Goal: Contribute content: Contribute content

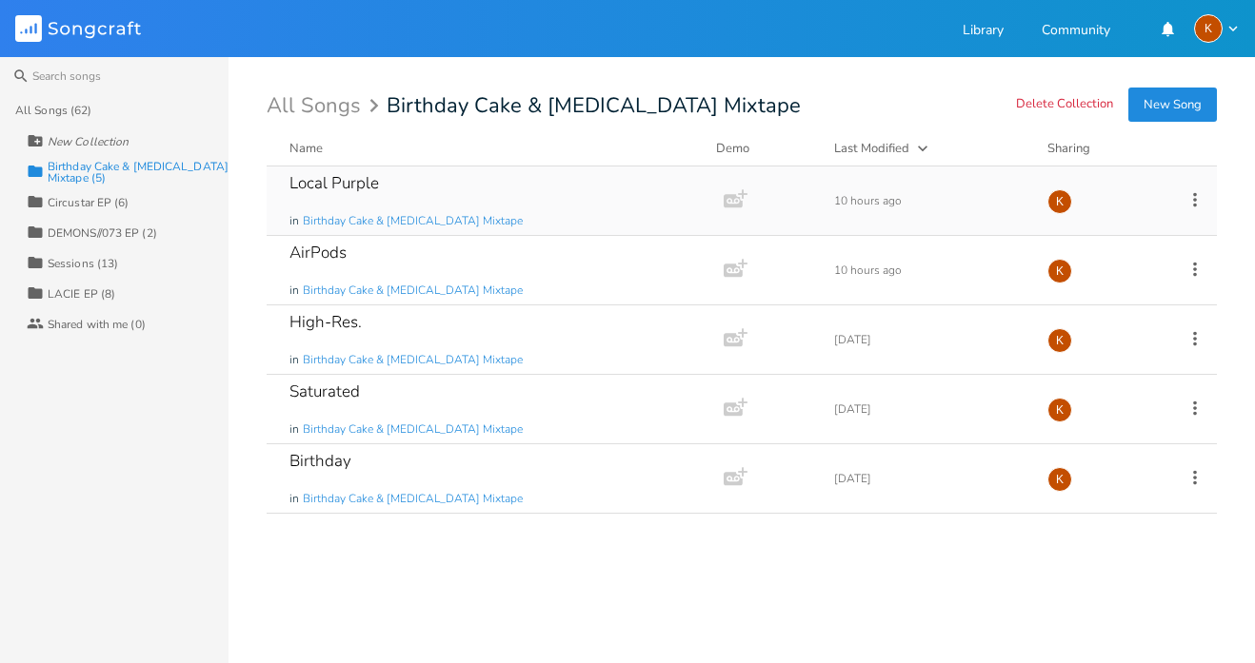
click at [584, 190] on div "Local Purple in Birthday Cake & [MEDICAL_DATA] Mixtape" at bounding box center [491, 201] width 404 height 69
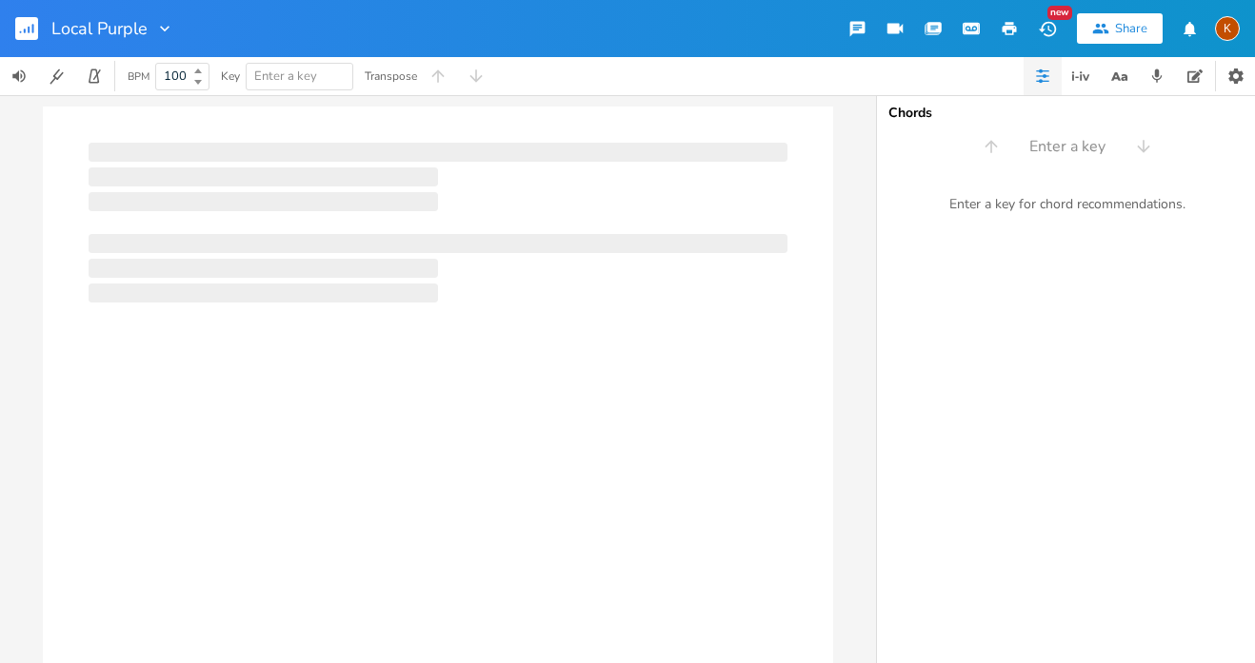
type input "100"
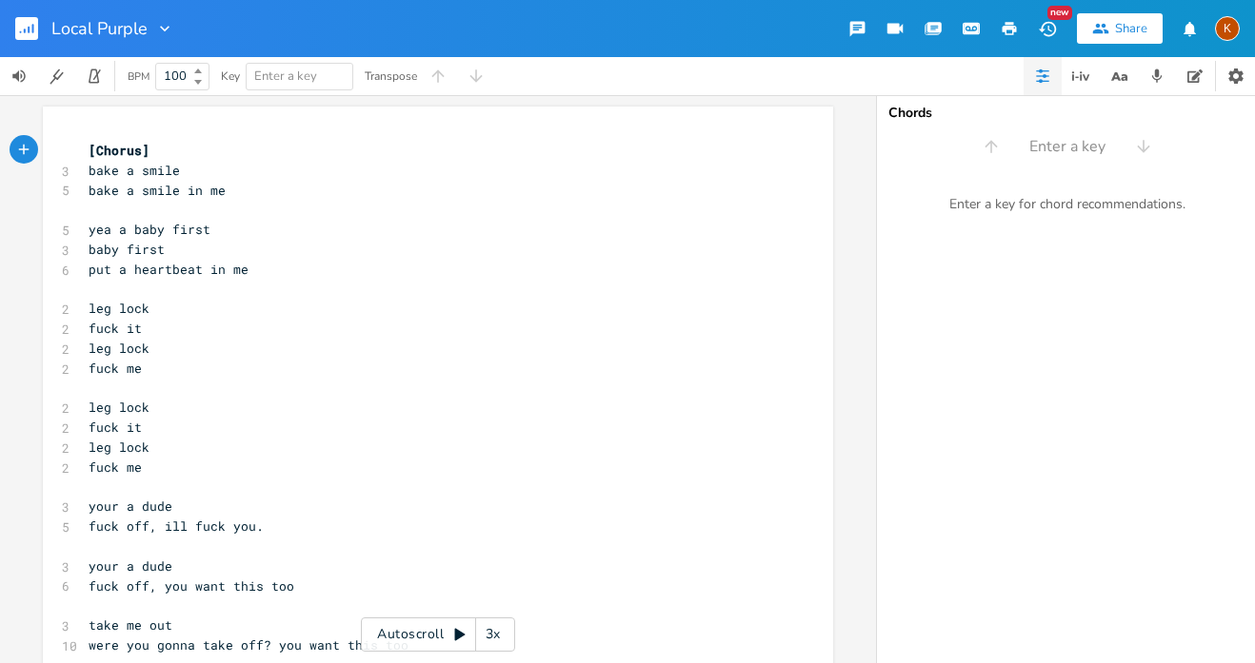
click at [237, 319] on pre "fuck it" at bounding box center [428, 329] width 687 height 20
type textarea "(fuck it)"
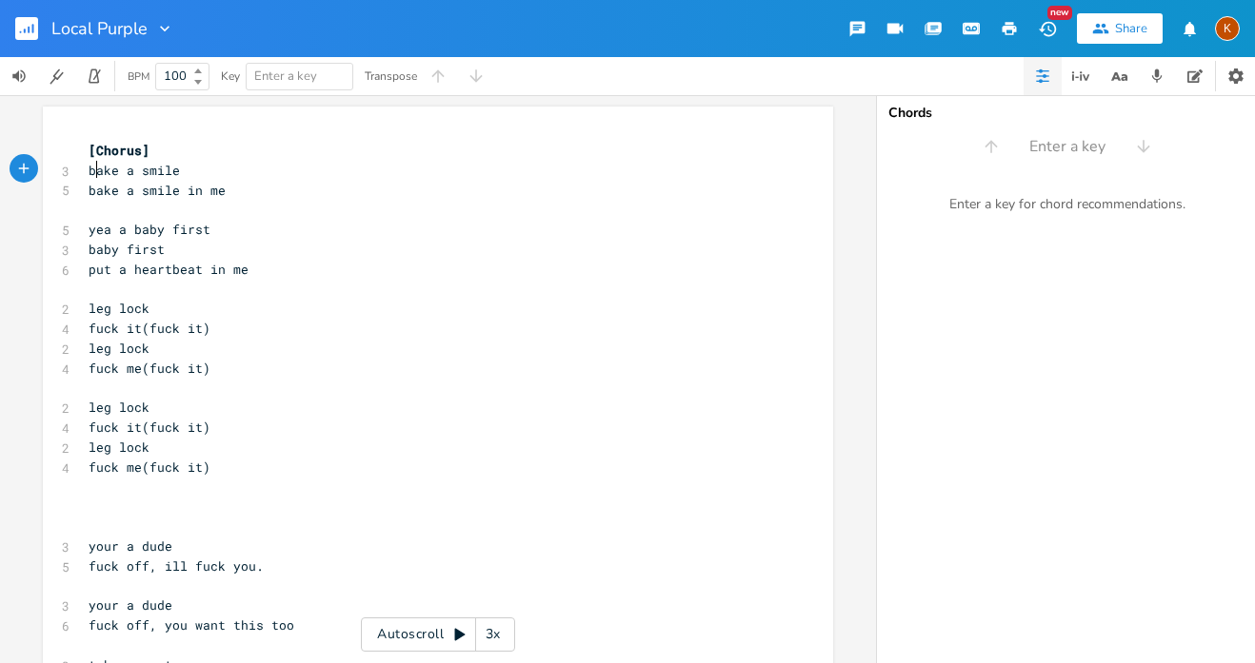
click at [89, 167] on span "bake a smile" at bounding box center [134, 170] width 91 height 17
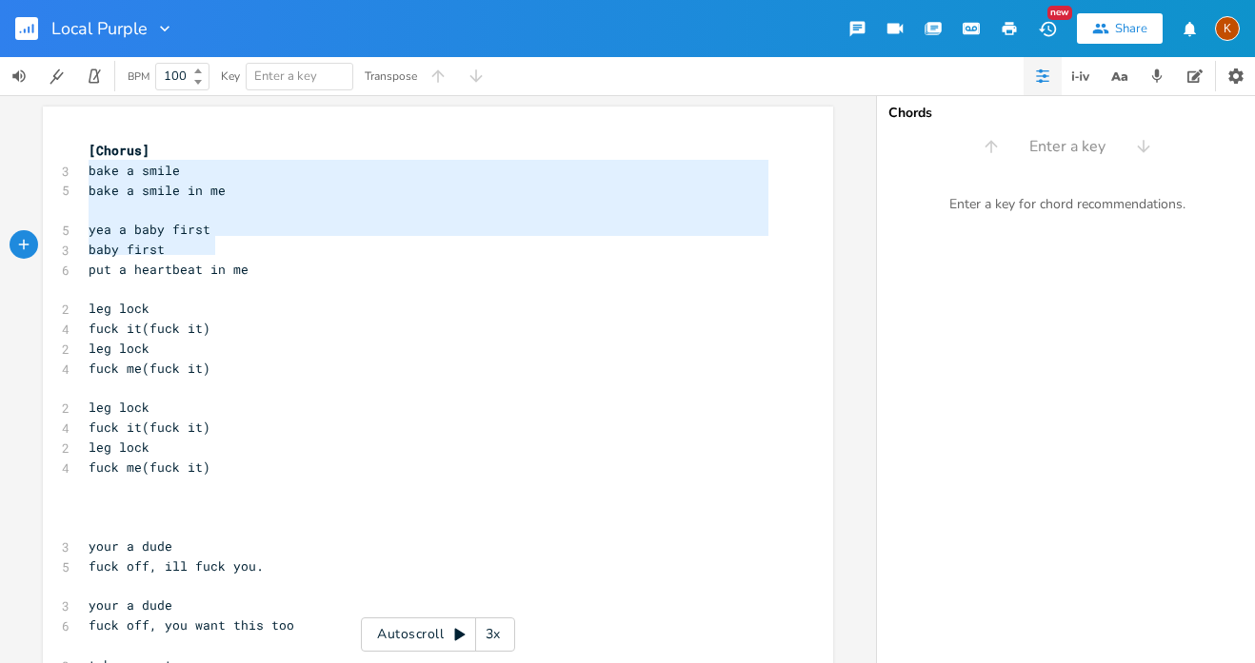
type textarea "bake a smile bake a smile in me yea a baby first baby first put a heartbeat in …"
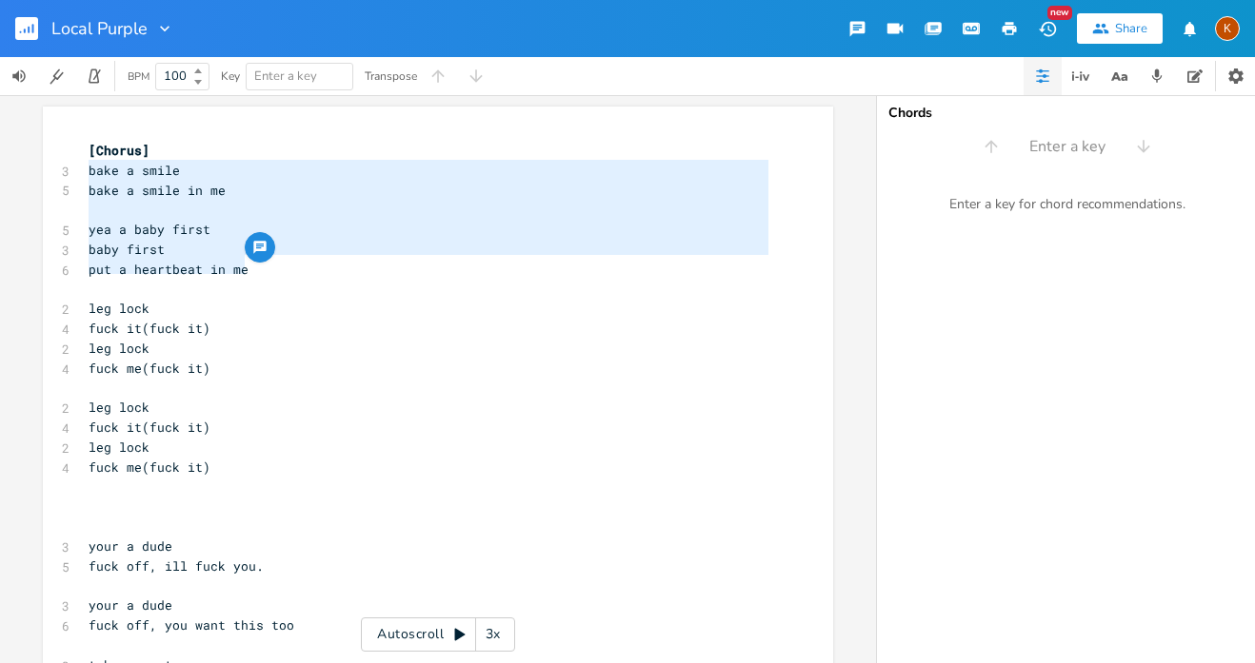
drag, startPoint x: 83, startPoint y: 168, endPoint x: 254, endPoint y: 271, distance: 200.3
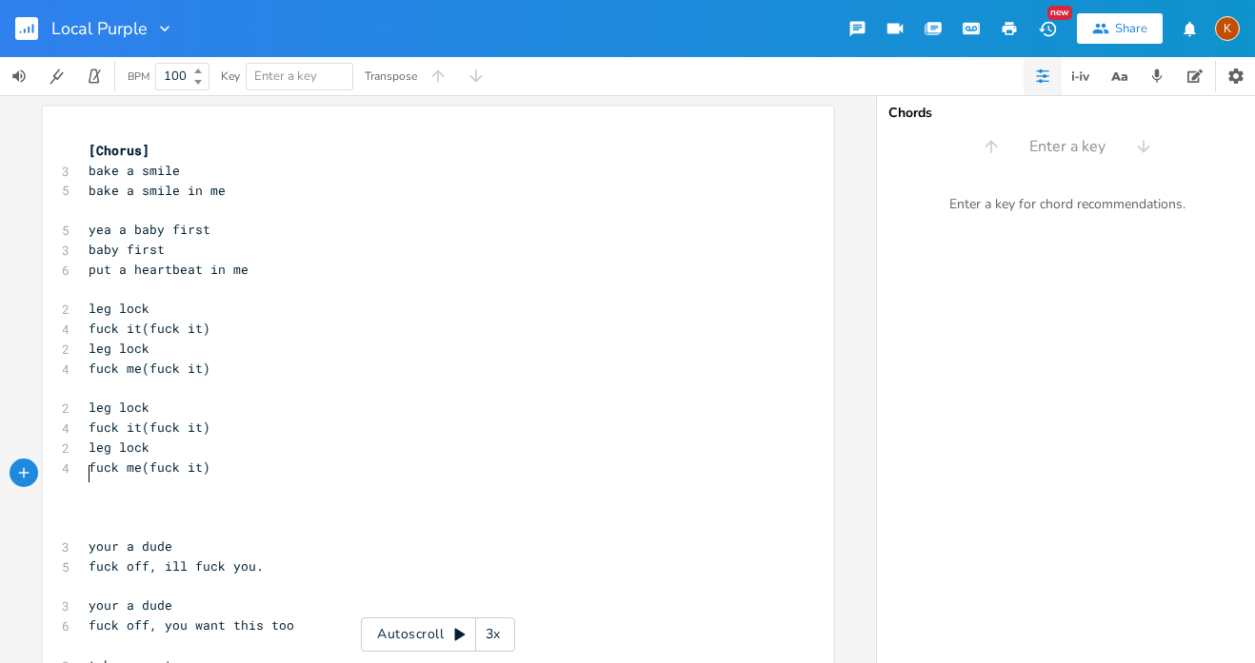
click at [99, 478] on pre "​" at bounding box center [428, 488] width 687 height 20
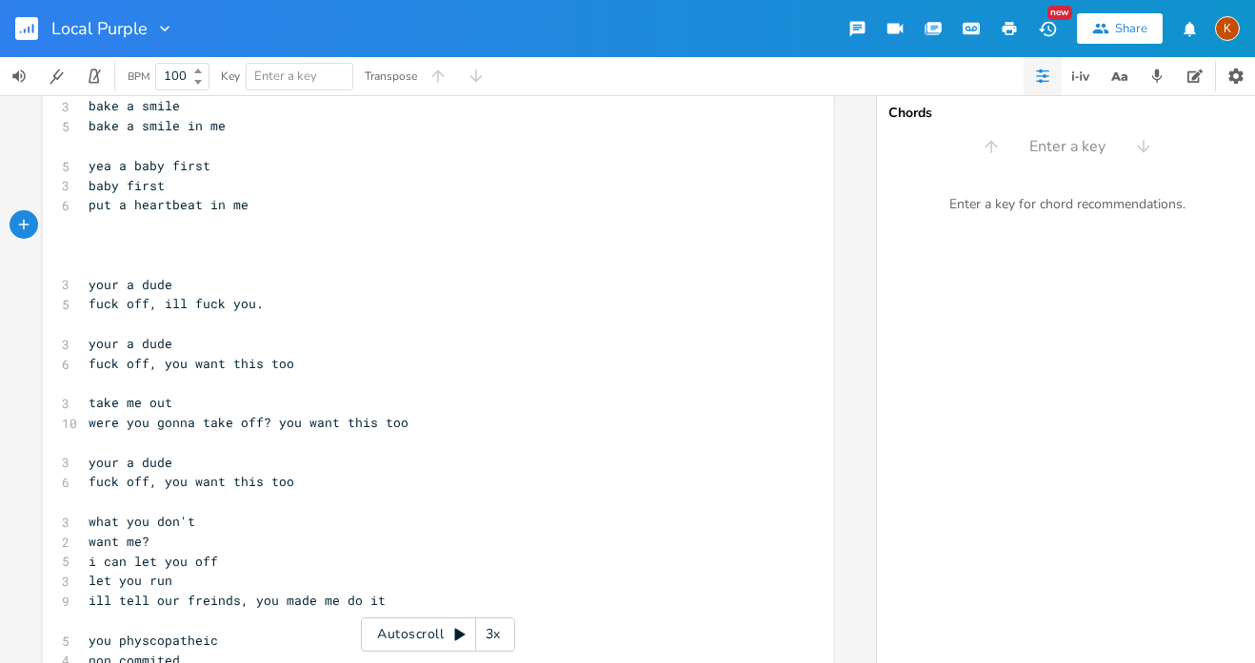
scroll to position [390, 0]
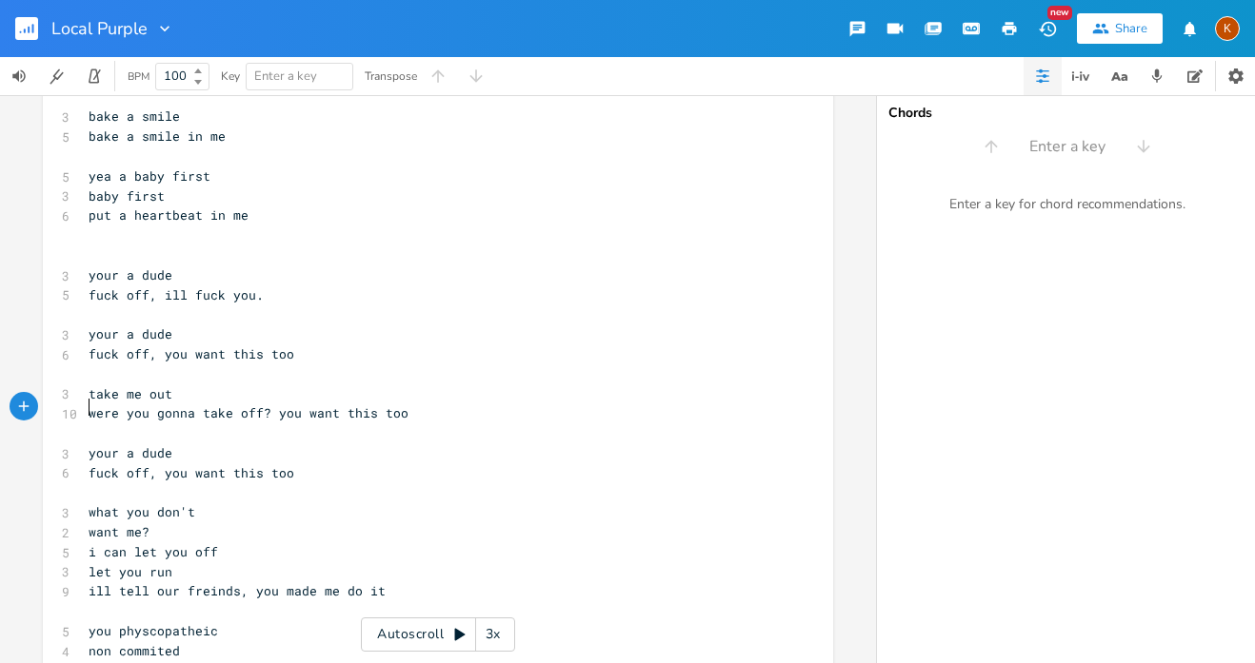
click at [417, 424] on pre "​" at bounding box center [428, 434] width 687 height 20
click at [399, 404] on pre "were you gonna take off? you want this too" at bounding box center [428, 414] width 687 height 20
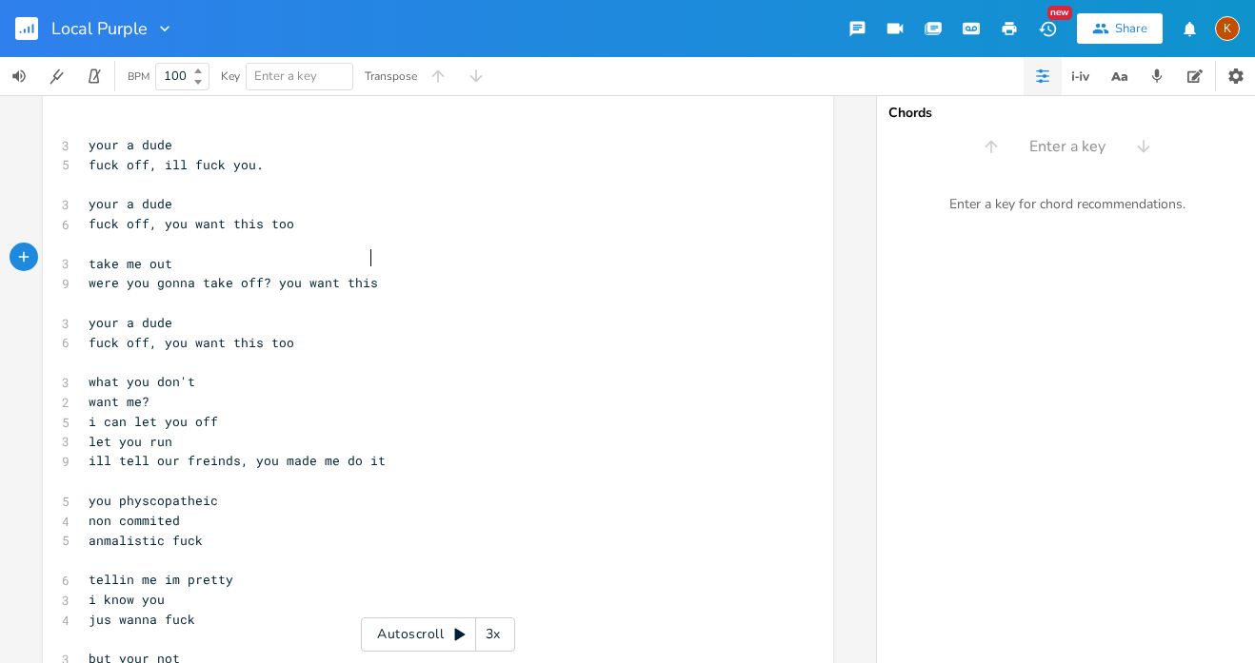
click at [88, 352] on pre "​" at bounding box center [428, 362] width 687 height 20
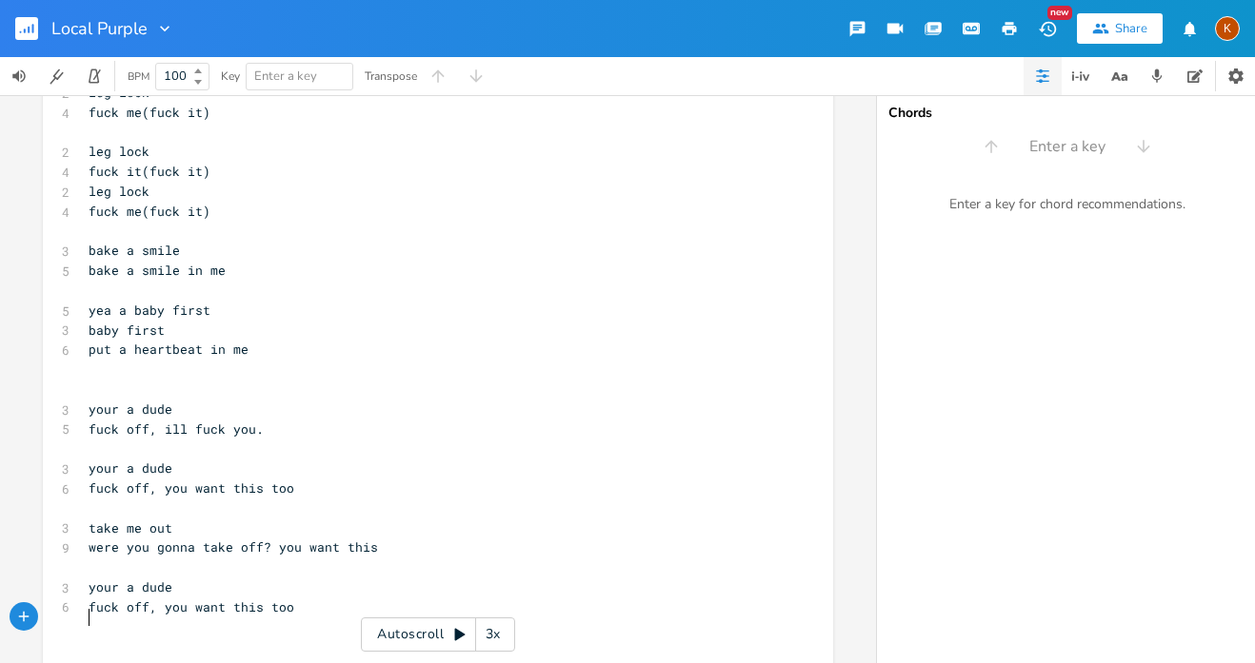
scroll to position [237, 0]
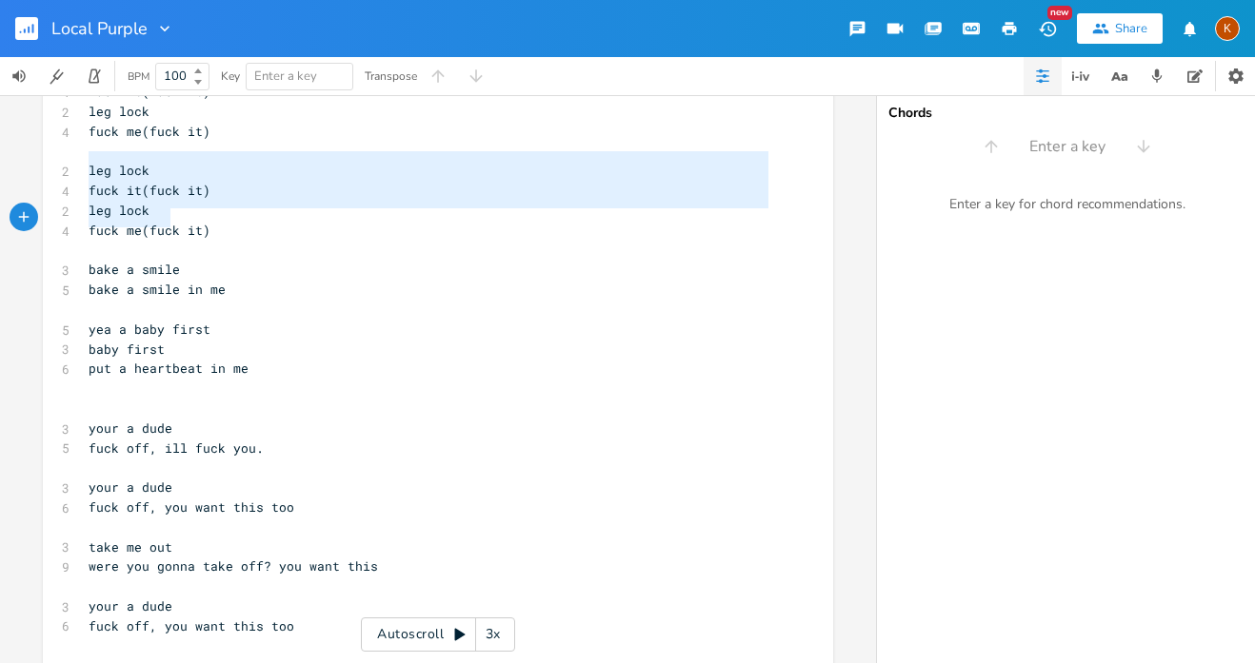
type textarea "leg lock fuck it(fuck it) leg lock fuck me(fuck it)"
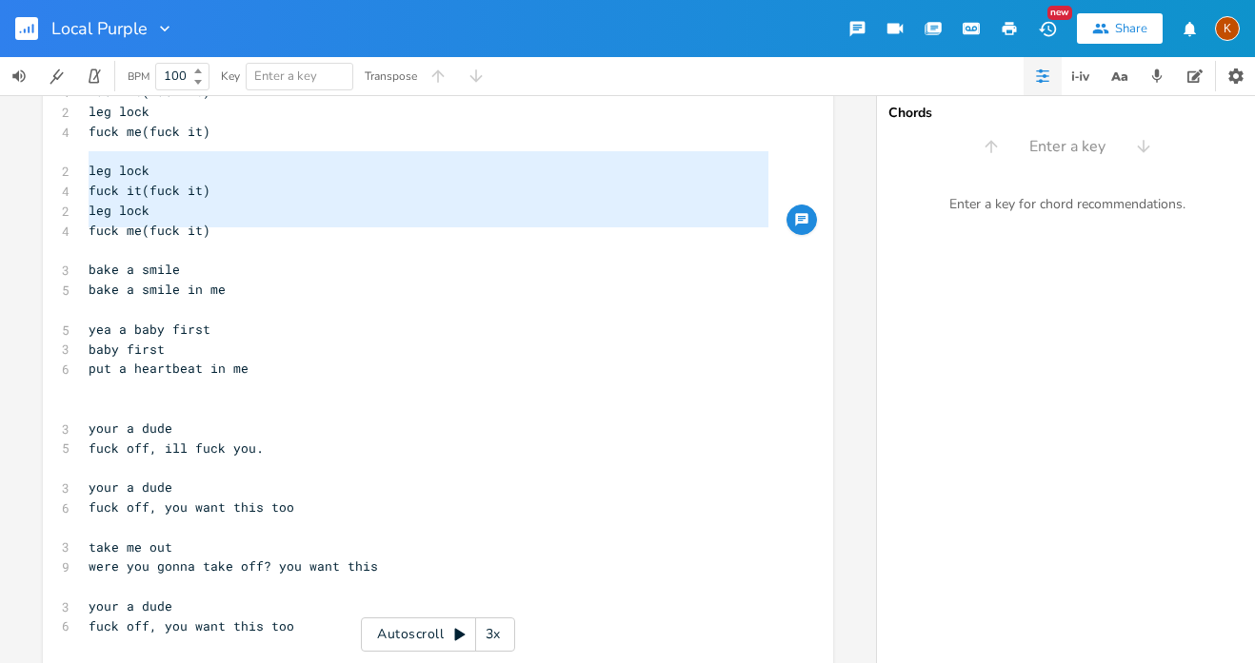
drag, startPoint x: 84, startPoint y: 157, endPoint x: 212, endPoint y: 238, distance: 151.8
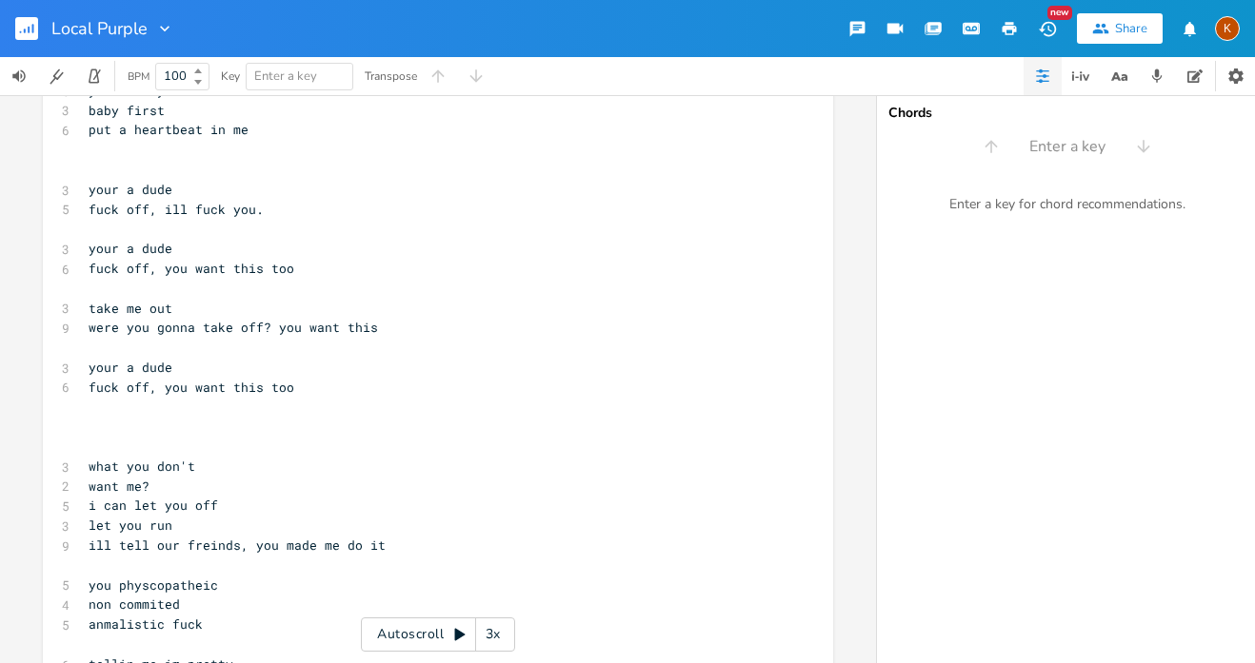
scroll to position [473, 0]
click at [96, 420] on pre "​" at bounding box center [428, 430] width 687 height 20
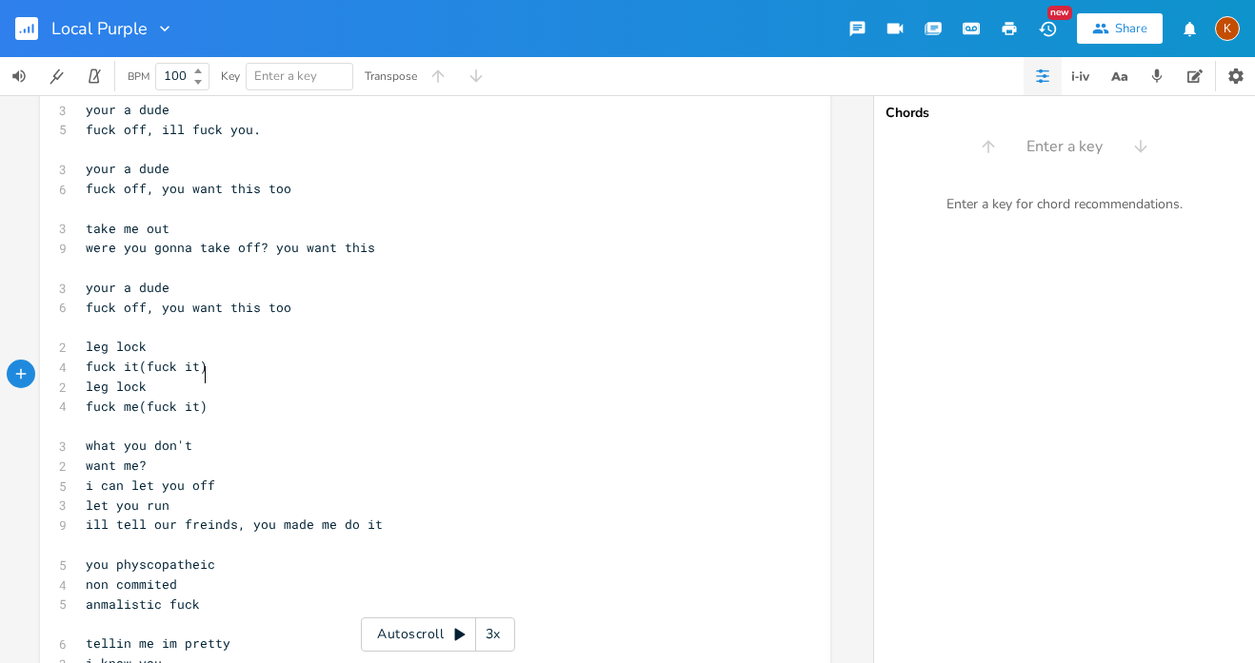
scroll to position [561, 0]
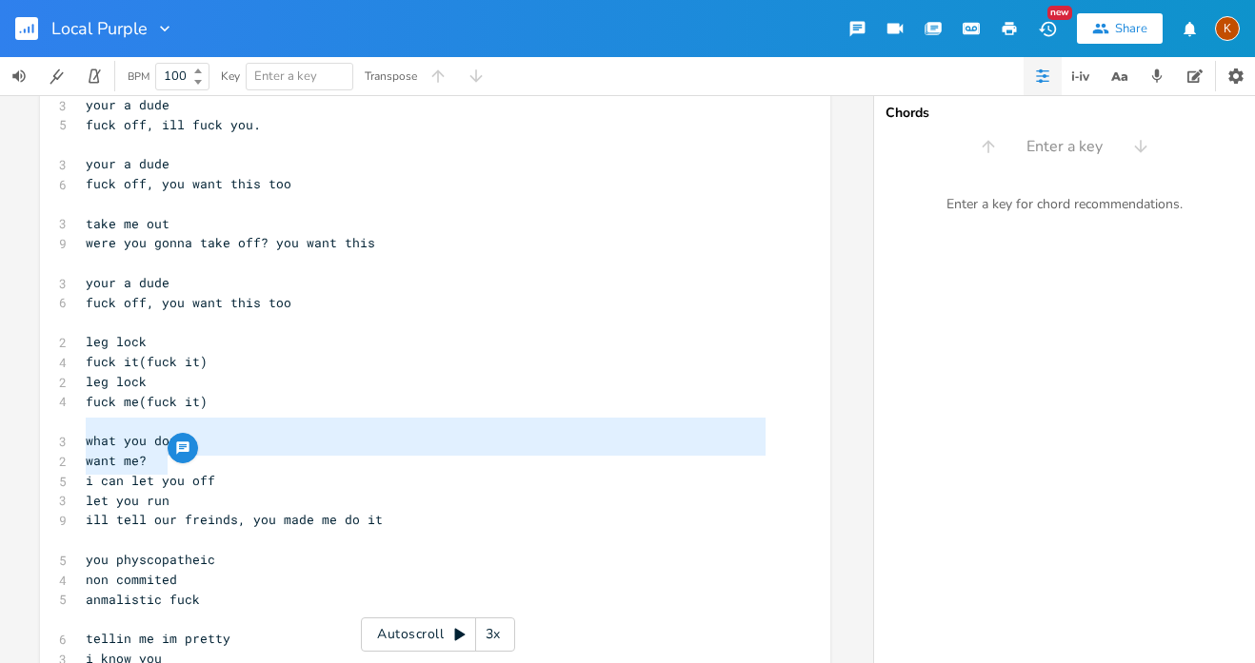
type textarea "what you don't want me? i can let you off let you run"
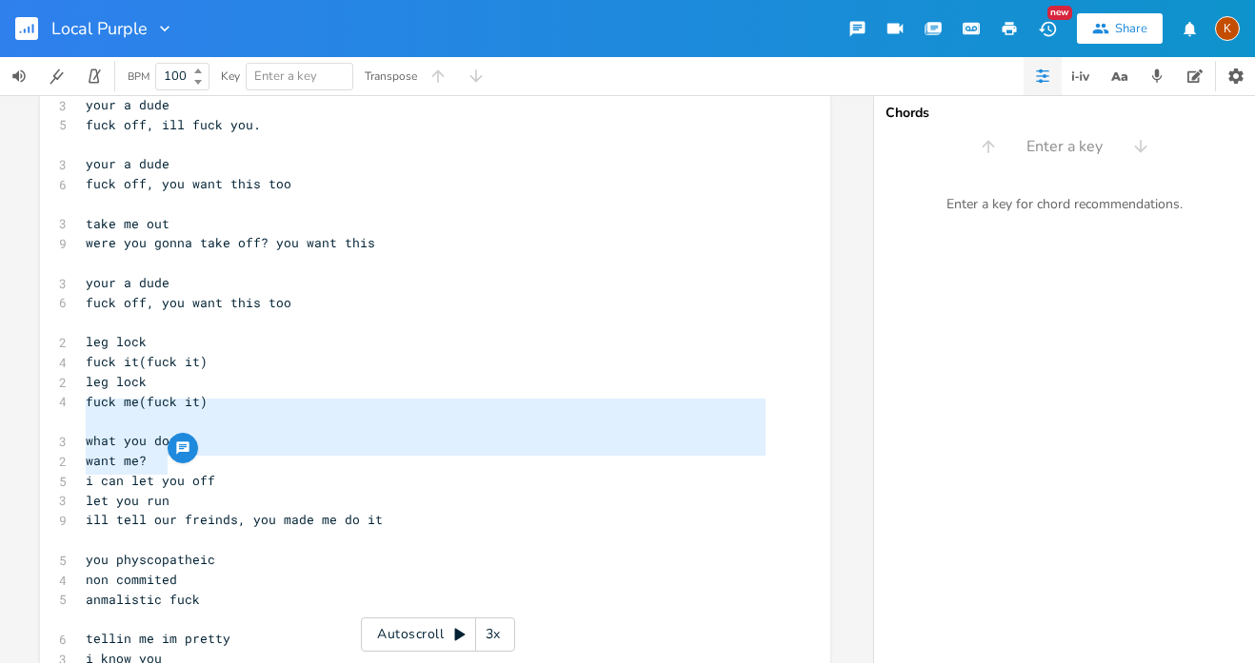
drag, startPoint x: 176, startPoint y: 470, endPoint x: 57, endPoint y: 414, distance: 131.6
click at [82, 414] on div "[Chorus] 3 bake a smile 5 bake a smile in me ​ 5 yea a baby first 3 baby first …" at bounding box center [425, 659] width 687 height 2158
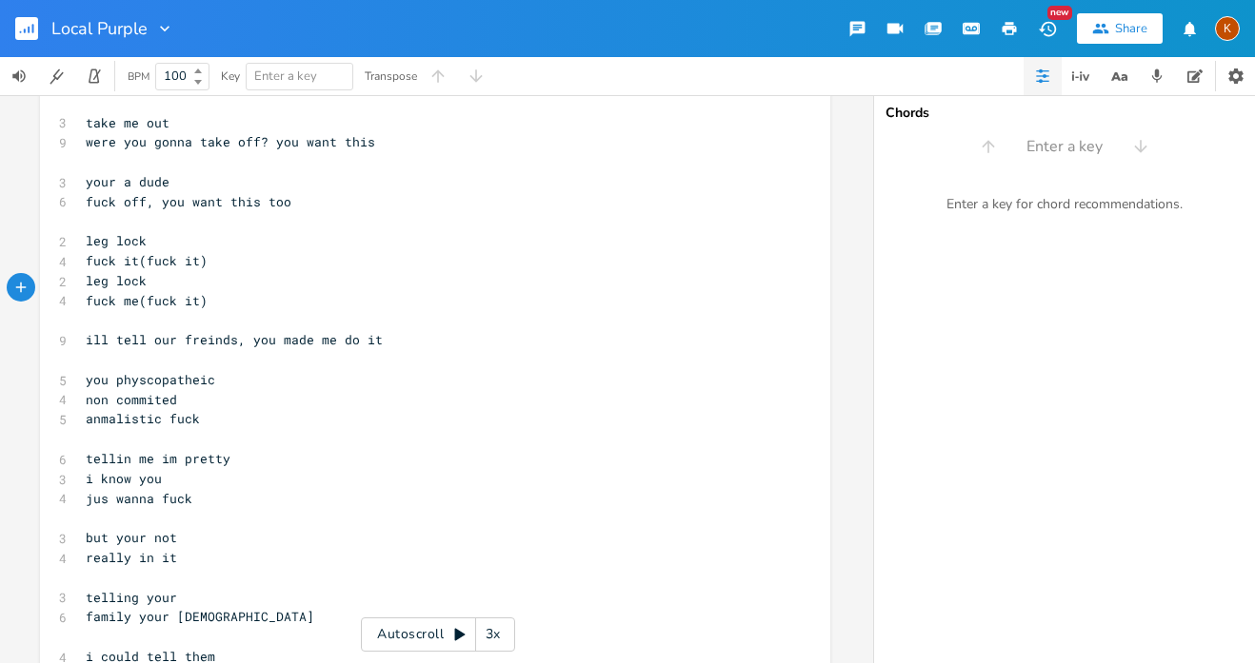
scroll to position [664, 0]
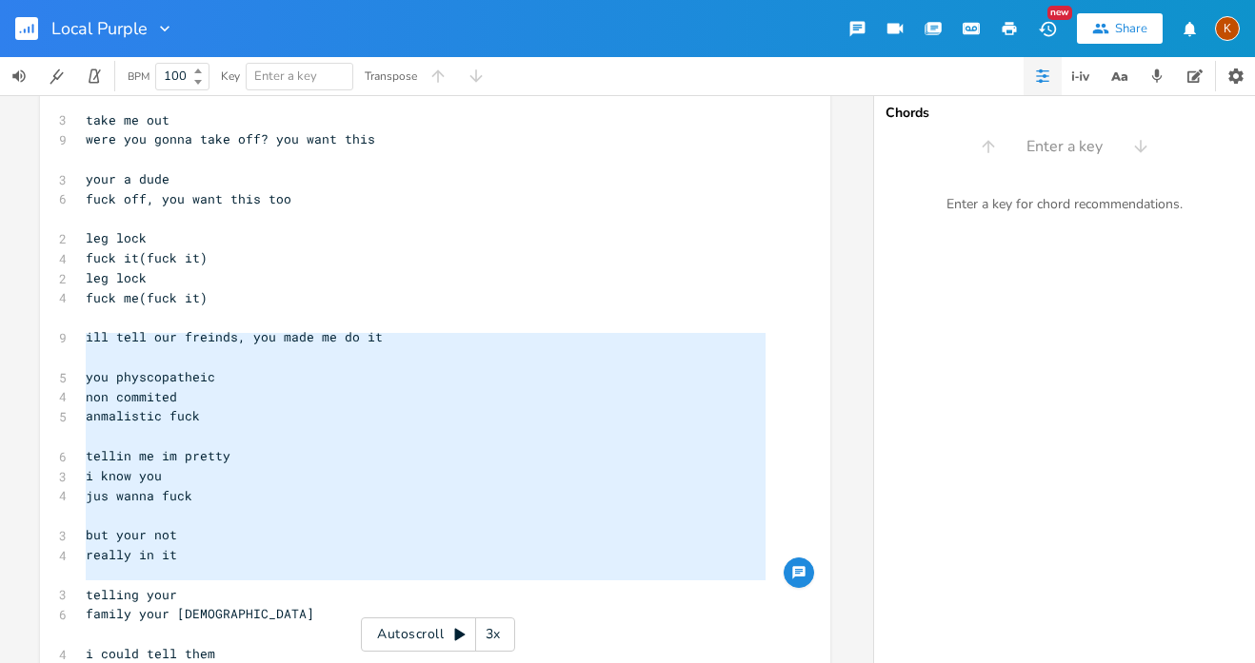
type textarea "you physcopatheic non commited anmalistic fuck tellin me im pretty i know you j…"
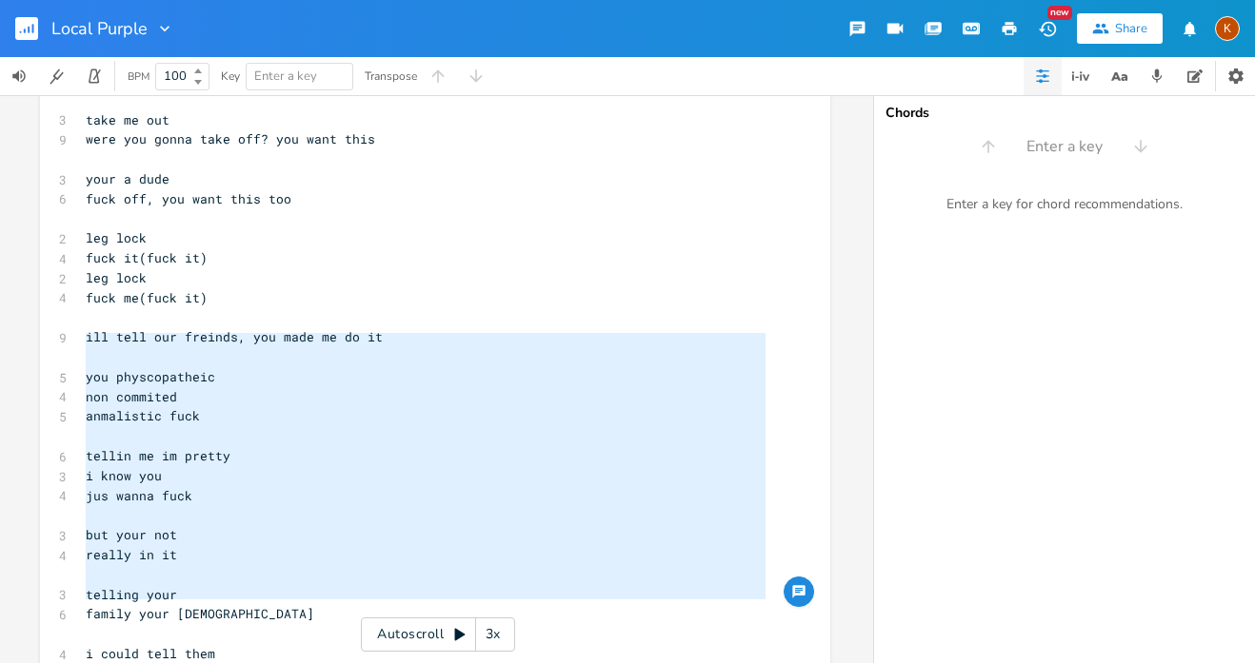
drag, startPoint x: 83, startPoint y: 342, endPoint x: 70, endPoint y: 613, distance: 271.6
click at [70, 613] on div "you physcopatheic non commited anmalistic fuck tellin me im pretty i know you j…" at bounding box center [435, 512] width 790 height 2140
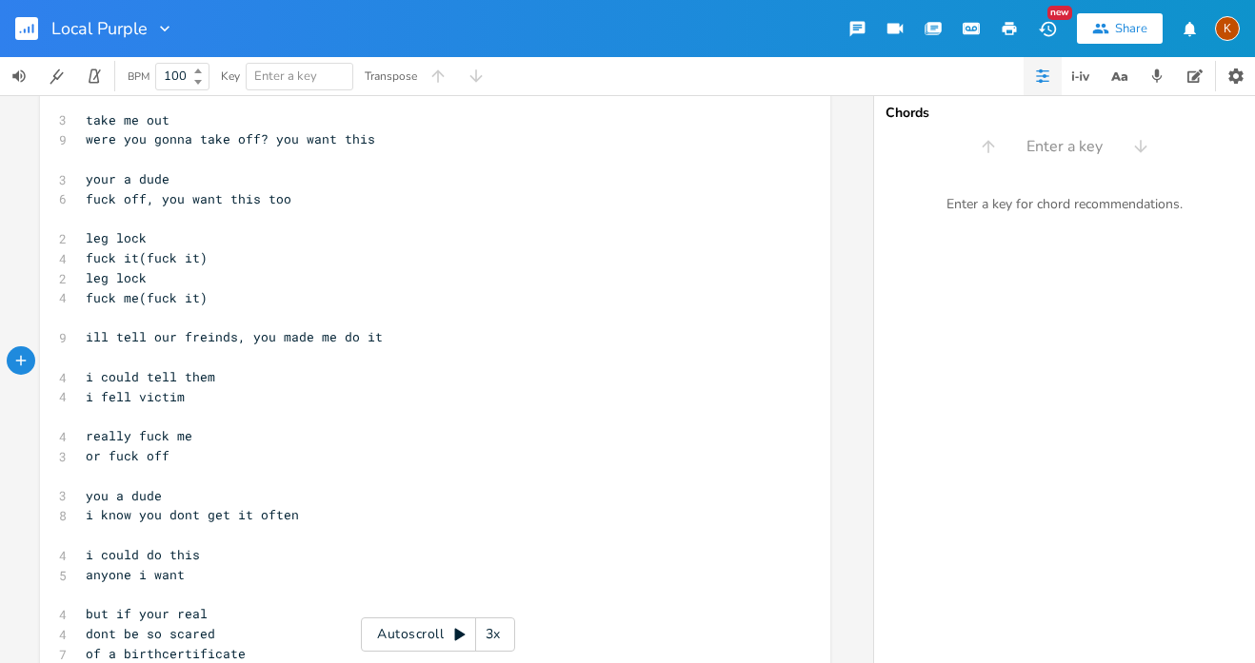
click at [70, 616] on div "x [Chorus] 3 bake a smile 5 bake a smile in me ​ 5 yea a baby first 3 baby firs…" at bounding box center [435, 373] width 790 height 1863
click at [126, 388] on span "i fell victim" at bounding box center [135, 396] width 99 height 17
type textarea "victim"
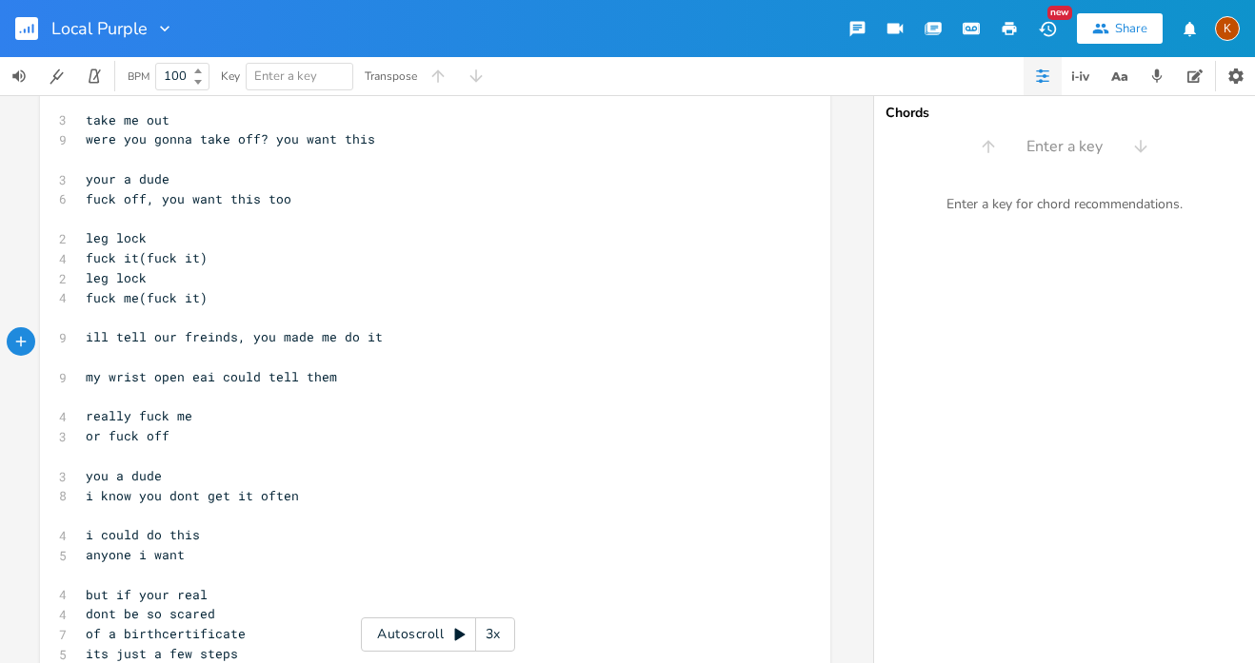
scroll to position [0, 110]
type textarea "my wrist open easy,"
type textarea "they'll kno"
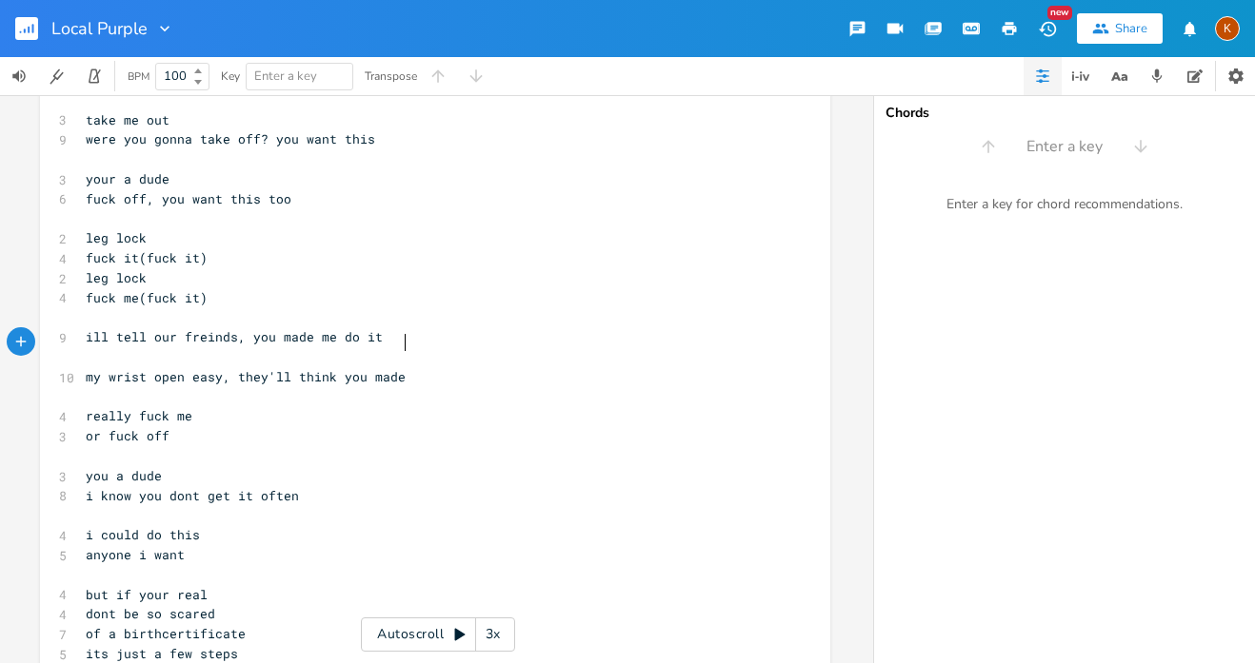
type textarea "think you made me"
type textarea "..."
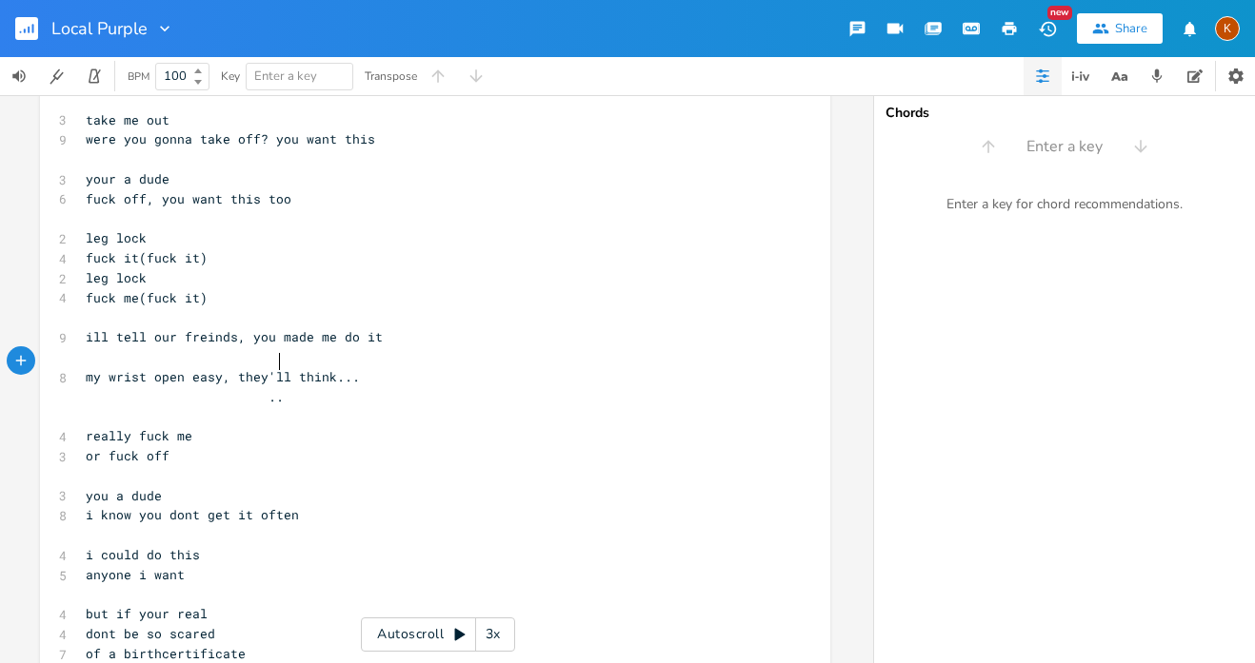
scroll to position [0, 8]
type textarea "...made me do it"
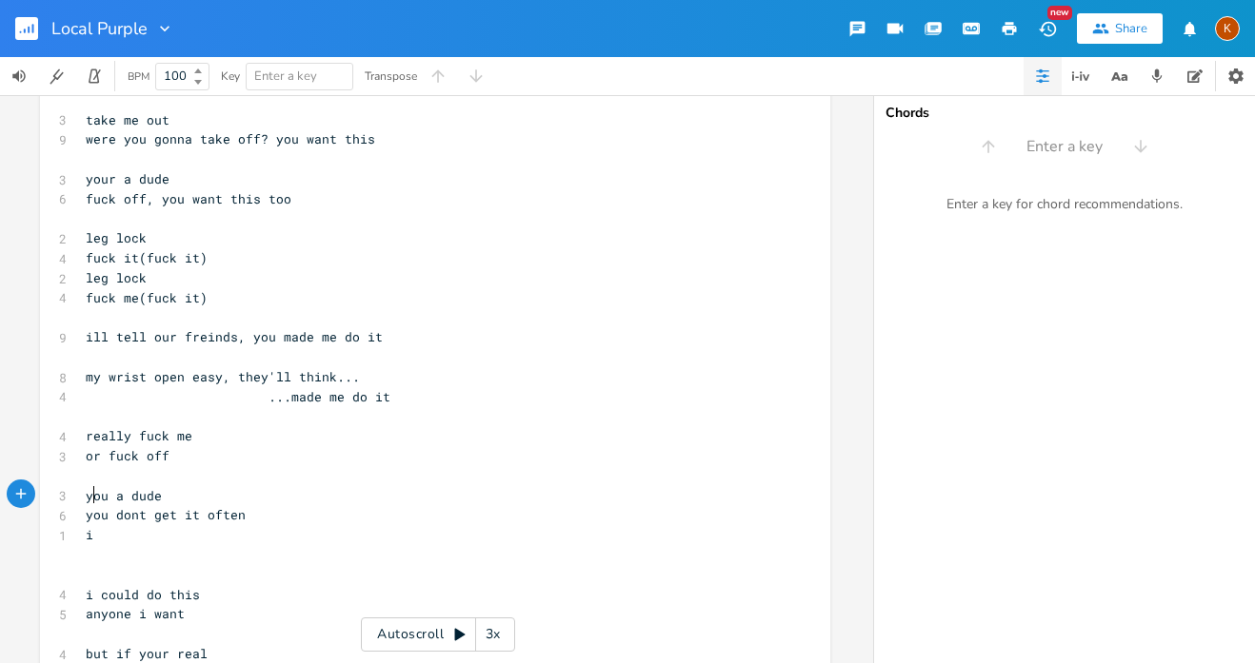
type textarea "ik"
type textarea "know this your first"
type textarea "u"
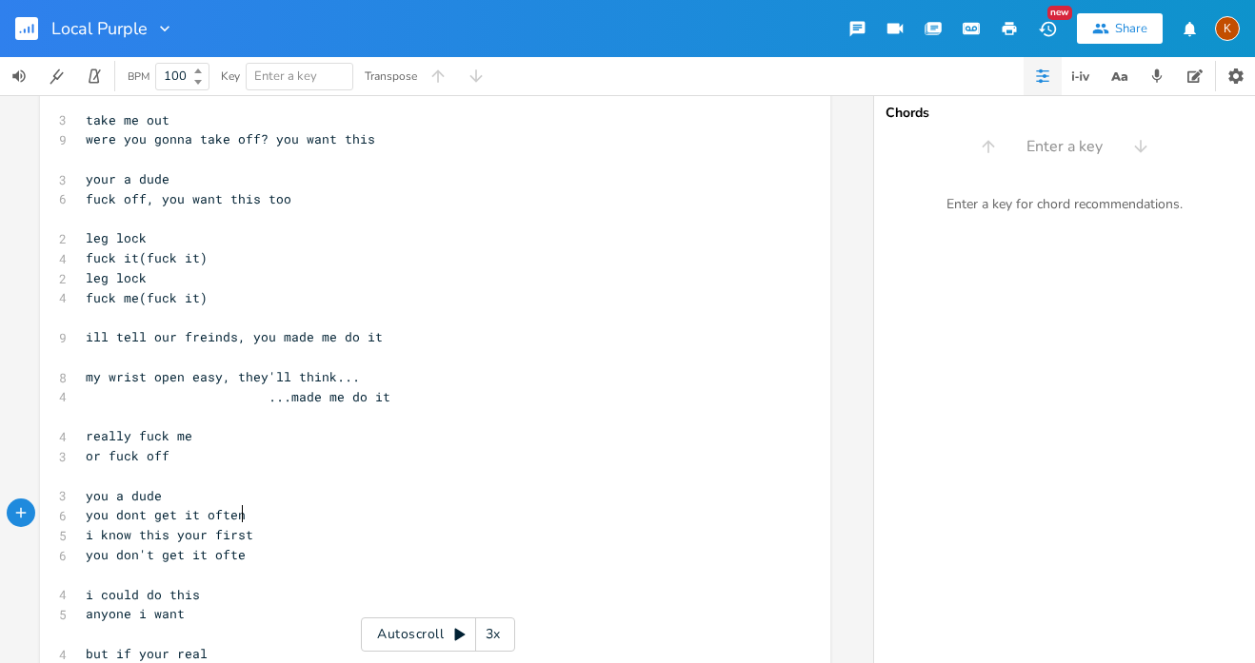
scroll to position [0, 117]
type textarea "you don't get it often"
type textarea "like any bird"
type textarea "this"
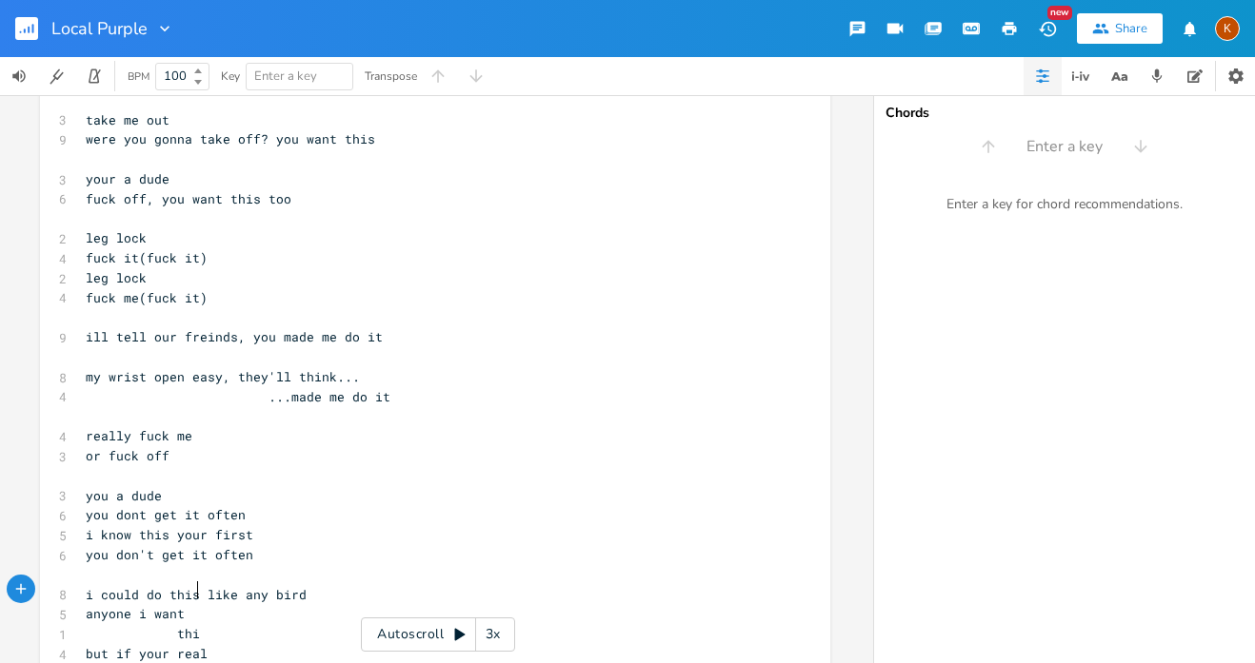
scroll to position [0, 20]
type textarea "..."
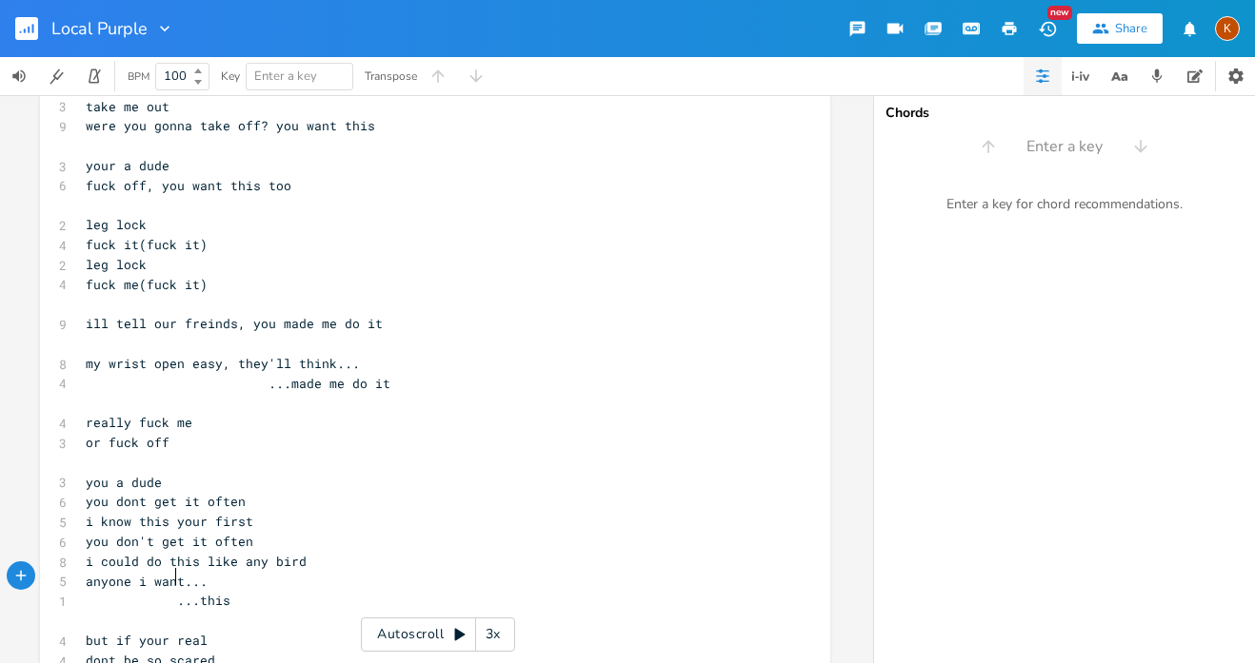
scroll to position [704, 0]
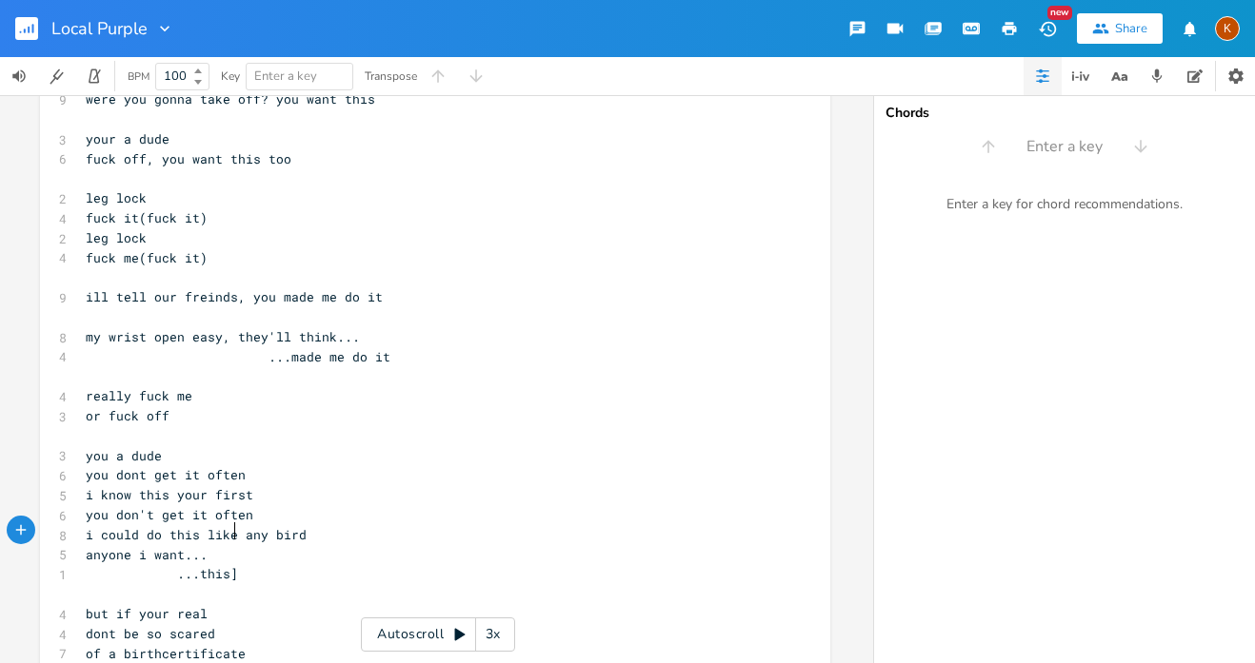
type textarea "]"
type textarea "with"
type textarea "want"
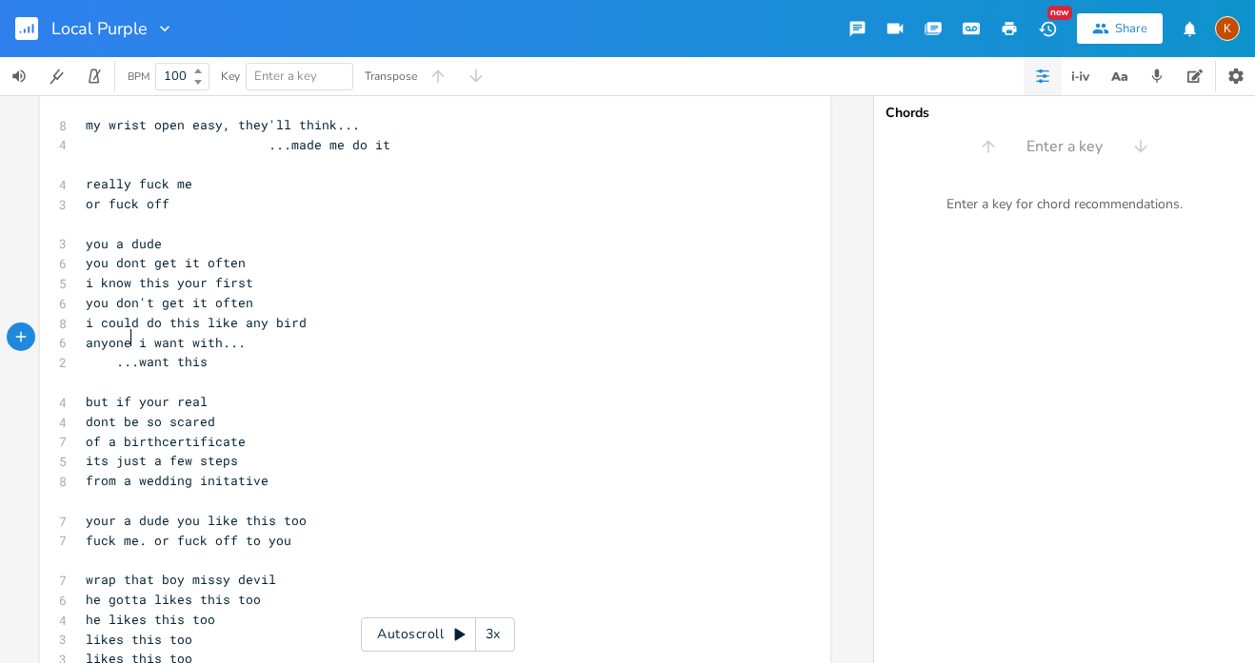
scroll to position [918, 0]
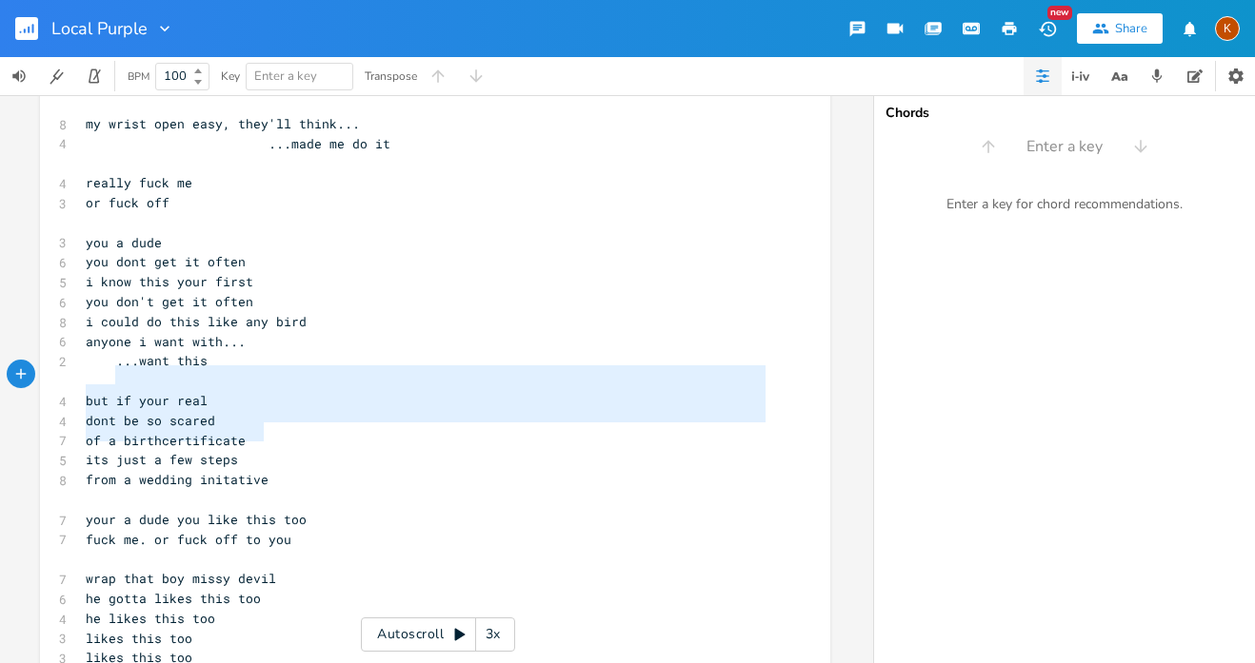
type textarea "but if your real dont be so scared of a birthcertificate its just a few steps f…"
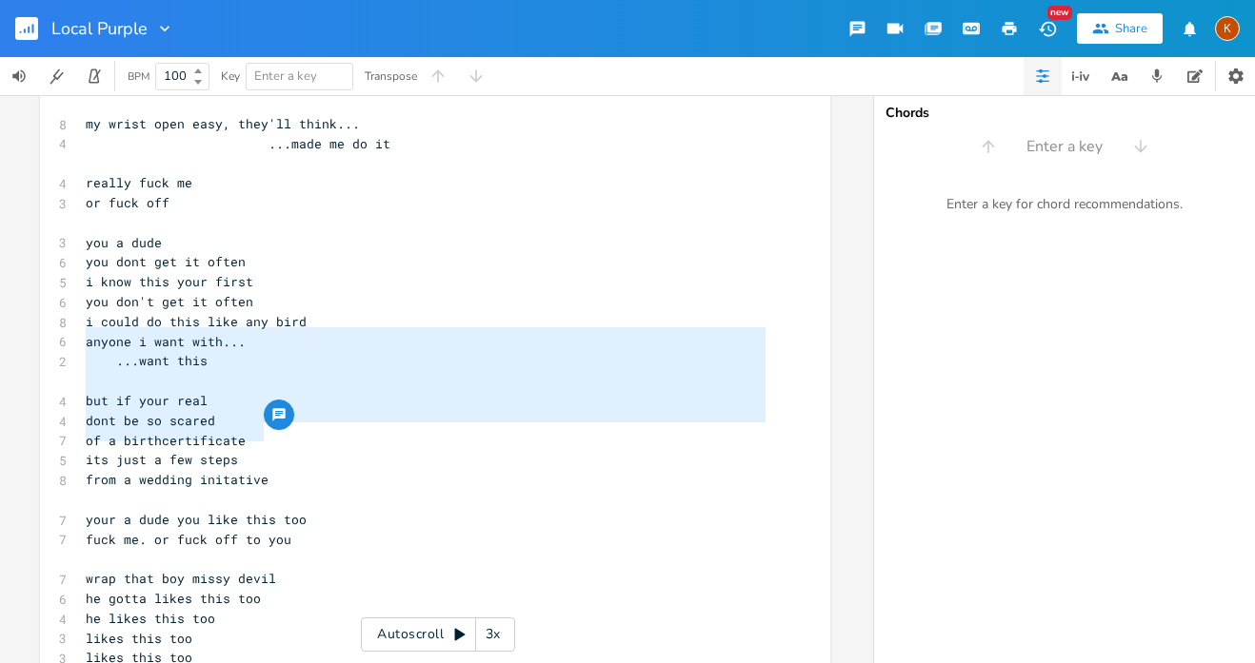
drag, startPoint x: 272, startPoint y: 433, endPoint x: 55, endPoint y: 336, distance: 237.7
click at [55, 336] on div "but if your real dont be so scared of a birthcertificate its just a few steps f…" at bounding box center [435, 140] width 790 height 1902
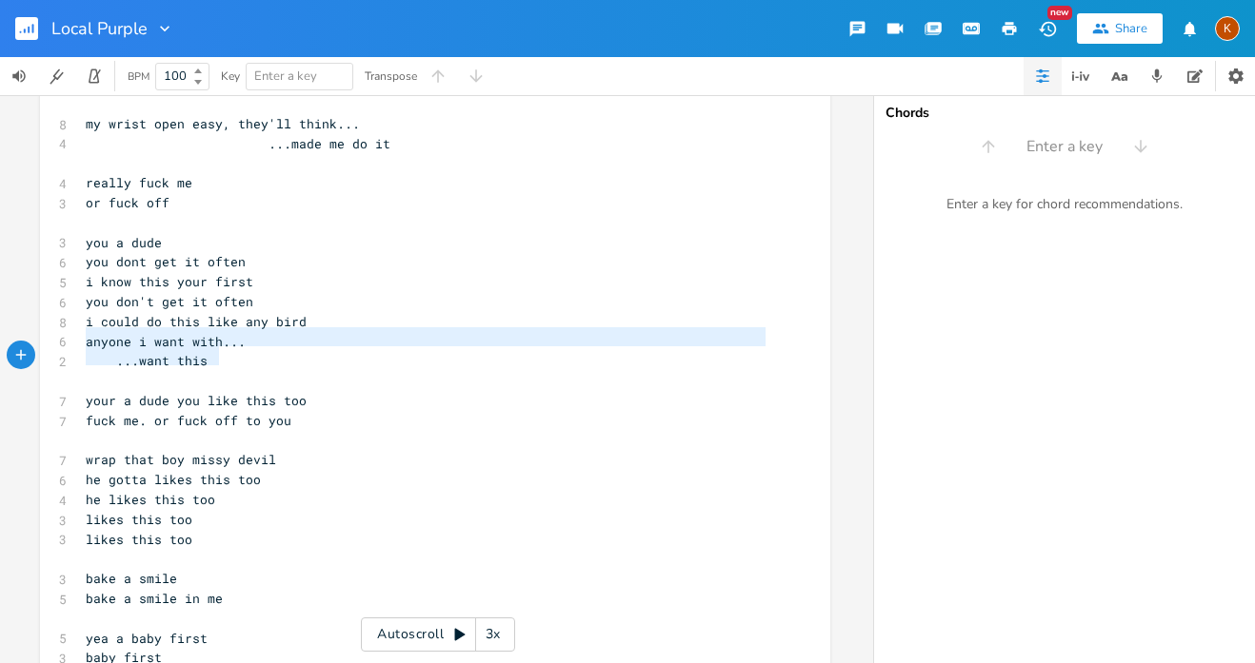
type textarea "your a dude you like this too fuck me. or fuck off to you"
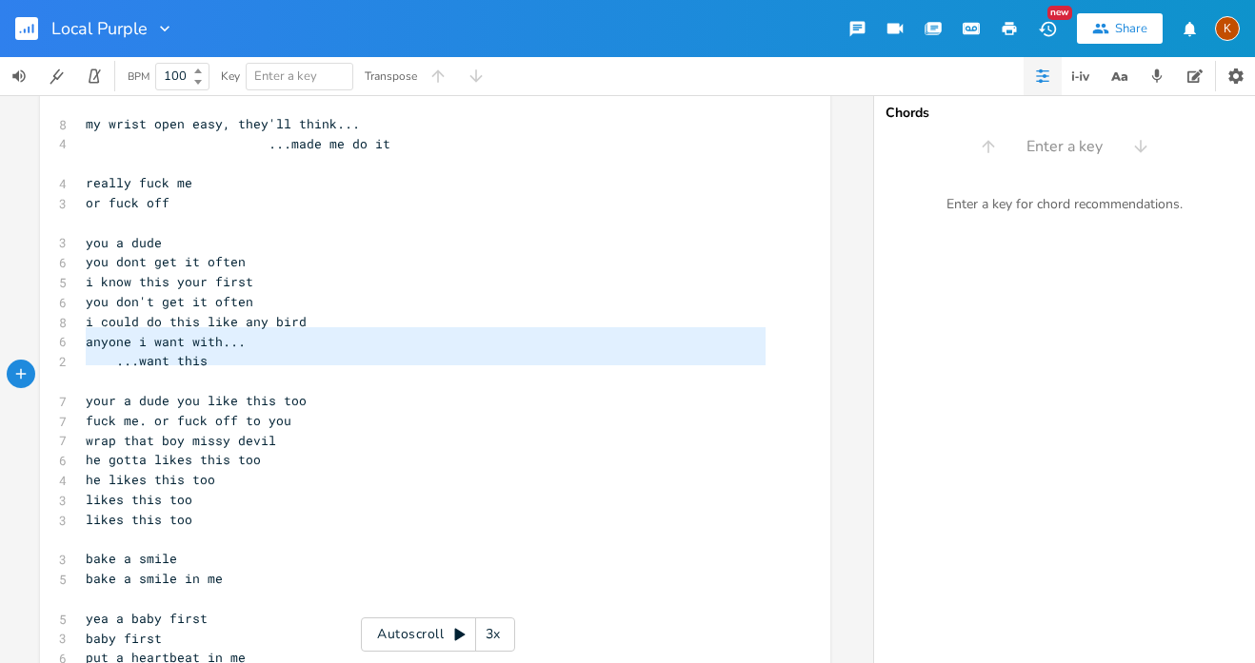
type textarea "your a dude you like this too fuck me. or fuck off to you"
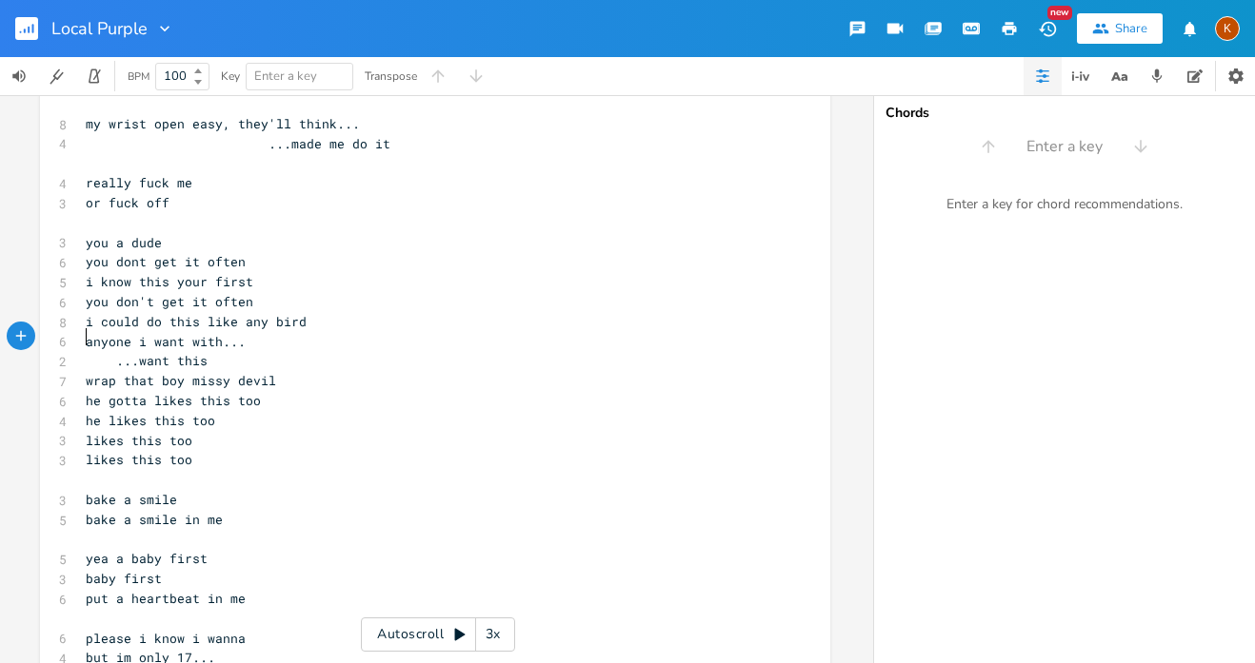
click at [240, 629] on pre "please i know i wanna" at bounding box center [425, 639] width 687 height 20
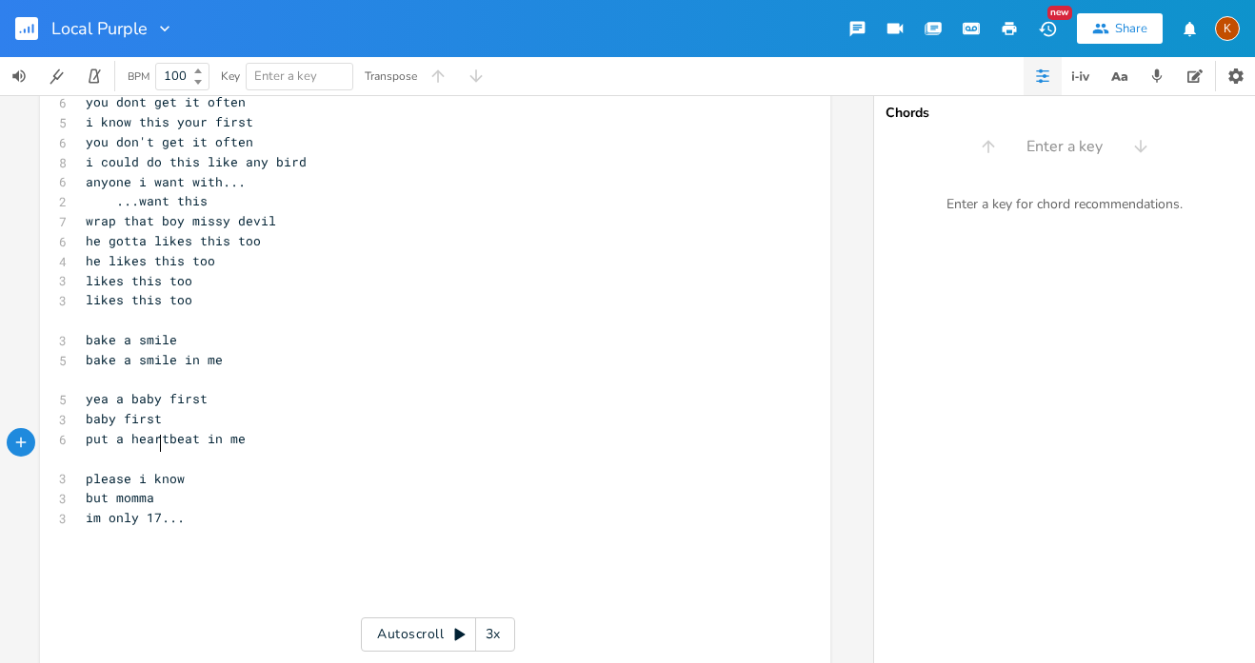
scroll to position [0, 71]
type textarea "but momma gonna kikl"
type textarea "ll me"
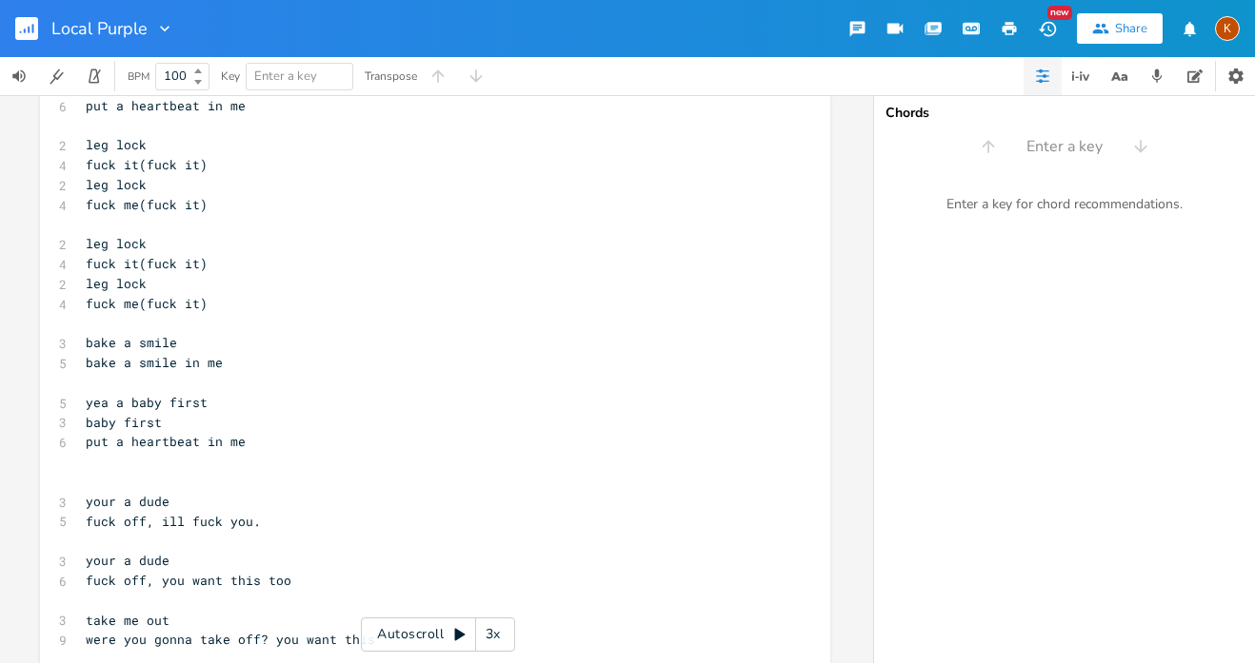
scroll to position [163, 0]
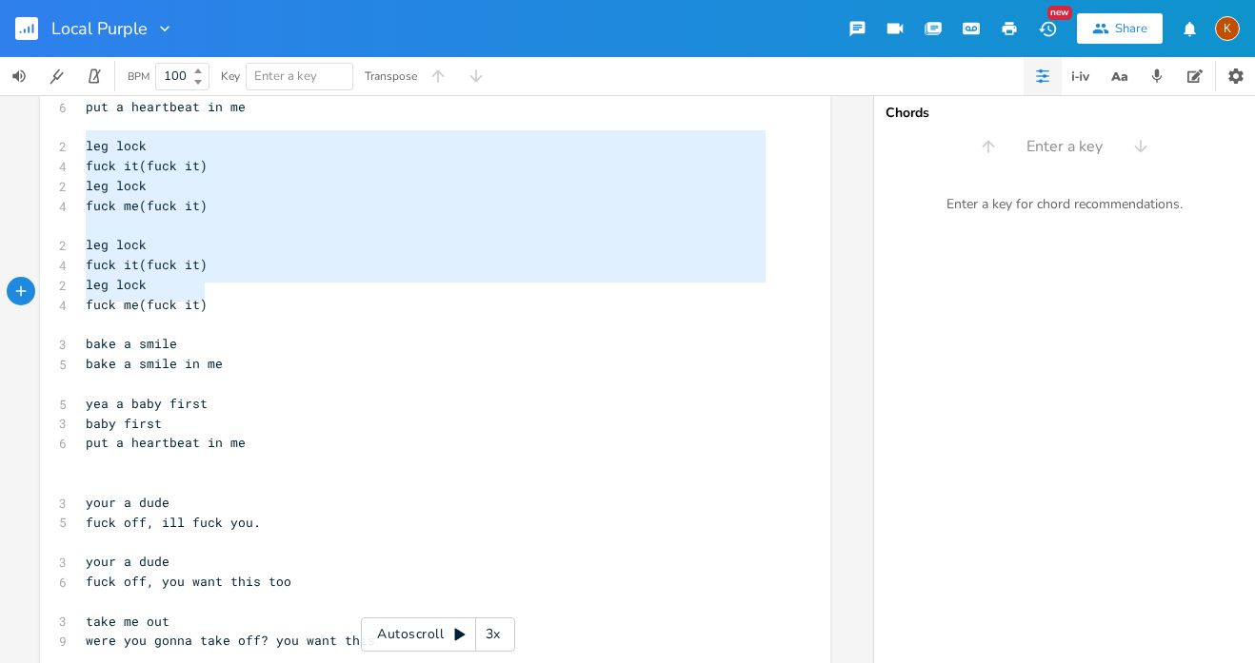
drag, startPoint x: 81, startPoint y: 140, endPoint x: 206, endPoint y: 303, distance: 205.0
type textarea "leg lock fuck it(fuck it) leg lock fuck me(fuck it) leg lock fuck it(fuck it) l…"
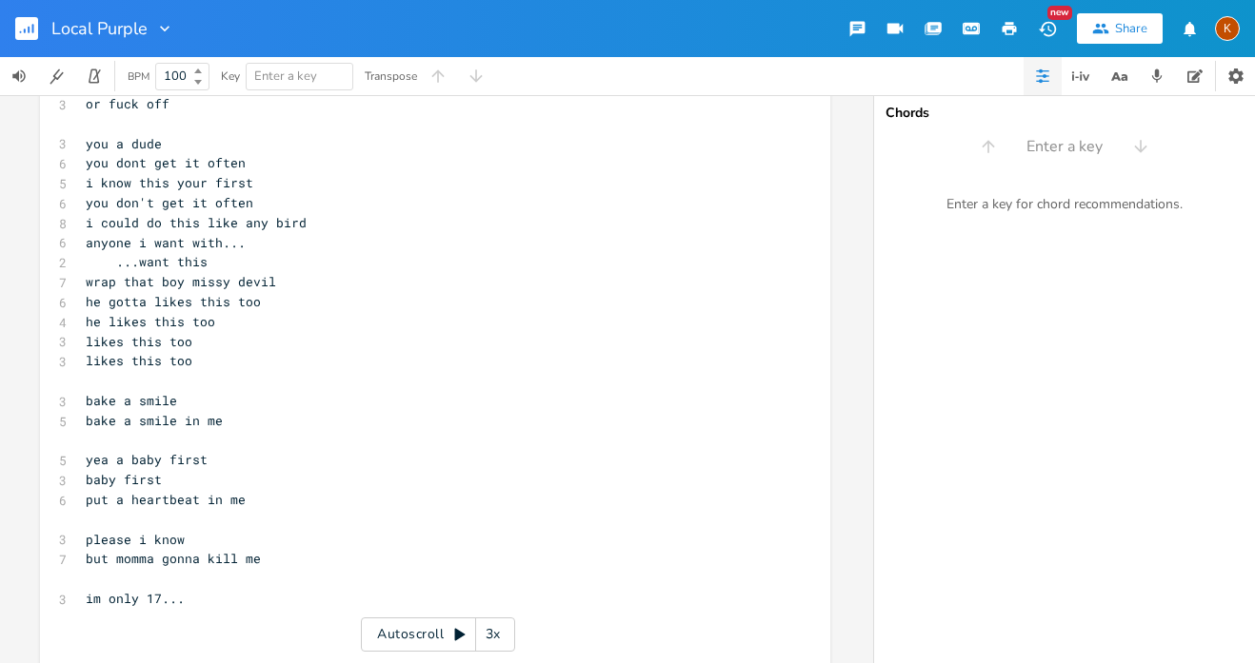
scroll to position [1040, 0]
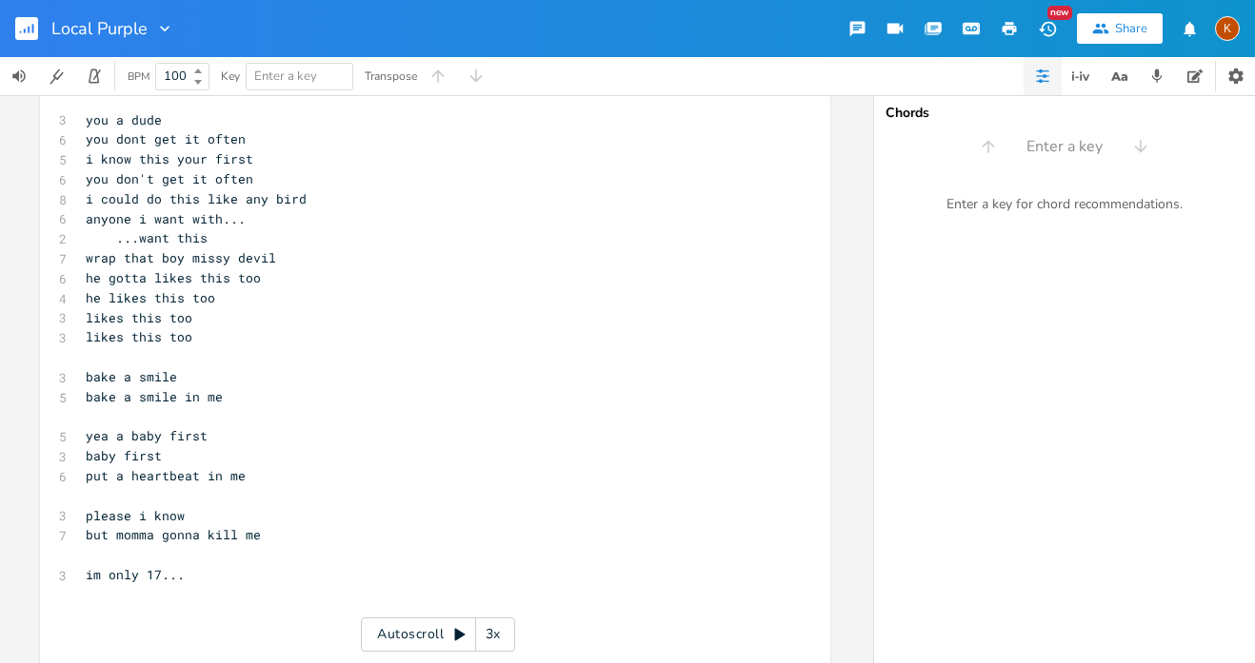
click at [157, 486] on pre "​" at bounding box center [425, 496] width 687 height 20
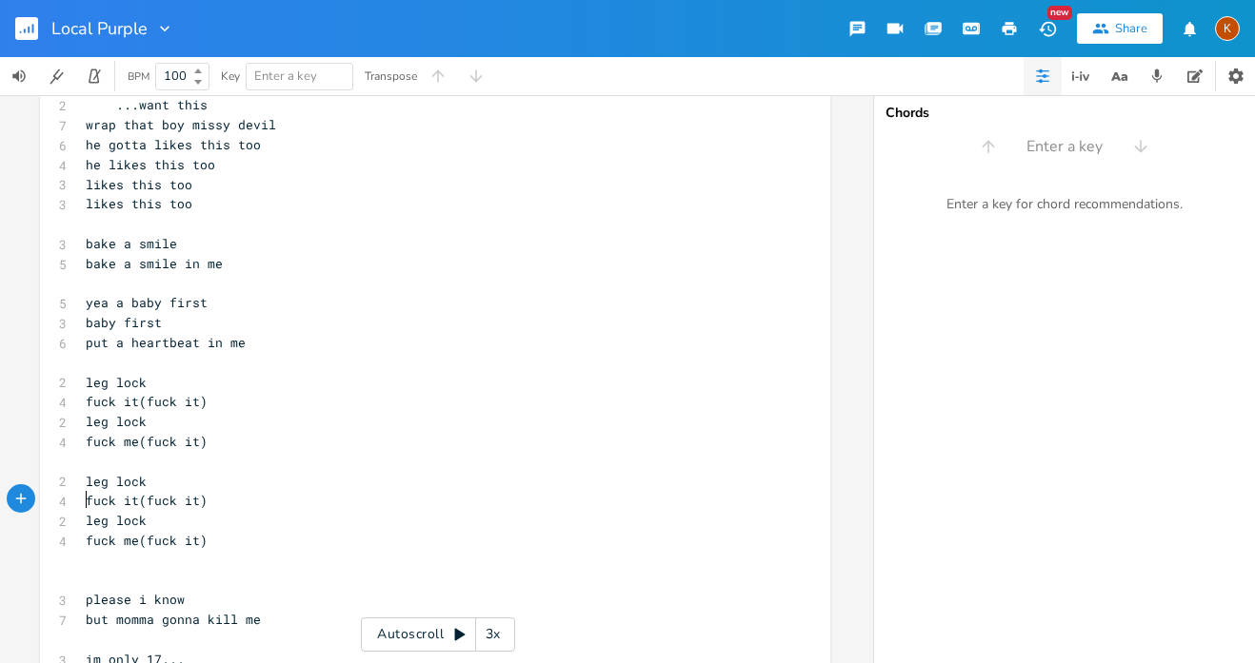
scroll to position [1176, 0]
click at [203, 231] on pre "bake a smile" at bounding box center [425, 241] width 687 height 20
click at [220, 271] on pre "​" at bounding box center [425, 281] width 687 height 20
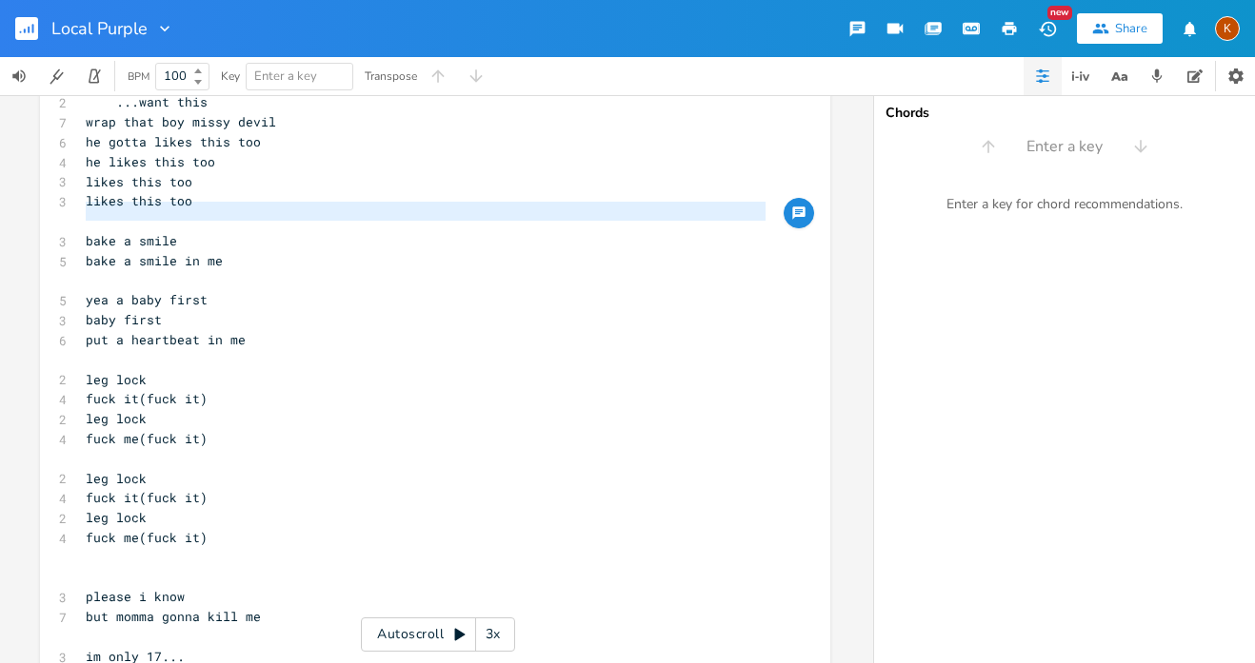
type textarea "bake a smile bake a smile in me"
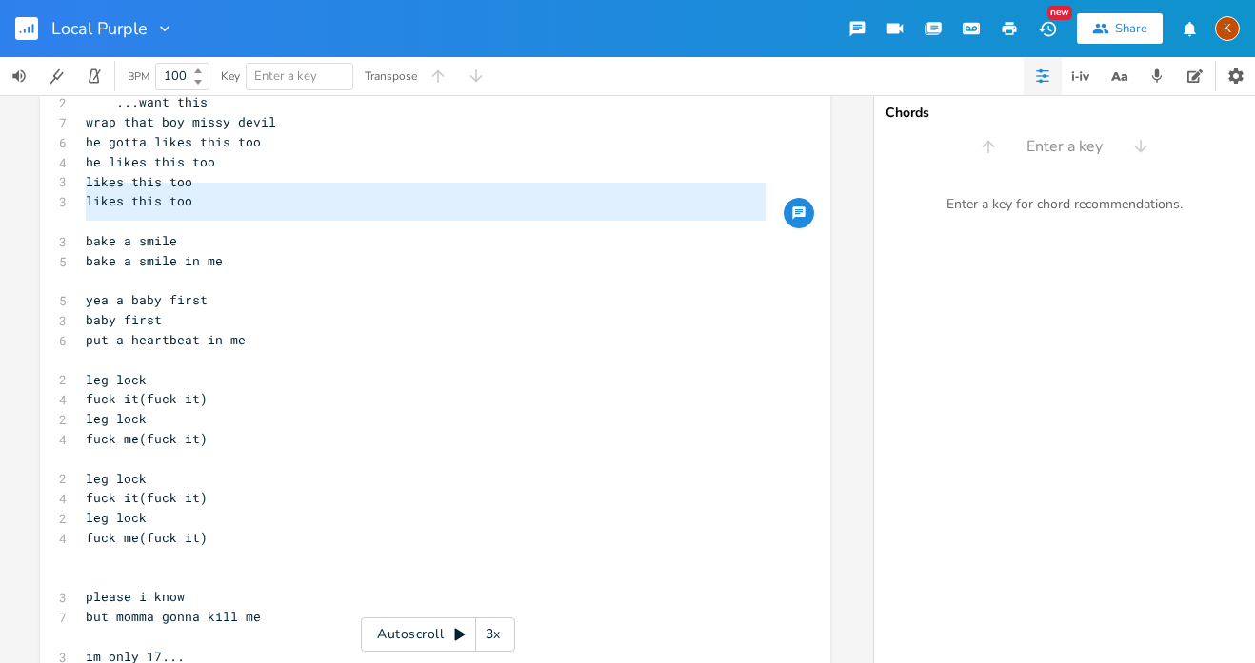
drag, startPoint x: 220, startPoint y: 222, endPoint x: 65, endPoint y: 199, distance: 156.8
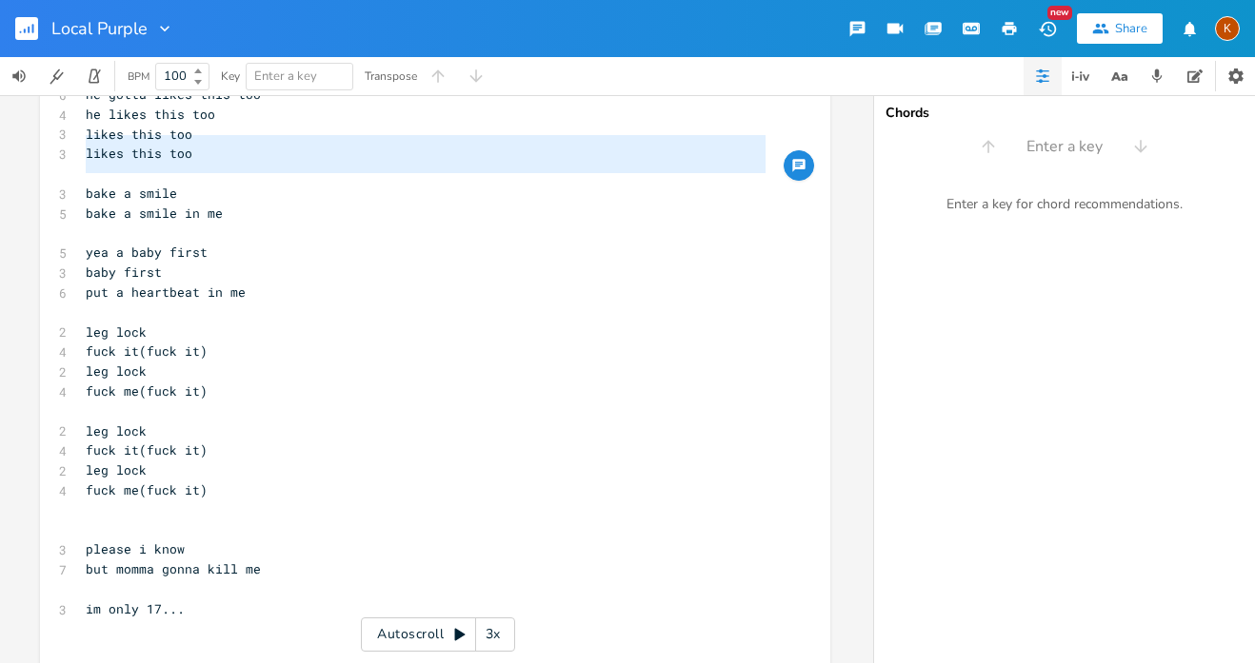
scroll to position [1281, 0]
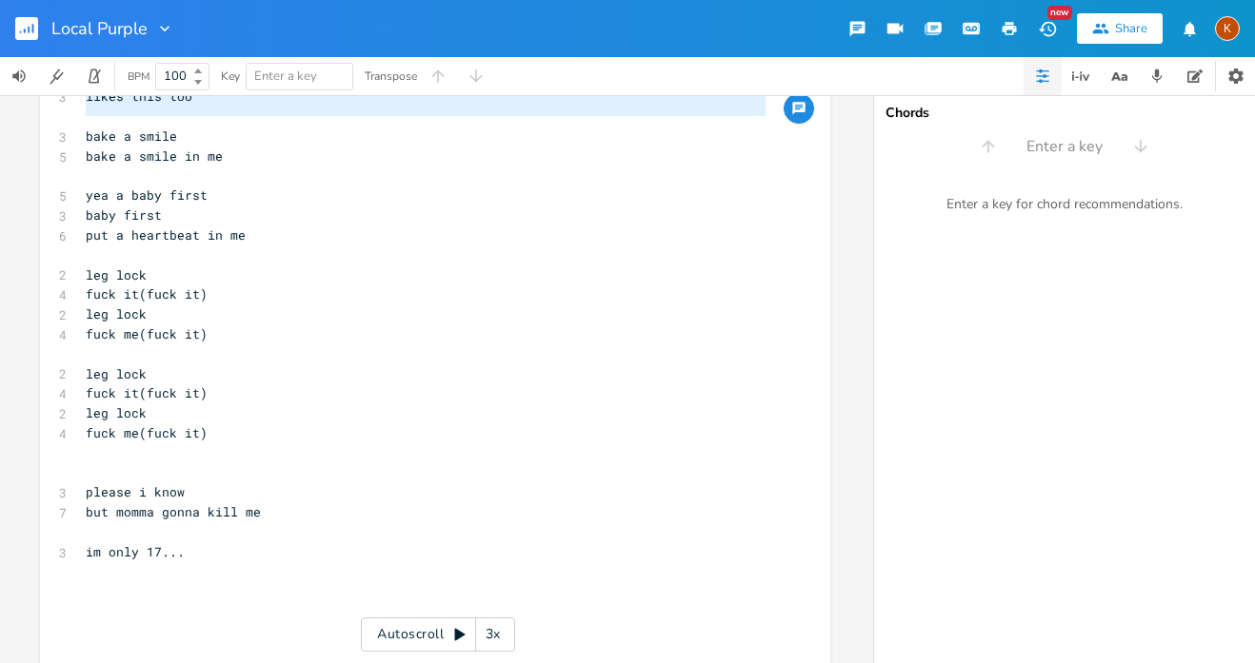
click at [108, 444] on pre "​" at bounding box center [425, 454] width 687 height 20
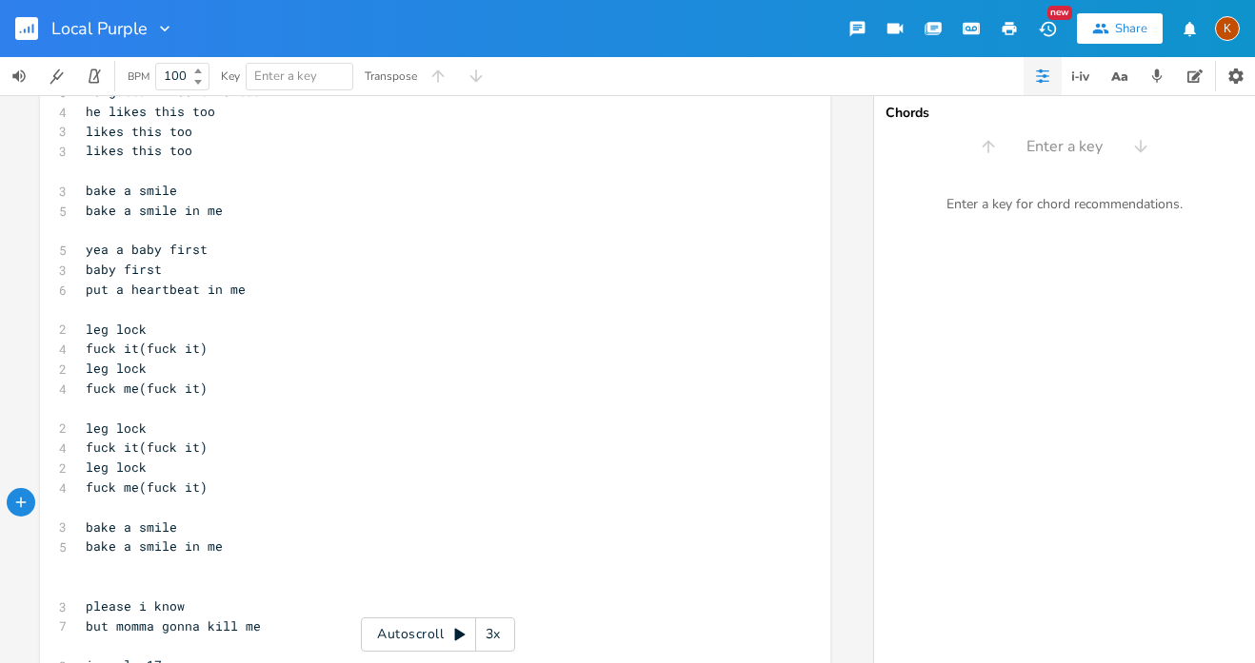
scroll to position [1215, 0]
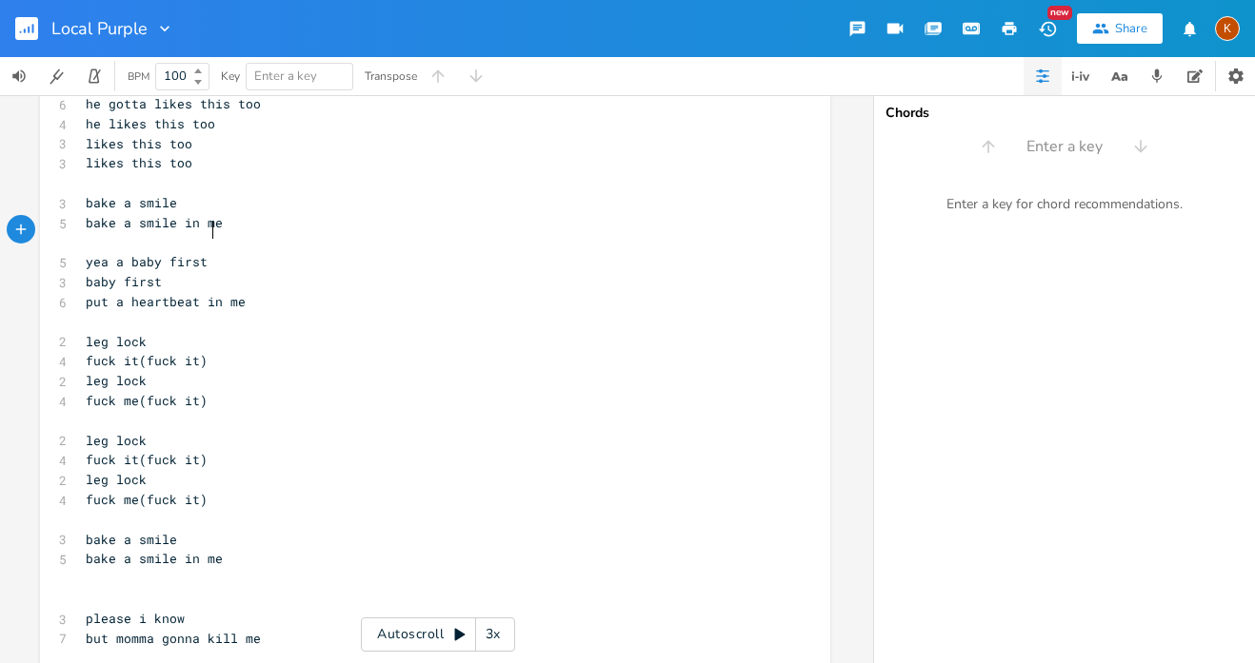
click at [251, 292] on pre "put a heartbeat in me" at bounding box center [425, 302] width 687 height 20
type textarea "put a heartbeat in me"
drag, startPoint x: 247, startPoint y: 256, endPoint x: 69, endPoint y: 253, distance: 178.0
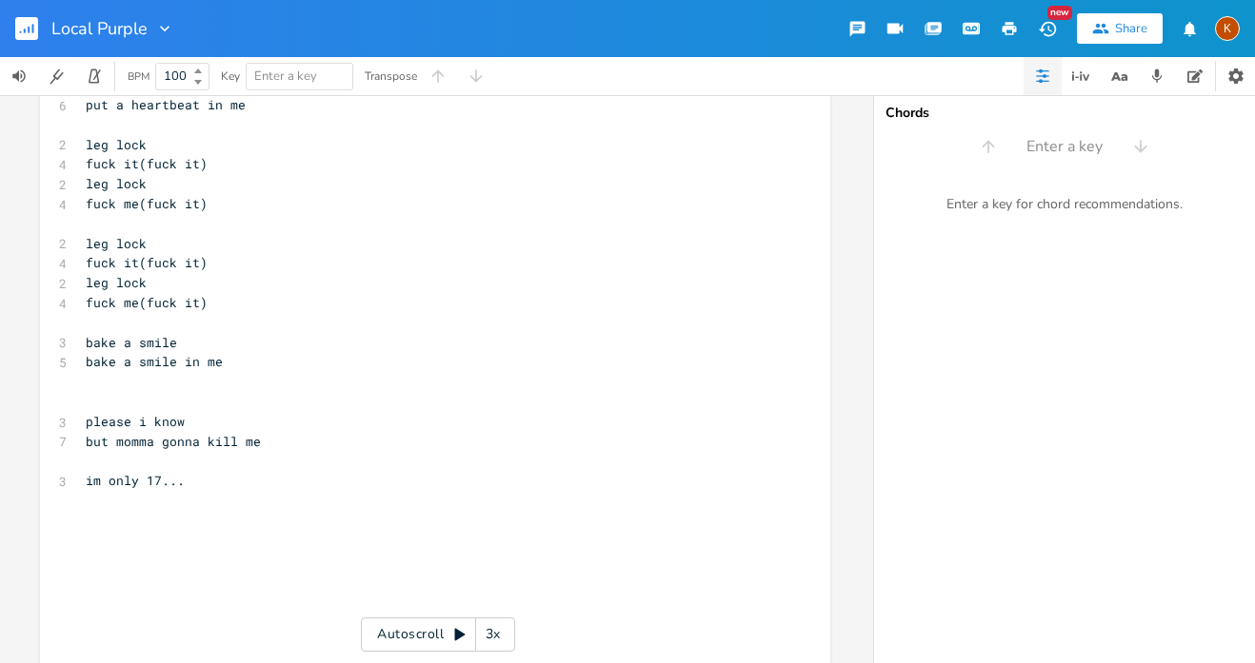
scroll to position [1409, 0]
click at [107, 395] on pre "​" at bounding box center [425, 405] width 687 height 20
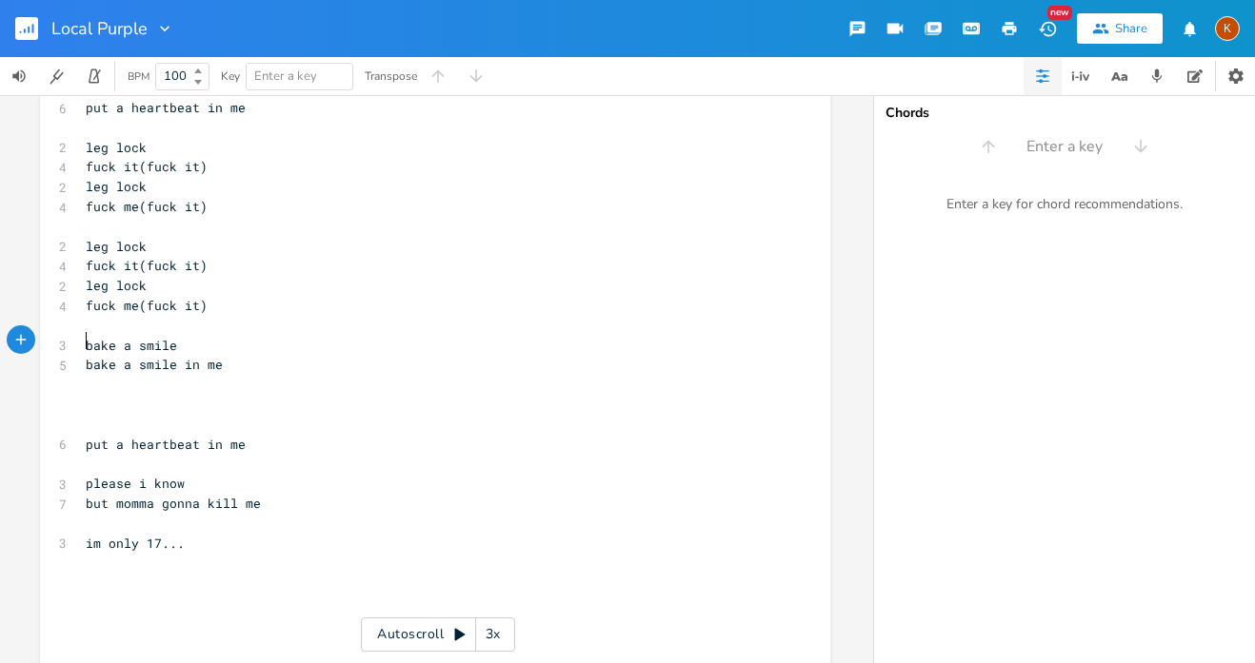
paste textarea "put a heartbeat in me"
type textarea "put a heartbeat in me"
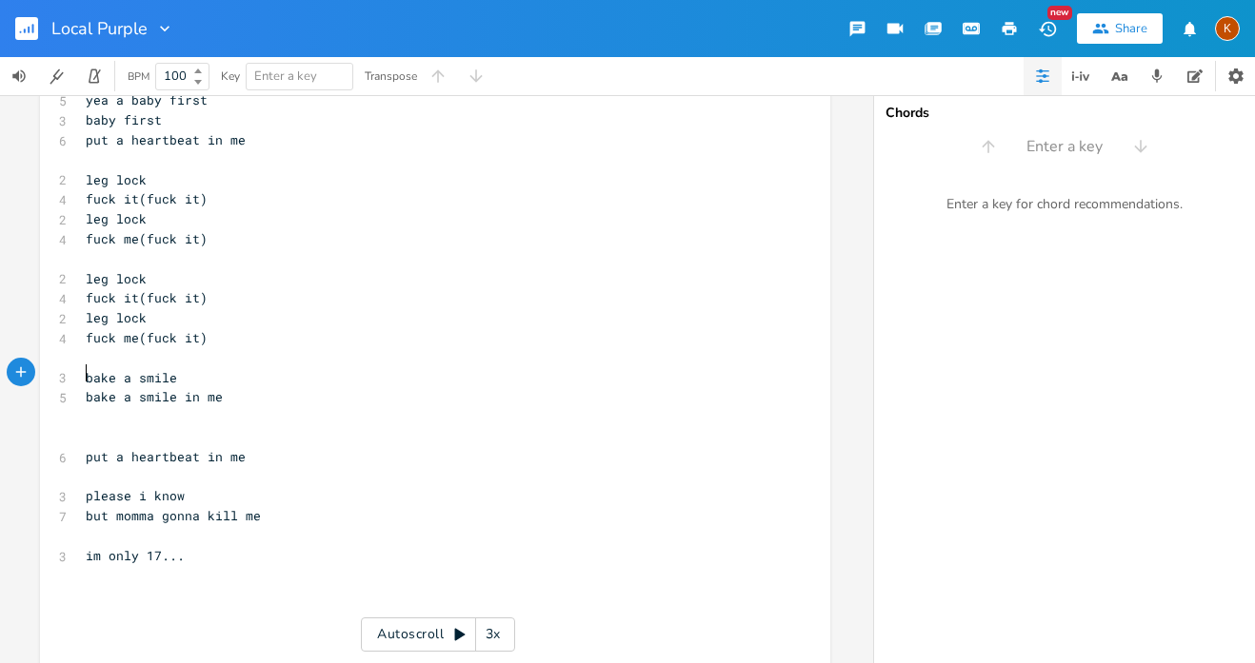
scroll to position [1371, 0]
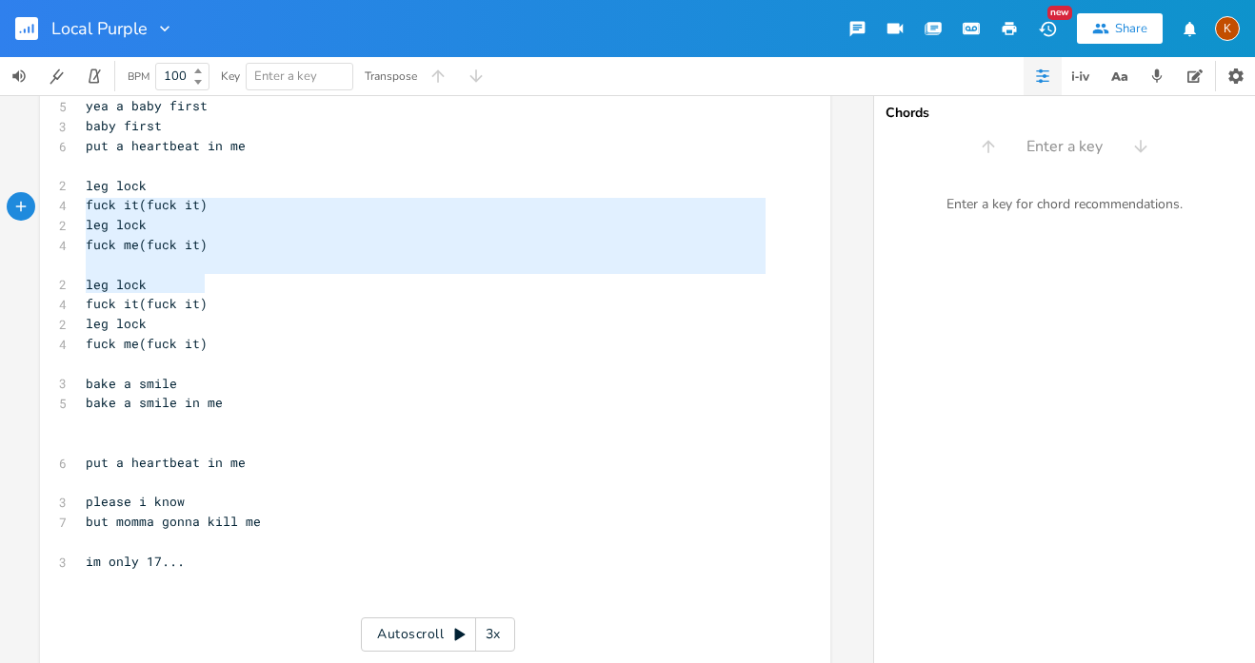
type textarea "leg lock fuck it(fuck it) leg lock fuck me(fuck it)"
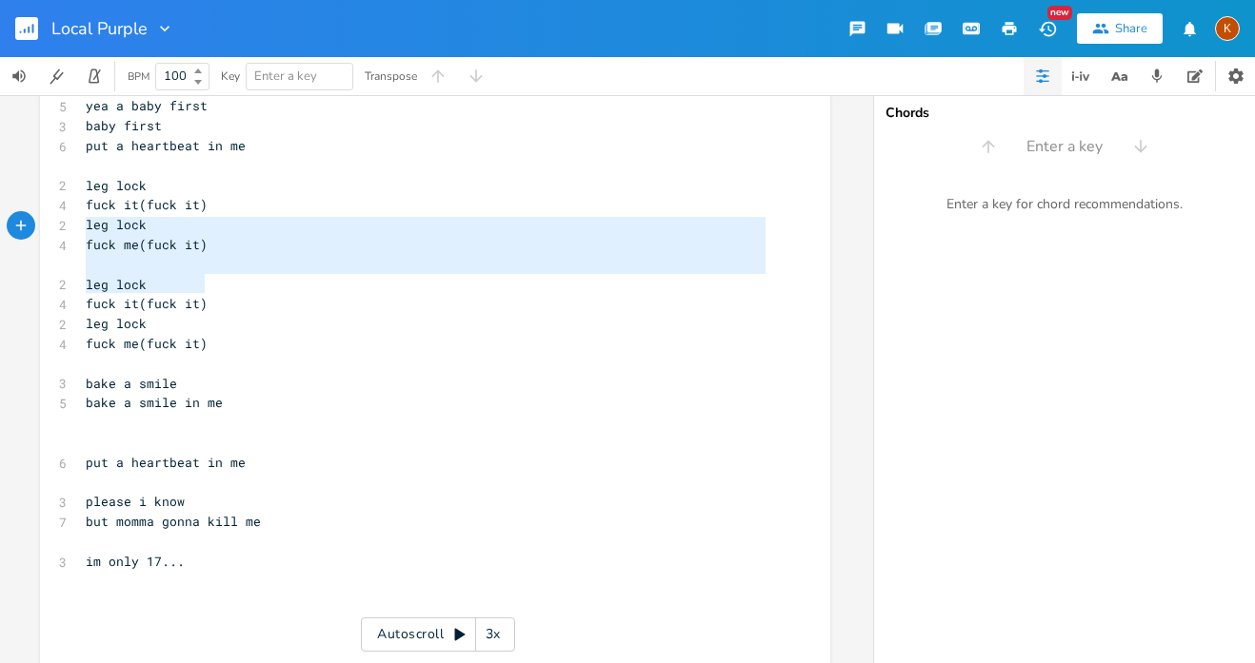
drag, startPoint x: 213, startPoint y: 278, endPoint x: 61, endPoint y: 232, distance: 159.0
click at [96, 433] on pre "​" at bounding box center [425, 443] width 687 height 20
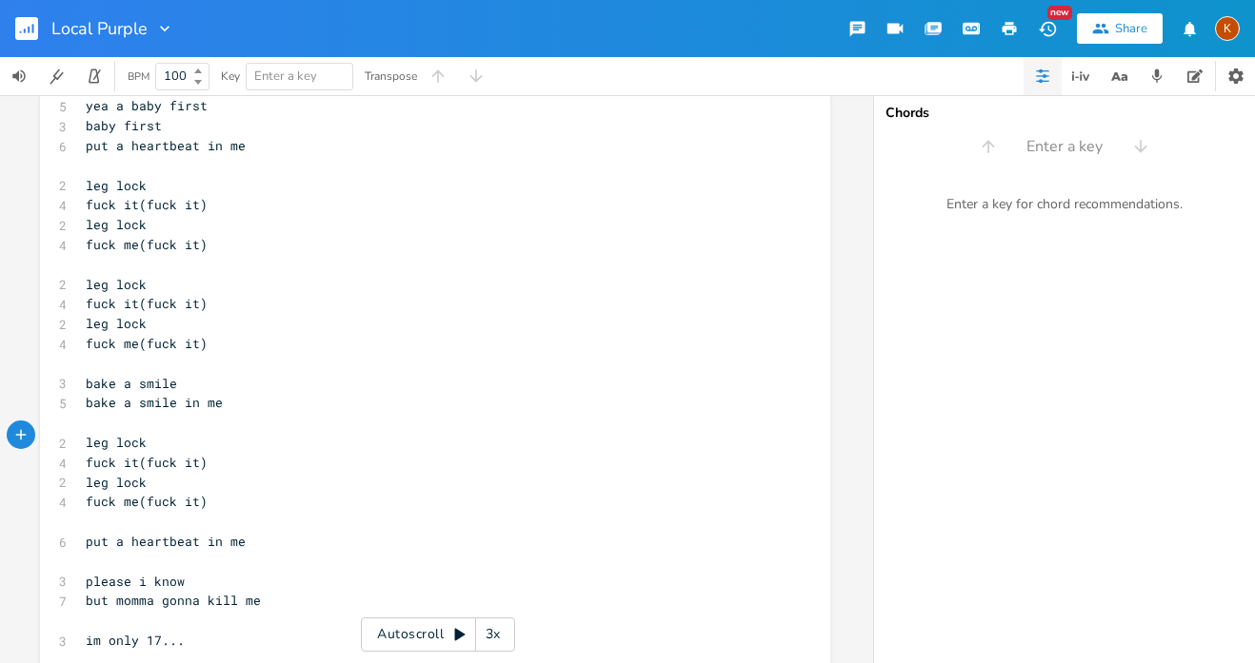
scroll to position [1401, 0]
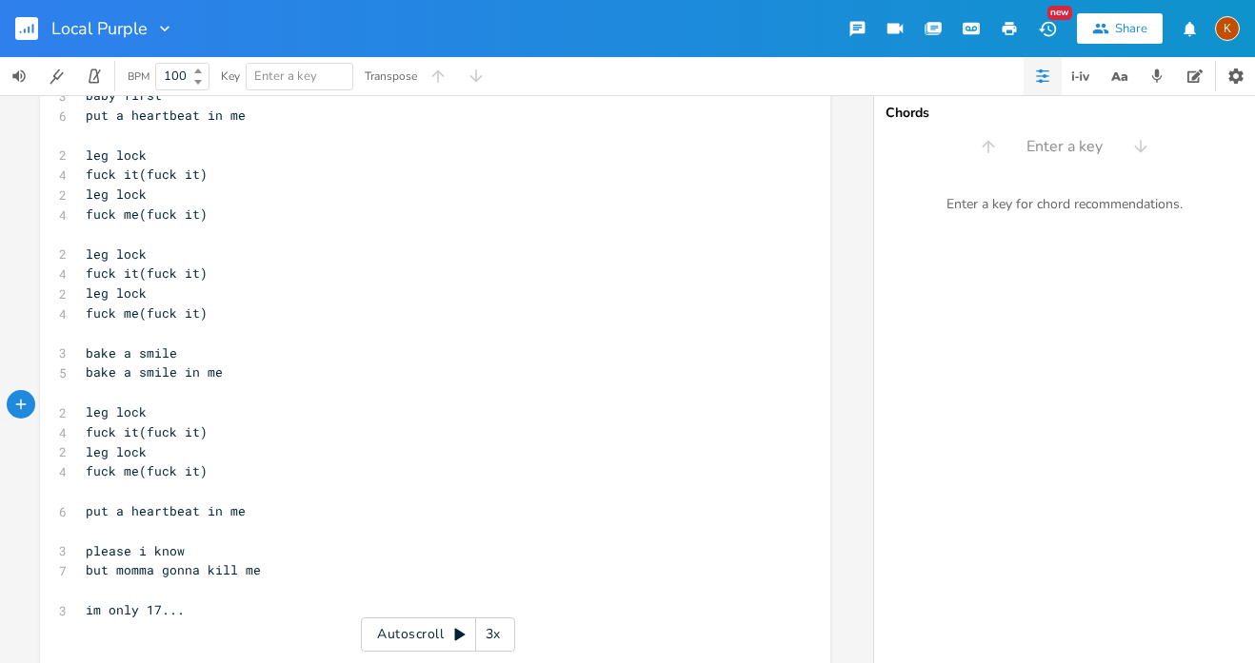
click at [86, 522] on pre "​" at bounding box center [425, 532] width 687 height 20
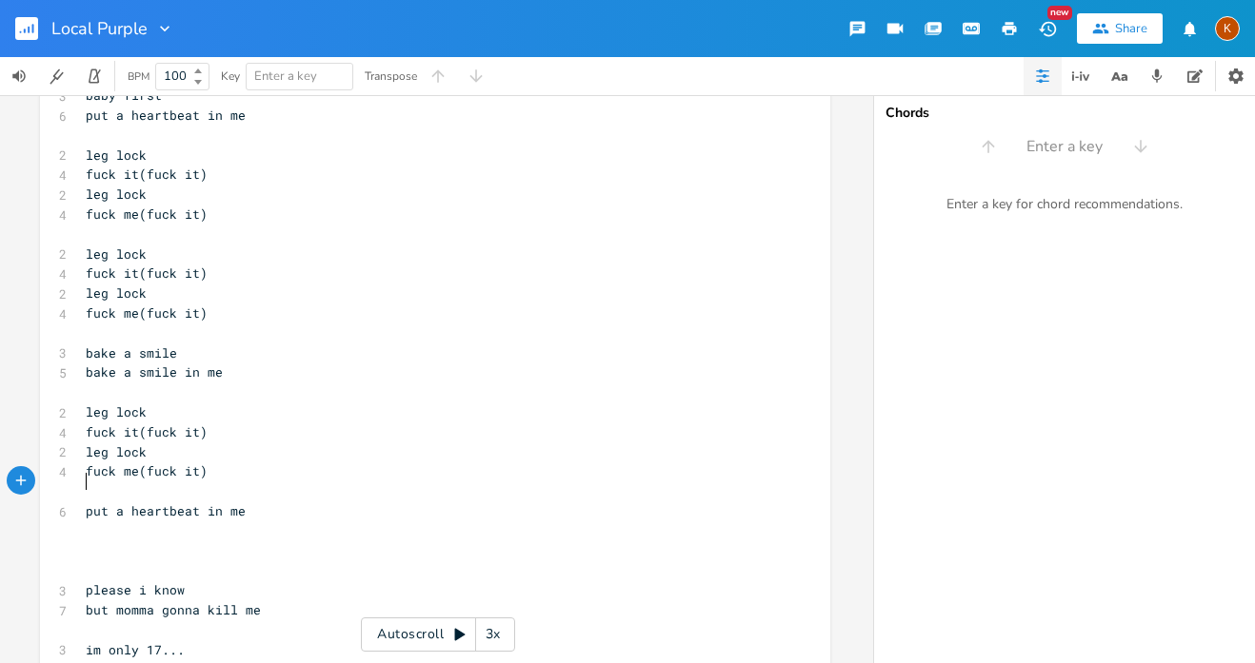
paste textarea "["
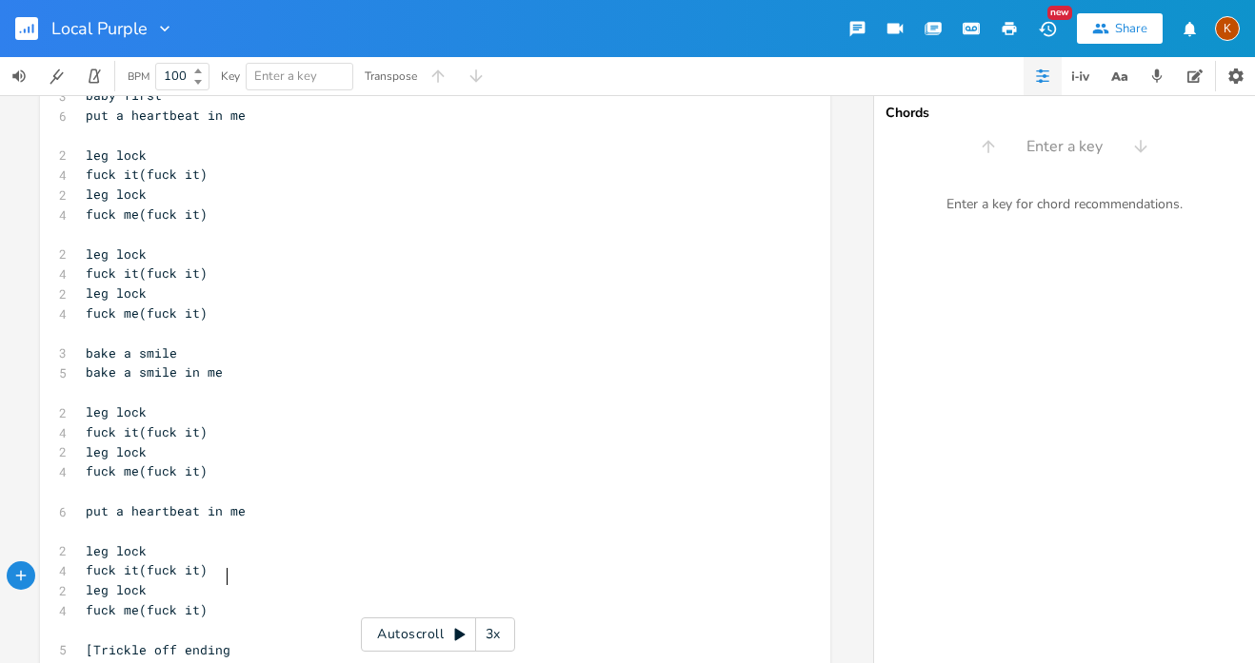
scroll to position [0, 102]
type textarea "[Trickle off ending]"
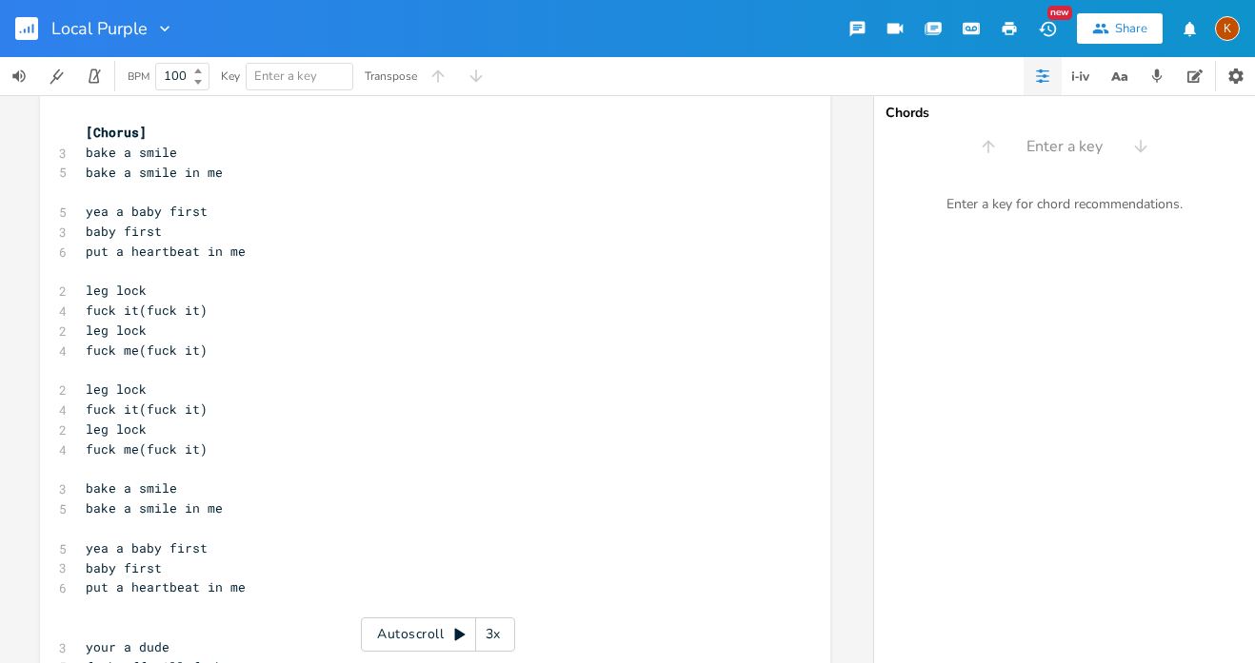
scroll to position [0, 0]
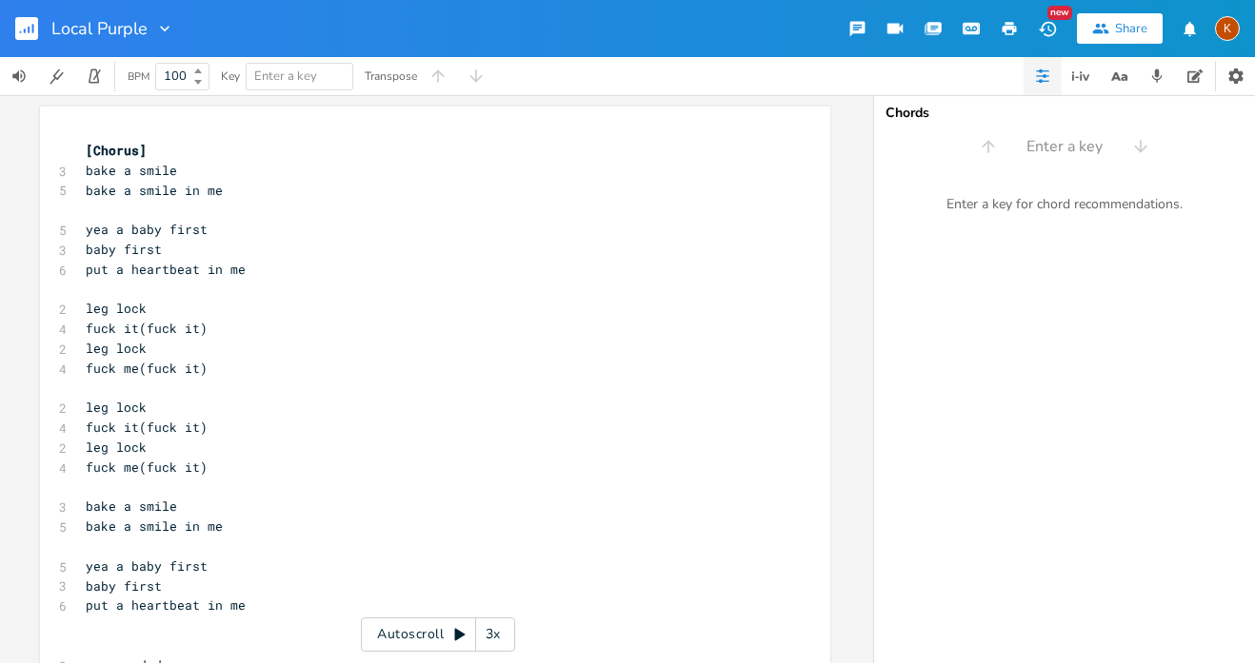
click at [131, 151] on span "[Chorus]" at bounding box center [116, 150] width 61 height 17
type textarea "Intro"
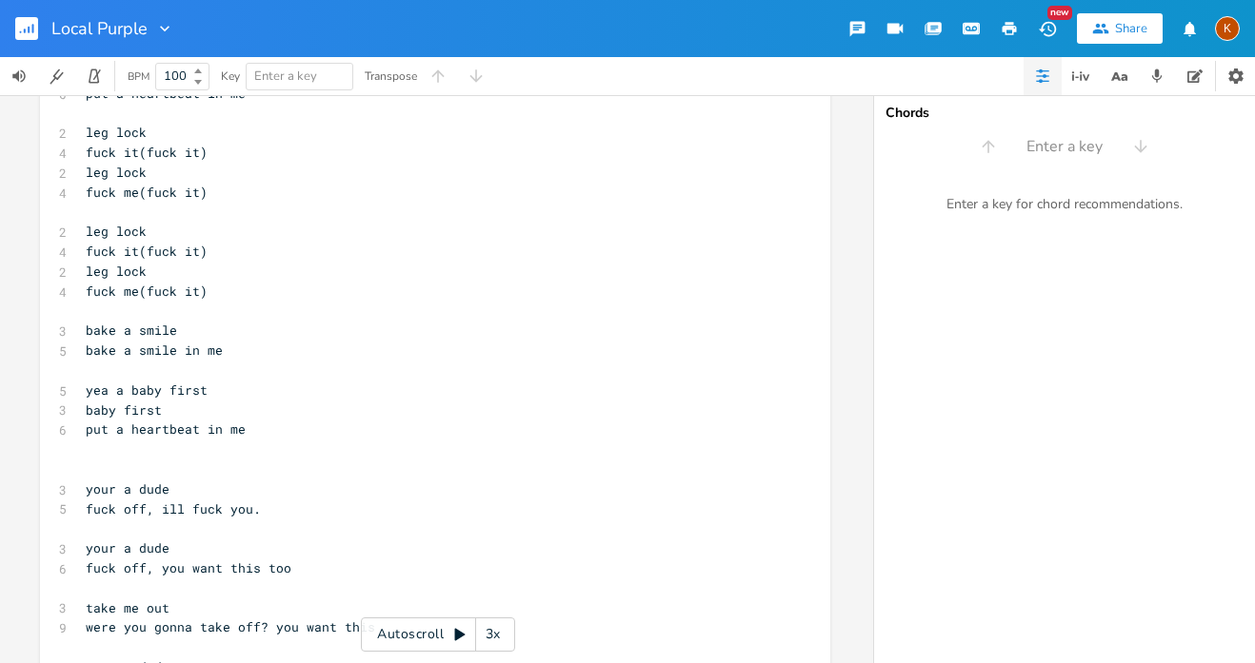
scroll to position [184, 0]
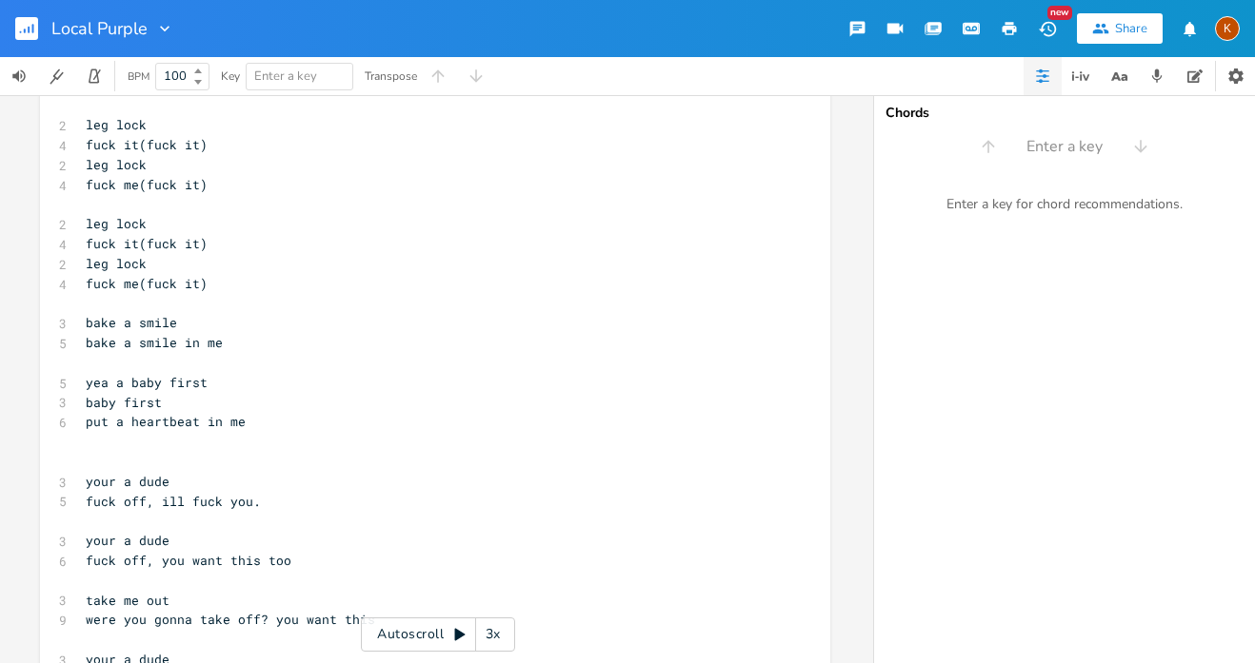
click at [89, 452] on pre "​" at bounding box center [425, 462] width 687 height 20
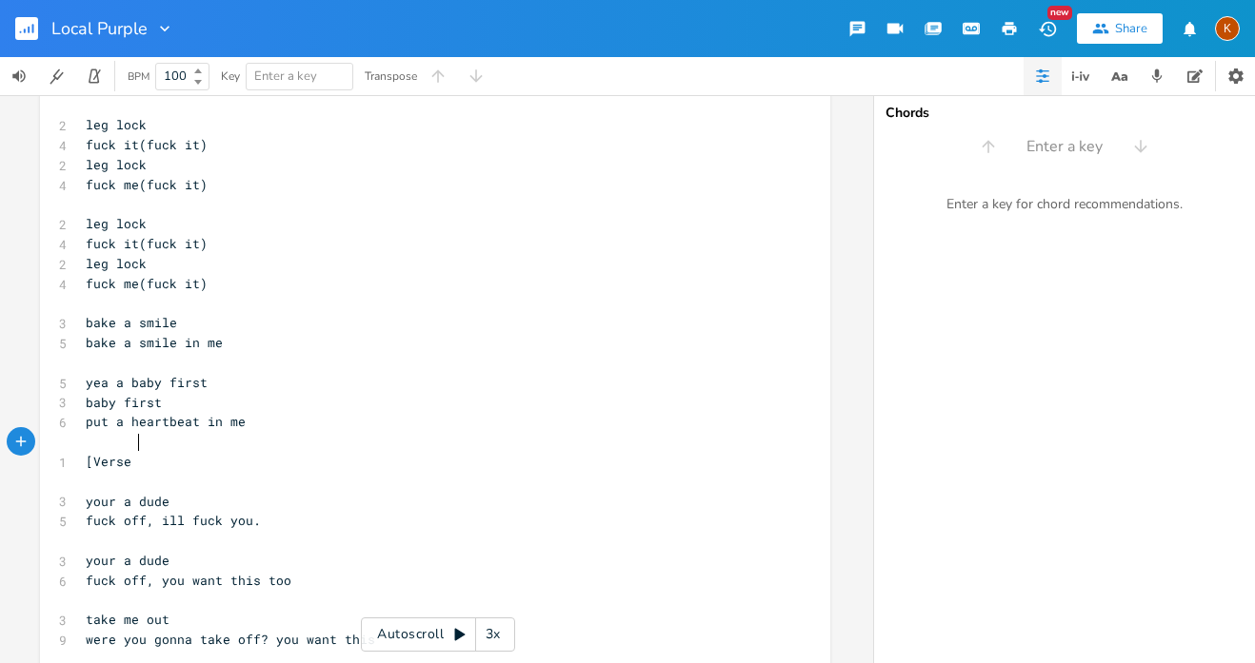
type textarea "[Verse 1"
type textarea "]"
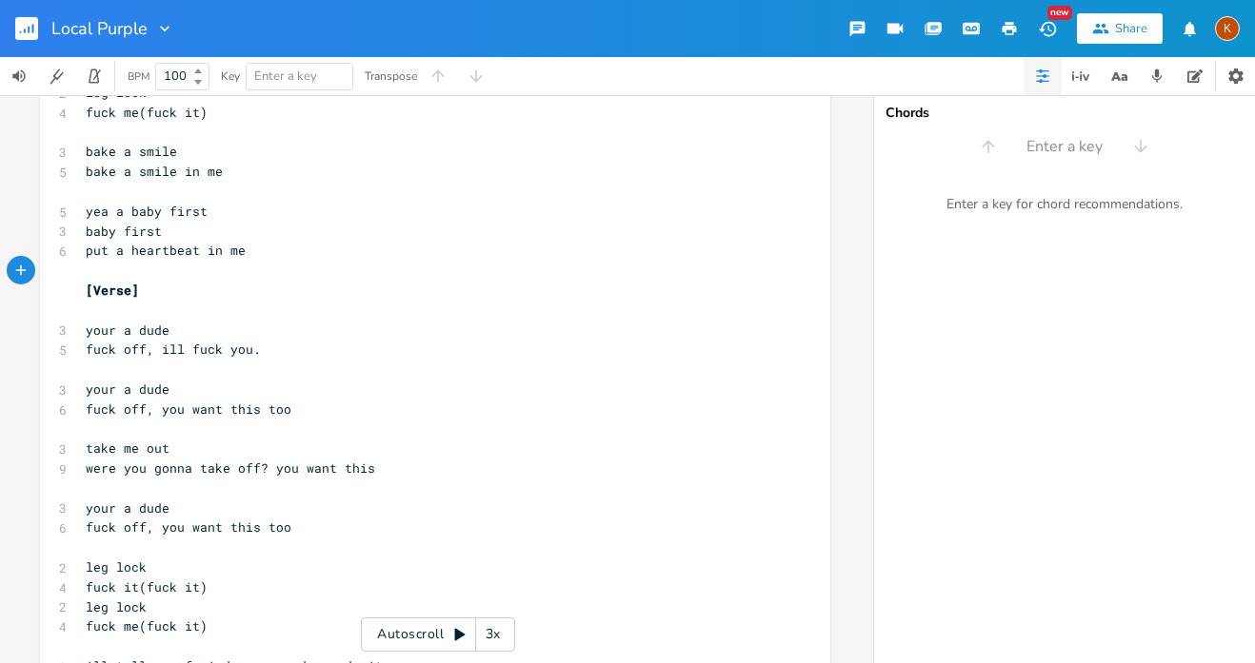
scroll to position [384, 0]
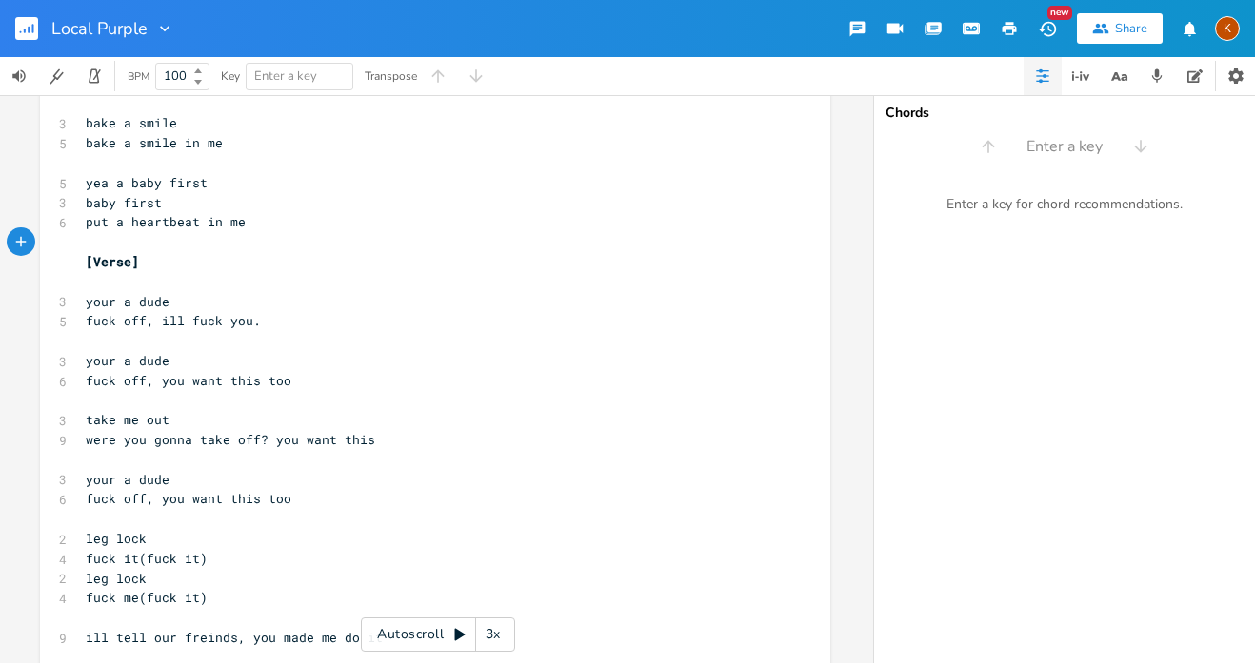
click at [129, 509] on pre "​" at bounding box center [425, 519] width 687 height 20
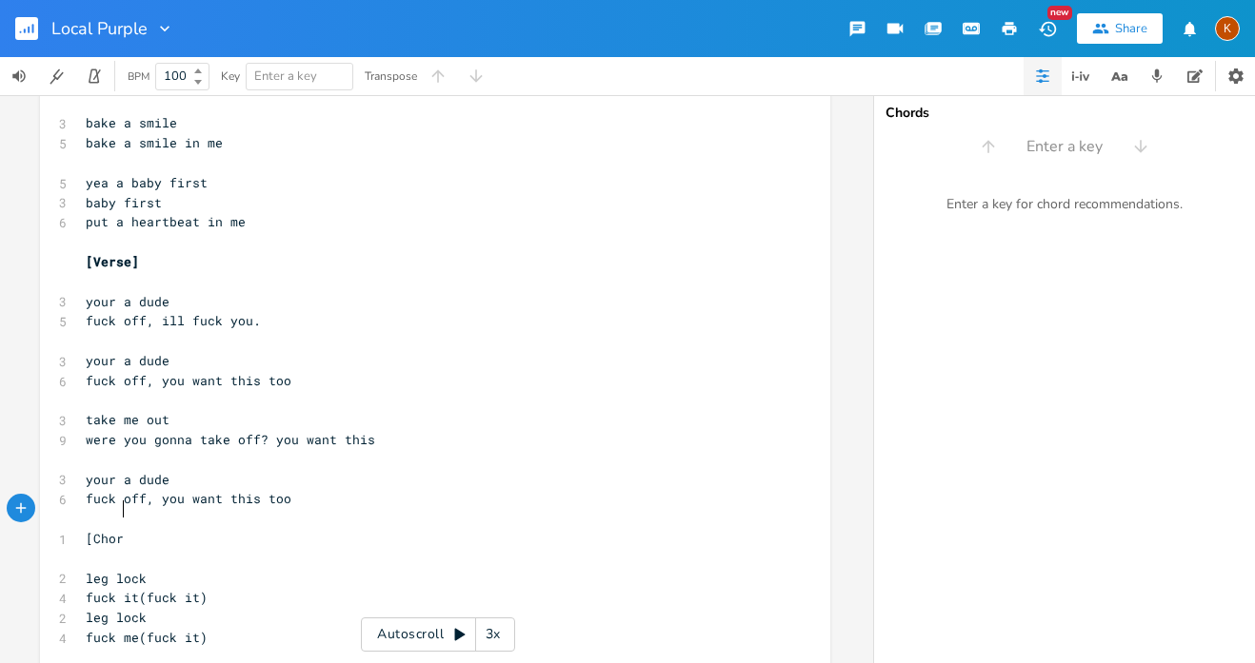
type textarea "[Choru"
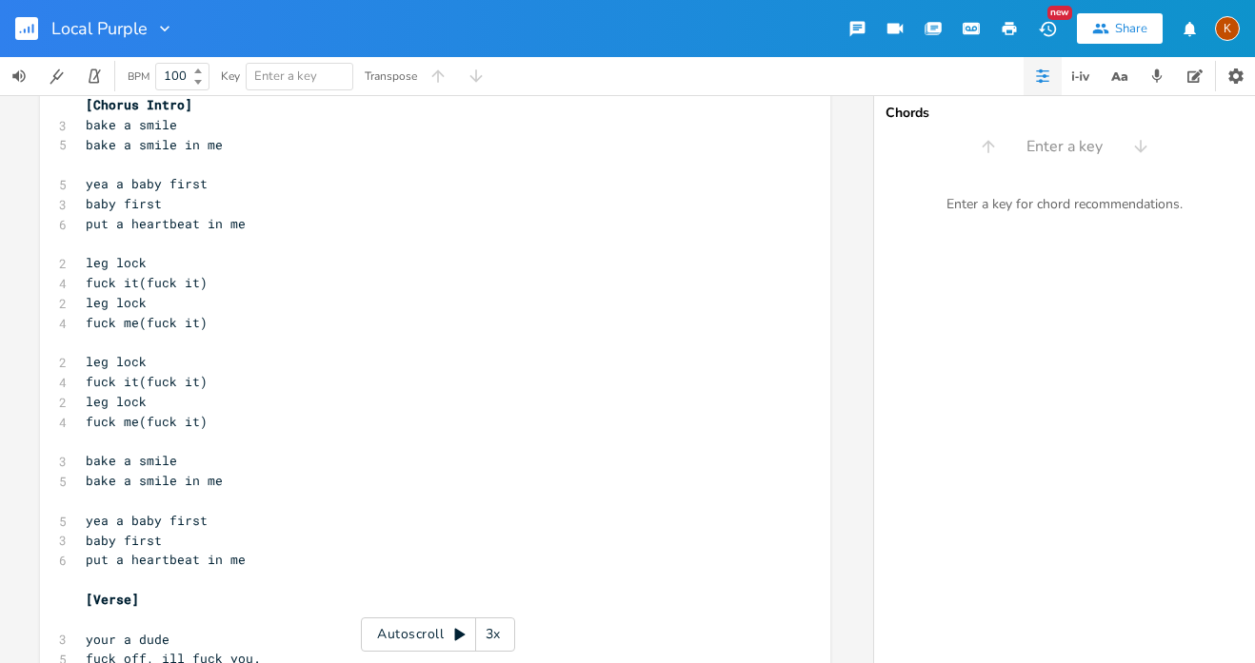
scroll to position [49, 0]
type textarea "Bridge]"
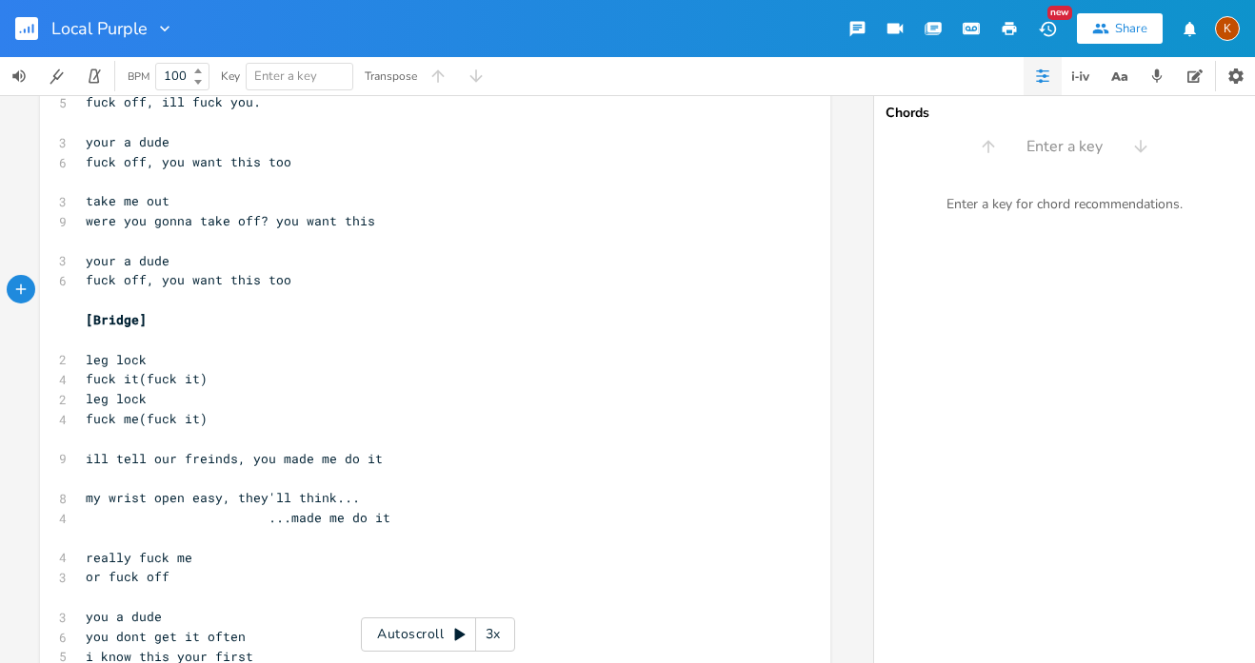
scroll to position [614, 0]
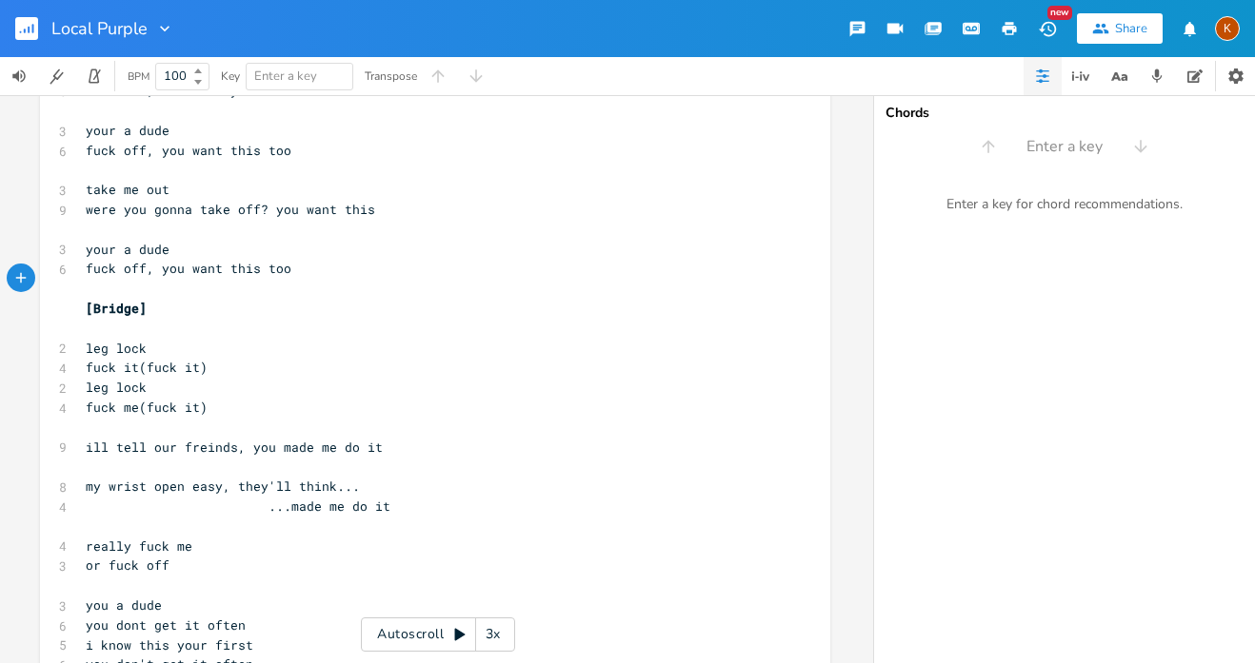
click at [89, 418] on pre "​" at bounding box center [425, 428] width 687 height 20
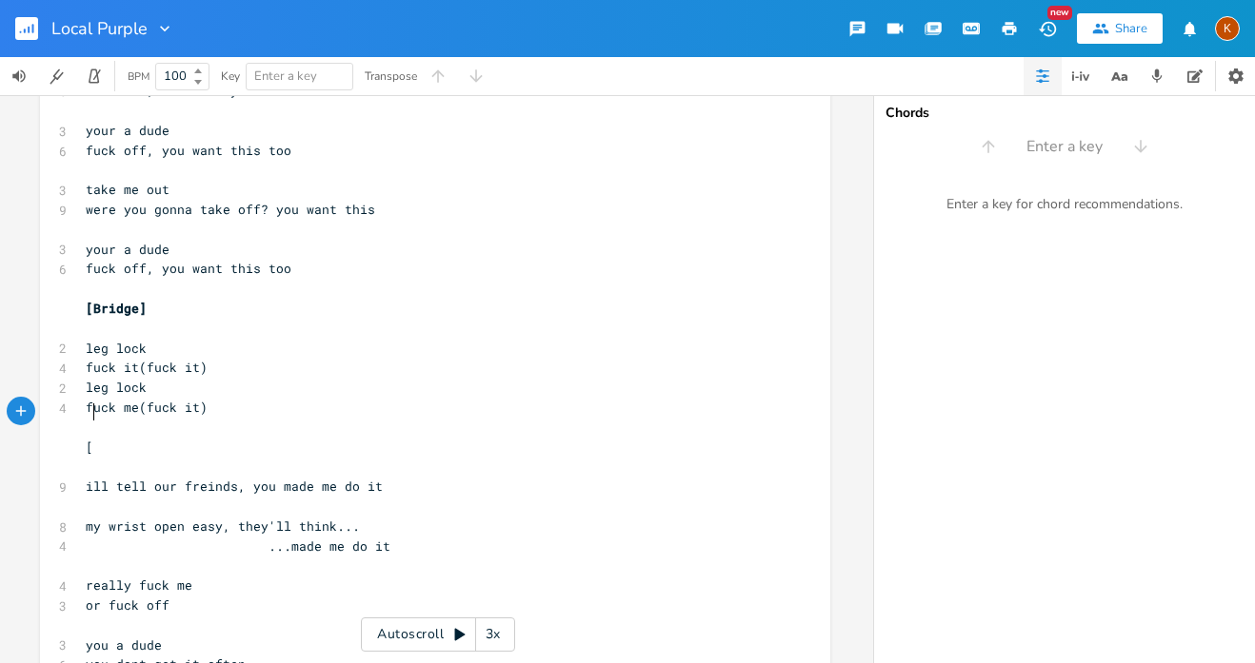
type textarea "["
click at [310, 478] on span "ill tell our freinds, you made me do it" at bounding box center [234, 486] width 297 height 17
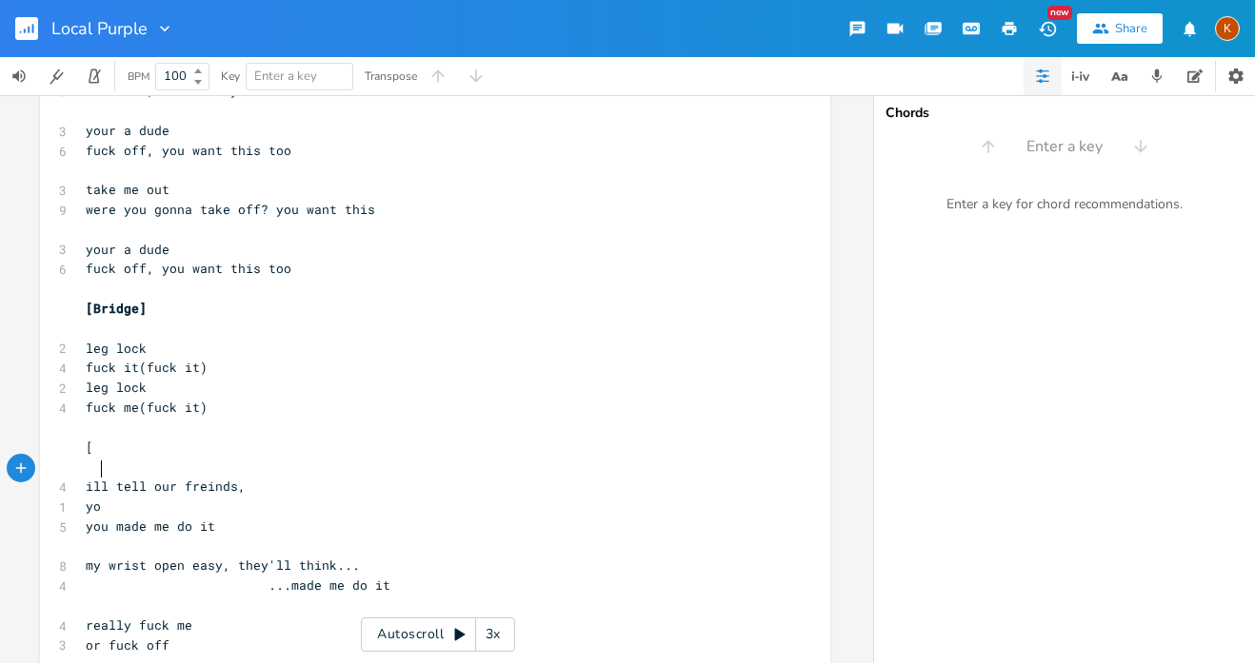
type textarea "you"
type textarea "physcopathel"
type textarea "thic uncommited ass"
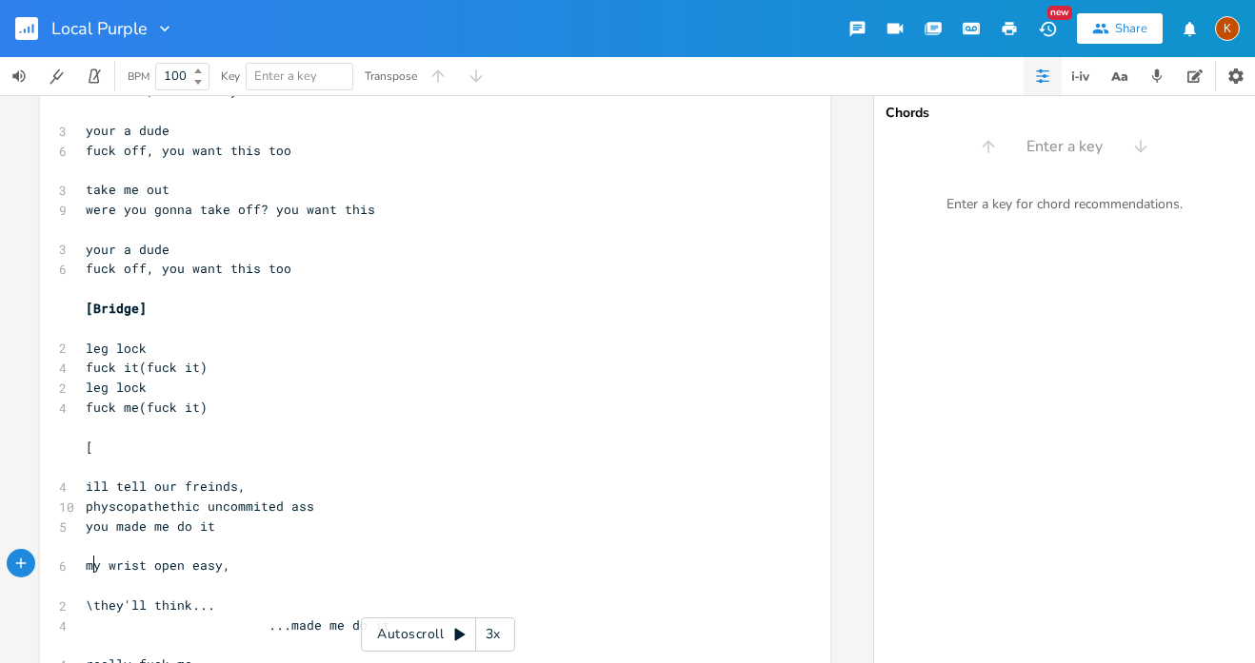
type textarea "\\"
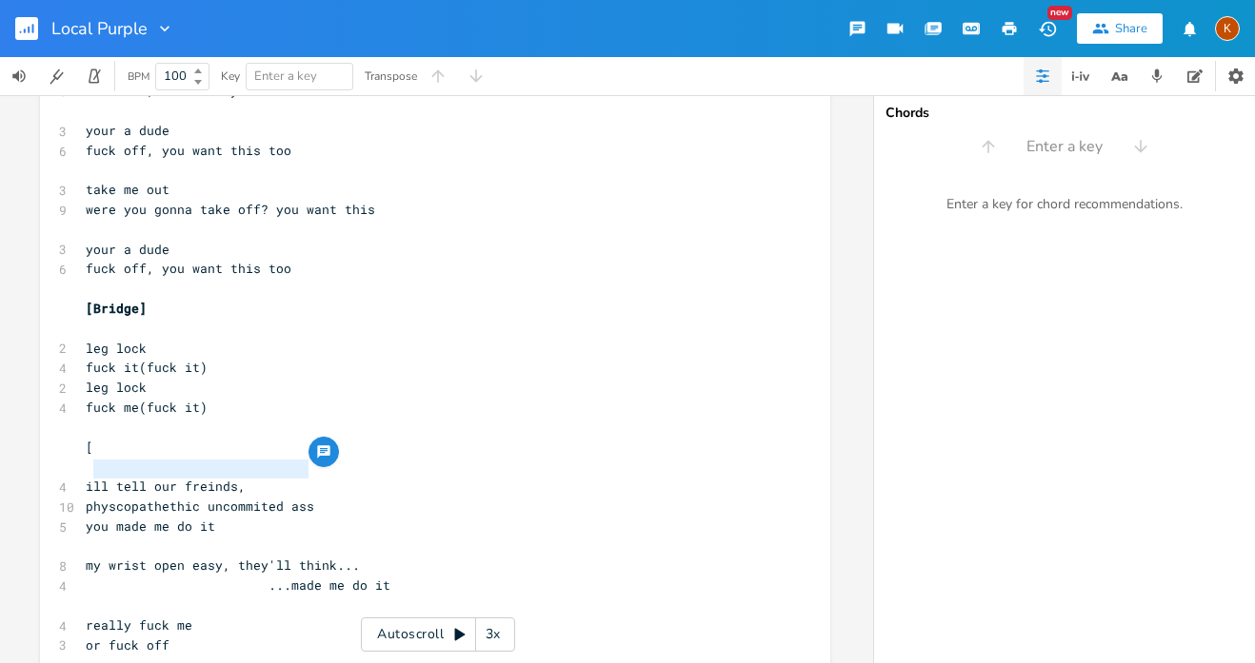
type textarea "physcopathethic uncommited ass"
drag, startPoint x: 304, startPoint y: 470, endPoint x: 49, endPoint y: 471, distance: 254.1
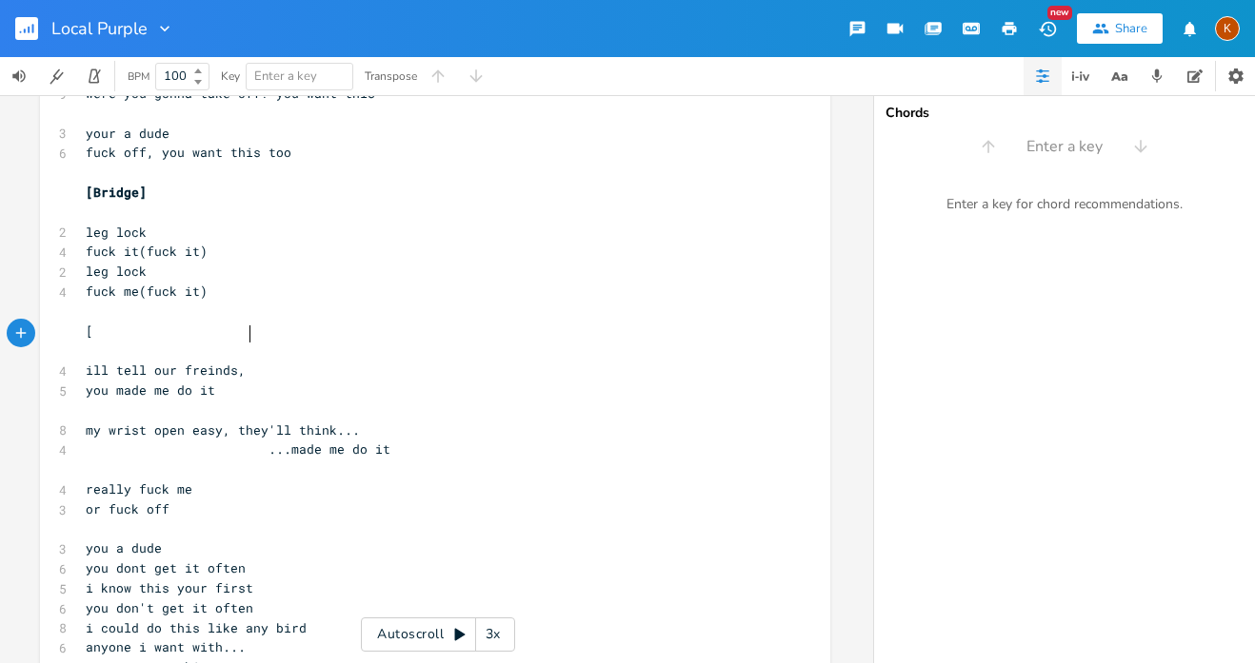
scroll to position [742, 0]
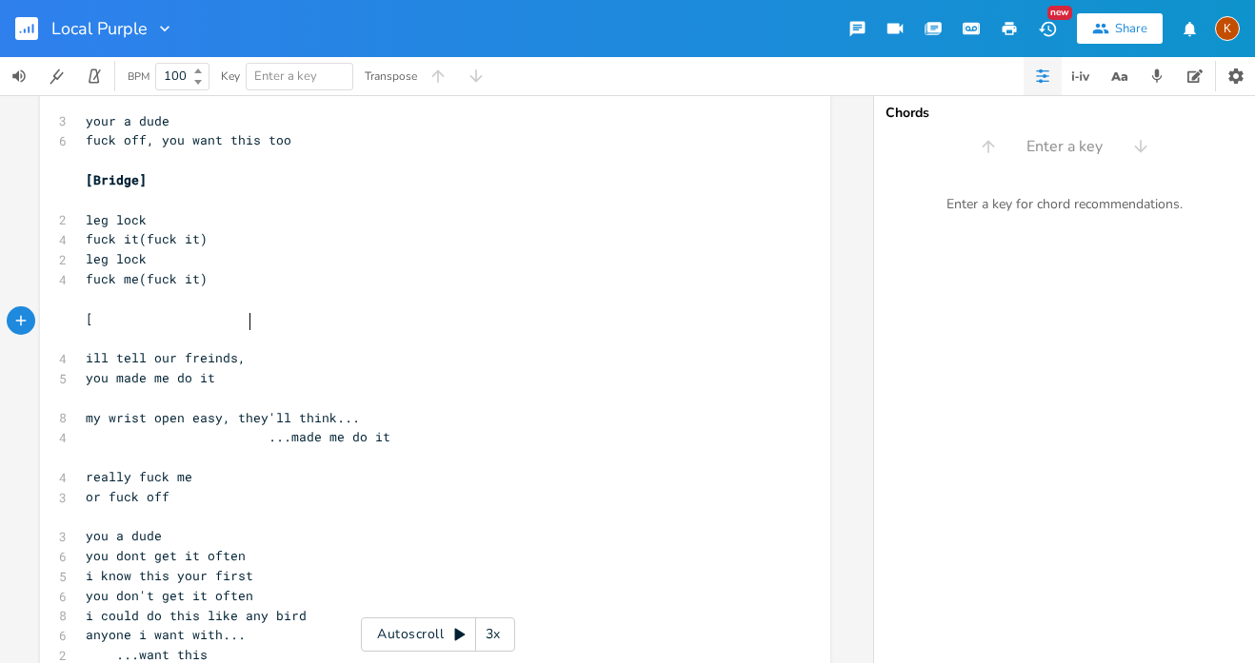
click at [84, 507] on pre "​" at bounding box center [425, 517] width 687 height 20
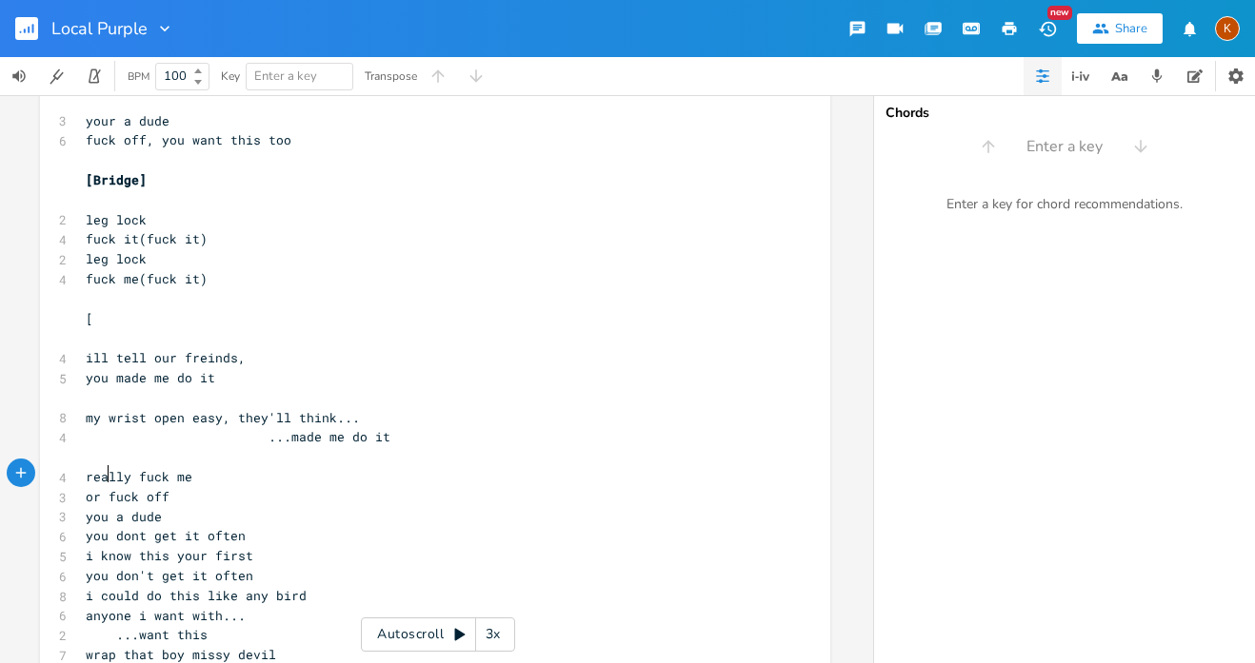
type textarea "r"
click at [293, 507] on pre "your a dude" at bounding box center [425, 517] width 687 height 20
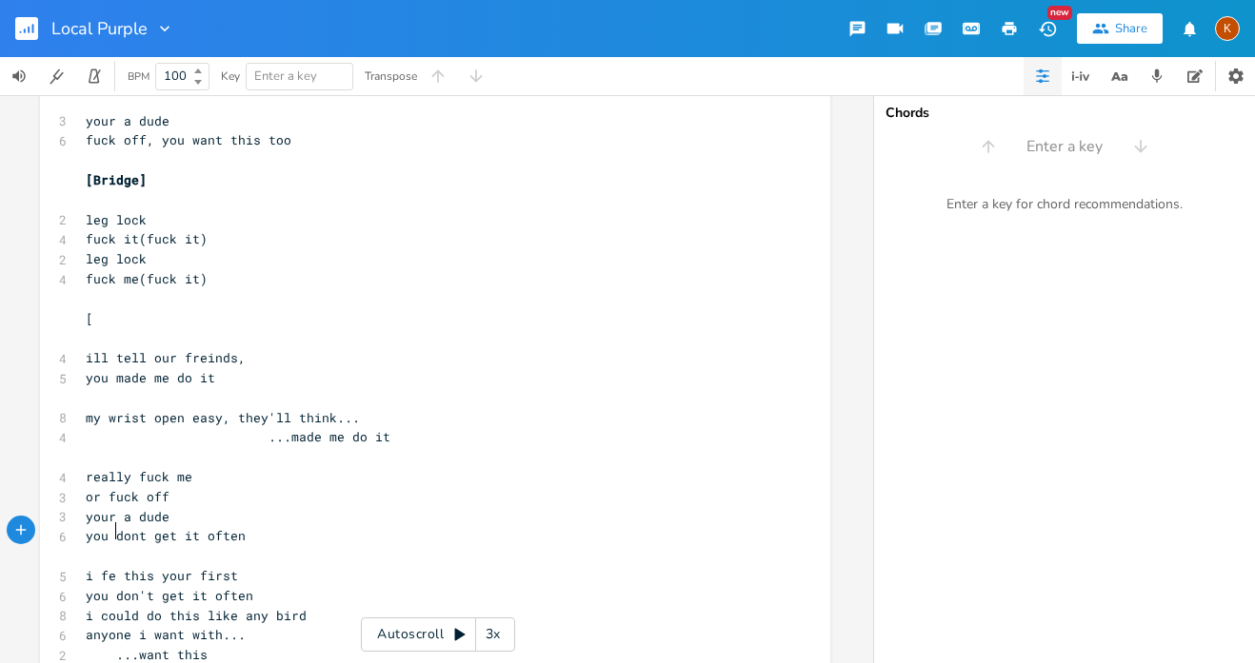
scroll to position [0, 16]
type textarea "feel"
type textarea "w"
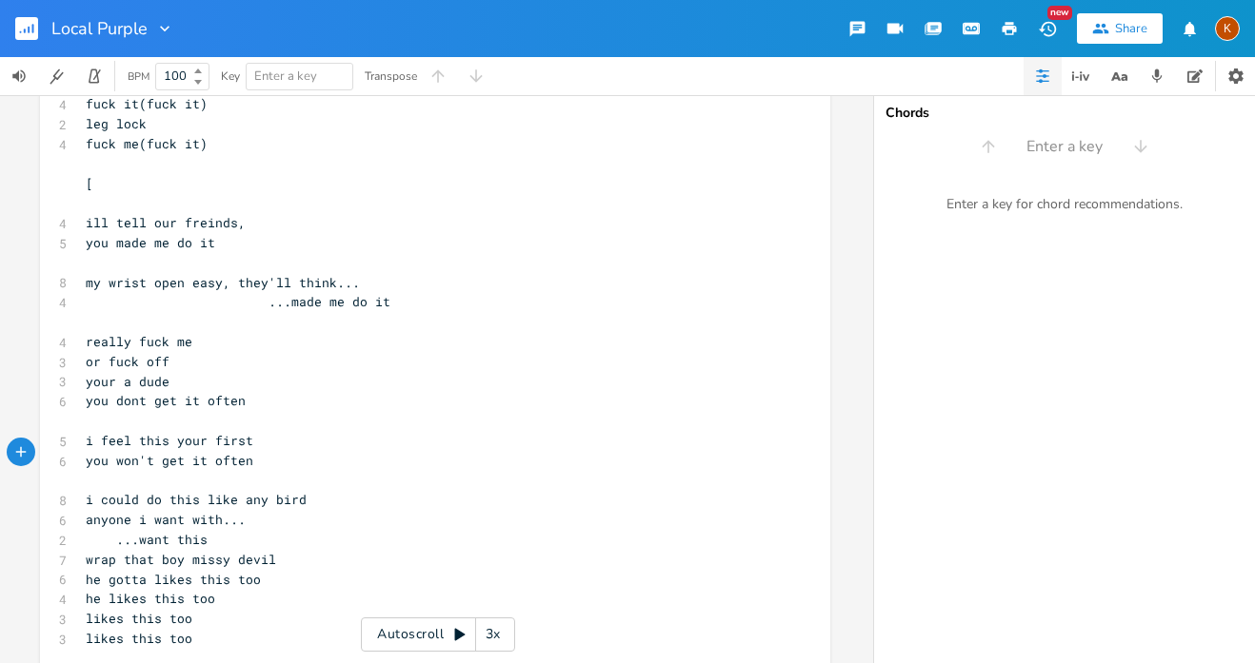
scroll to position [919, 0]
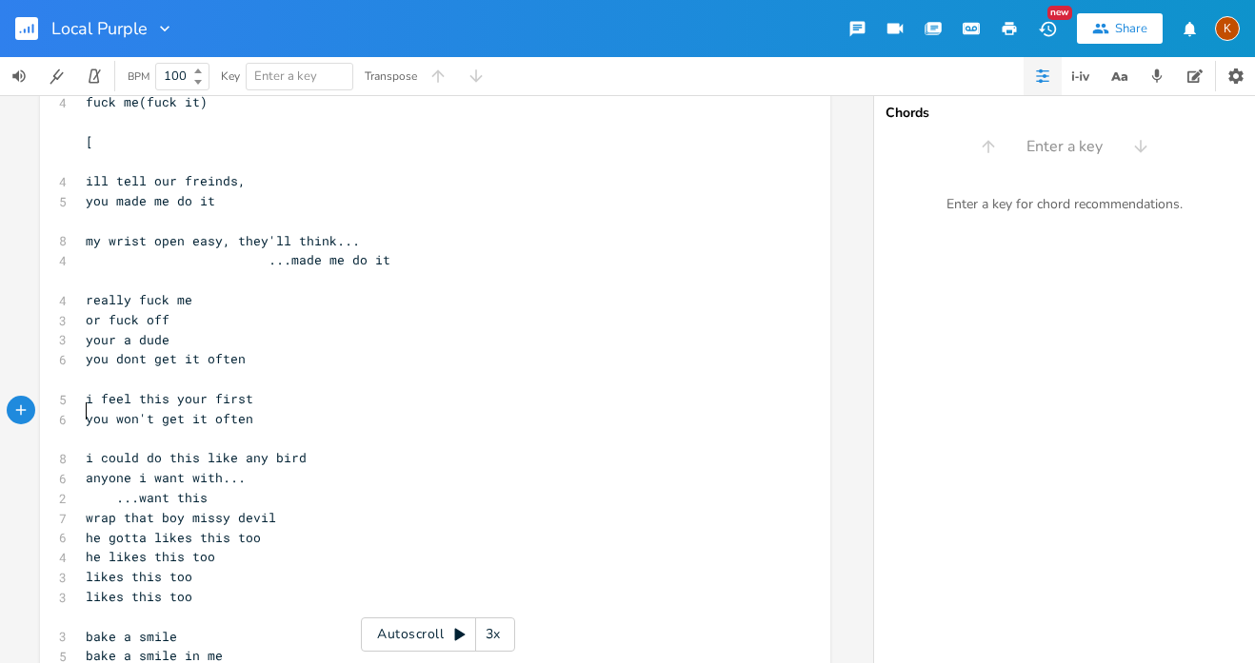
click at [120, 489] on span "...want this" at bounding box center [147, 497] width 122 height 17
type textarea "i"
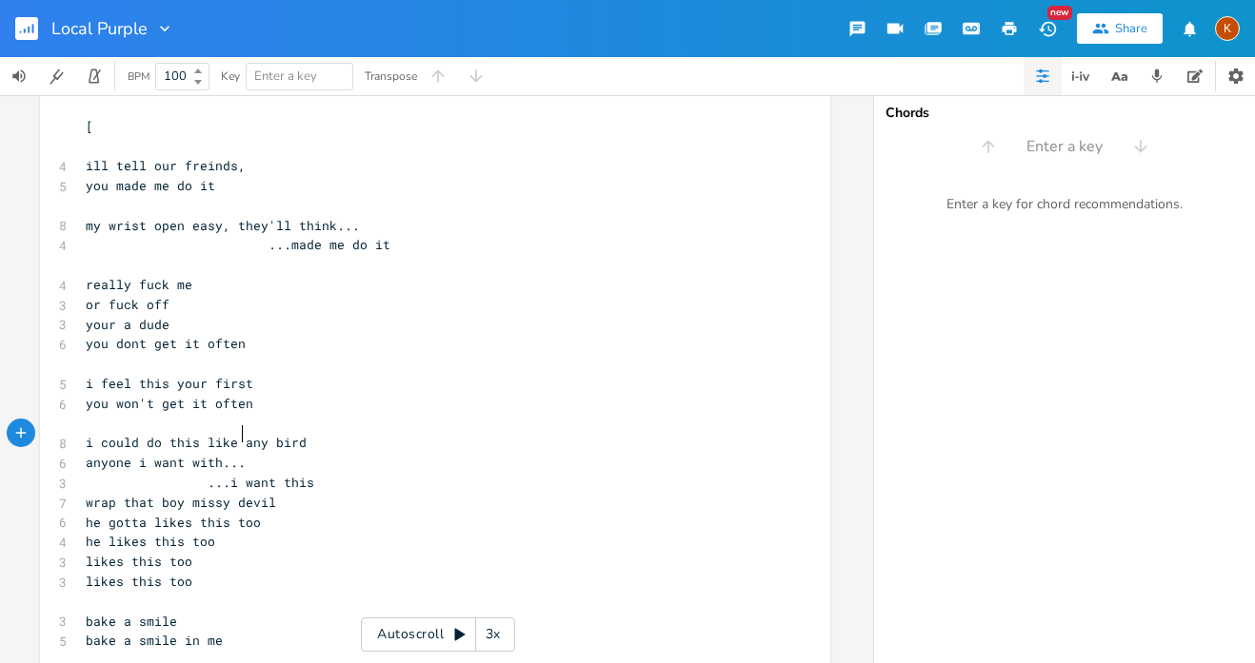
scroll to position [942, 0]
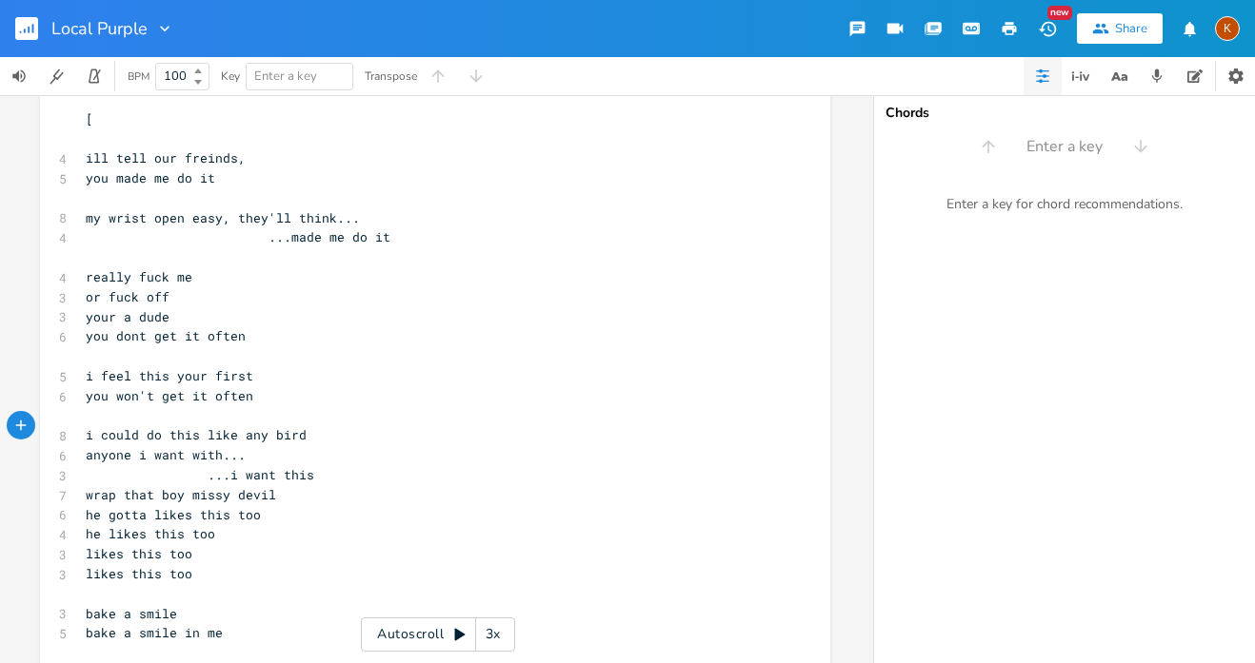
click at [213, 466] on span "...i want this" at bounding box center [200, 474] width 228 height 17
type textarea "WANT with"
type textarea "want WITH"
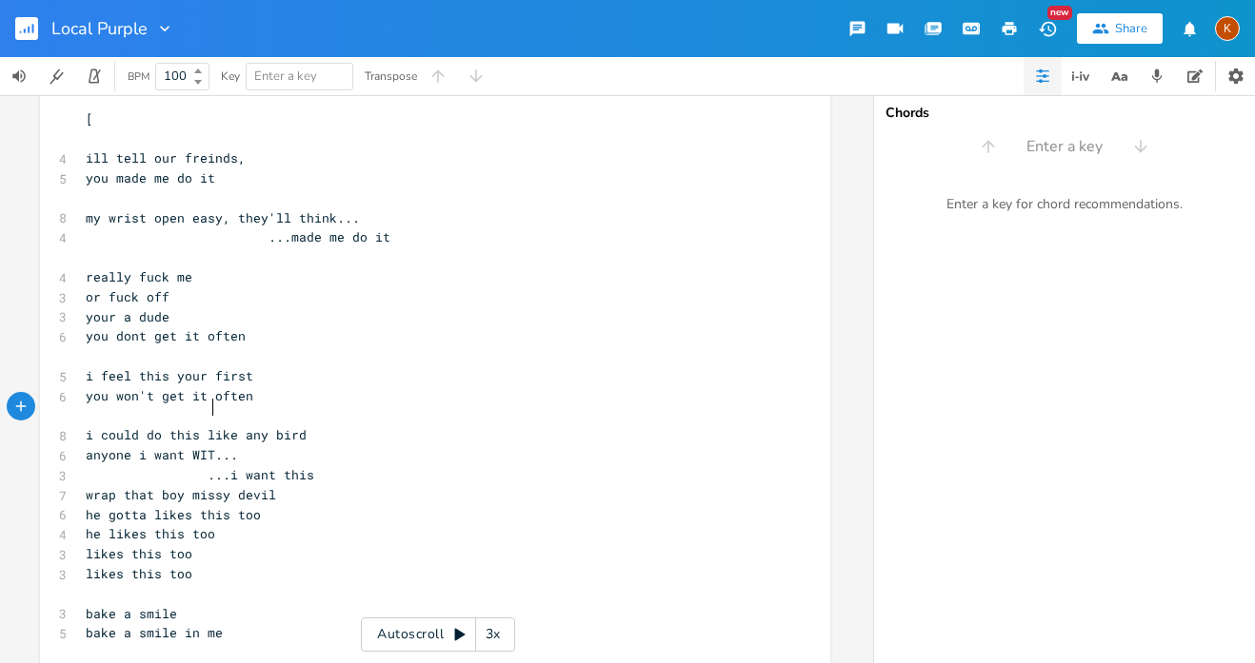
scroll to position [0, 67]
type textarea "THIS"
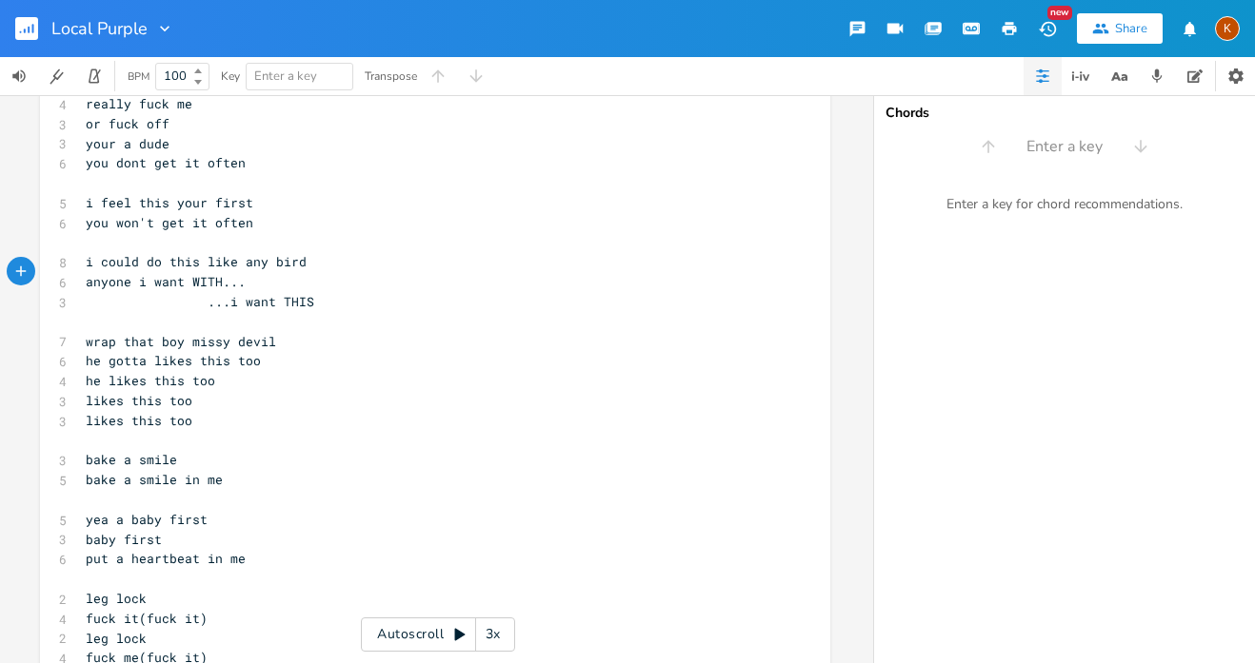
scroll to position [1121, 0]
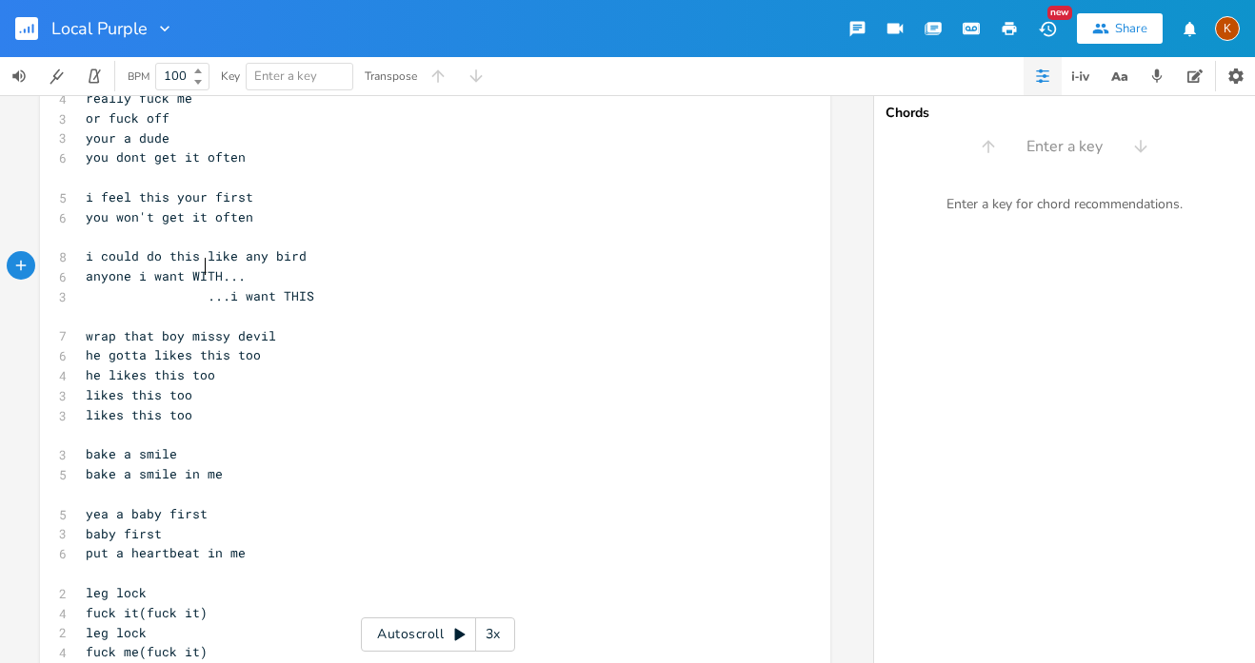
click at [282, 326] on pre "wrap that boy missy devil" at bounding box center [425, 336] width 687 height 20
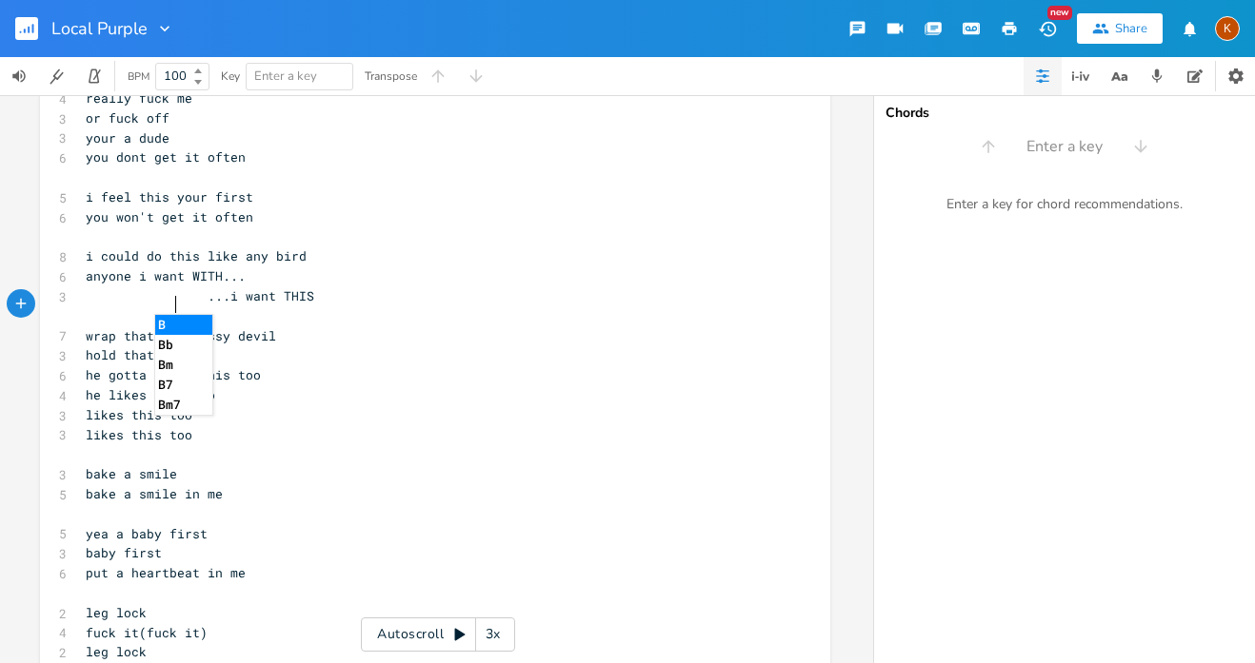
type textarea "hold that boy"
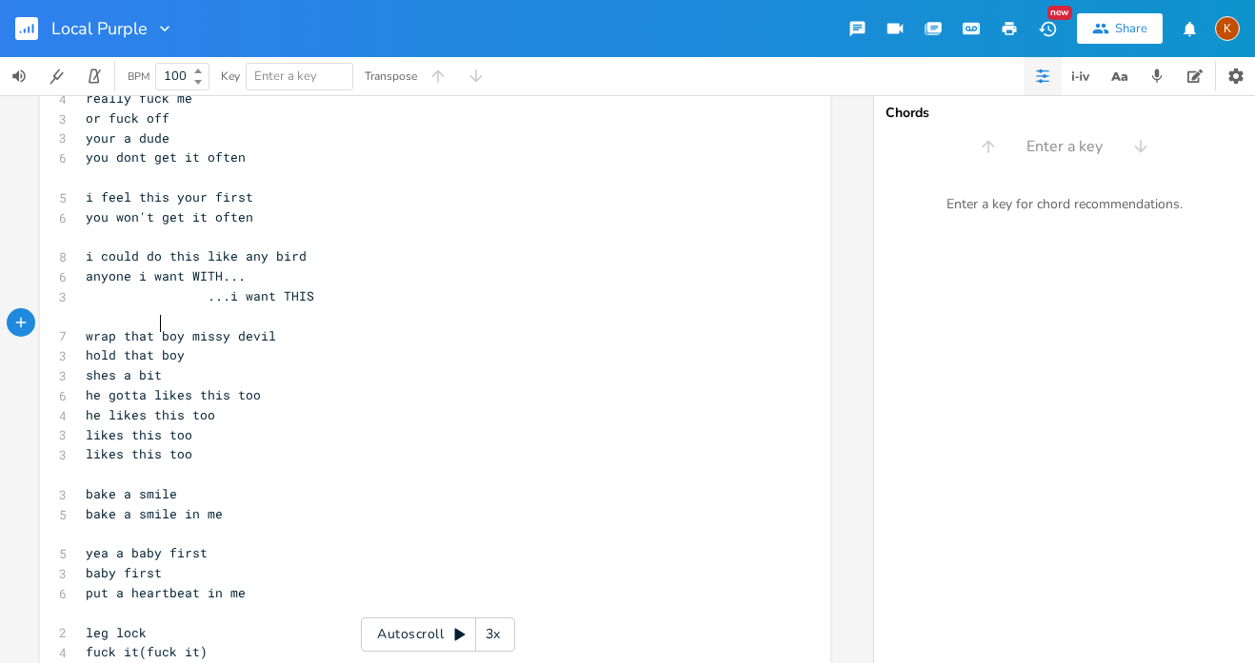
type textarea "shes a bitch"
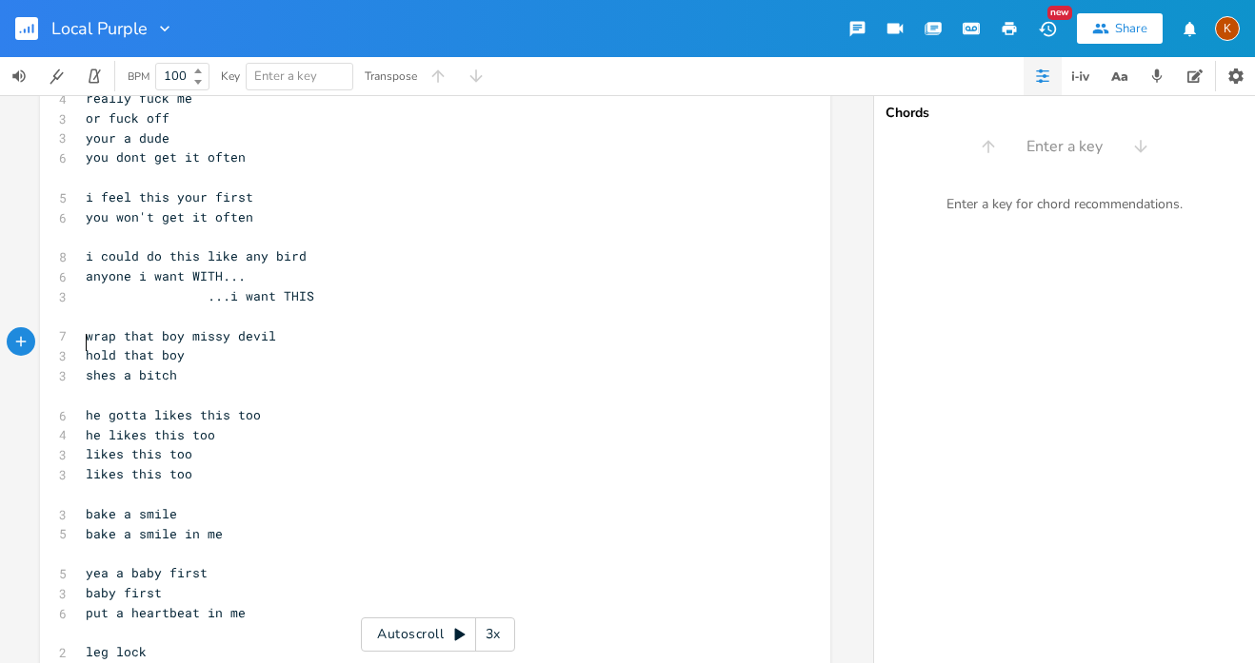
type textarea "h"
type textarea "a he dosen"
type textarea "n't know which is the devik"
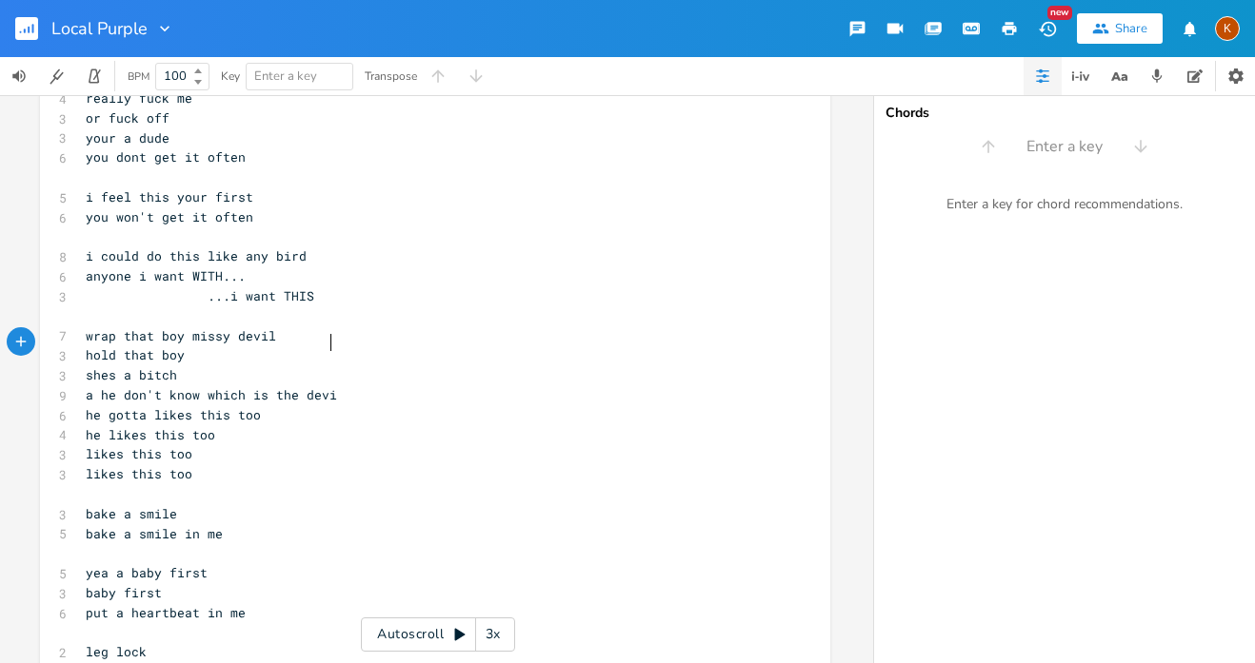
type textarea "l"
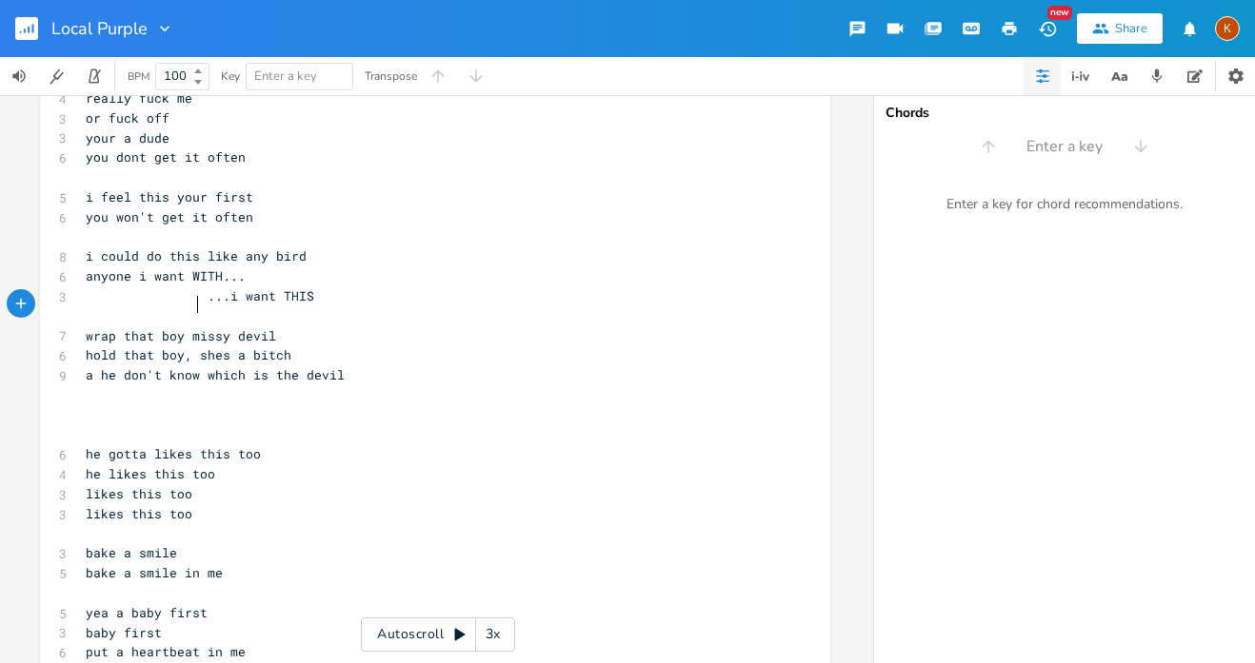
type textarea ","
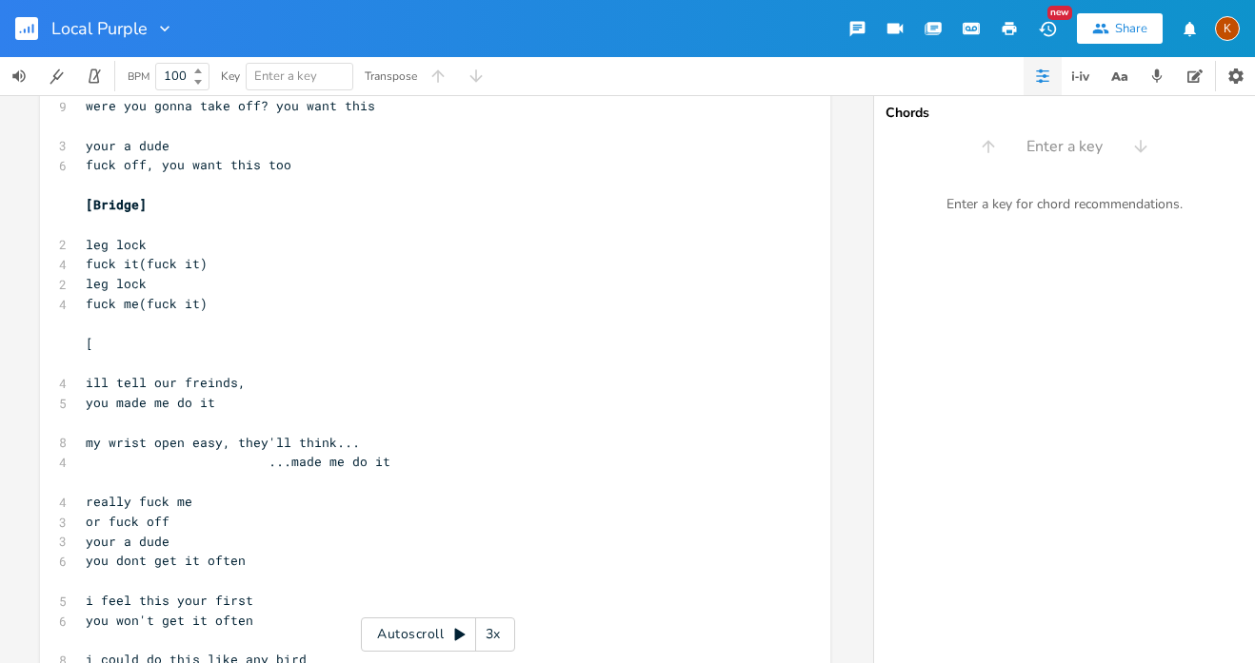
scroll to position [710, 0]
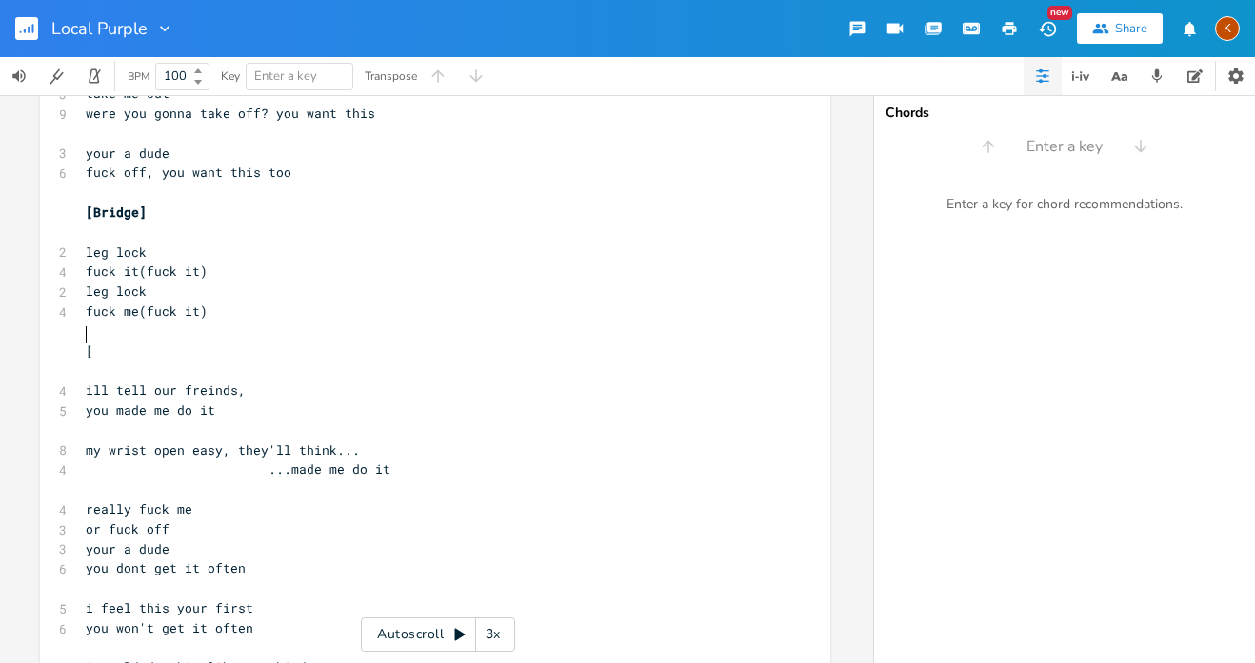
click at [117, 361] on pre "​" at bounding box center [425, 371] width 687 height 20
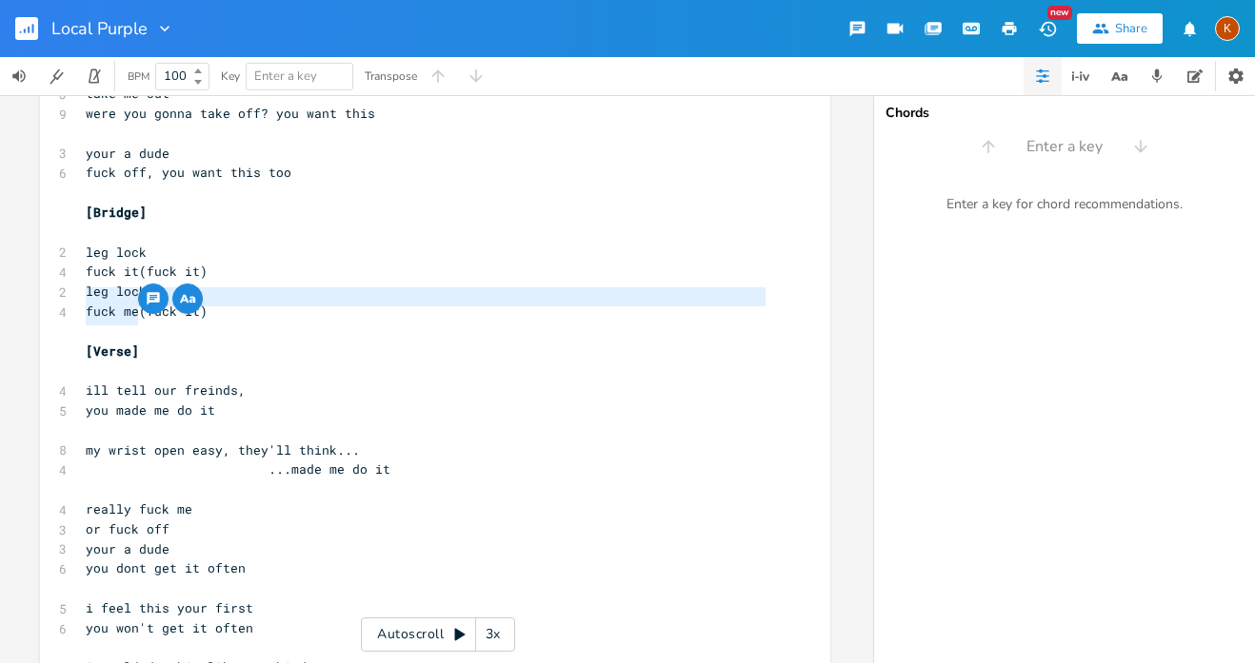
type textarea "[Verse]"
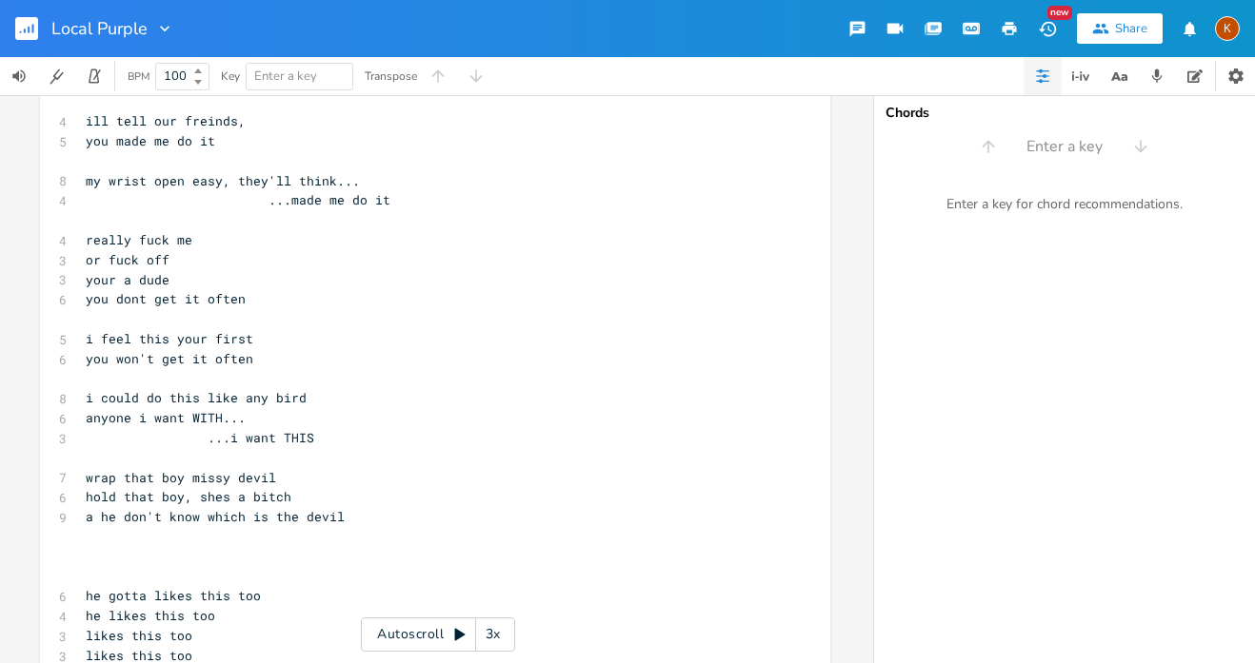
scroll to position [1027, 0]
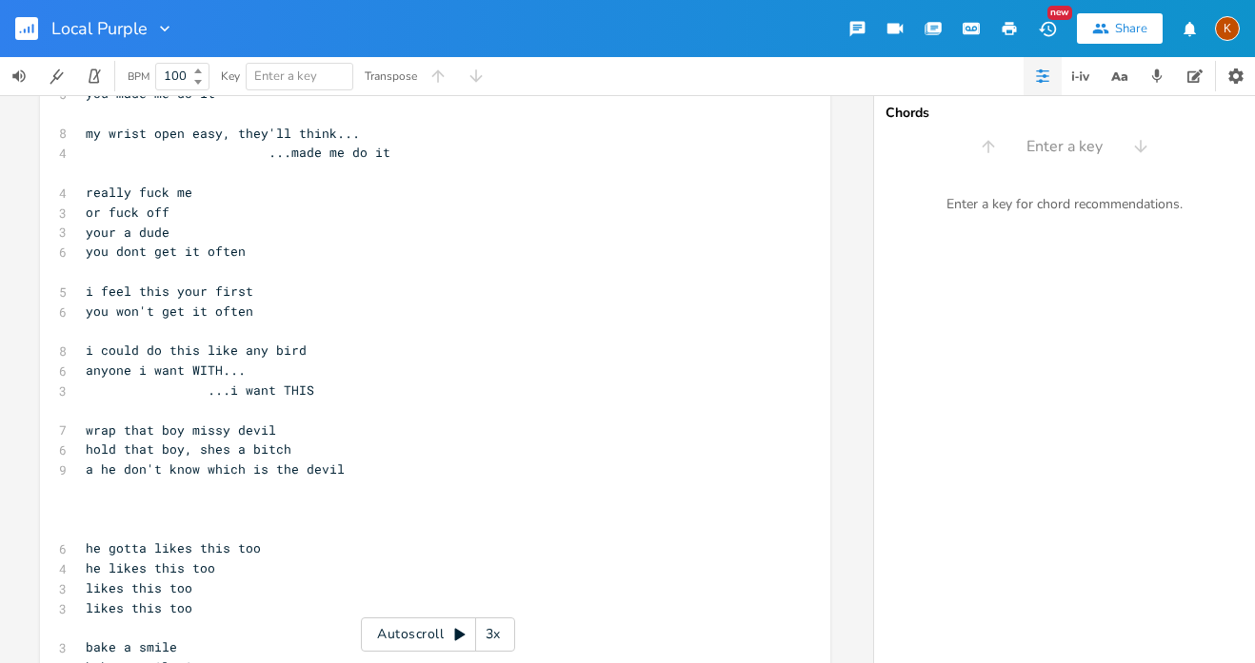
click at [94, 402] on span at bounding box center [147, 410] width 122 height 17
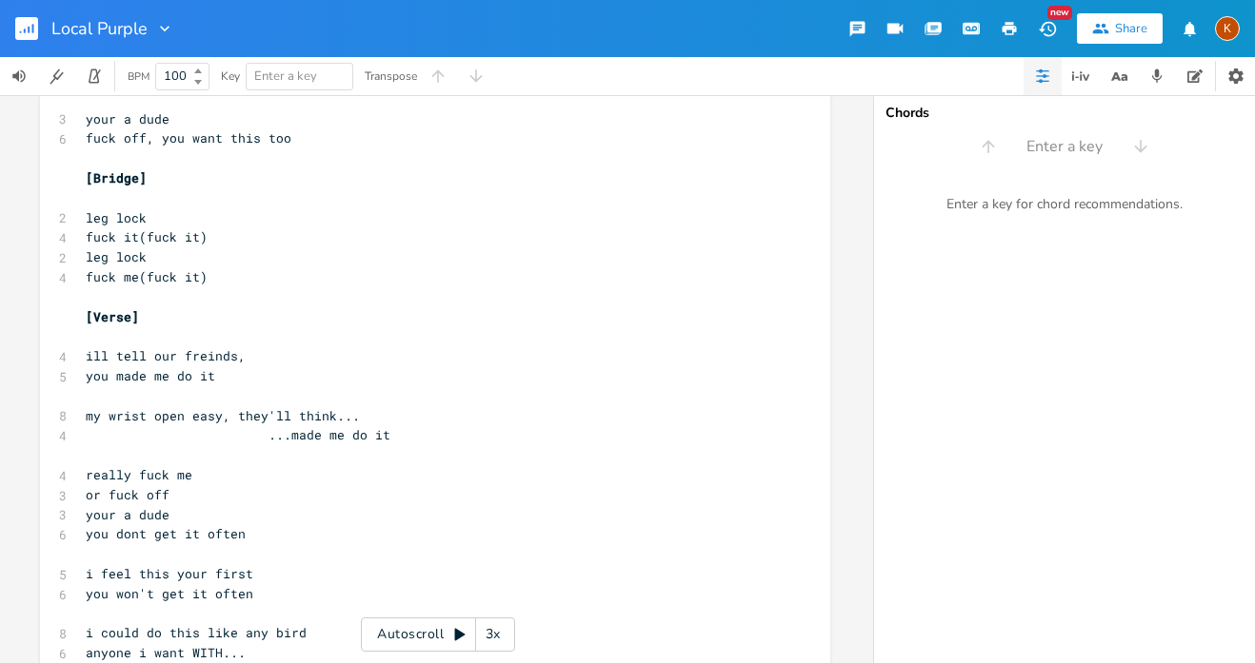
scroll to position [707, 0]
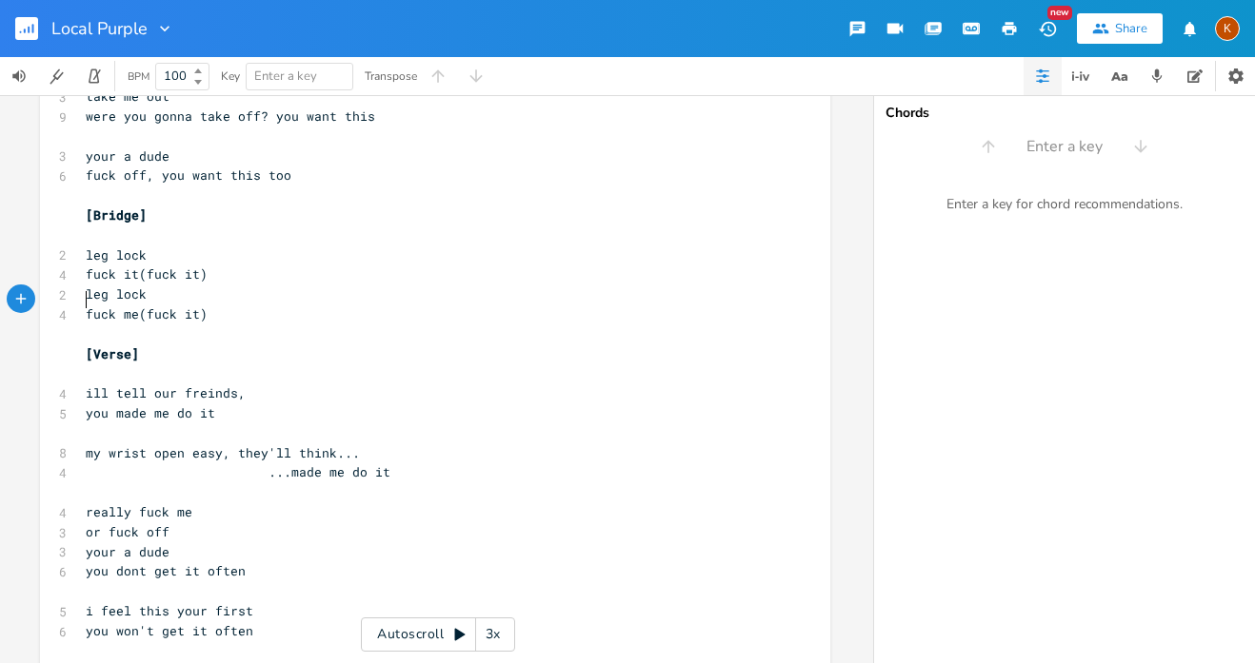
click at [231, 325] on pre "​" at bounding box center [425, 335] width 687 height 20
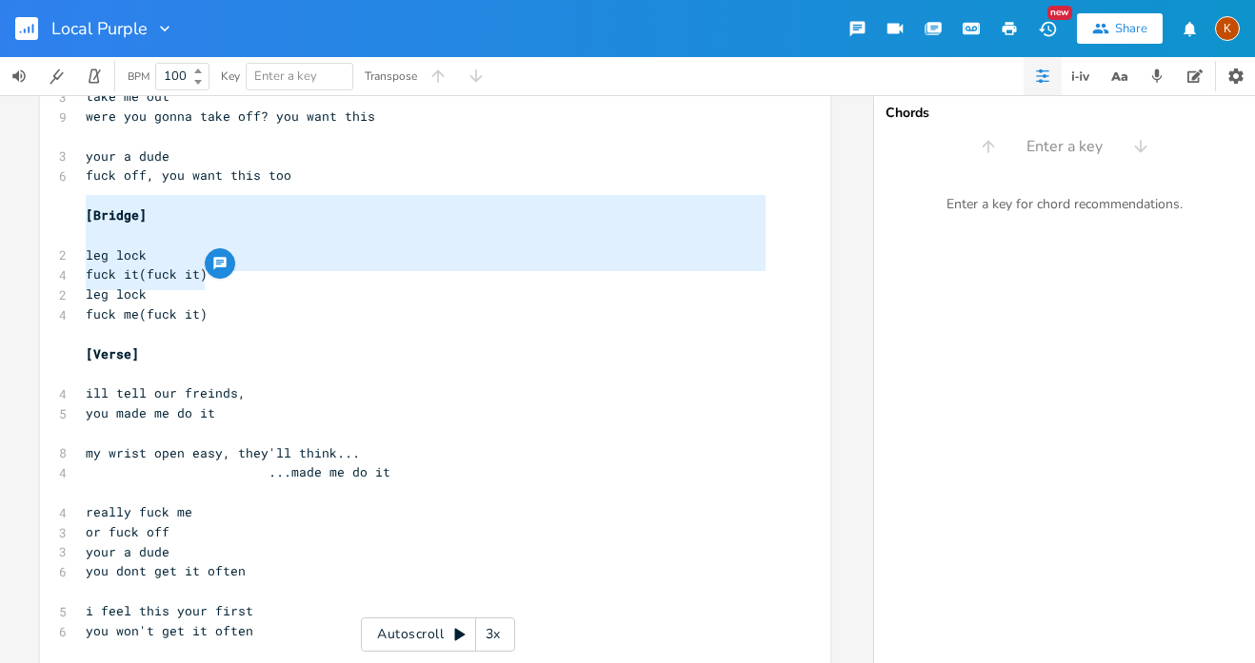
type textarea "leg lock fuck it(fuck it) leg lock fuck me(fuck it)"
drag, startPoint x: 201, startPoint y: 275, endPoint x: 60, endPoint y: 220, distance: 151.3
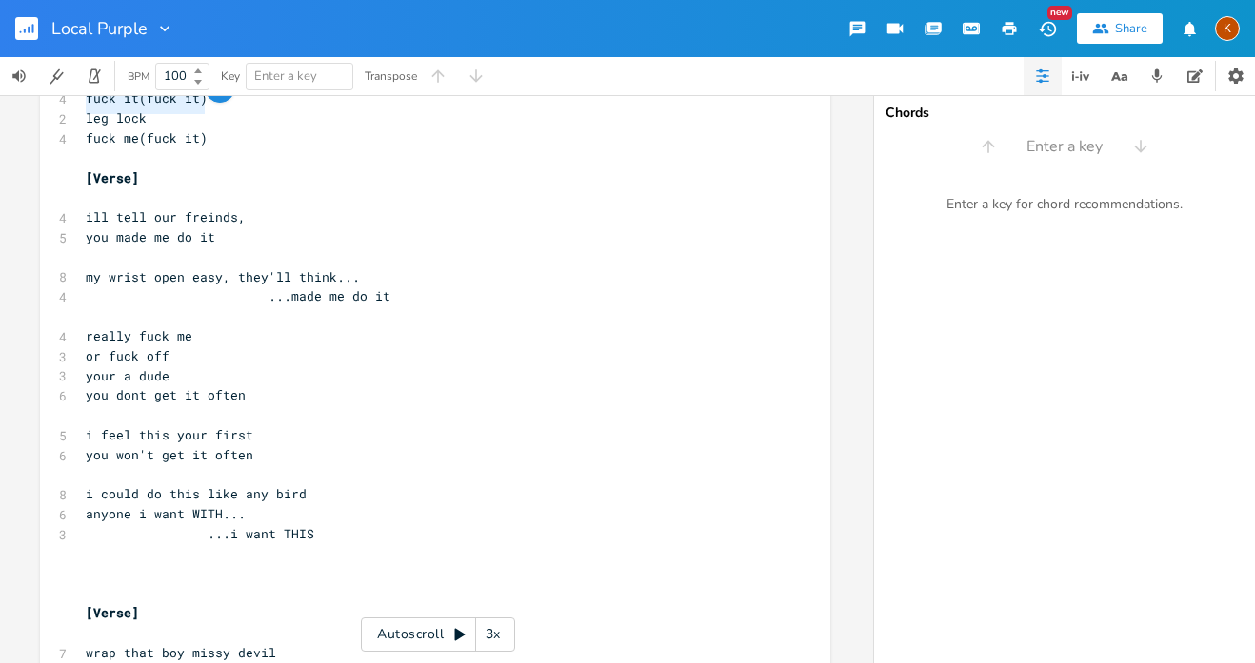
scroll to position [900, 0]
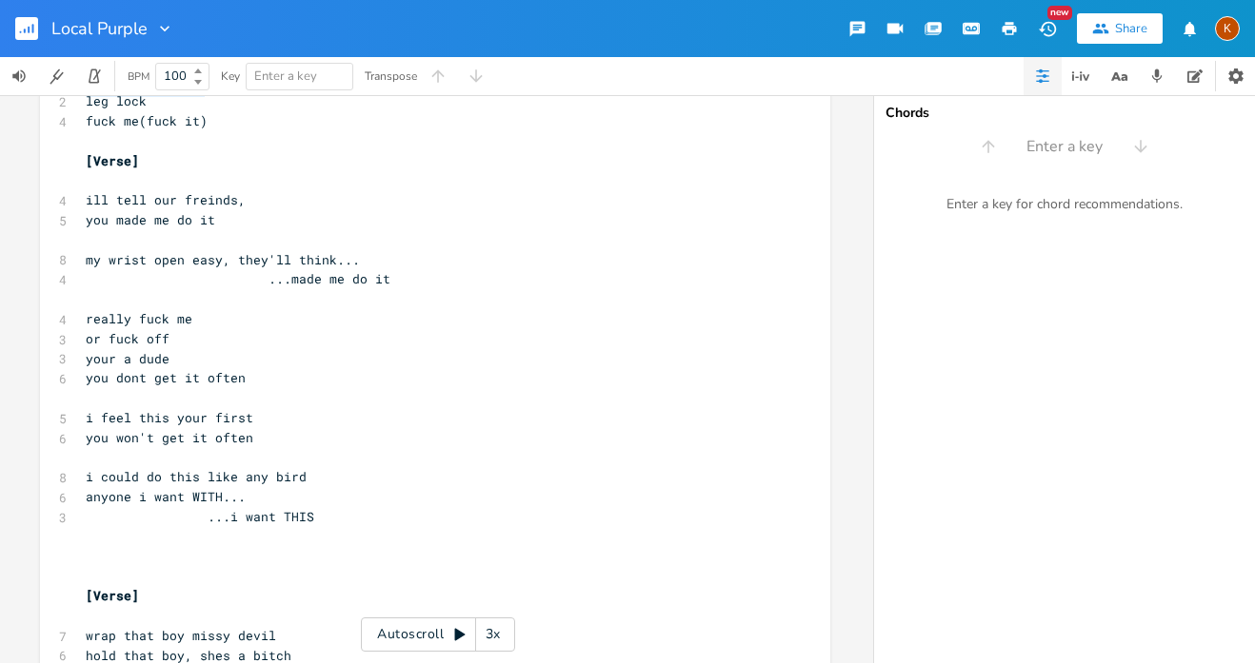
click at [99, 547] on pre "​" at bounding box center [425, 557] width 687 height 20
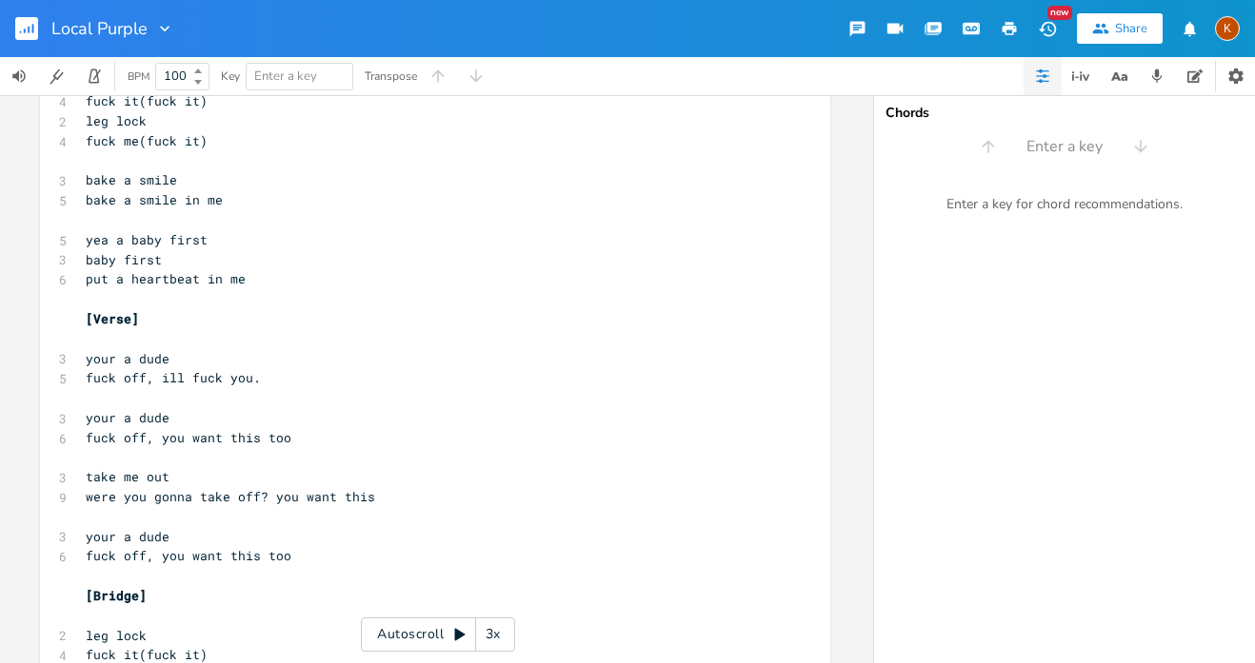
scroll to position [869, 0]
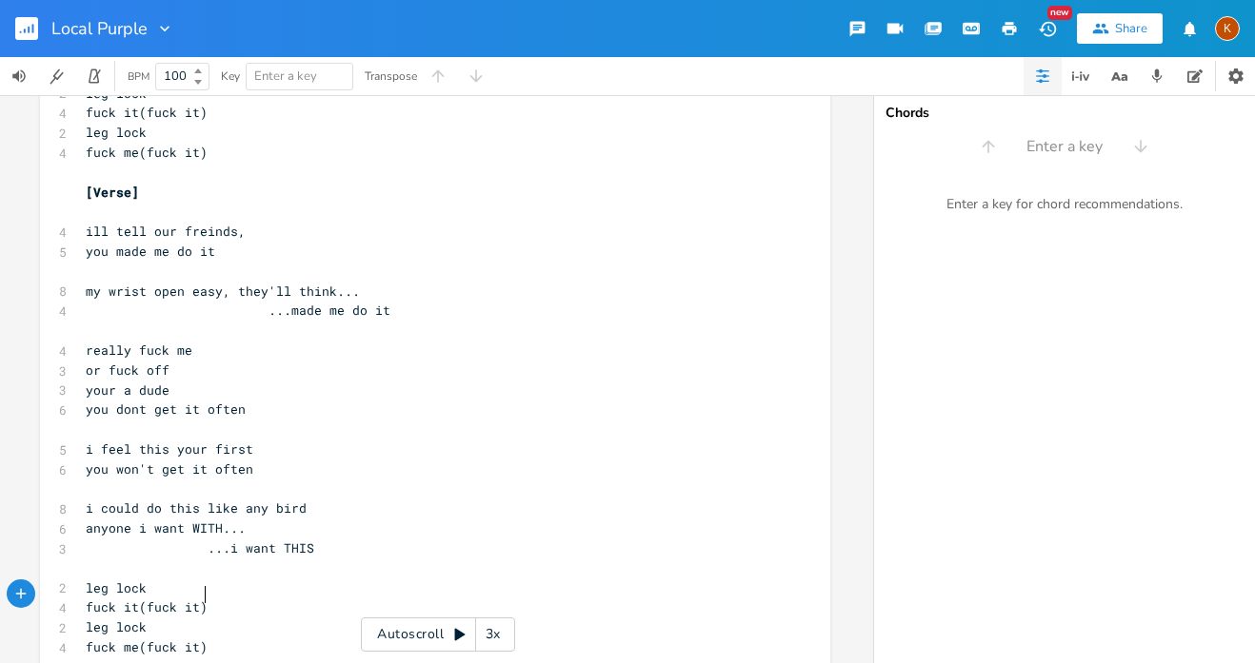
click at [101, 401] on span "you dont get it often" at bounding box center [166, 409] width 160 height 17
type textarea "like"
click at [282, 400] on pre "you dont get it often" at bounding box center [425, 410] width 687 height 20
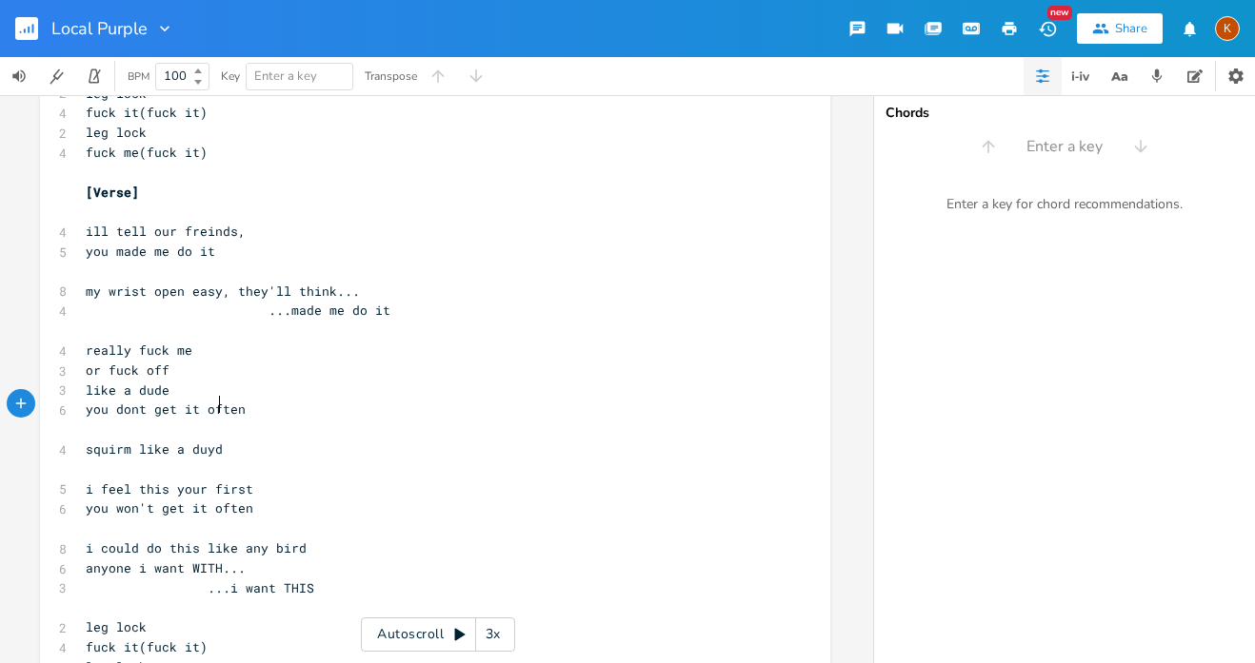
type textarea "squirm like a duyd"
type textarea "de"
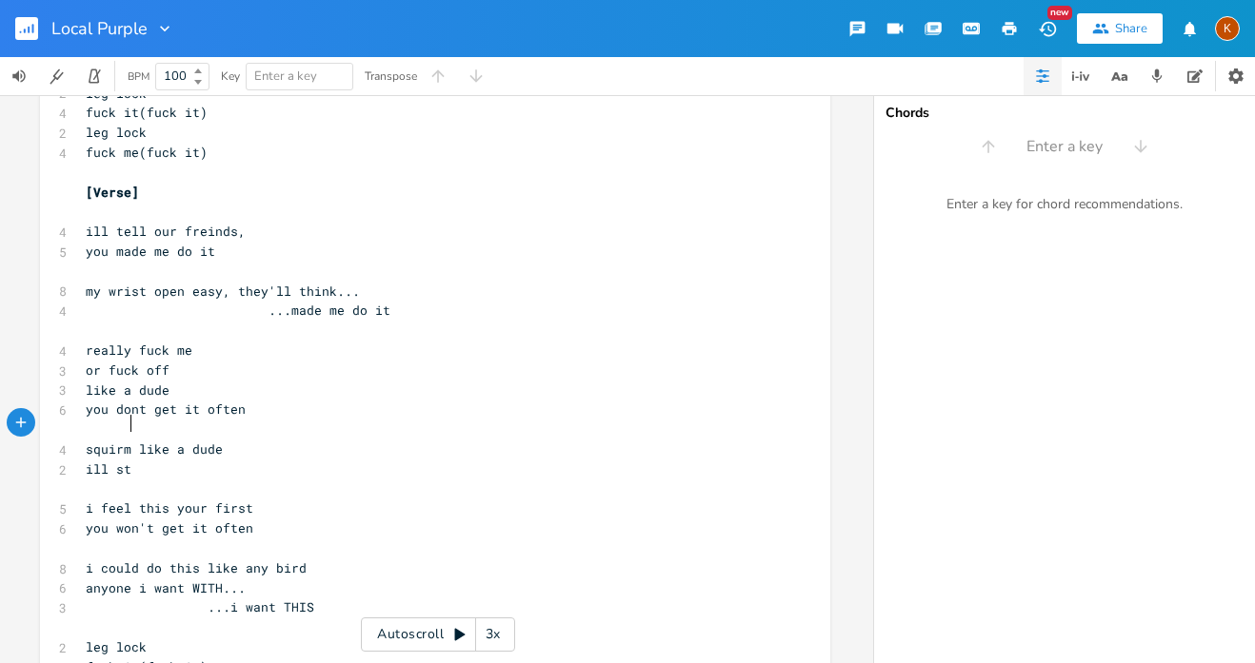
type textarea "ill sty"
type textarea "ayi"
type textarea "ridin on it"
click at [92, 500] on span "i feel this your first" at bounding box center [170, 508] width 168 height 17
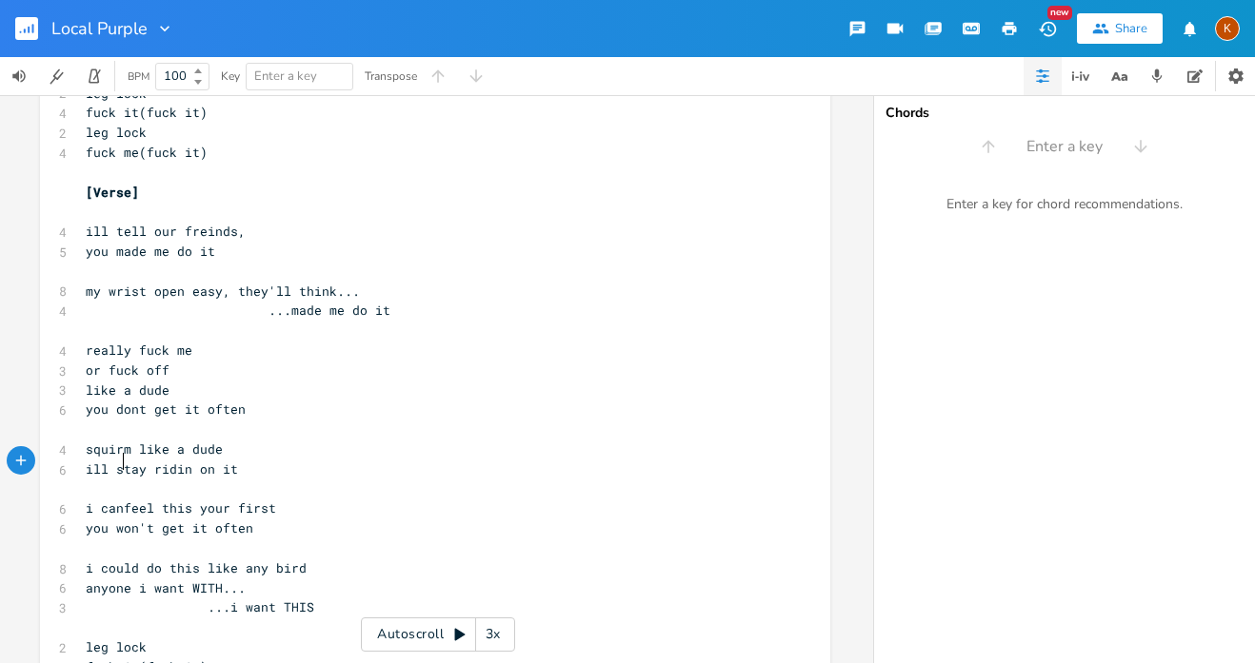
type textarea "can"
click at [228, 560] on span "i could do this like any bird" at bounding box center [196, 568] width 221 height 17
click at [191, 560] on span "i could do this like any bird" at bounding box center [196, 568] width 221 height 17
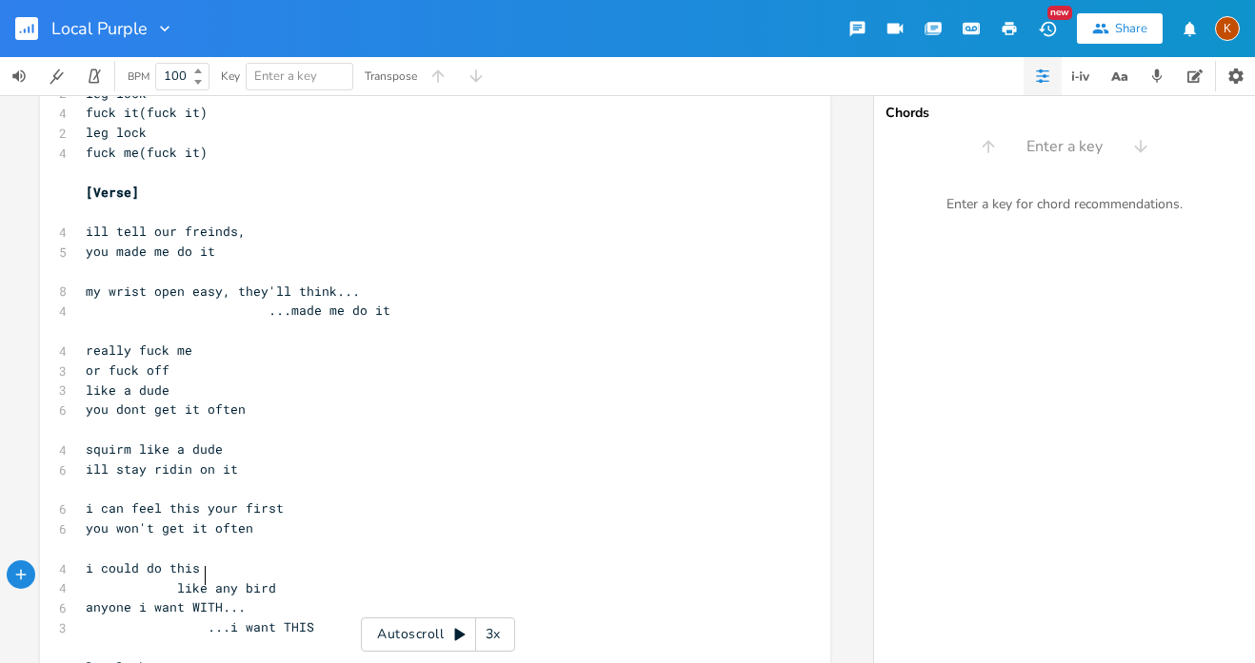
type textarea "\"
type textarea "."
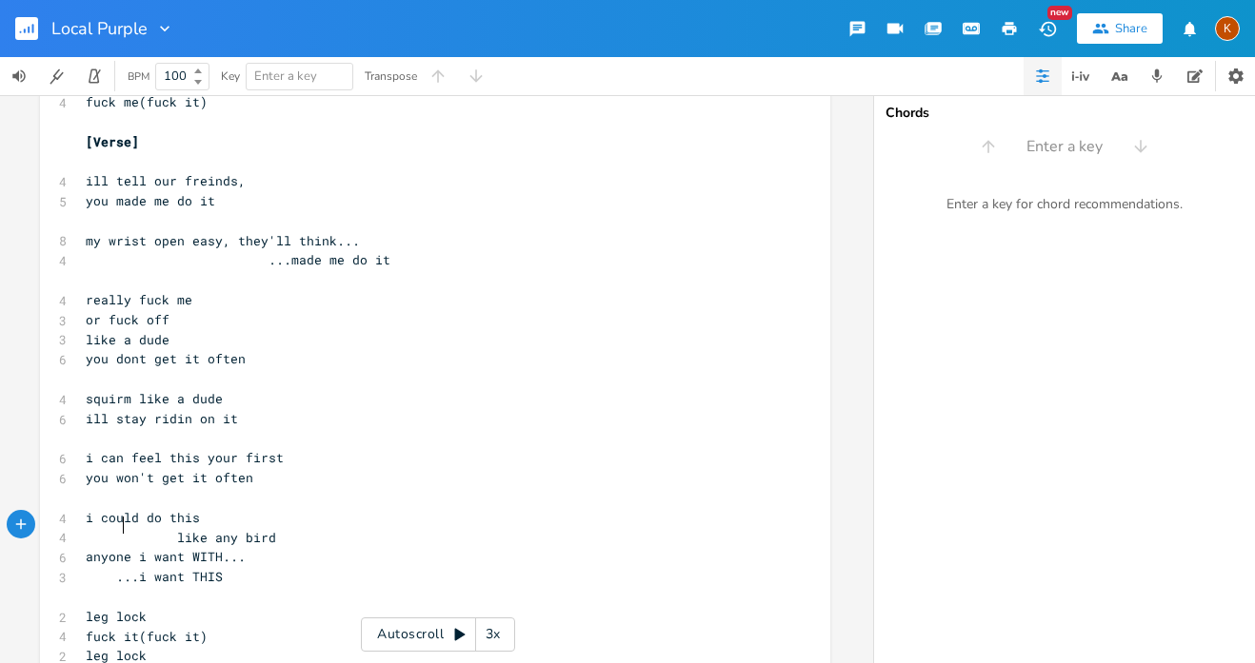
scroll to position [921, 0]
click at [89, 606] on span "leg lock" at bounding box center [116, 614] width 61 height 17
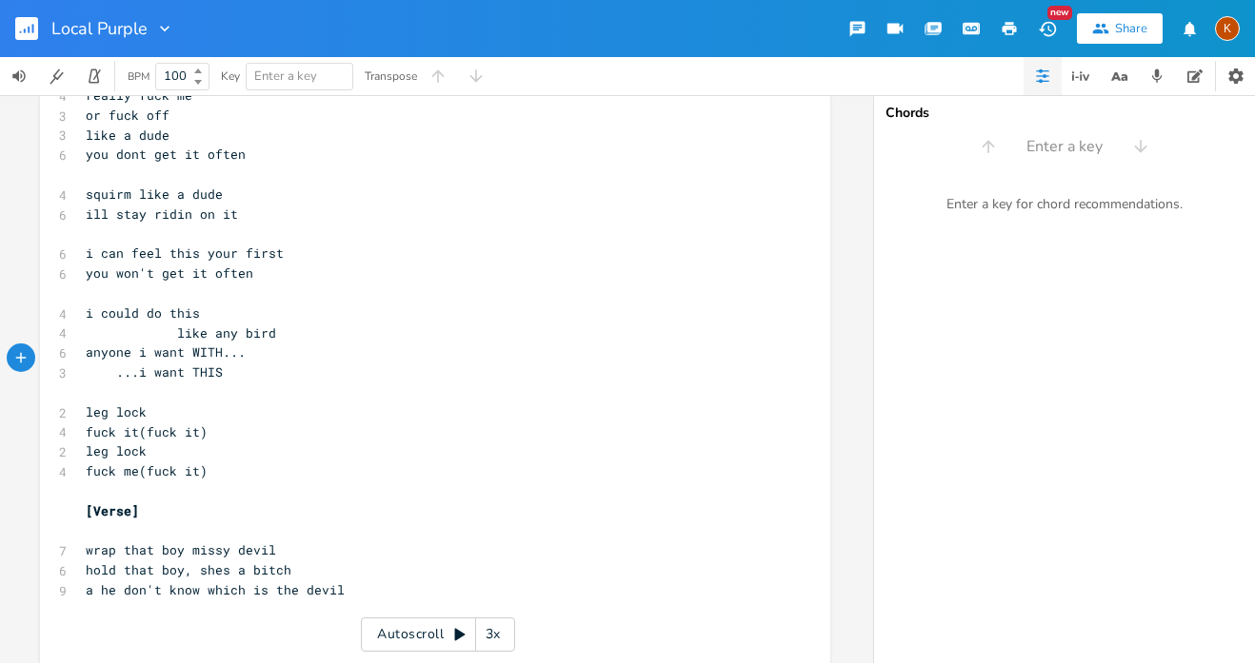
scroll to position [1123, 0]
click at [86, 405] on span "leg lock" at bounding box center [116, 413] width 61 height 17
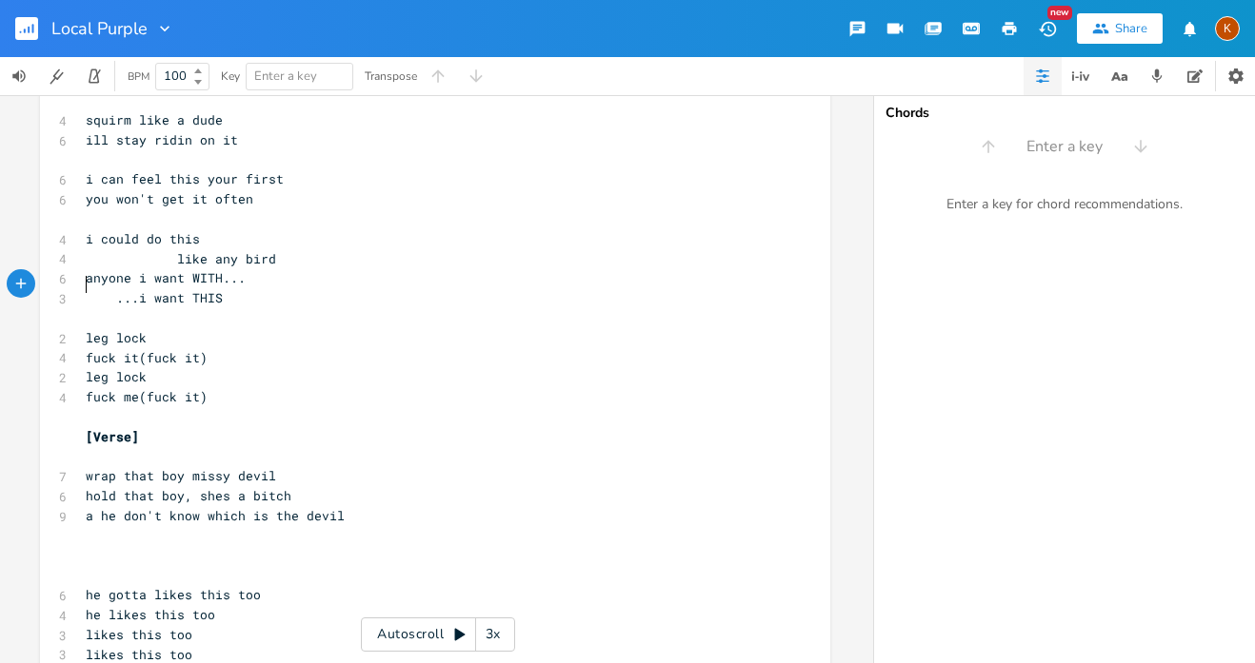
scroll to position [1199, 0]
click at [82, 545] on pre "​" at bounding box center [425, 555] width 687 height 20
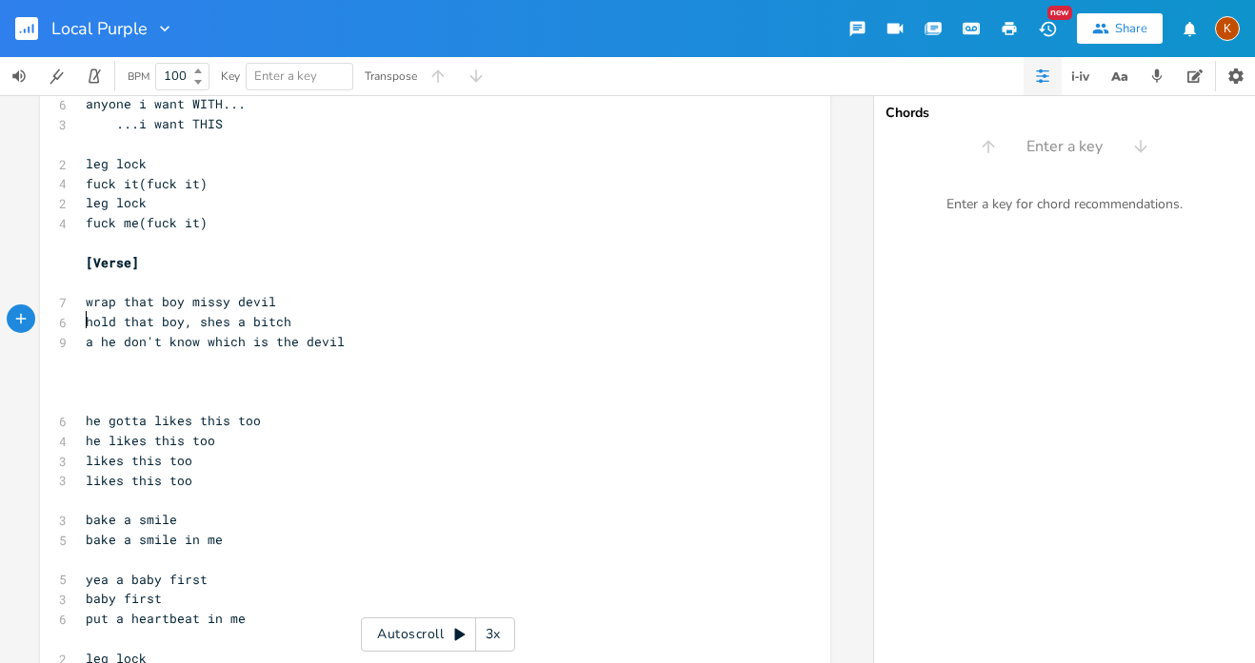
scroll to position [1375, 0]
type textarea "cn"
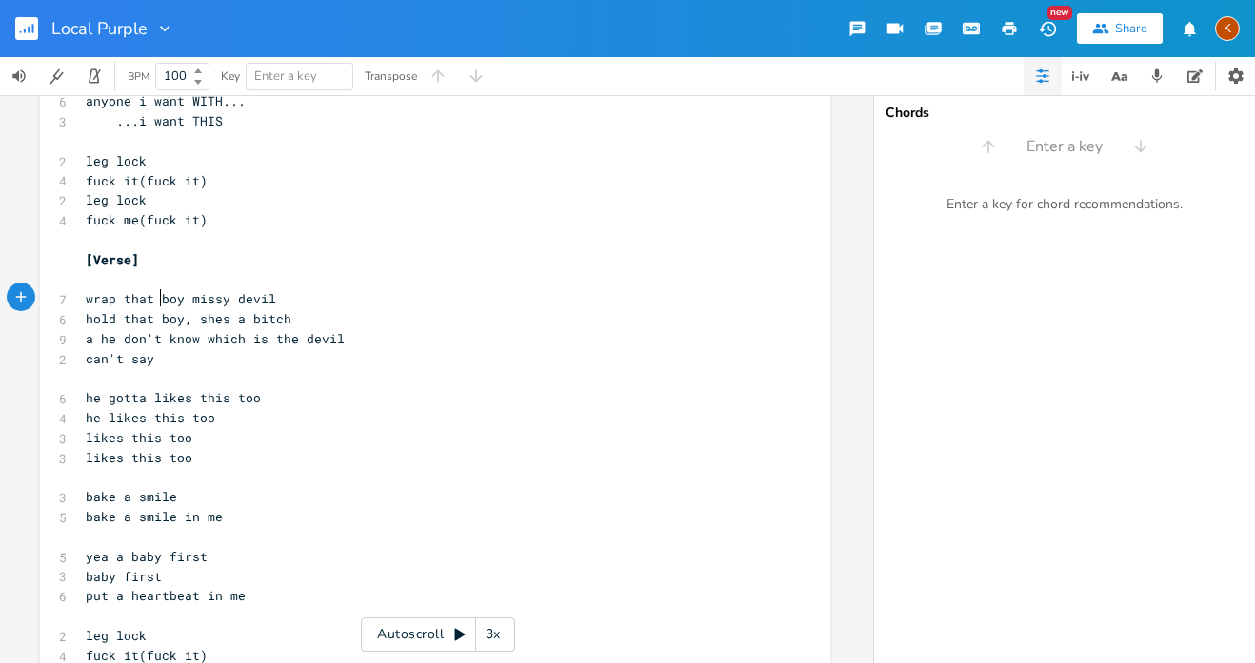
type textarea "can't say to"
type textarea "he's known better"
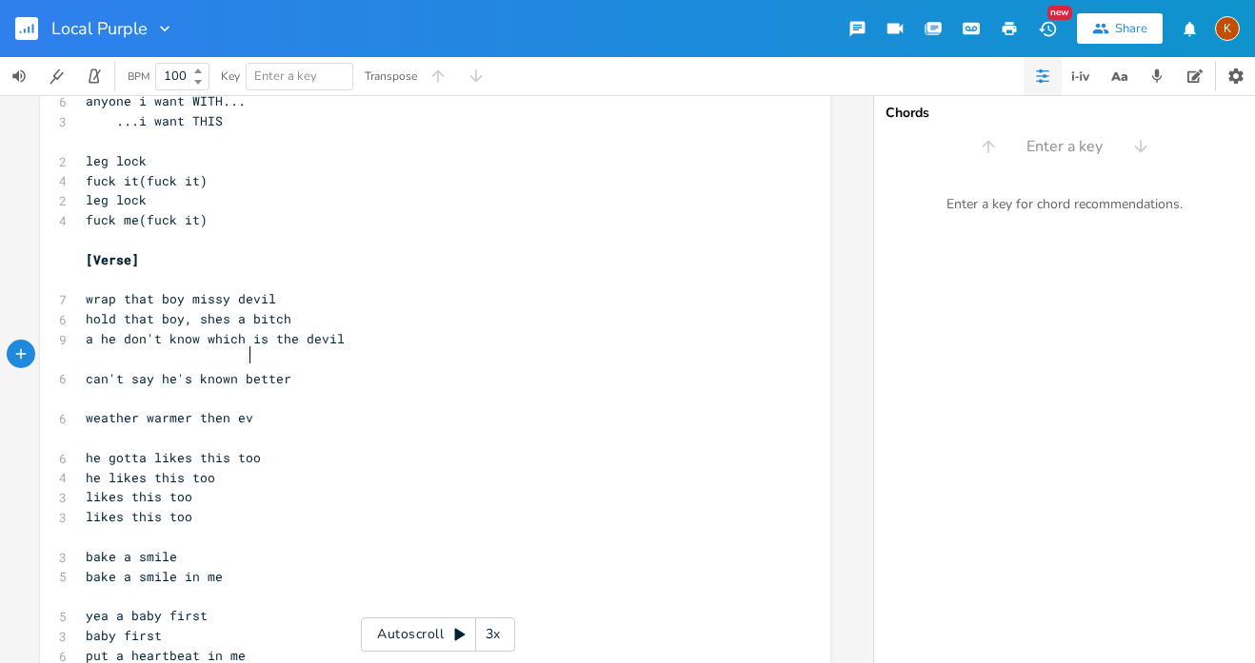
type textarea "weather warmer then ever"
type textarea "backseat warmer then ever"
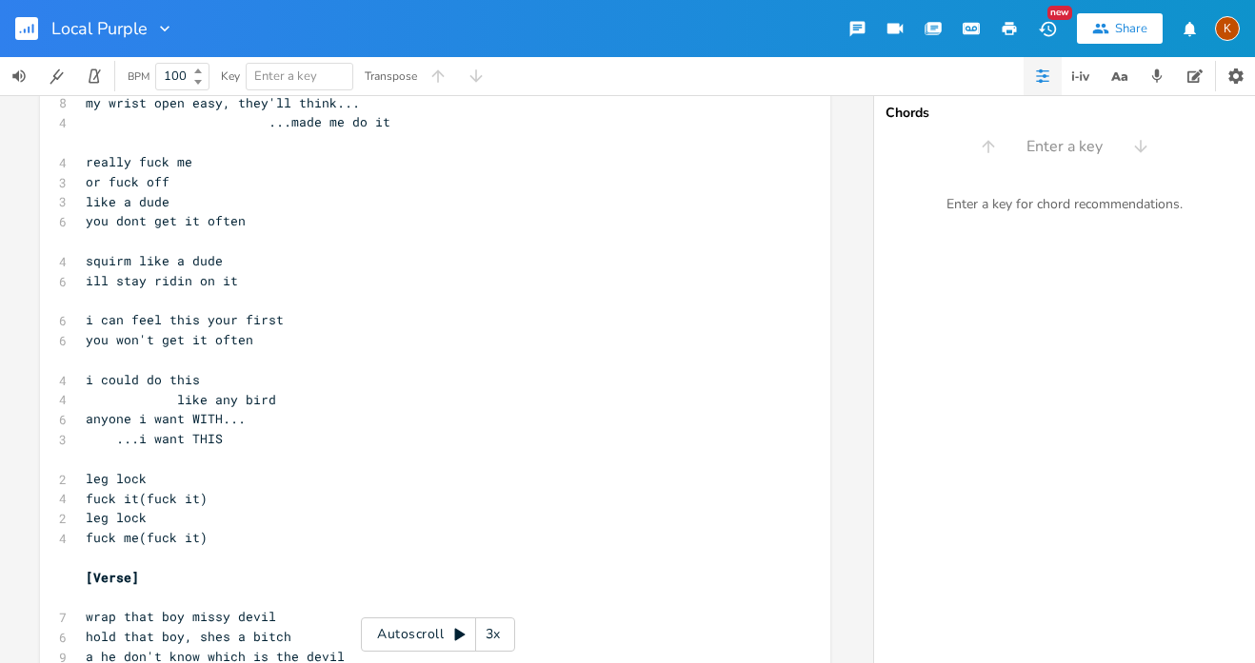
scroll to position [1380, 0]
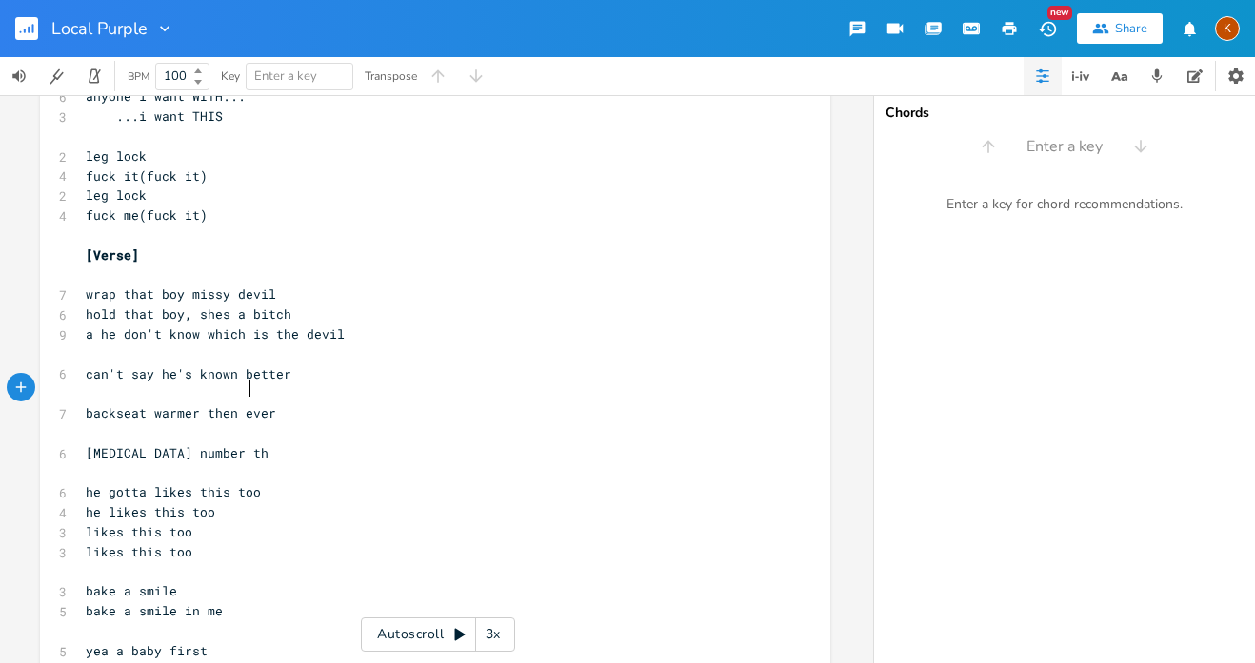
type textarea "[MEDICAL_DATA] number then"
click at [281, 404] on pre "backseat warmer then ever" at bounding box center [425, 414] width 687 height 20
type textarea "backseat warmer then ever"
drag, startPoint x: 281, startPoint y: 344, endPoint x: 69, endPoint y: 347, distance: 211.3
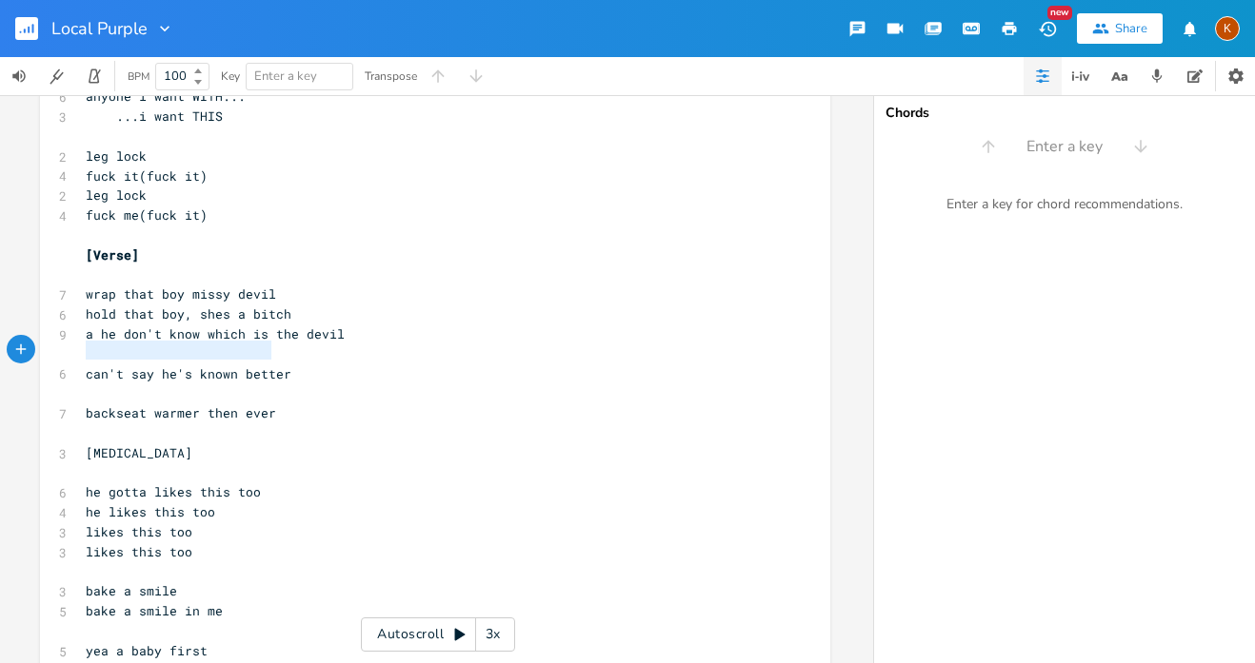
click at [69, 347] on div "backseat warmer then ever x [Chorus Intro] 3 bake a smile 5 bake a smile in me …" at bounding box center [435, 132] width 790 height 2813
click at [102, 464] on pre "​" at bounding box center [425, 474] width 687 height 20
type textarea "get number"
click at [292, 464] on pre "​" at bounding box center [425, 474] width 687 height 20
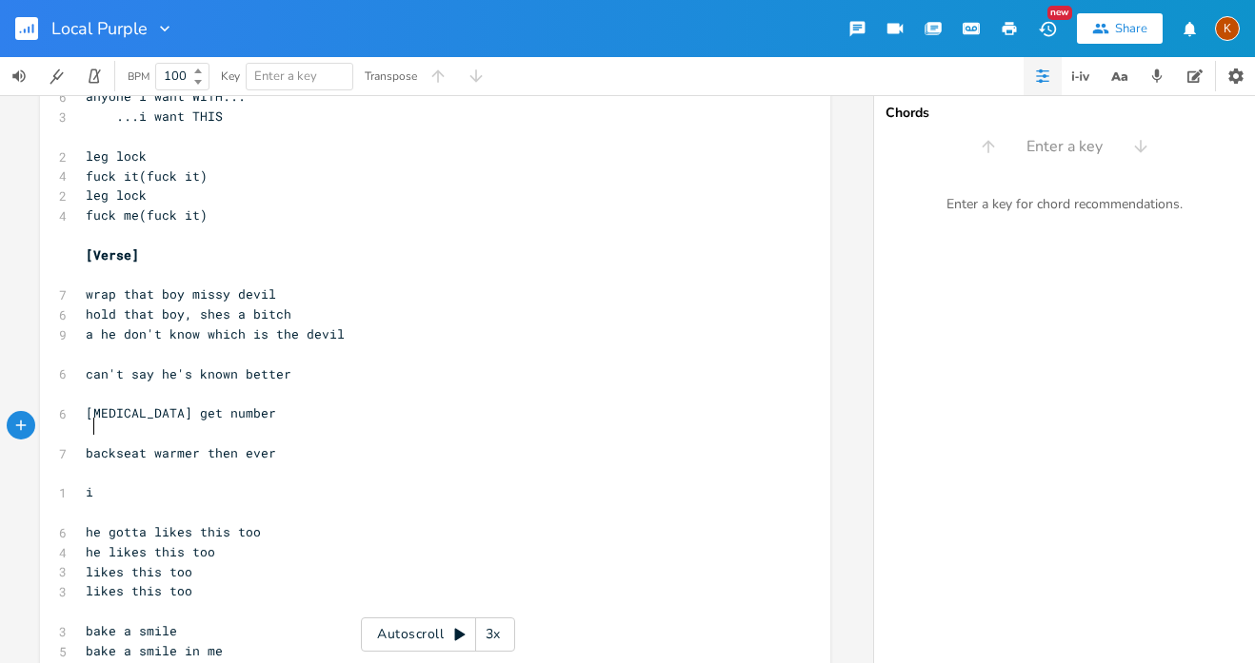
scroll to position [0, 3]
type textarea "if"
type textarea "if we had kids"
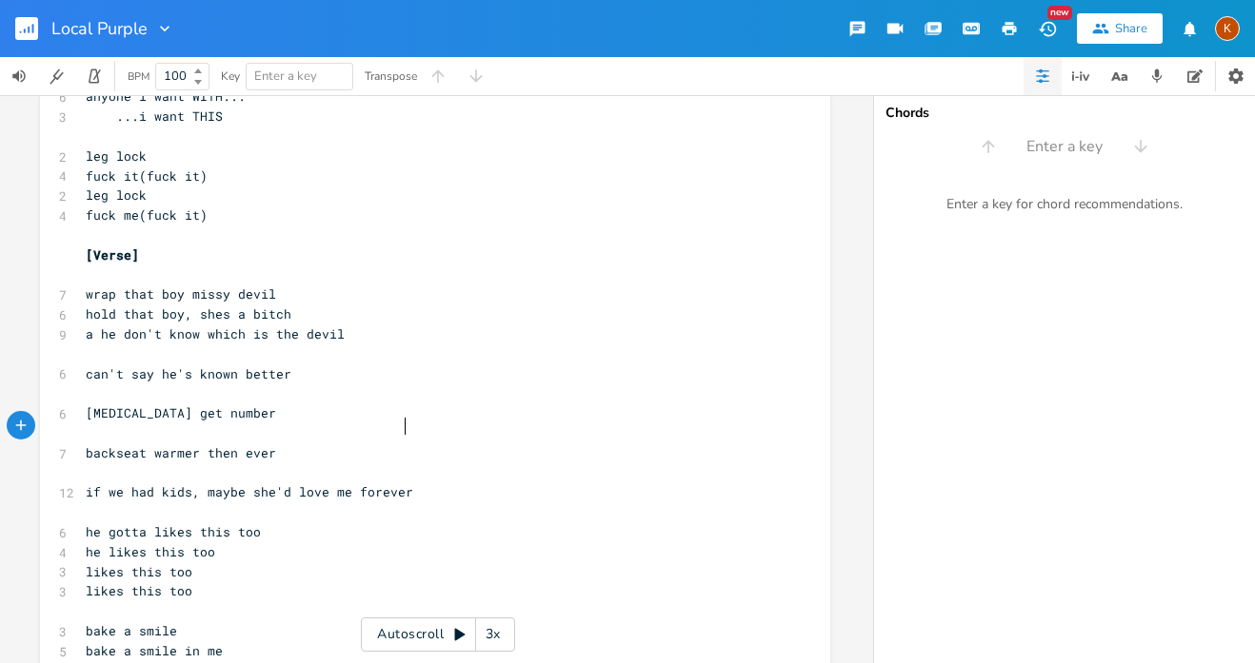
type textarea "s, maybe she'd love me foreverr"
click at [301, 384] on pre "​" at bounding box center [425, 394] width 687 height 20
click at [290, 404] on pre "[MEDICAL_DATA] get number" at bounding box center [425, 414] width 687 height 20
type textarea "/"
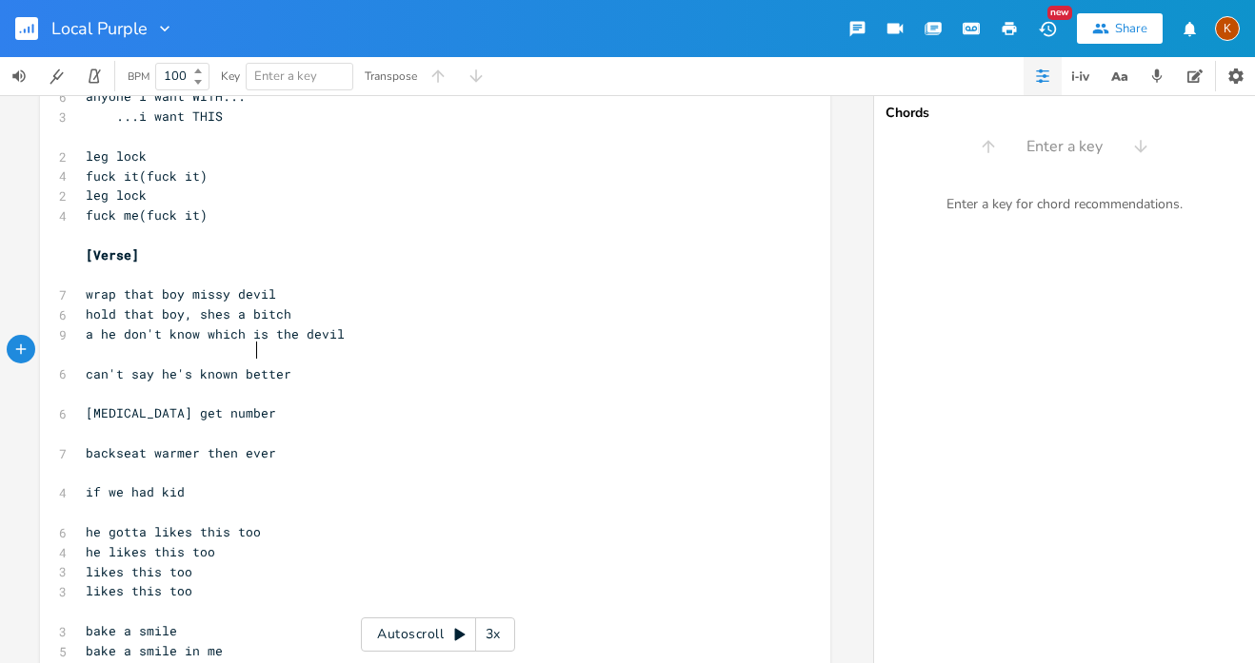
scroll to position [0, 5]
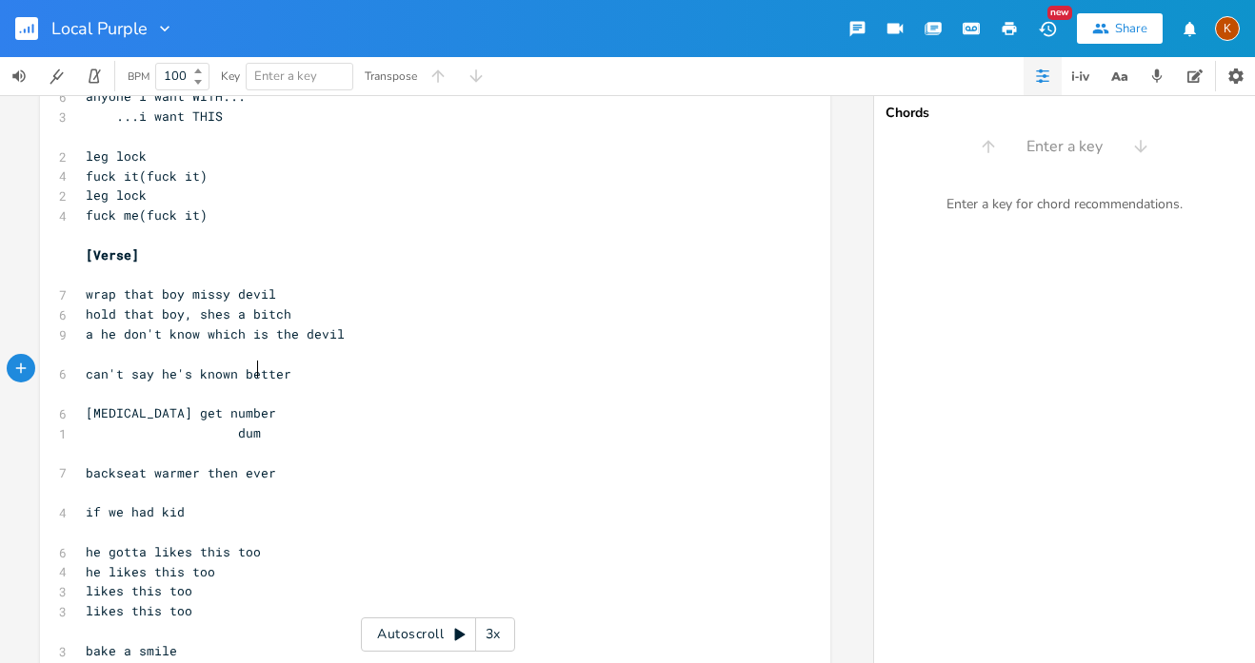
type textarea "dumber"
type textarea ","
click at [274, 444] on pre "​" at bounding box center [425, 454] width 687 height 20
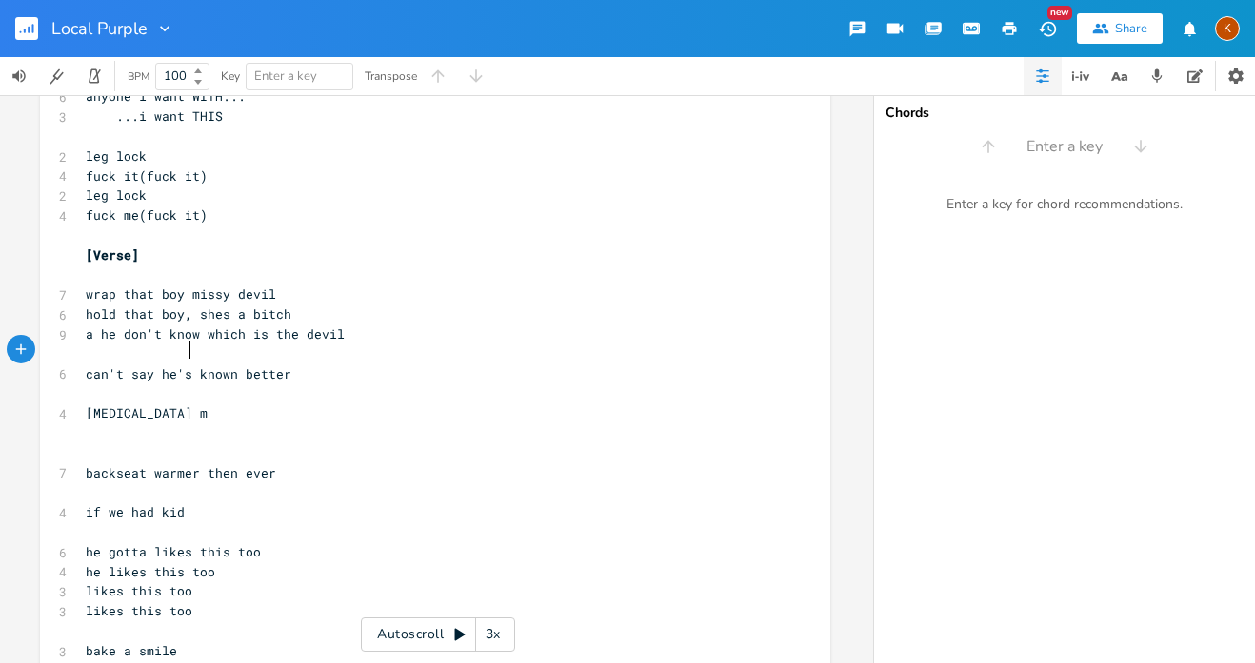
type textarea "ms"
type textarea "assaged [PERSON_NAME]"
type textarea "ber"
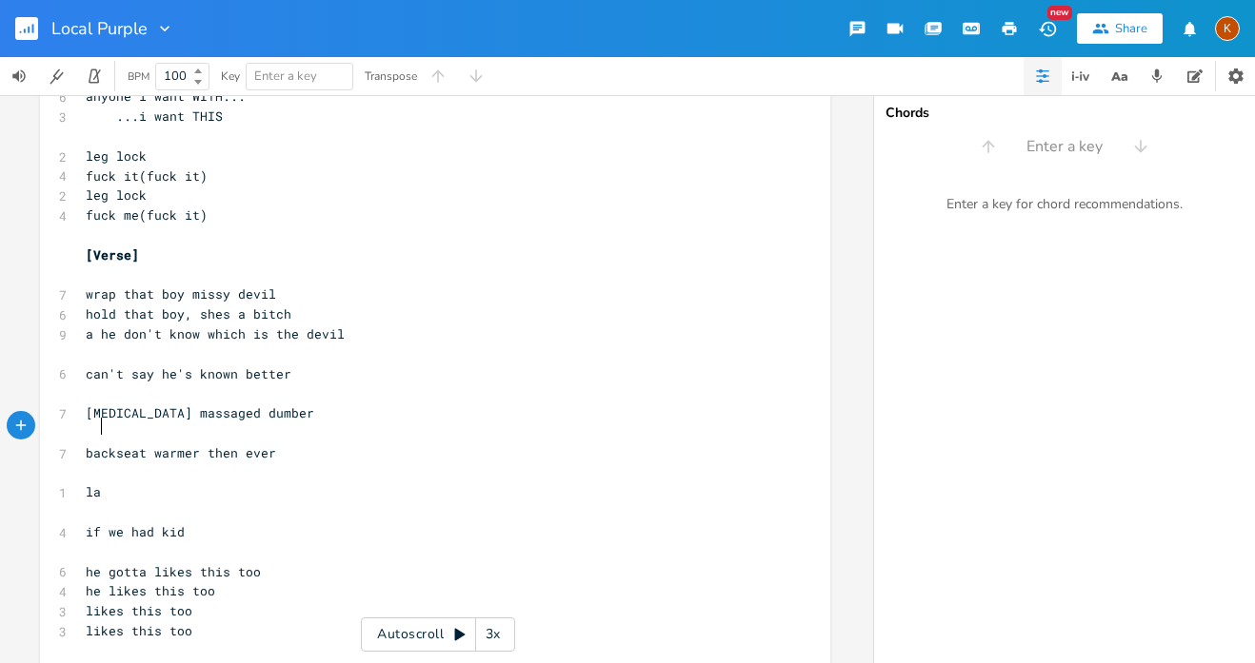
scroll to position [0, 18]
type textarea "lap"
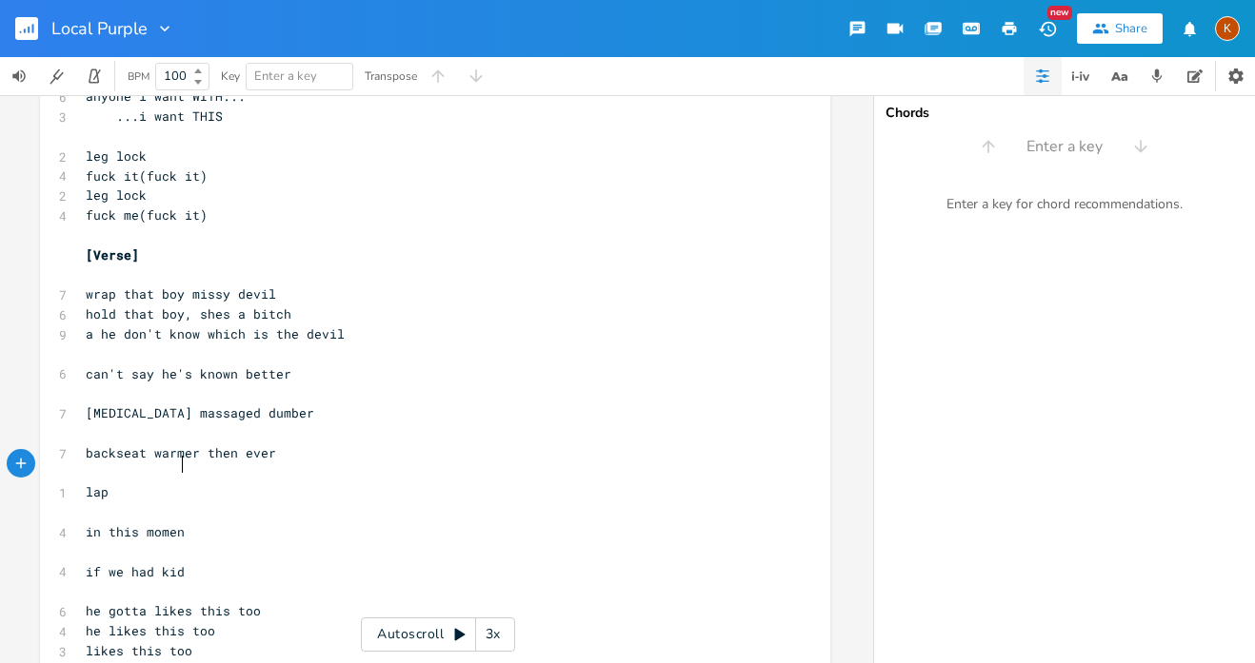
scroll to position [0, 85]
type textarea "in this moment"
type textarea "at that time"
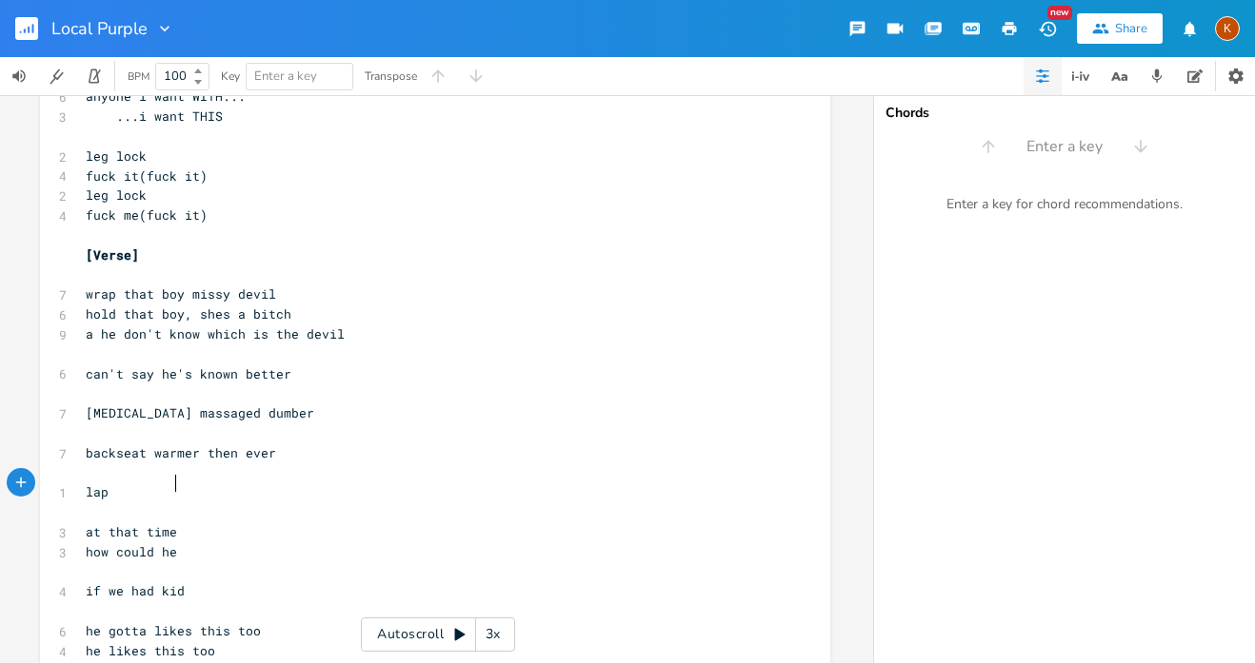
scroll to position [0, 79]
type textarea "how could he know whos the devil"
type textarea "d"
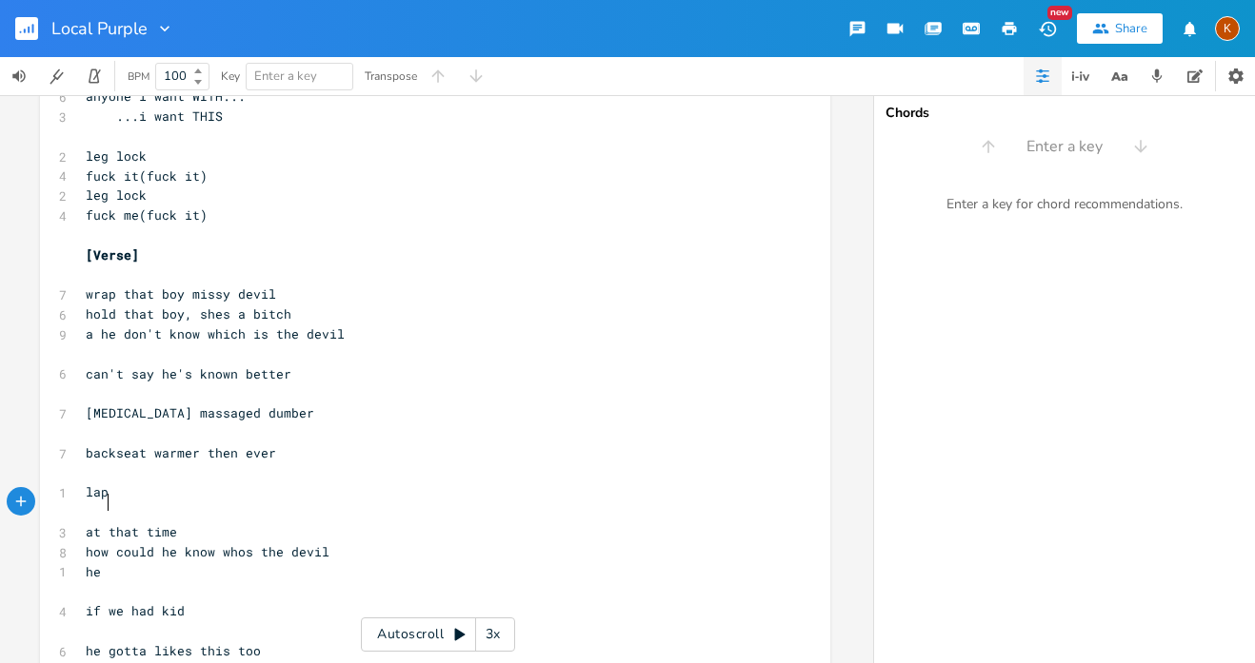
type textarea "he do"
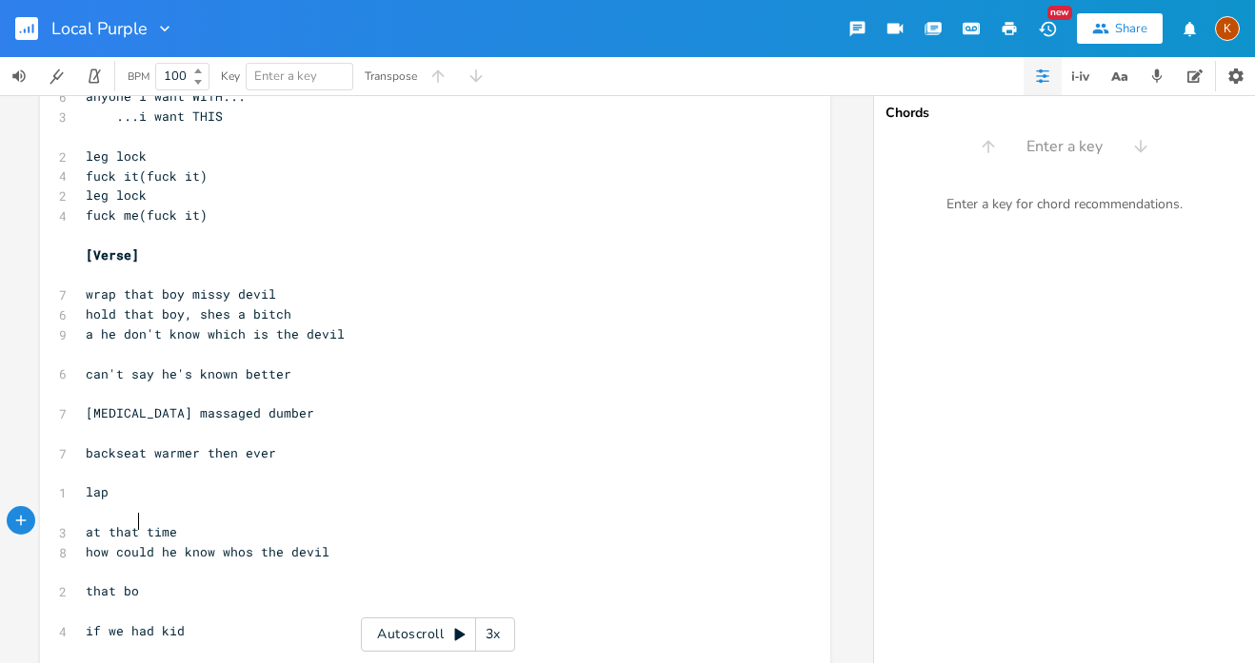
type textarea "that boy"
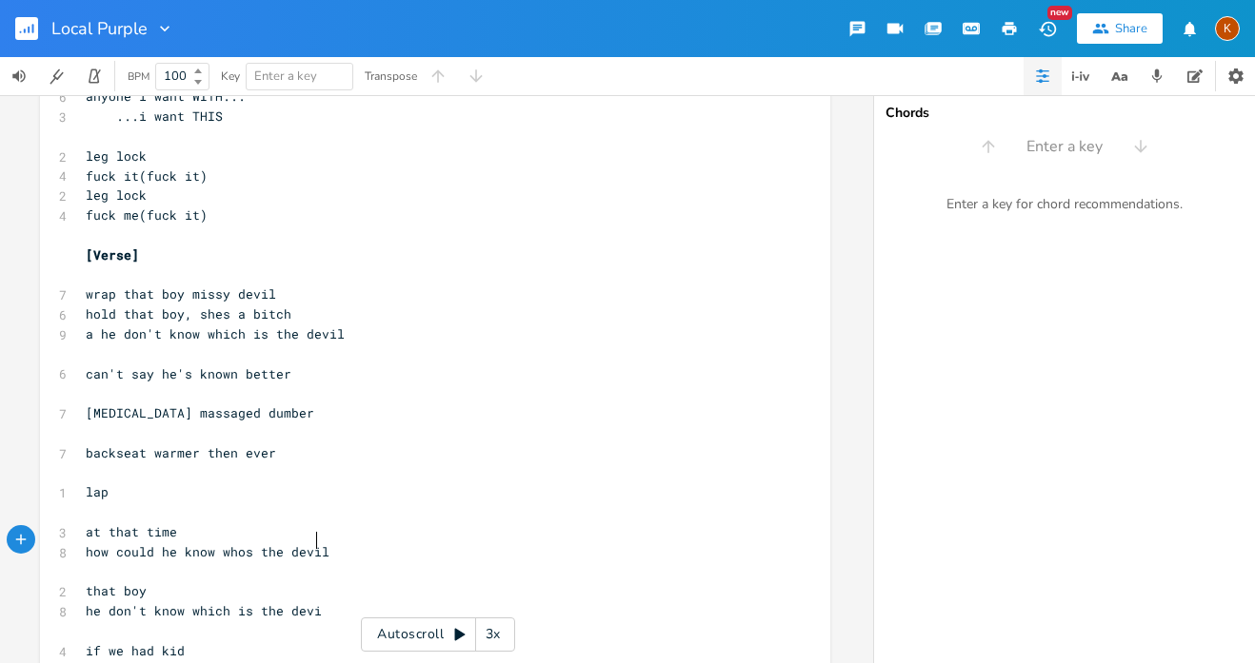
type textarea "he don't know which is the devil"
type textarea "soaked, gingergread"
type textarea "bread [PERSON_NAME]"
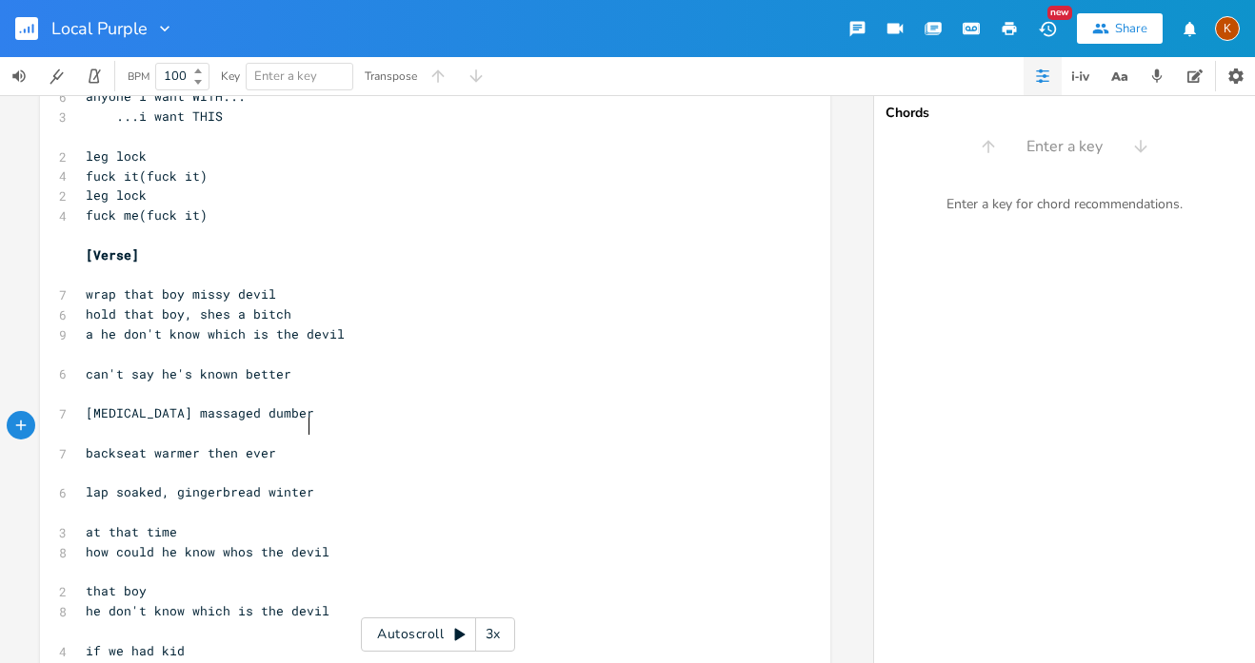
scroll to position [0, 77]
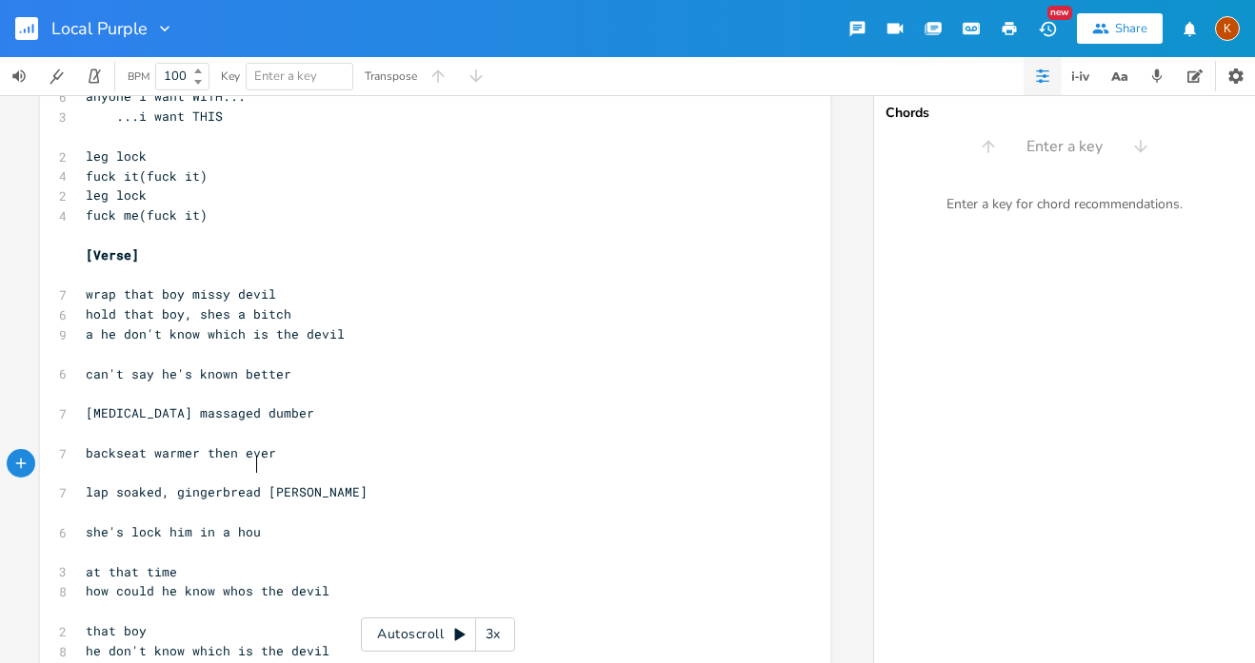
type textarea "she's lock him in a house"
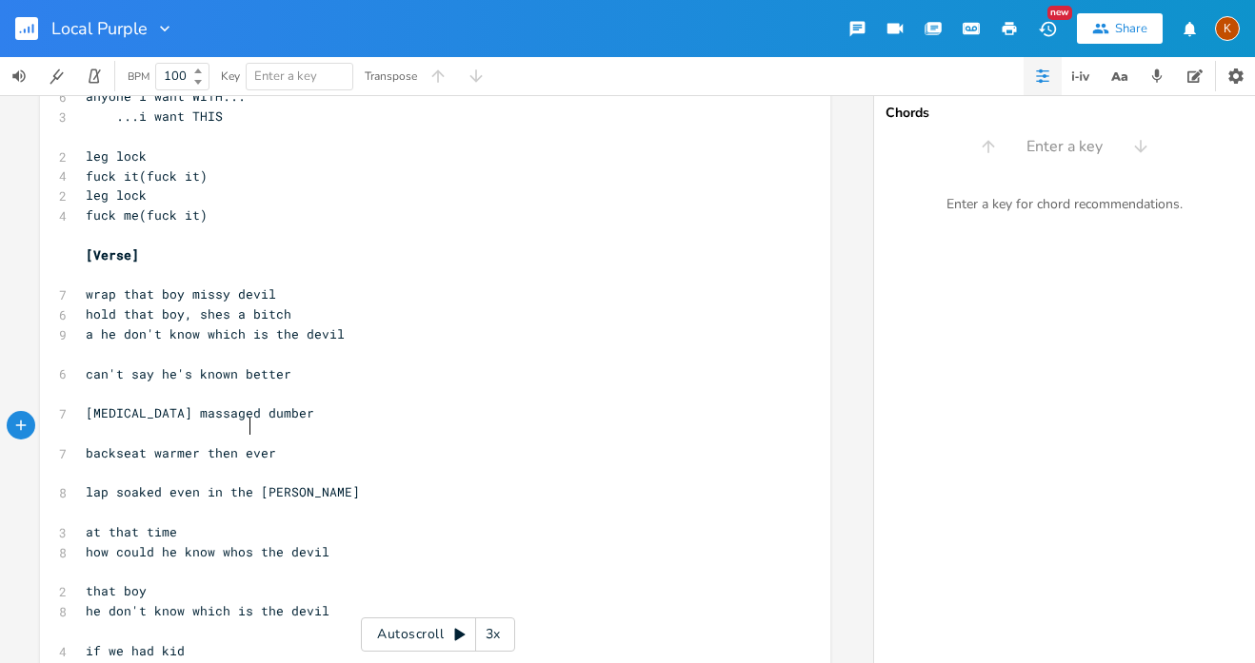
type textarea "even in the"
type textarea "in sweat"
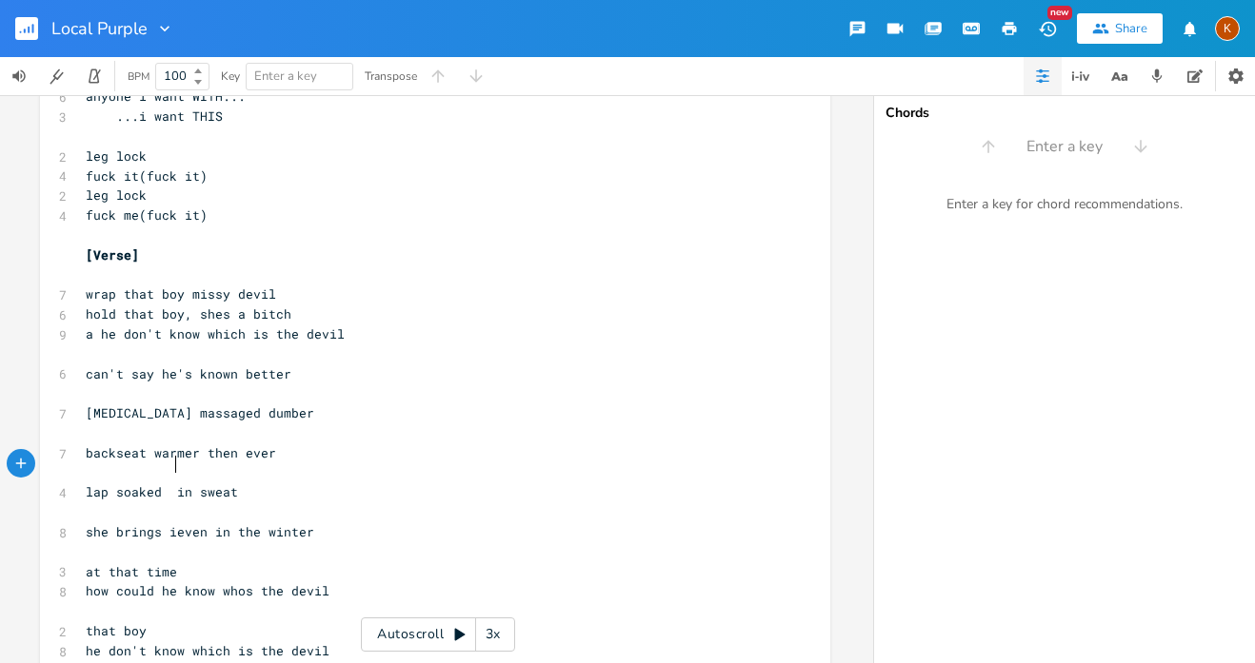
type textarea "she brings i="
type textarea "heat"
type textarea "carrys"
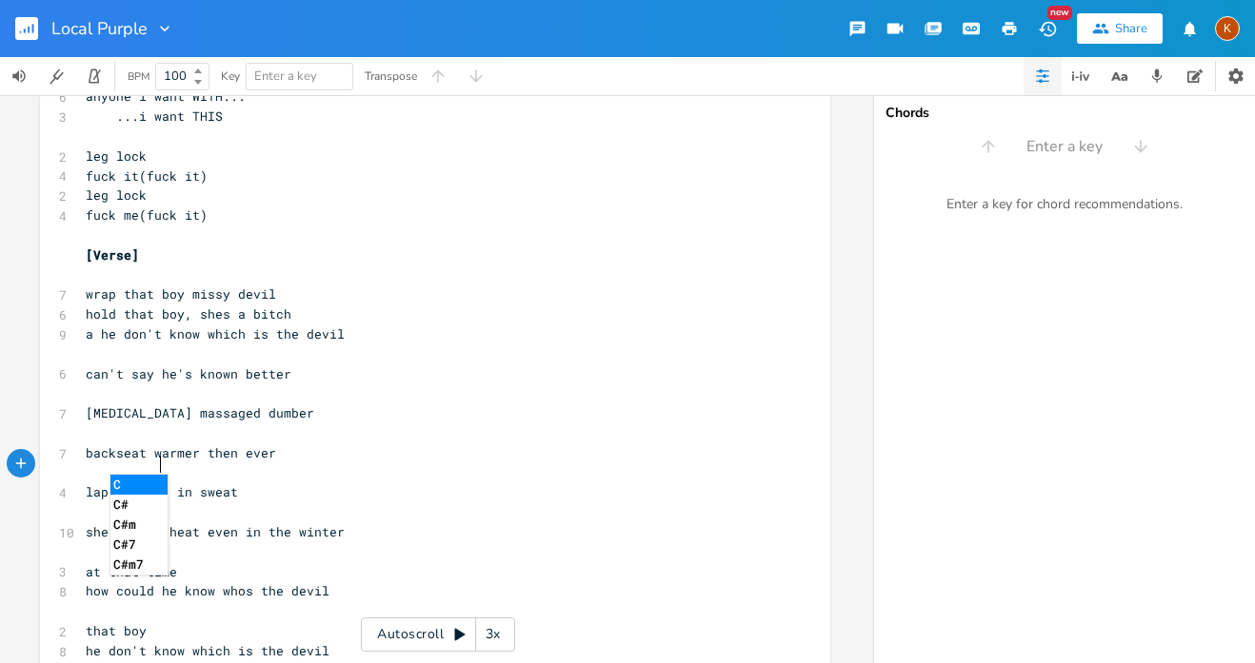
scroll to position [0, 33]
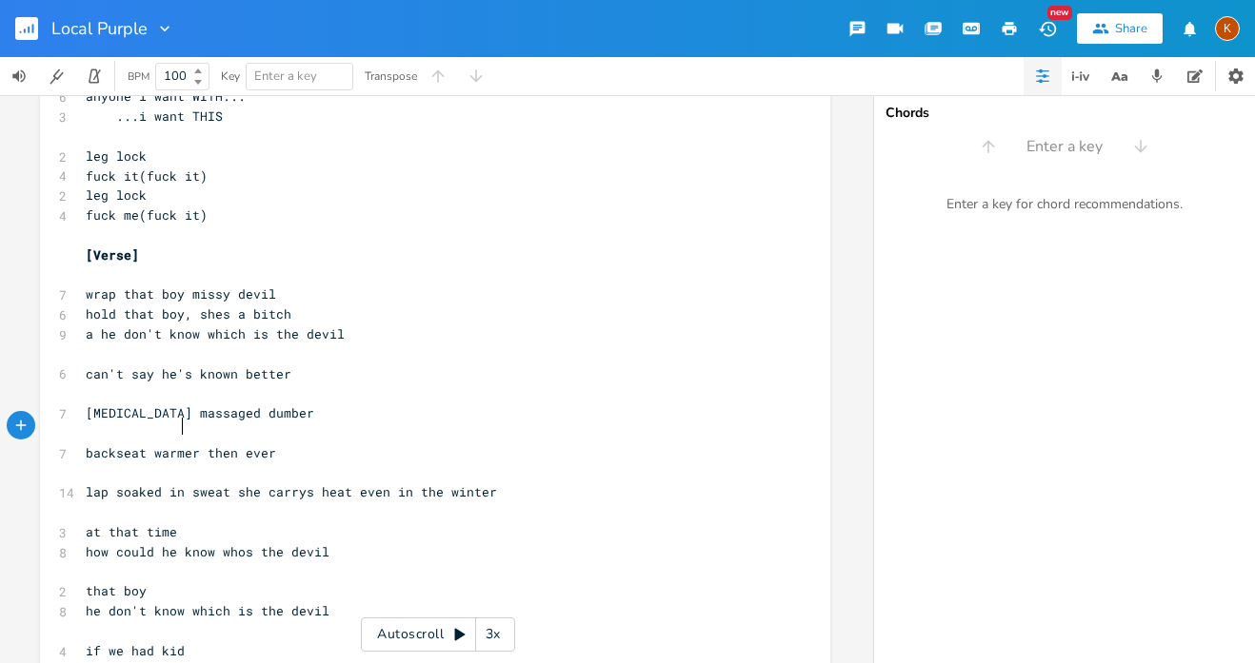
type textarea "]"
type textarea "soaked"
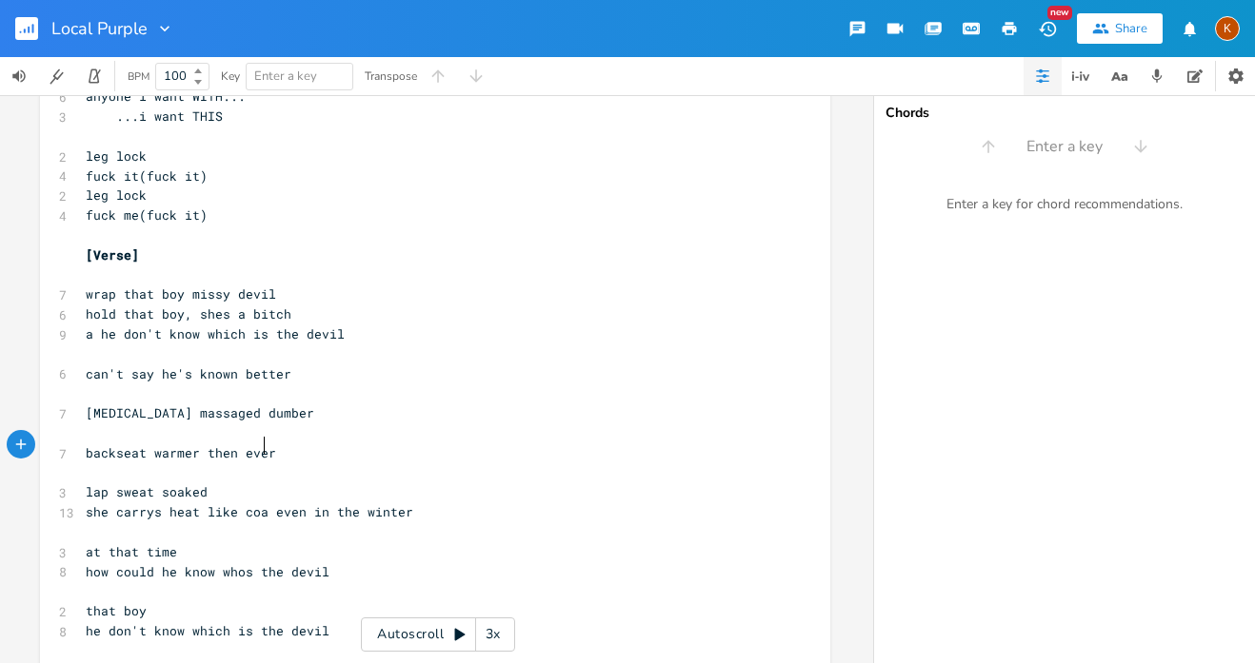
type textarea "like coals"
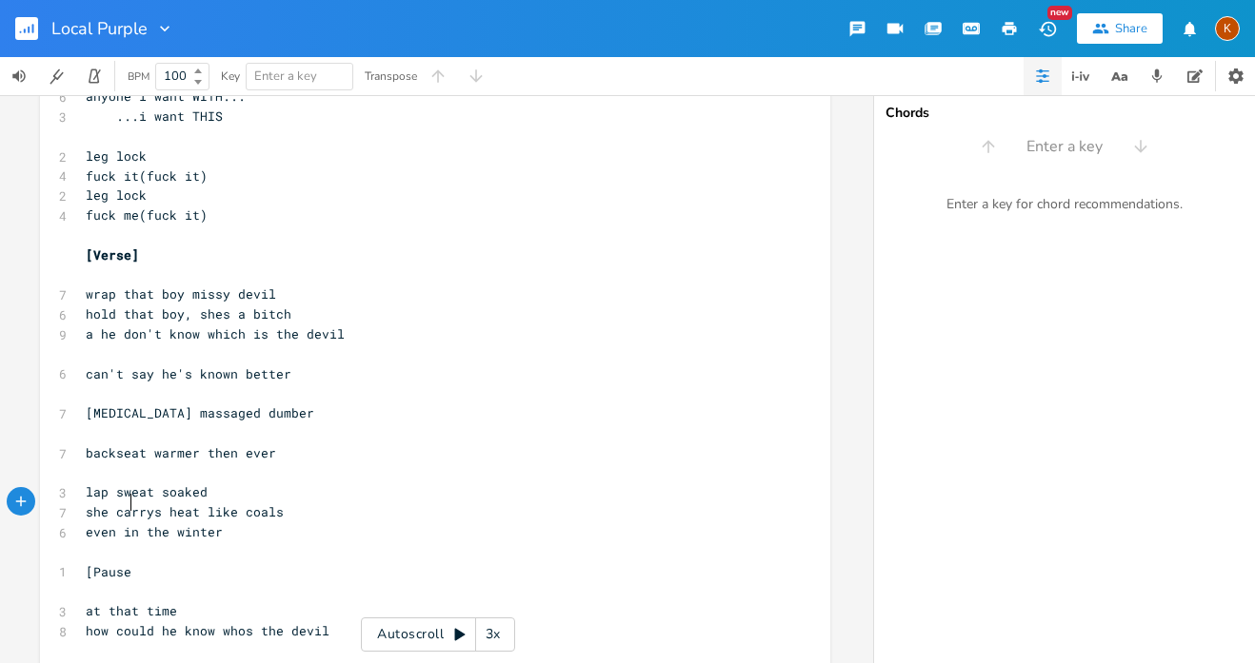
type textarea "[Pause]"
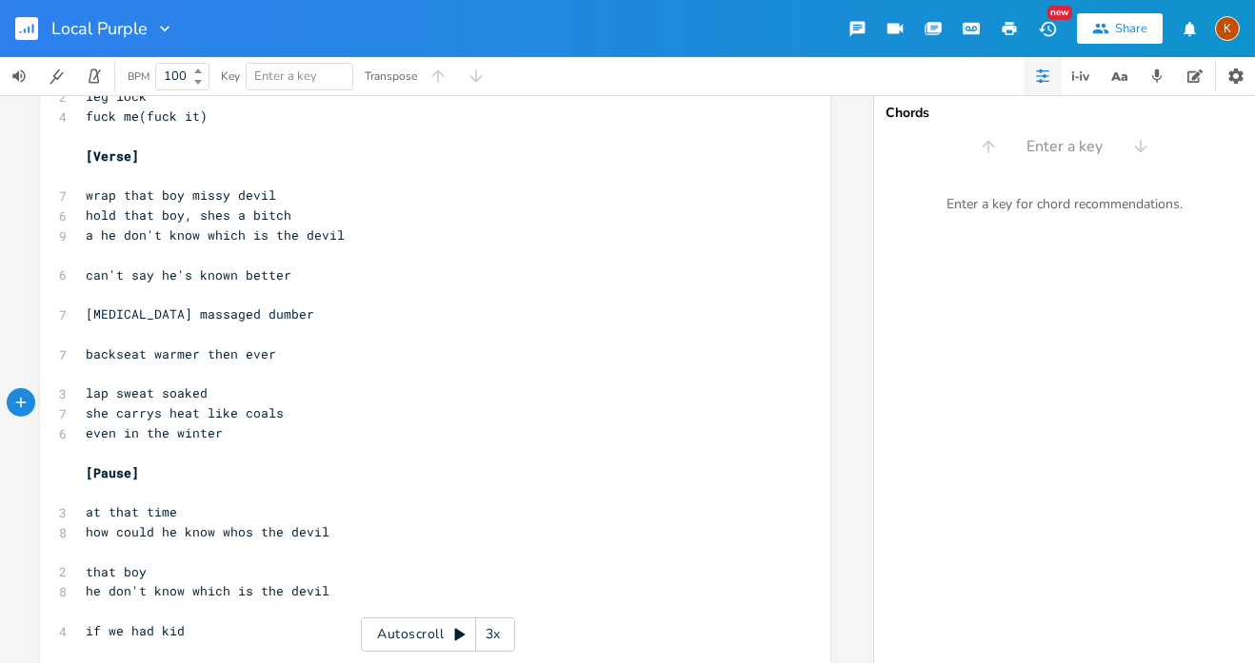
scroll to position [1490, 0]
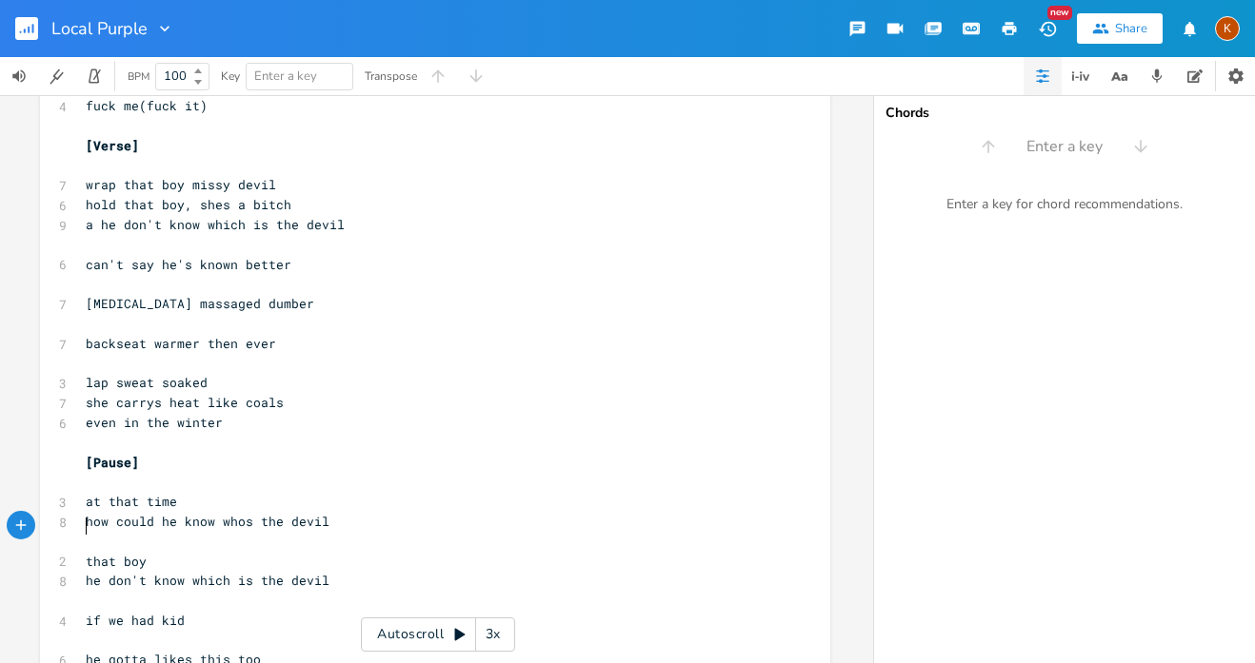
click at [126, 591] on pre "​" at bounding box center [425, 601] width 687 height 20
click at [157, 374] on span "lap sweat soaked" at bounding box center [147, 382] width 122 height 17
type textarea "."
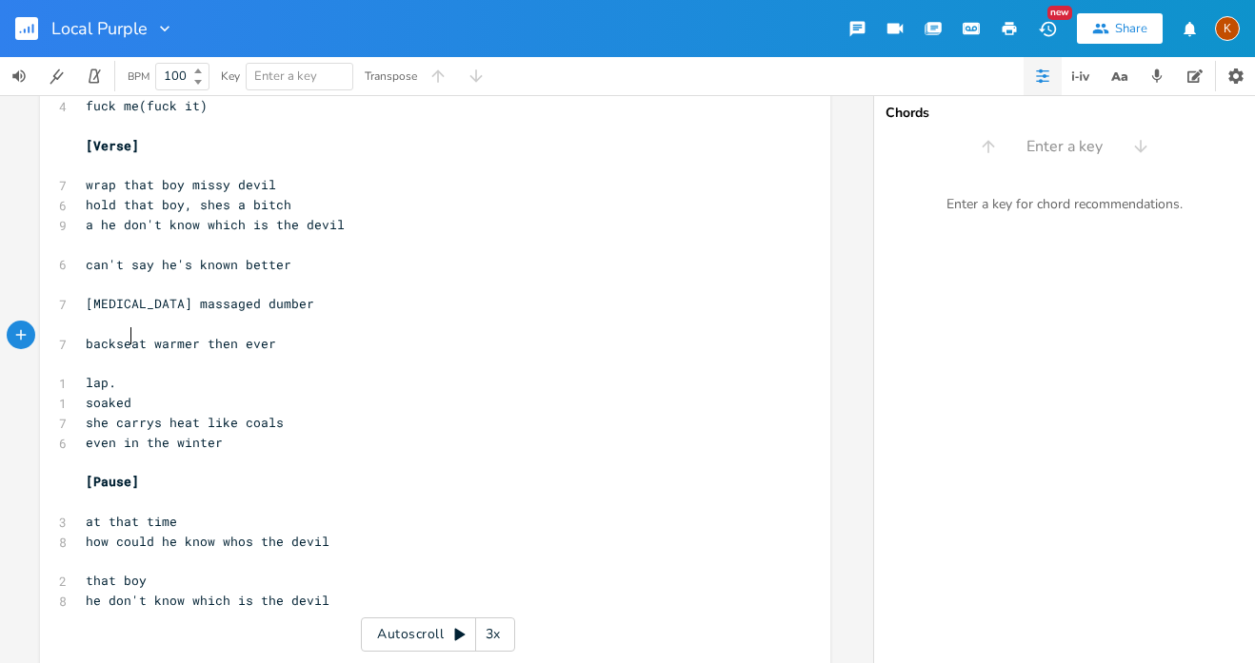
type textarea "."
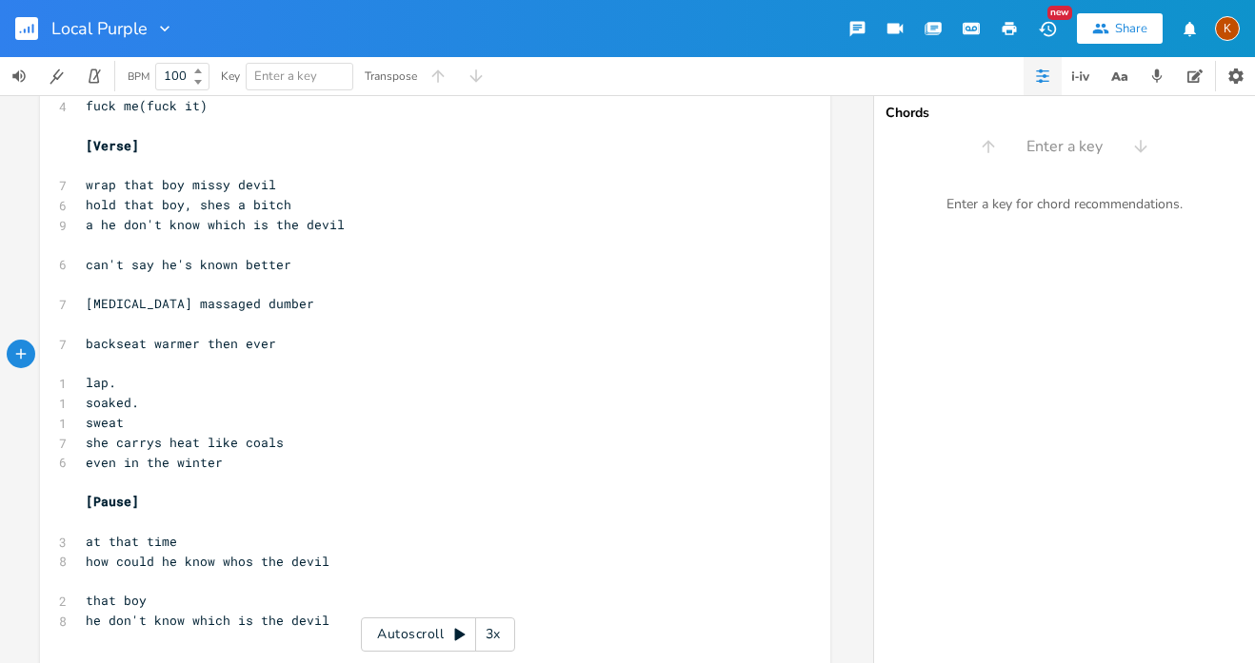
type textarea "sweat/"
type textarea "."
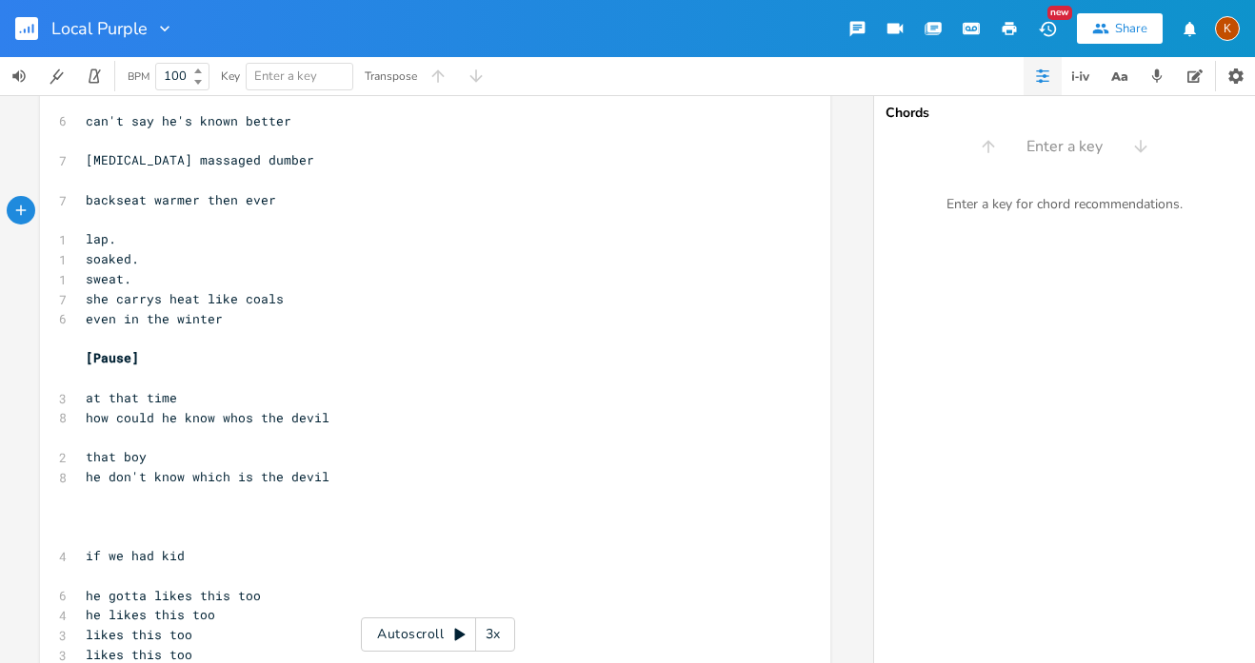
scroll to position [1639, 0]
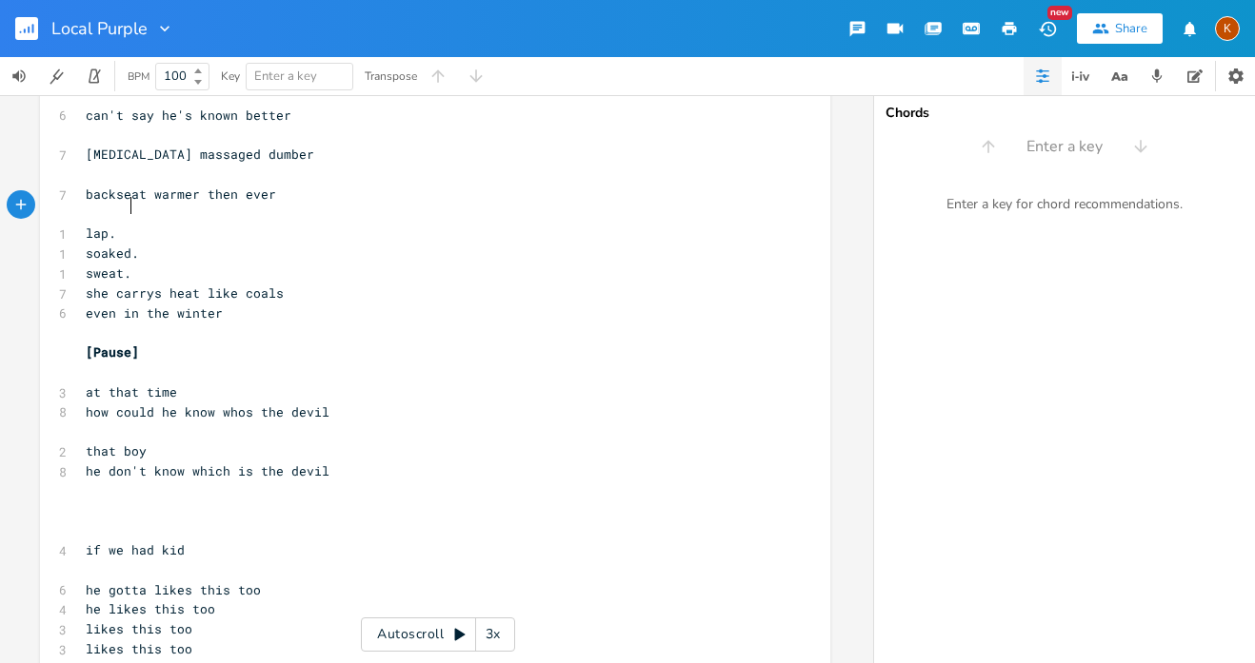
click at [177, 501] on pre "​" at bounding box center [425, 511] width 687 height 20
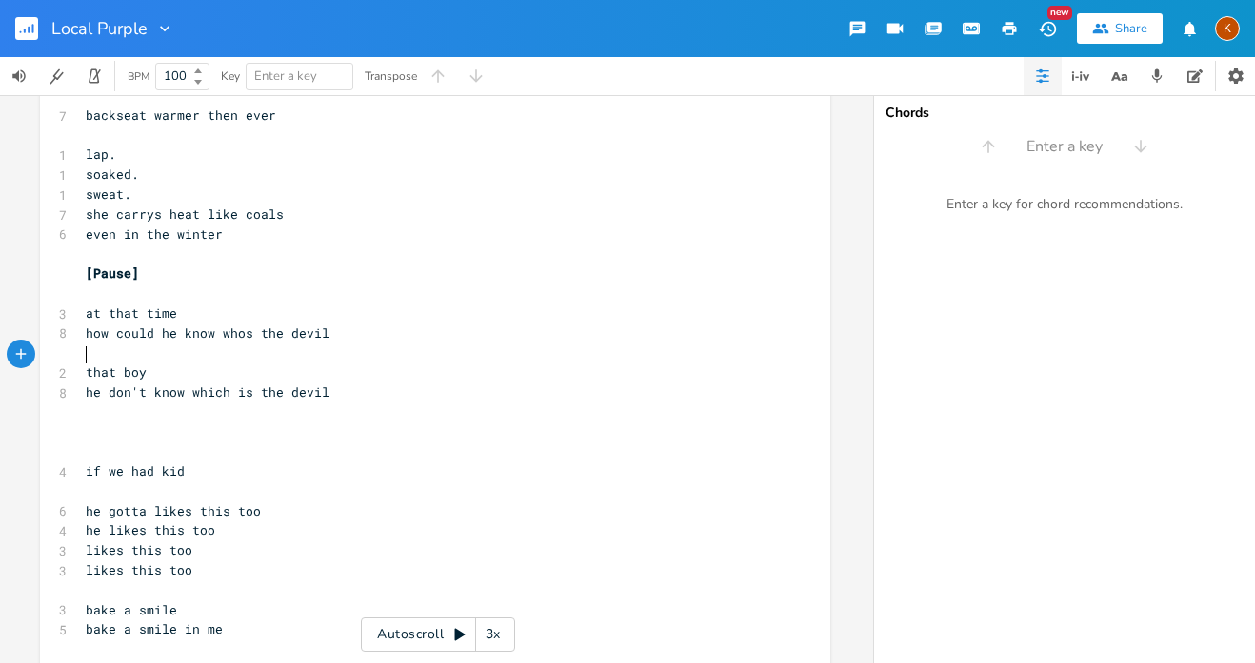
scroll to position [1714, 0]
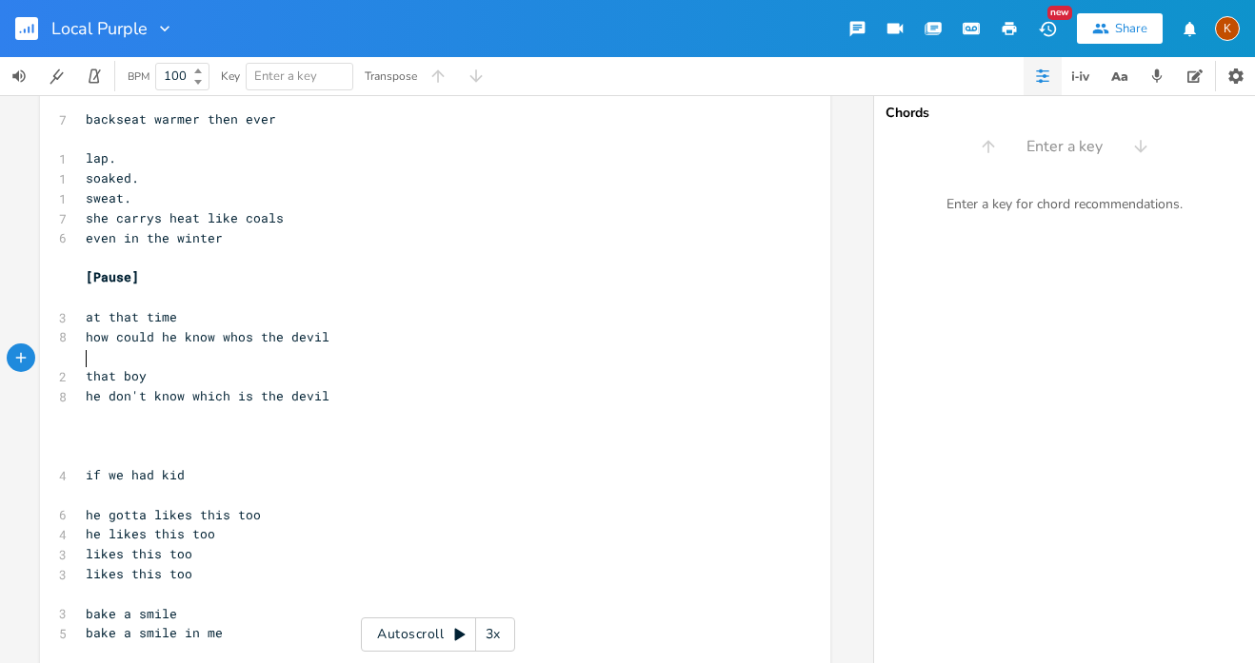
type textarea "h"
type textarea "he only sevetenn"
type textarea "en..."
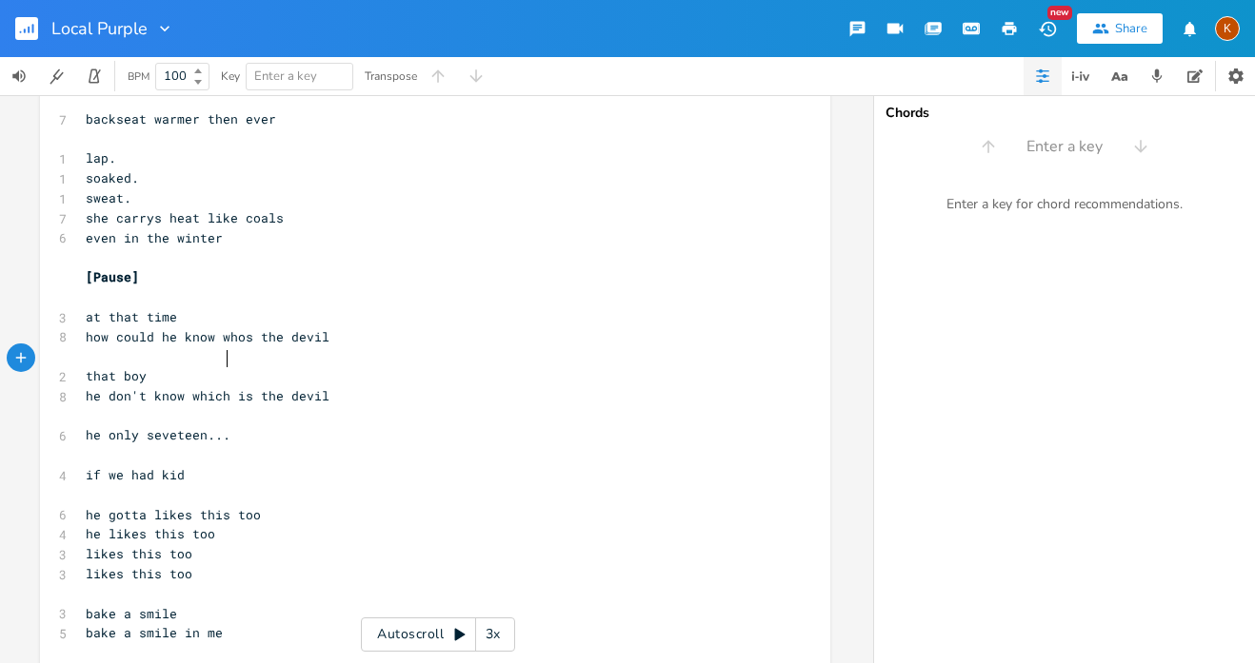
scroll to position [0, 23]
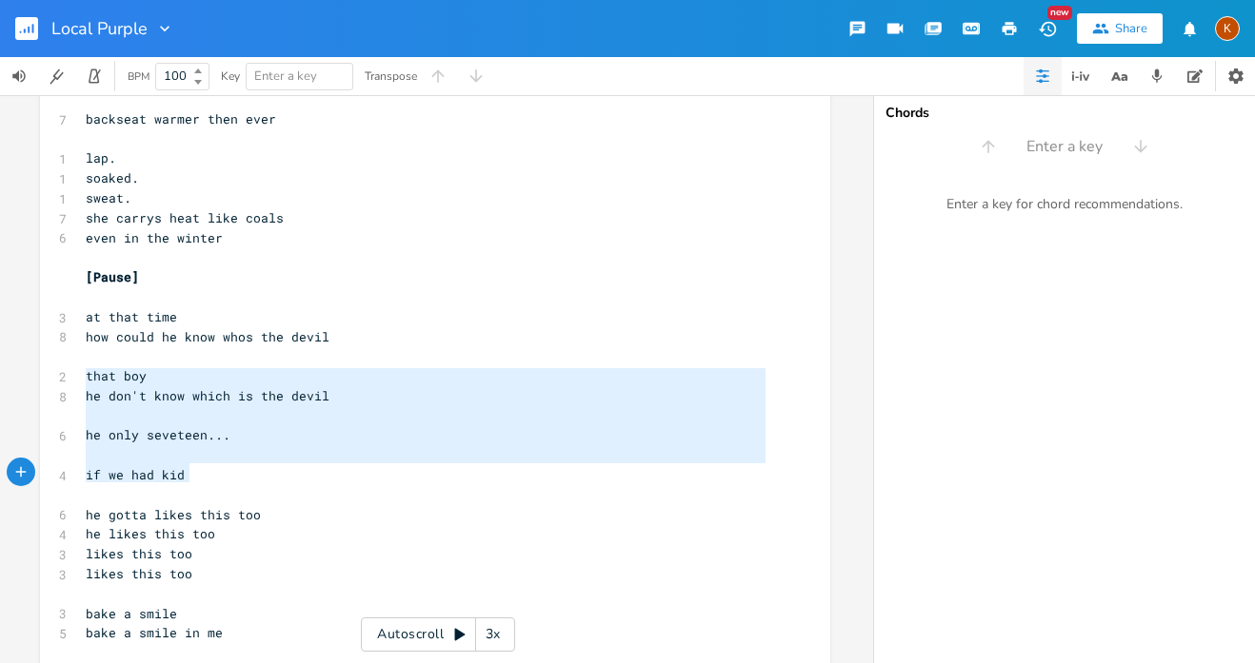
type textarea "if we had kid he gotta likes this too he likes this too likes this too likes th…"
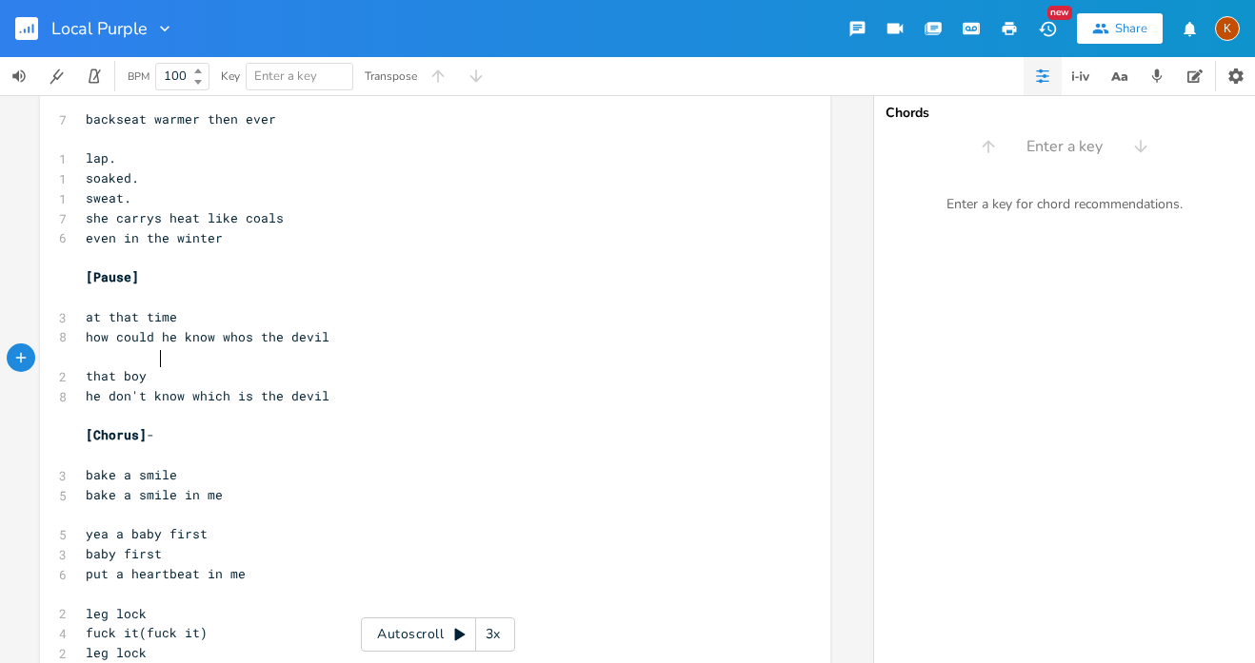
scroll to position [0, 58]
type textarea "[Chorus] - [Heavu"
type textarea "vy panic accension here,"
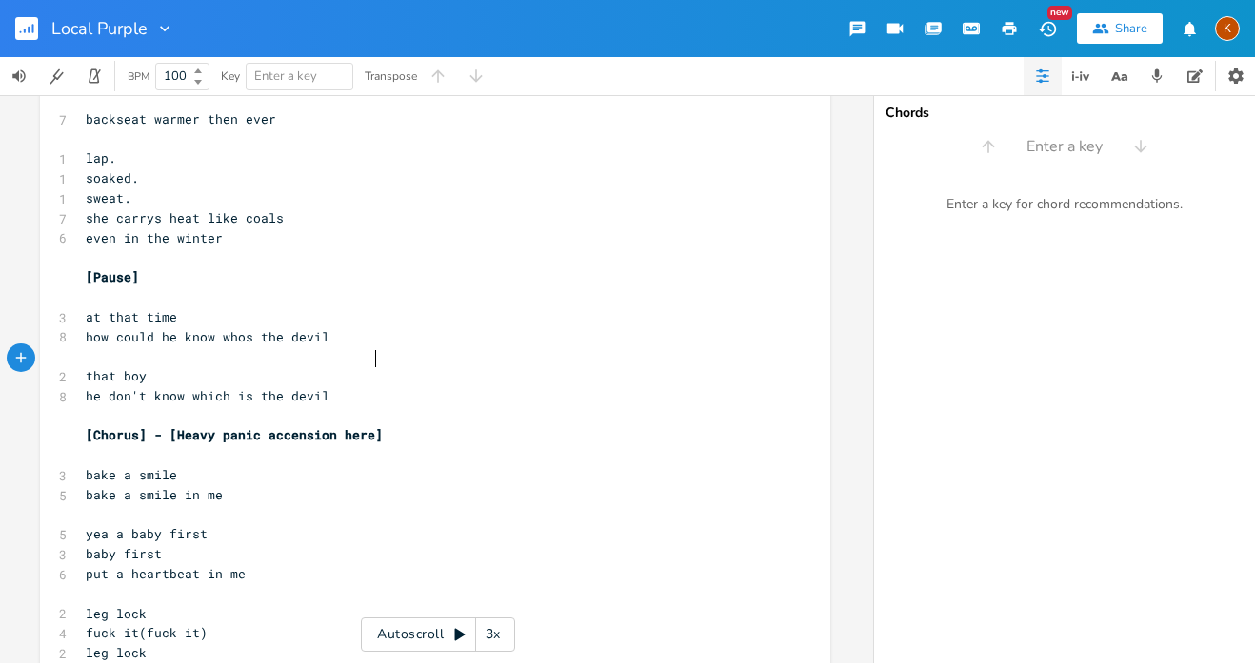
type textarea "]"
click at [324, 426] on span "[Chorus] - [Heavy panic accension here]" at bounding box center [234, 434] width 297 height 17
paste textarea "k"
type textarea "k"
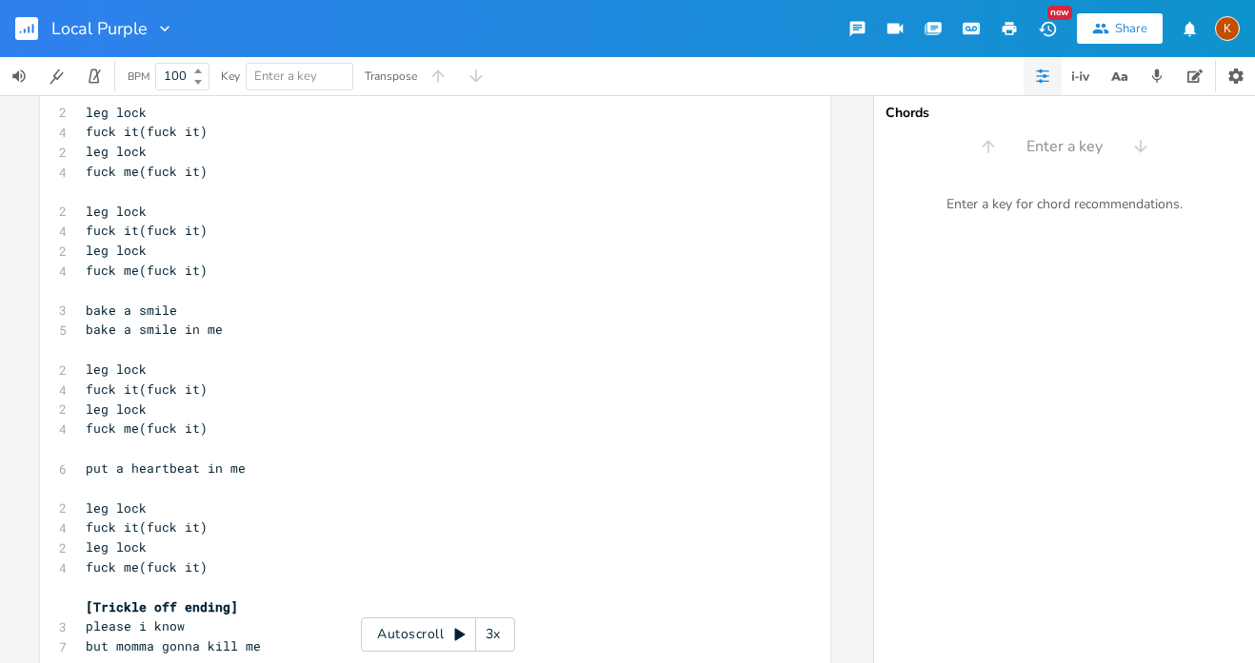
scroll to position [2222, 0]
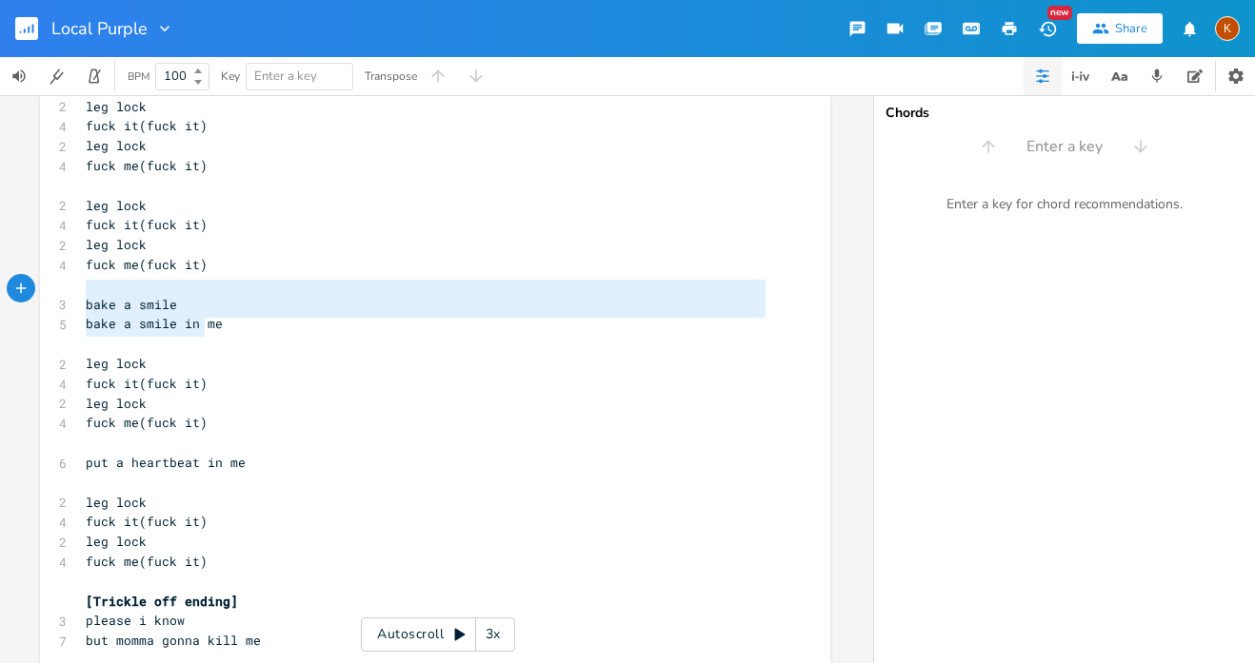
type textarea "leg lock fuck it(fuck it) leg lock fuck me(fuck it)"
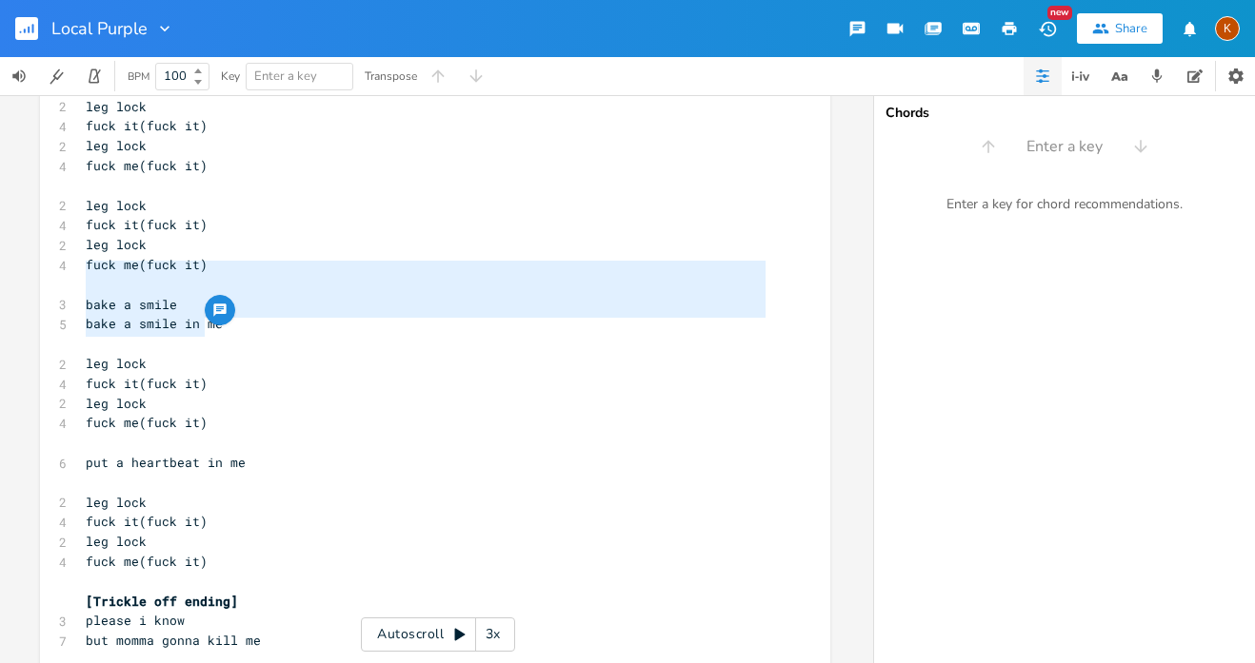
drag, startPoint x: 208, startPoint y: 334, endPoint x: 58, endPoint y: 270, distance: 162.5
click at [252, 433] on pre "​" at bounding box center [425, 443] width 687 height 20
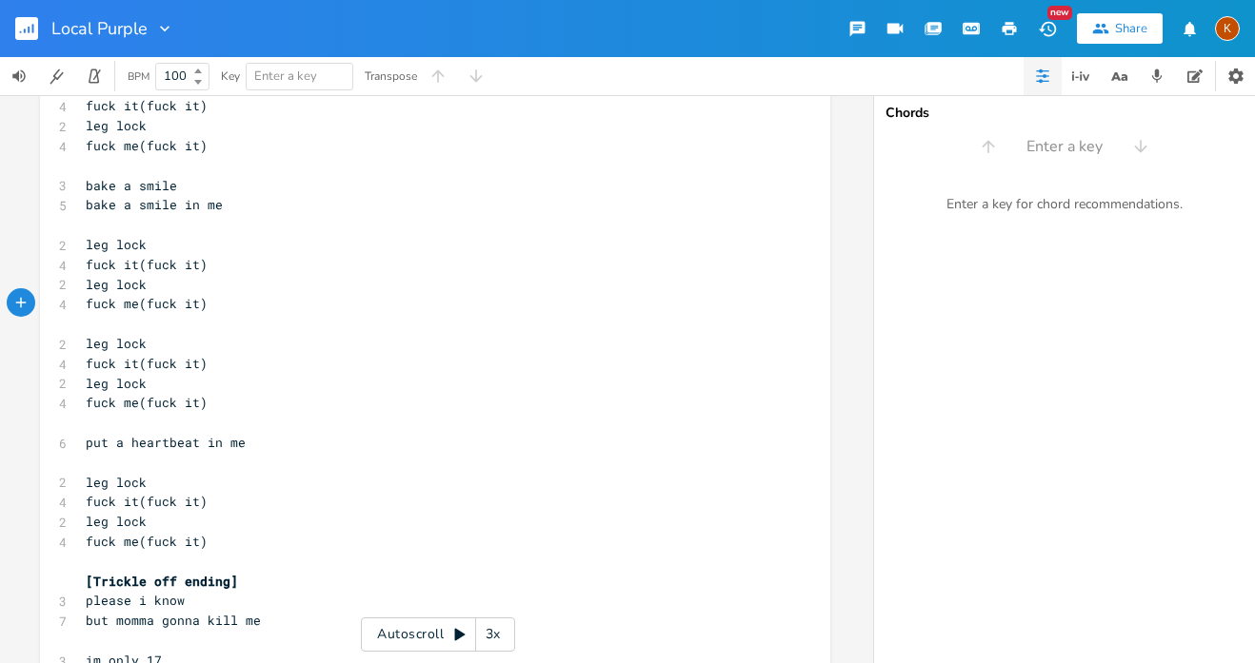
scroll to position [2358, 0]
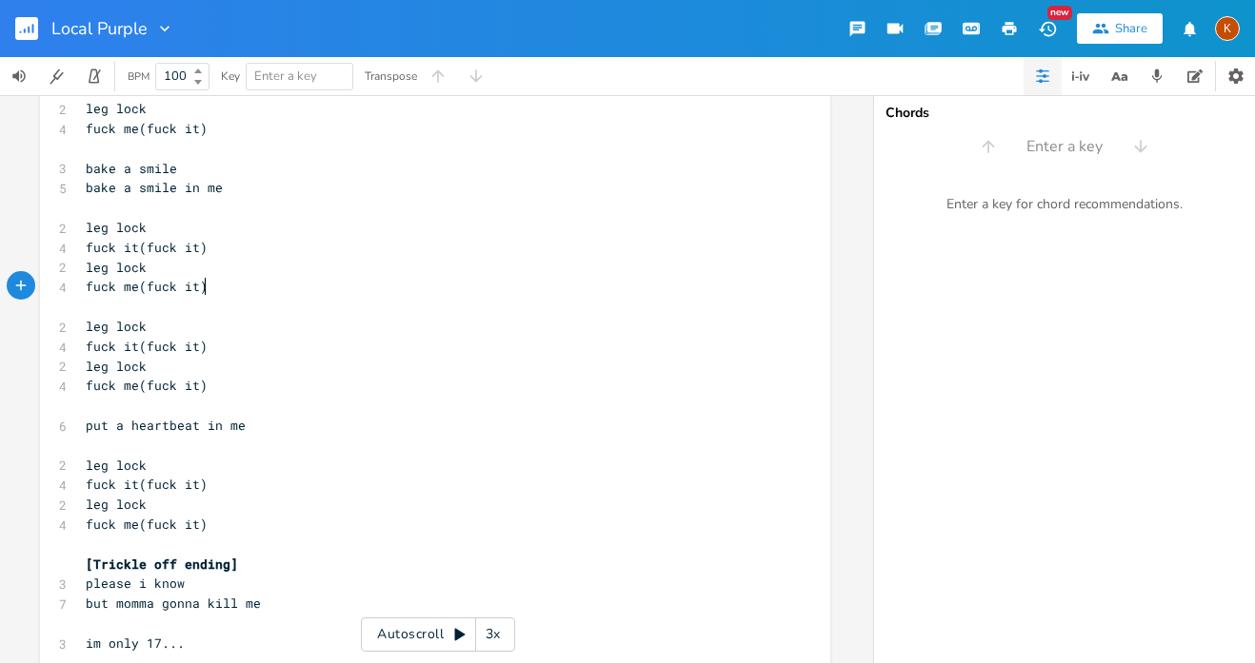
click at [231, 515] on pre "fuck me(fuck it)" at bounding box center [425, 525] width 687 height 20
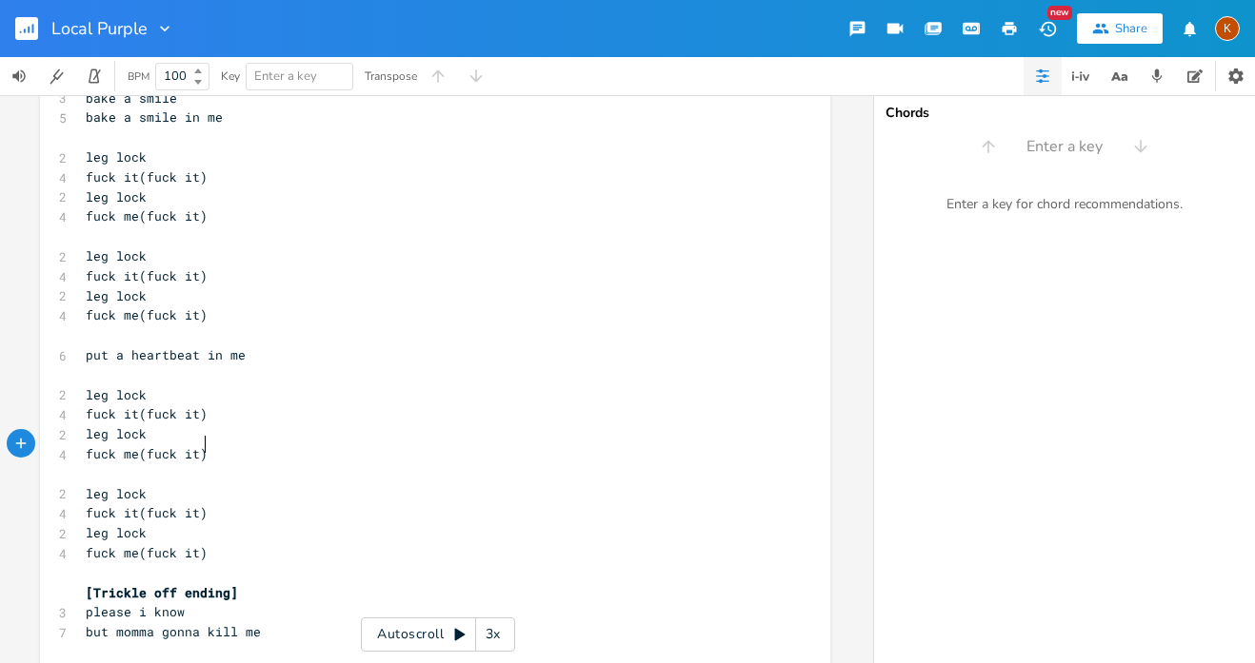
scroll to position [2432, 0]
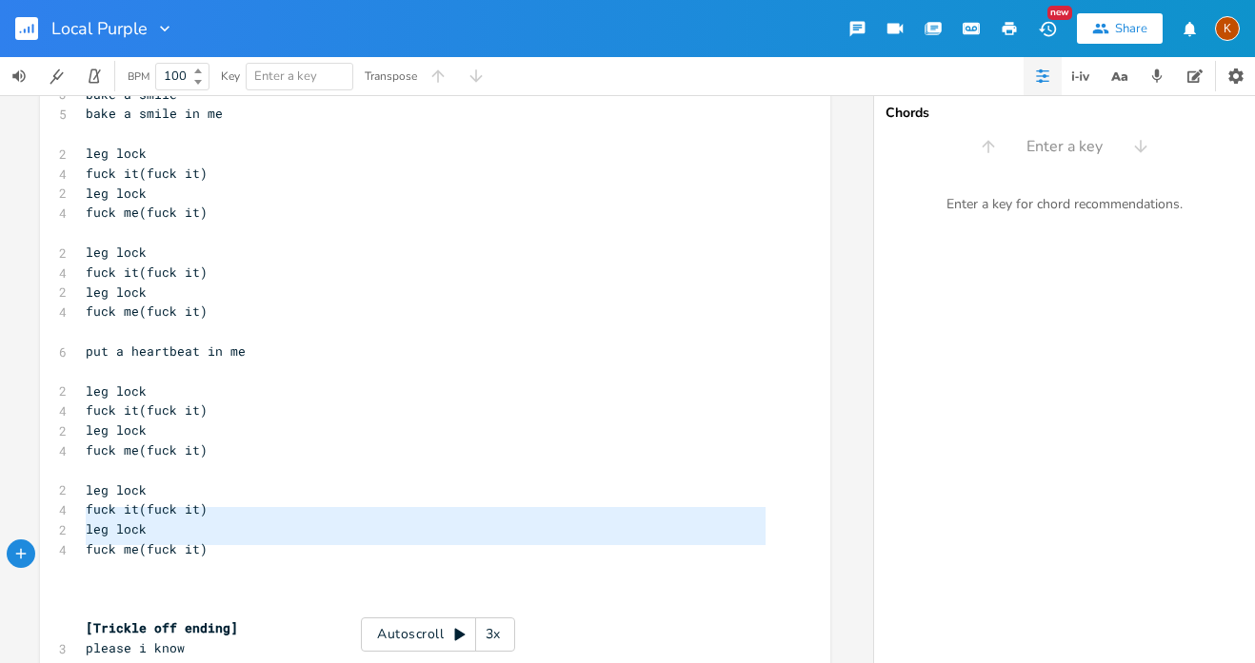
type textarea "[Trickle off ending]"
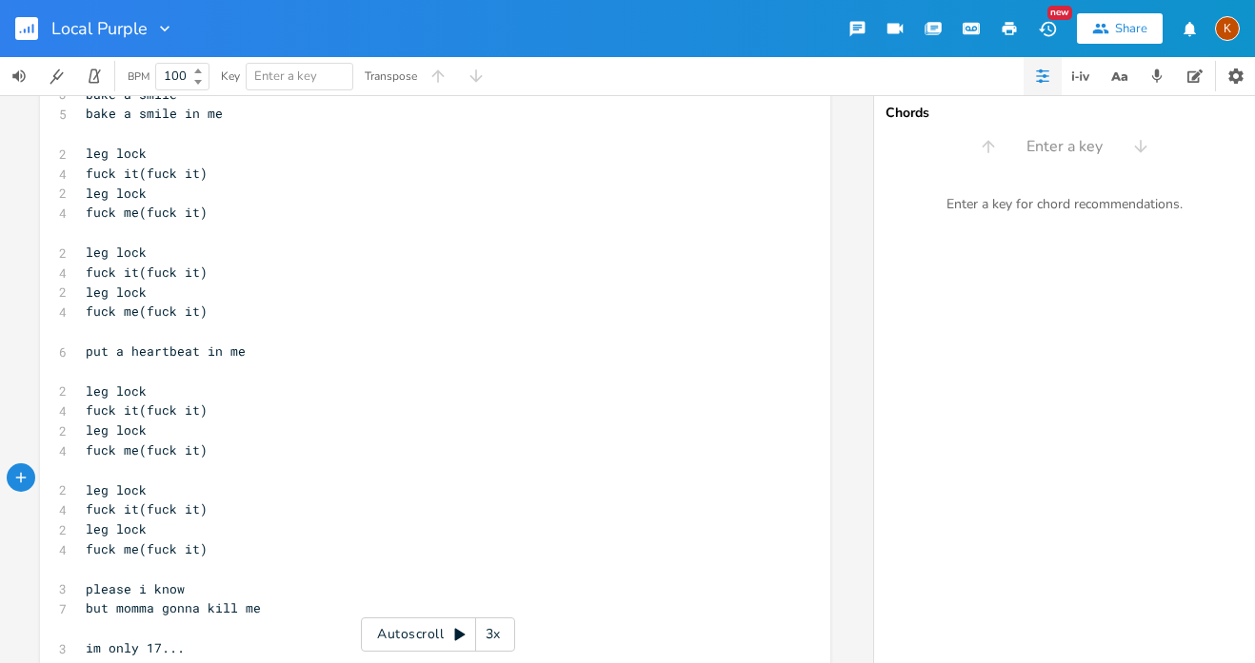
click at [293, 599] on pre "but momma gonna kill me" at bounding box center [425, 609] width 687 height 20
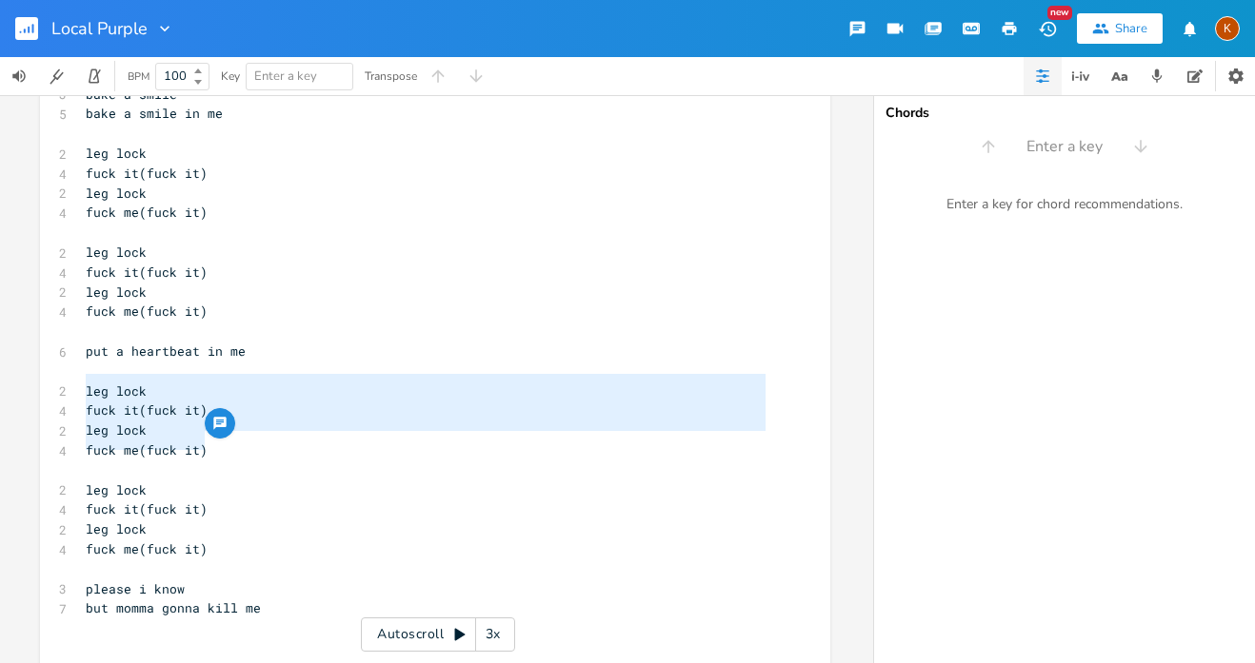
type textarea "fuck it(fuck it) leg lock fuck me(fuck it)"
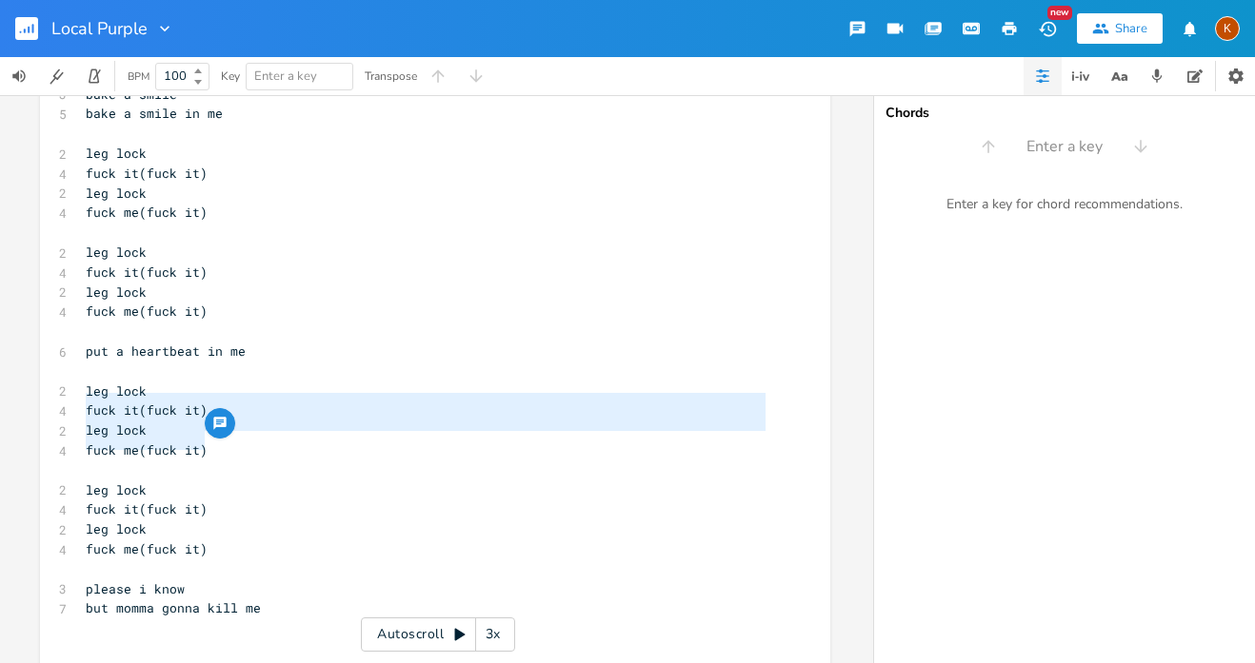
drag, startPoint x: 206, startPoint y: 449, endPoint x: 77, endPoint y: 401, distance: 137.4
click at [95, 639] on pre "​" at bounding box center [425, 649] width 687 height 20
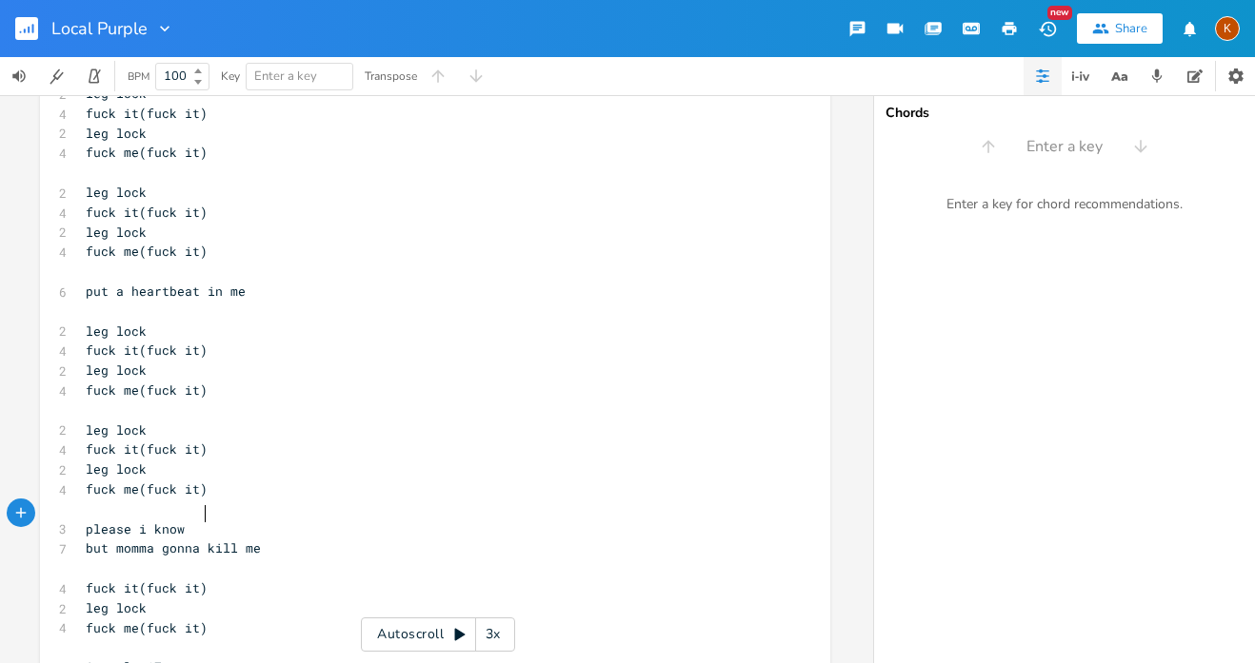
scroll to position [2508, 0]
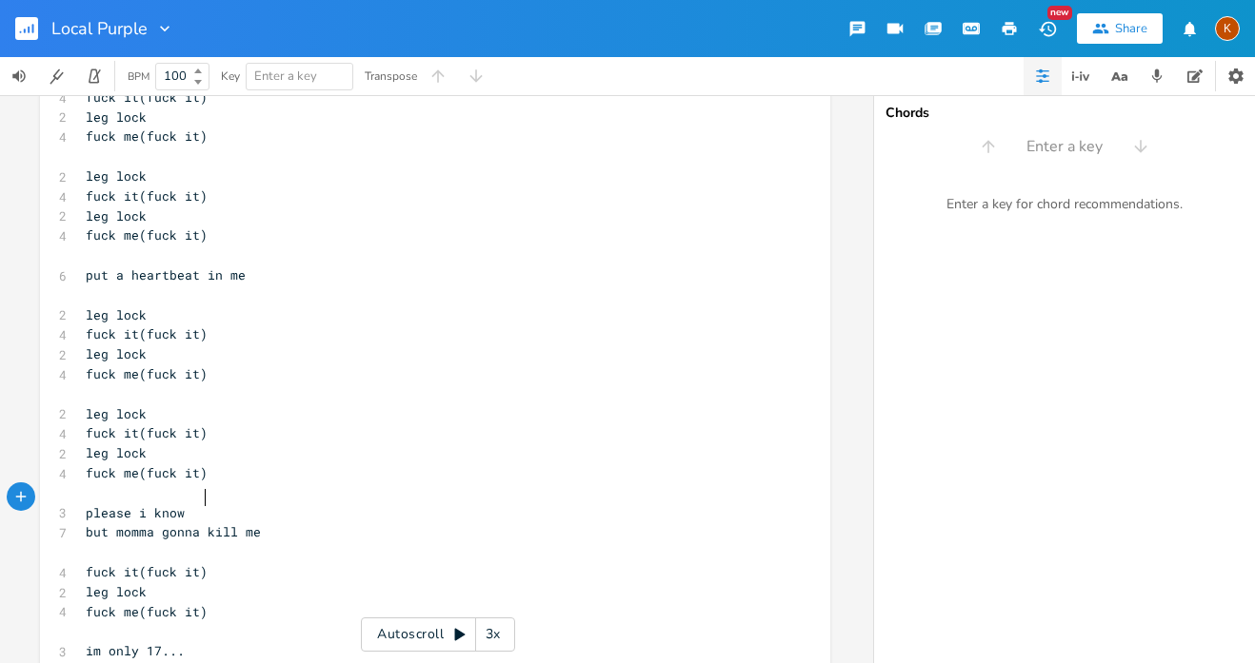
click at [333, 504] on pre "please i know" at bounding box center [425, 514] width 687 height 20
click at [336, 523] on pre "but momma gonna kill me" at bounding box center [425, 533] width 687 height 20
click at [252, 484] on pre "​" at bounding box center [425, 494] width 687 height 20
type textarea "[Trickle off ending]"
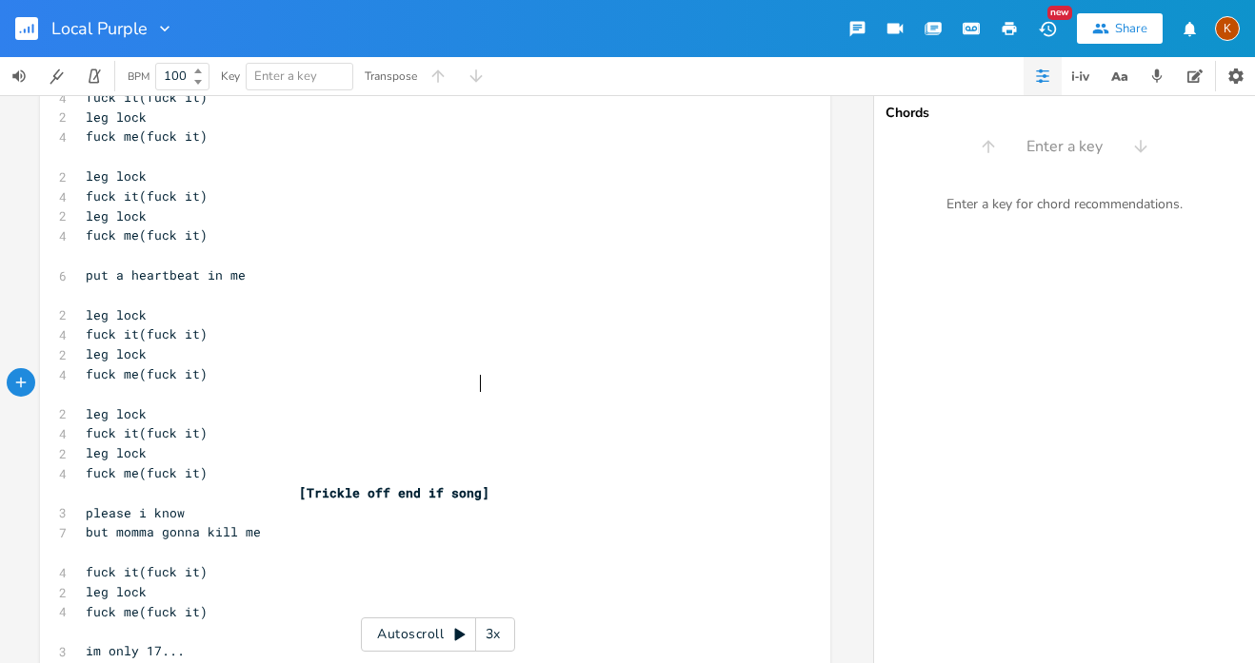
scroll to position [0, 66]
type textarea "[Trickle off end if song]"
paste textarea "f"
type textarea "fuck it"
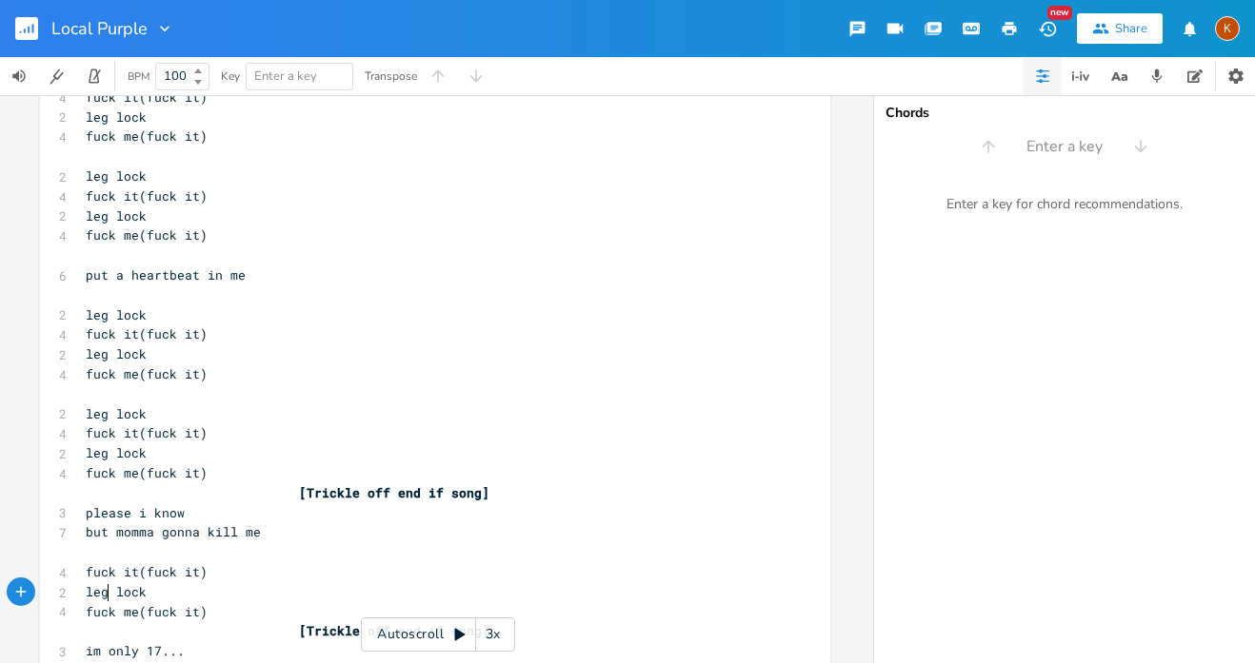
scroll to position [0, 24]
type textarea "fuck me"
type textarea "fuck it"
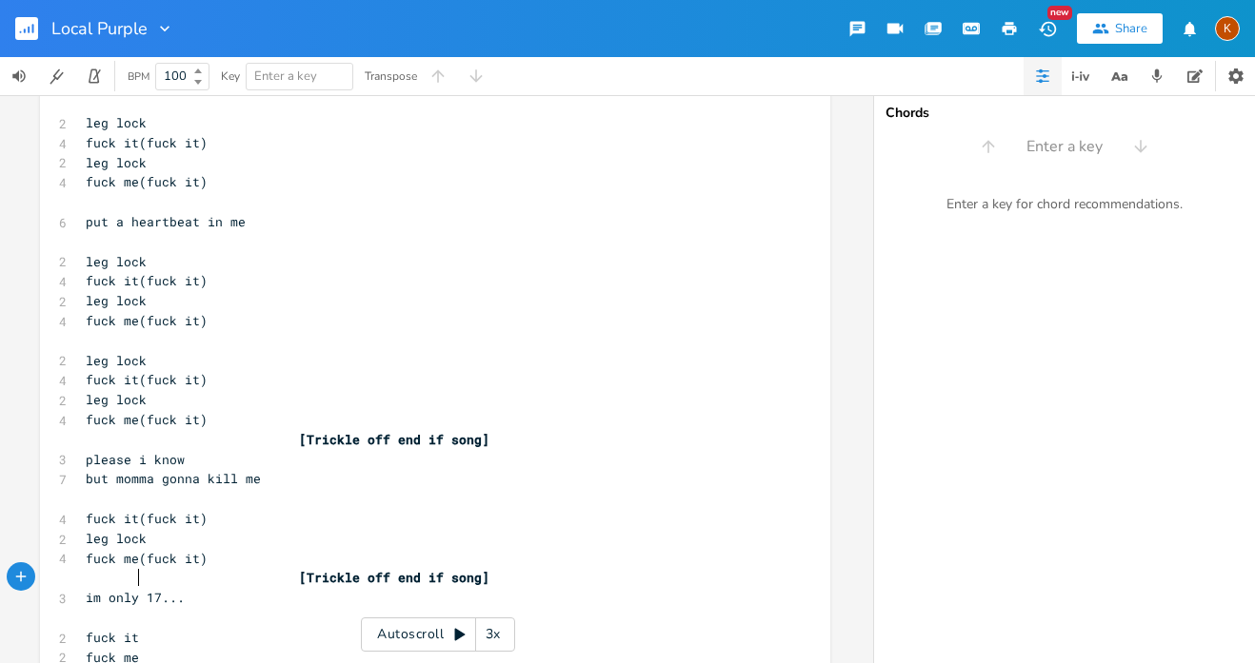
scroll to position [2564, 0]
type textarea "fuck it"
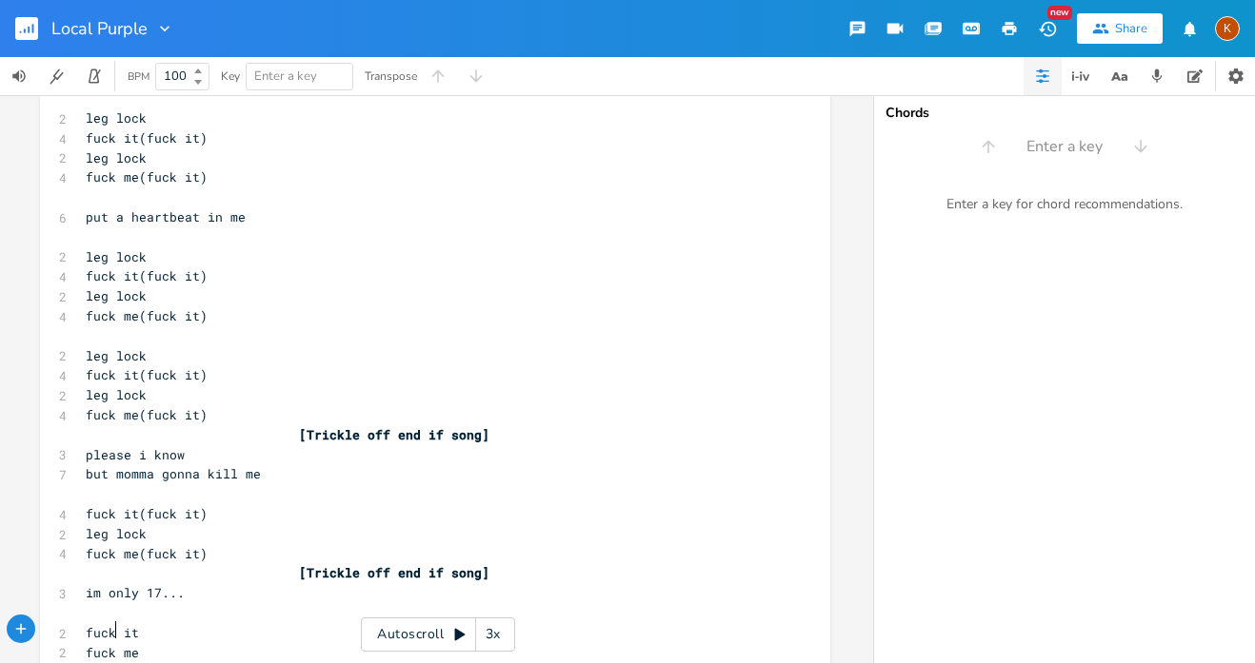
type textarea "[end]"
type textarea "seventeen"
type textarea "would"
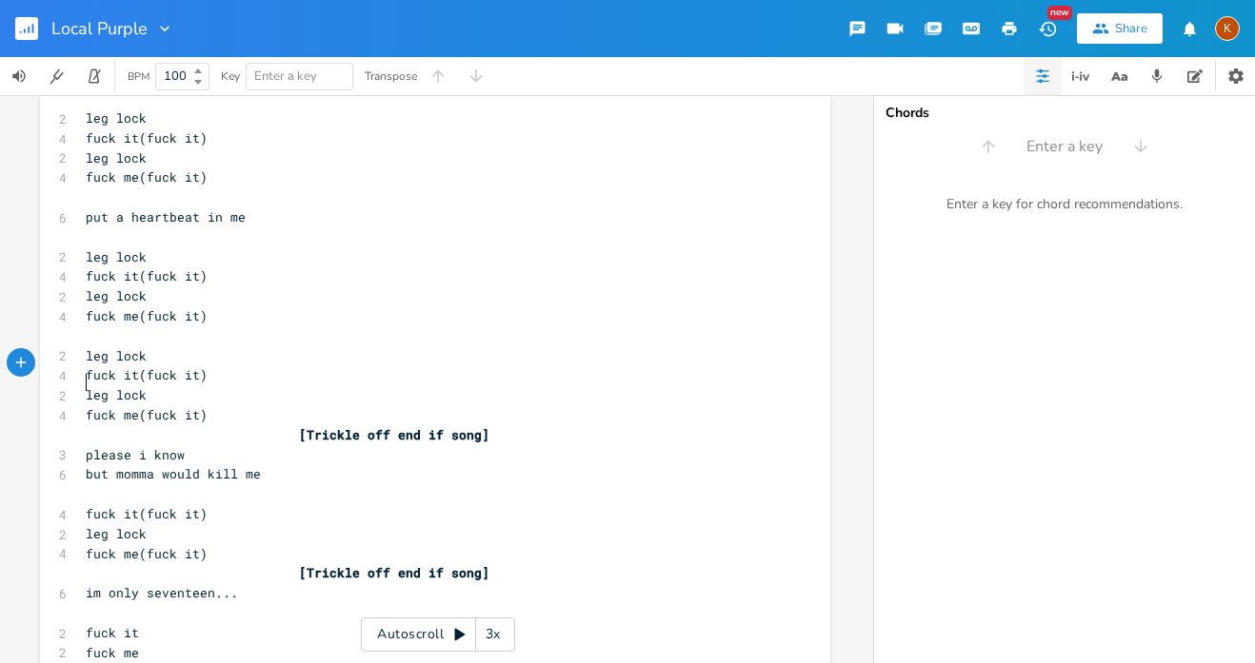
click at [93, 484] on pre "​" at bounding box center [425, 494] width 687 height 20
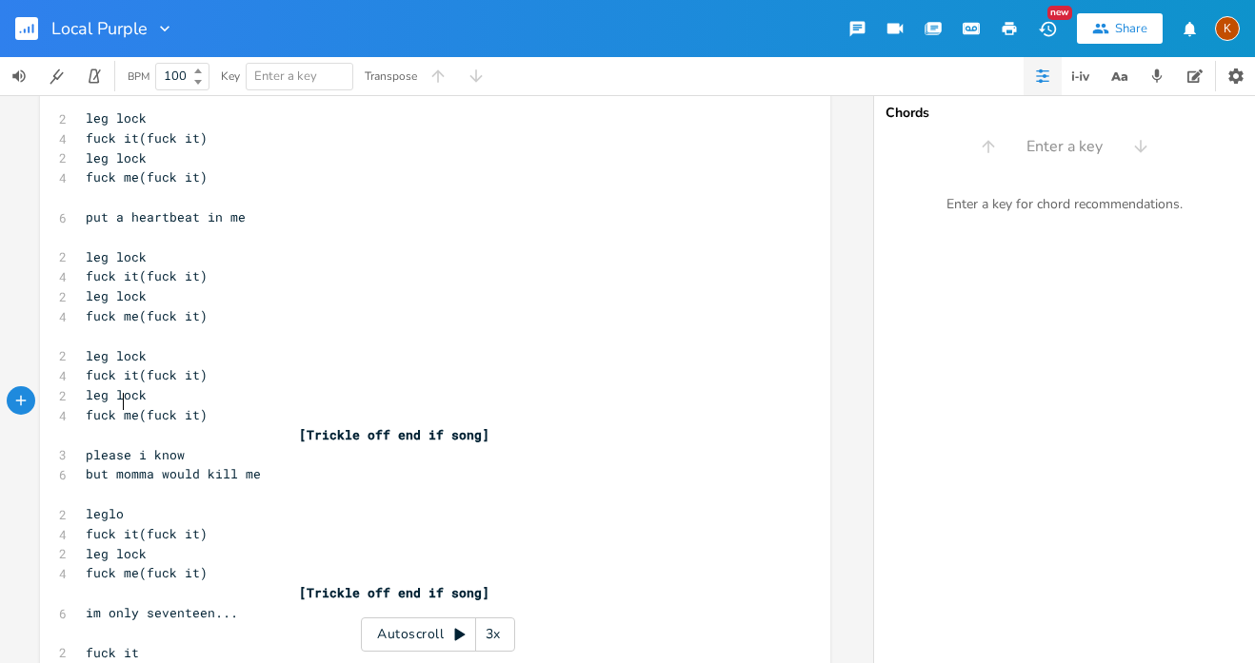
scroll to position [0, 40]
type textarea "leglock"
type textarea "lock"
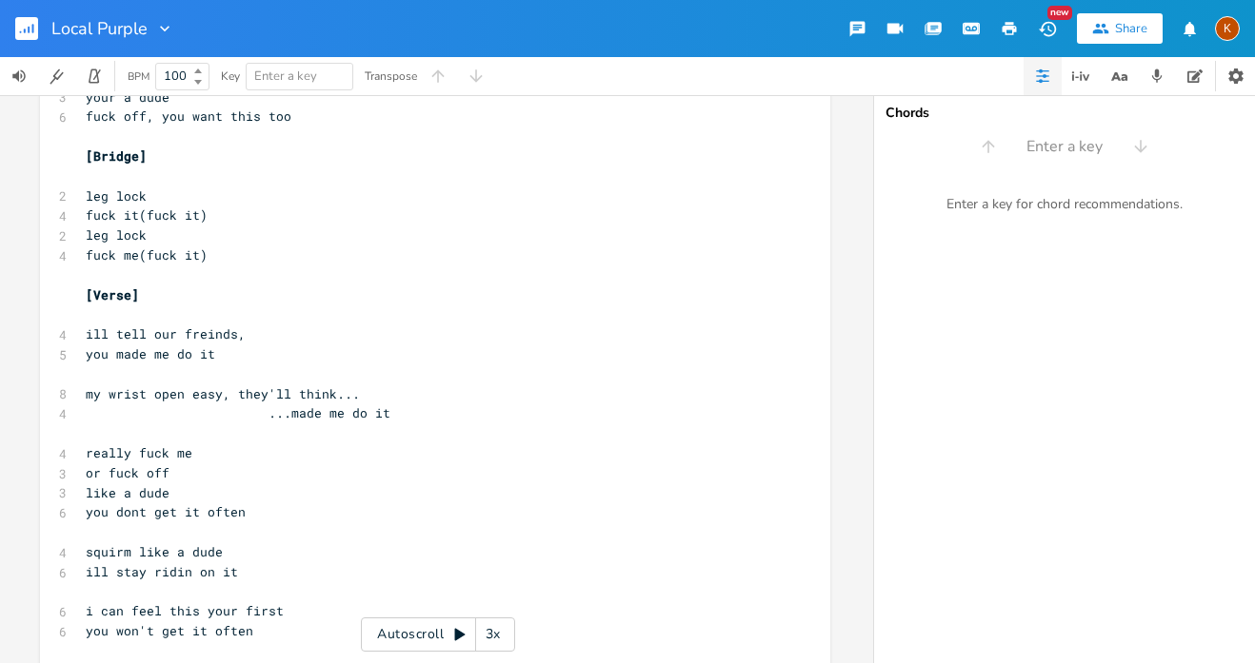
scroll to position [0, 0]
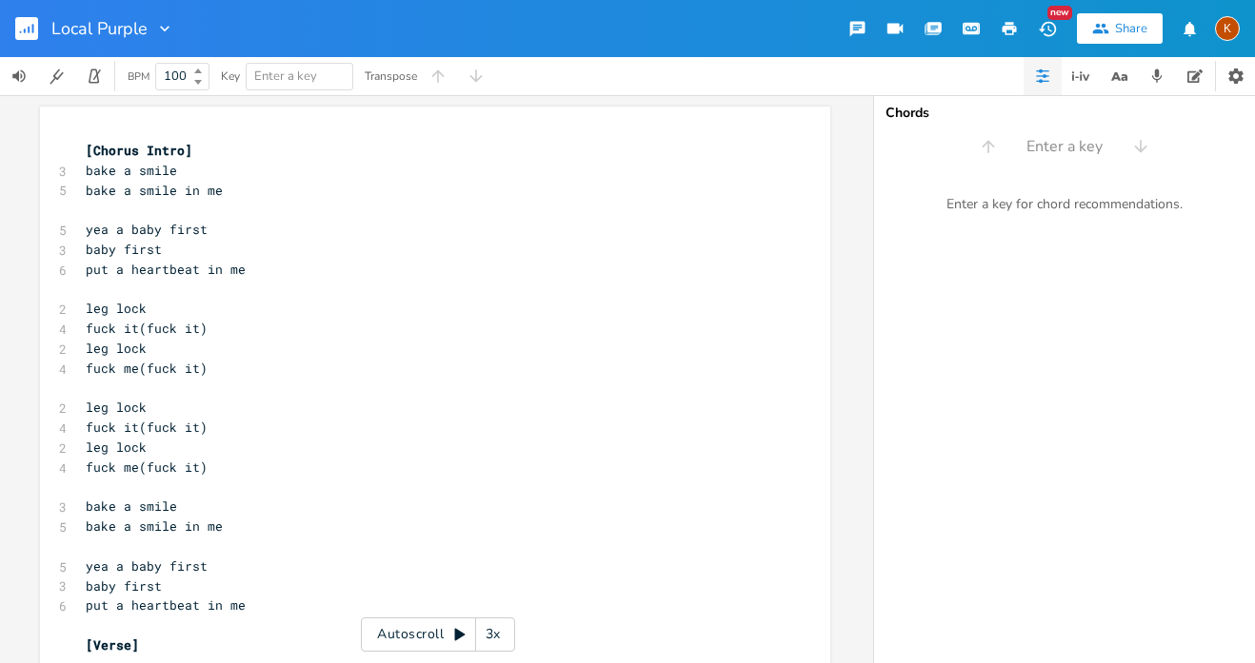
click at [146, 385] on pre "​" at bounding box center [425, 389] width 687 height 20
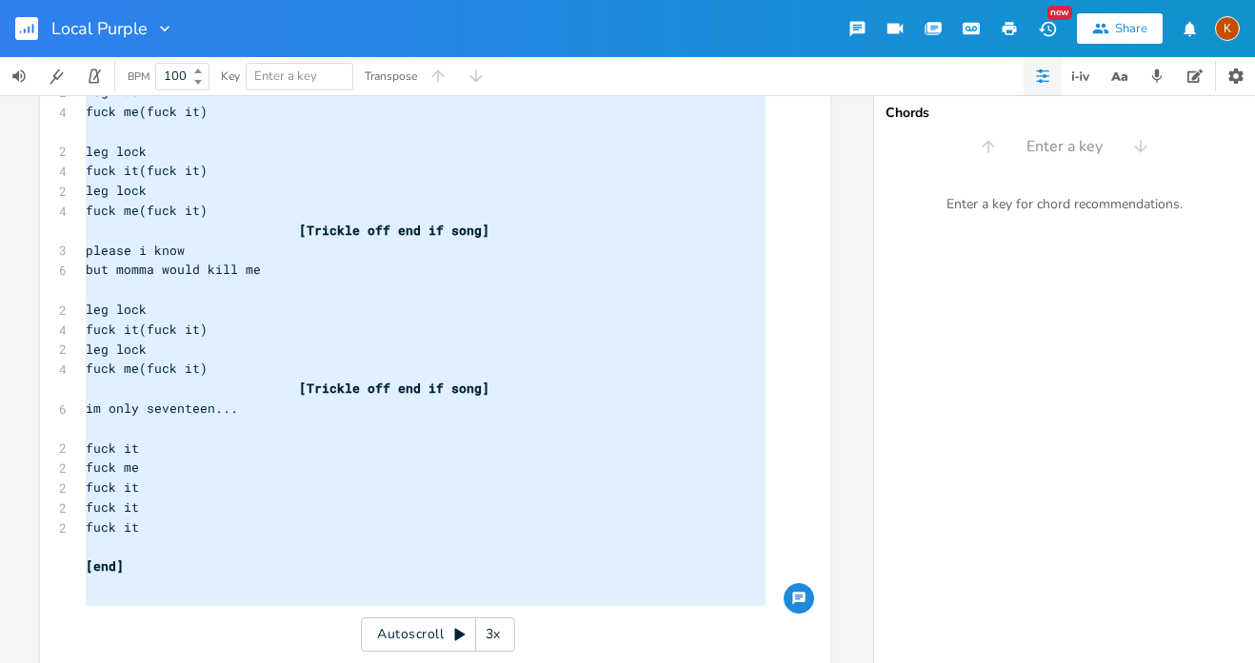
type textarea "[Chorus Intro] bake a smile bake a smile in me yea a baby first baby first put …"
click at [125, 379] on span at bounding box center [131, 389] width 30 height 20
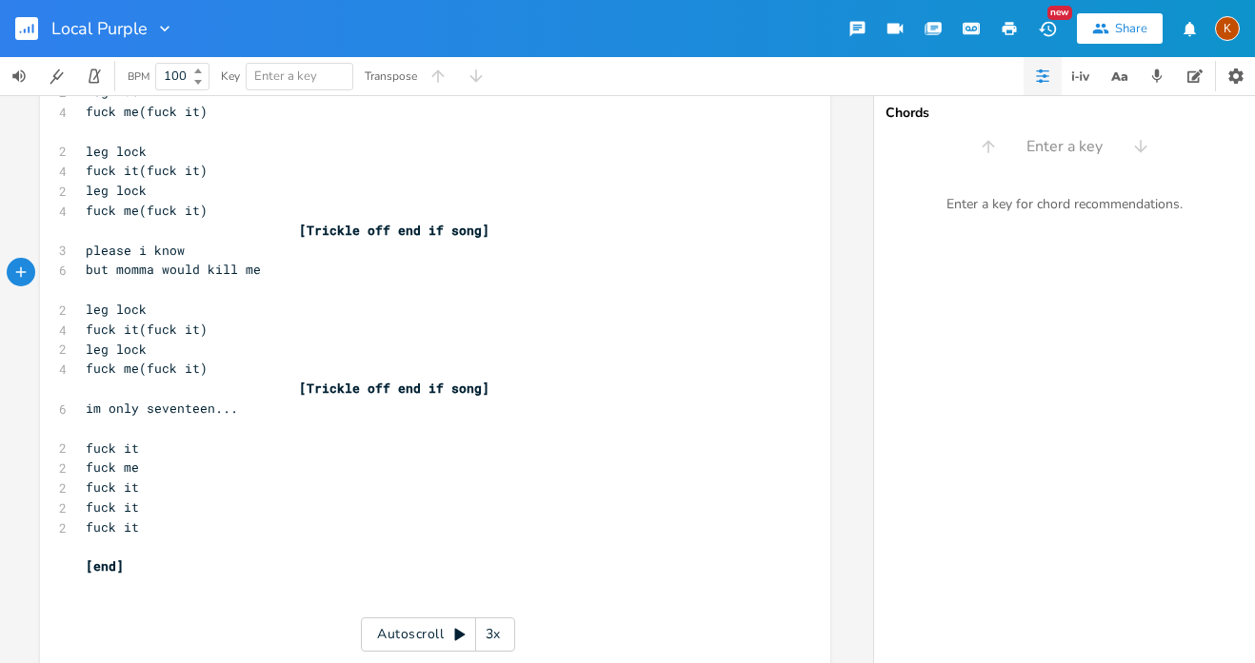
click at [31, 33] on rect "button" at bounding box center [26, 28] width 23 height 23
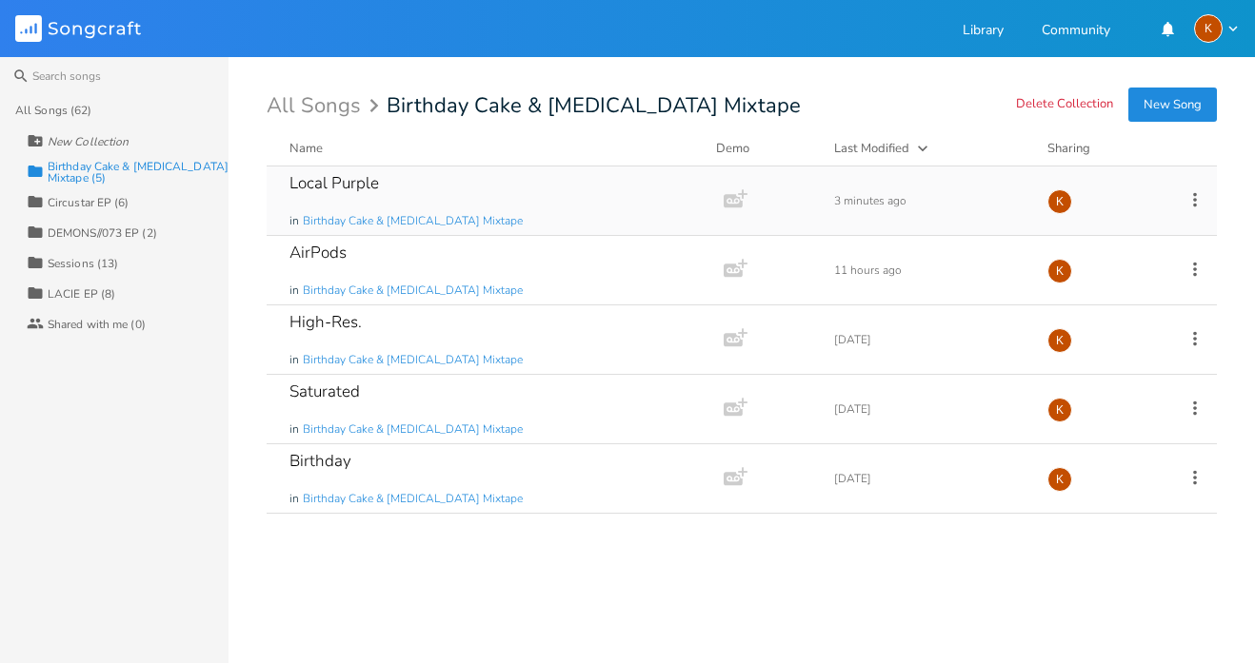
click at [519, 179] on div "Local Purple in Birthday Cake & [MEDICAL_DATA] Mixtape" at bounding box center [491, 201] width 404 height 69
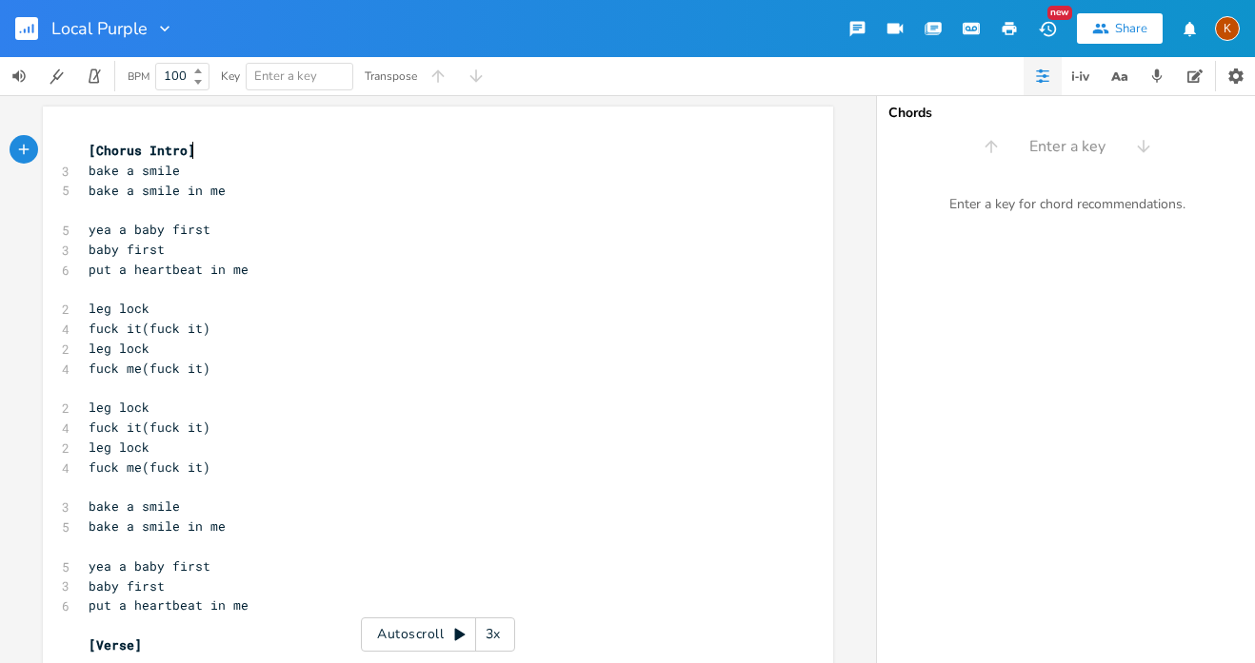
click at [304, 260] on pre "put a heartbeat in me" at bounding box center [428, 270] width 687 height 20
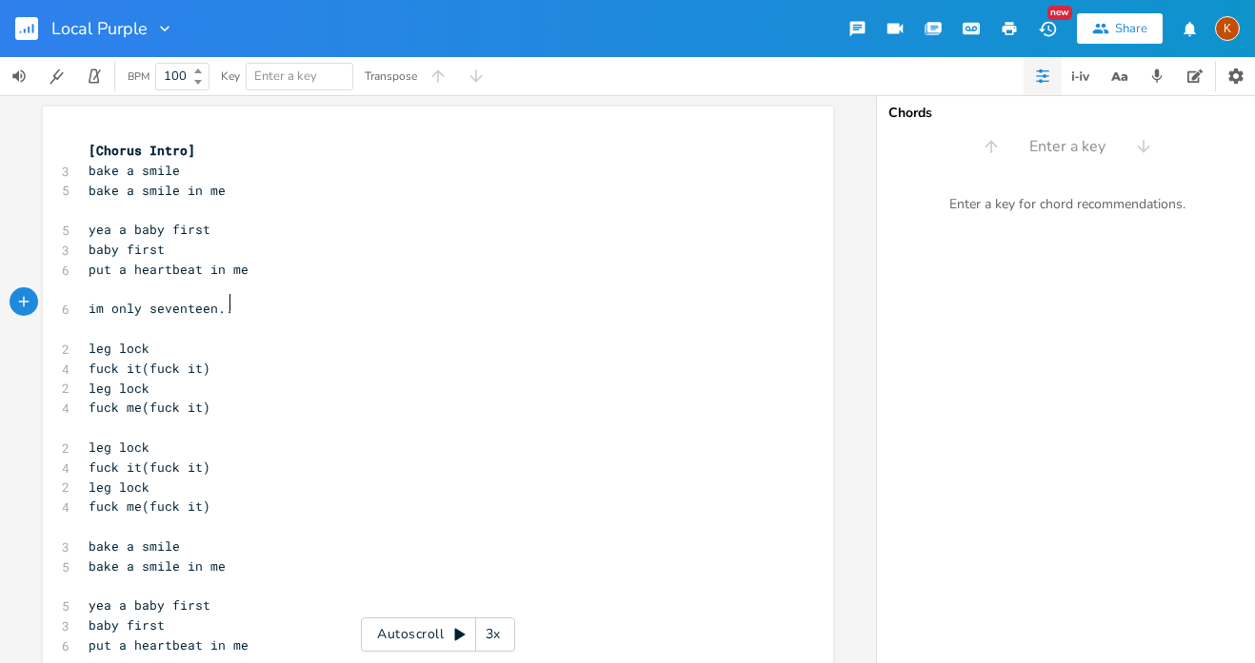
type textarea "im only seventeen..."
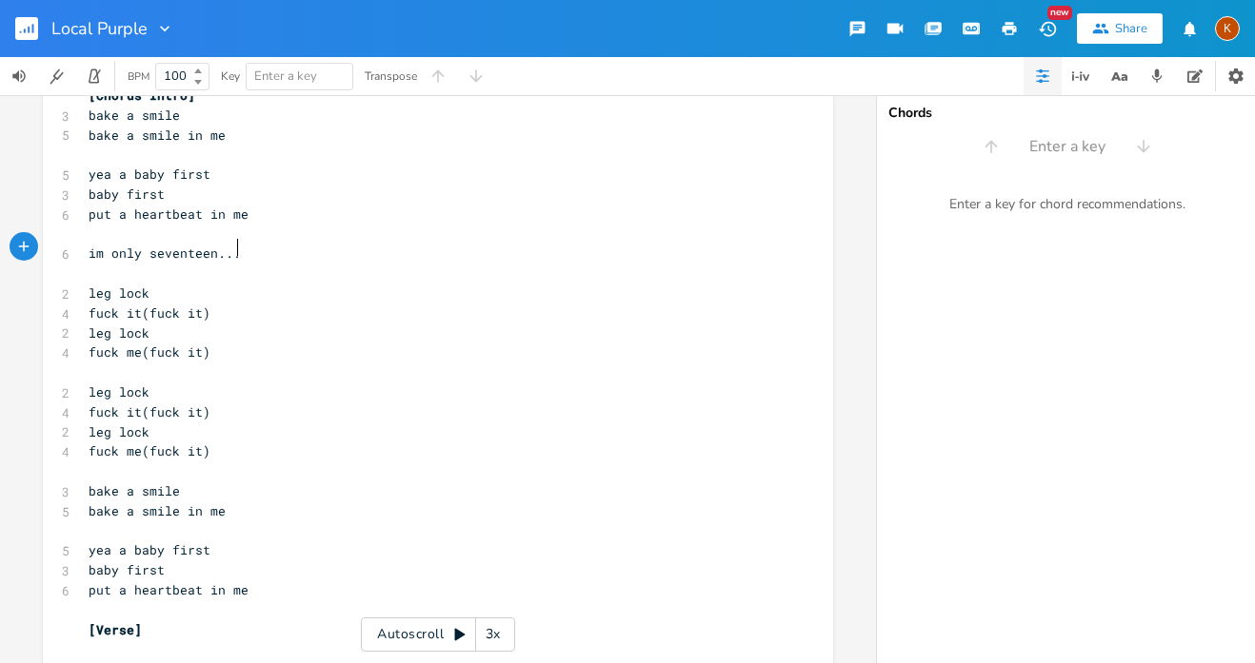
scroll to position [56, 0]
click at [128, 267] on pre "​" at bounding box center [428, 273] width 687 height 20
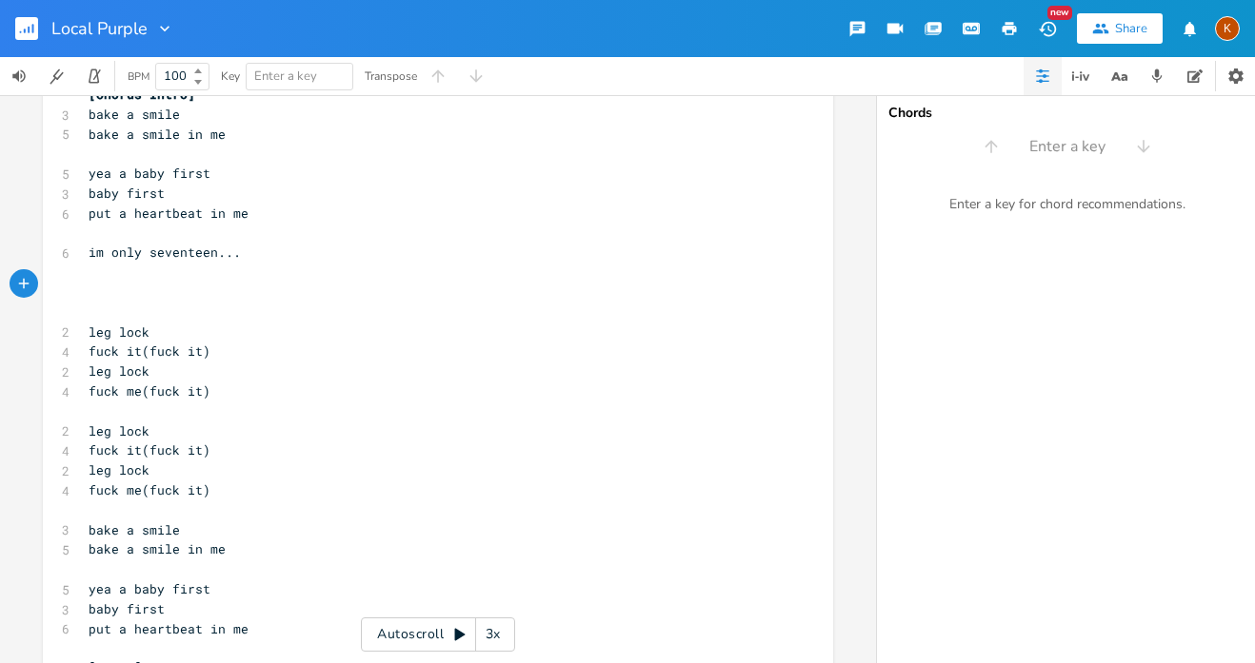
scroll to position [0, 4]
type textarea "[Pause]"
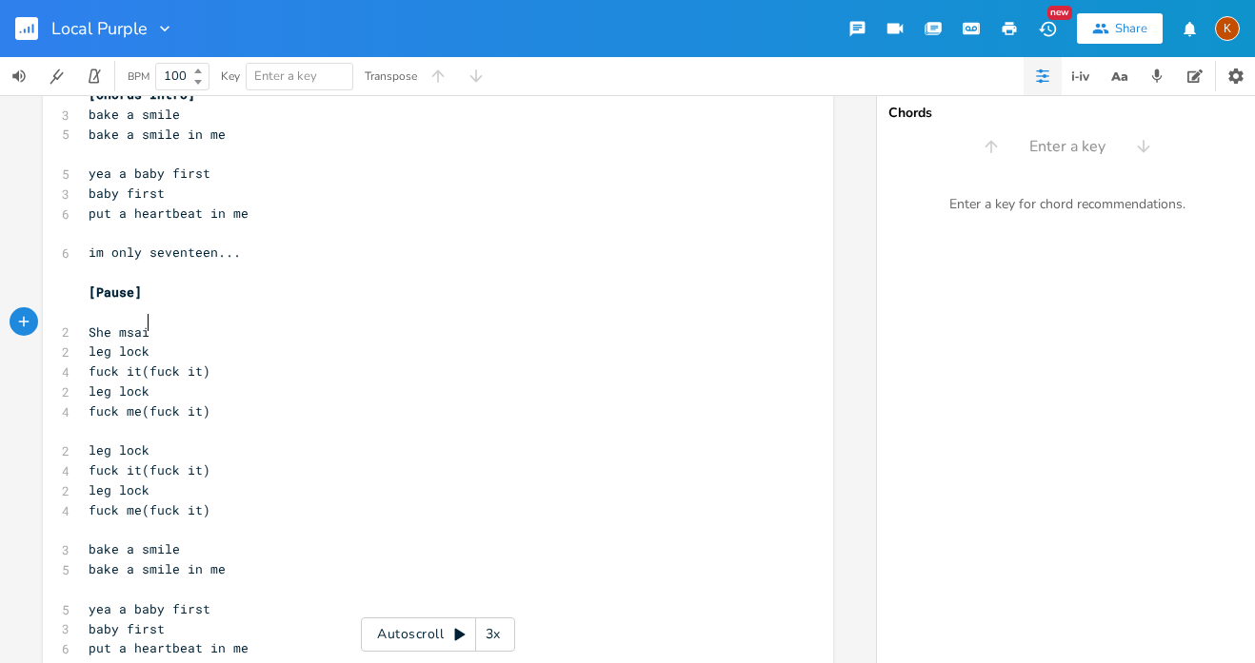
type textarea "She msaid"
type textarea "She SAID:"
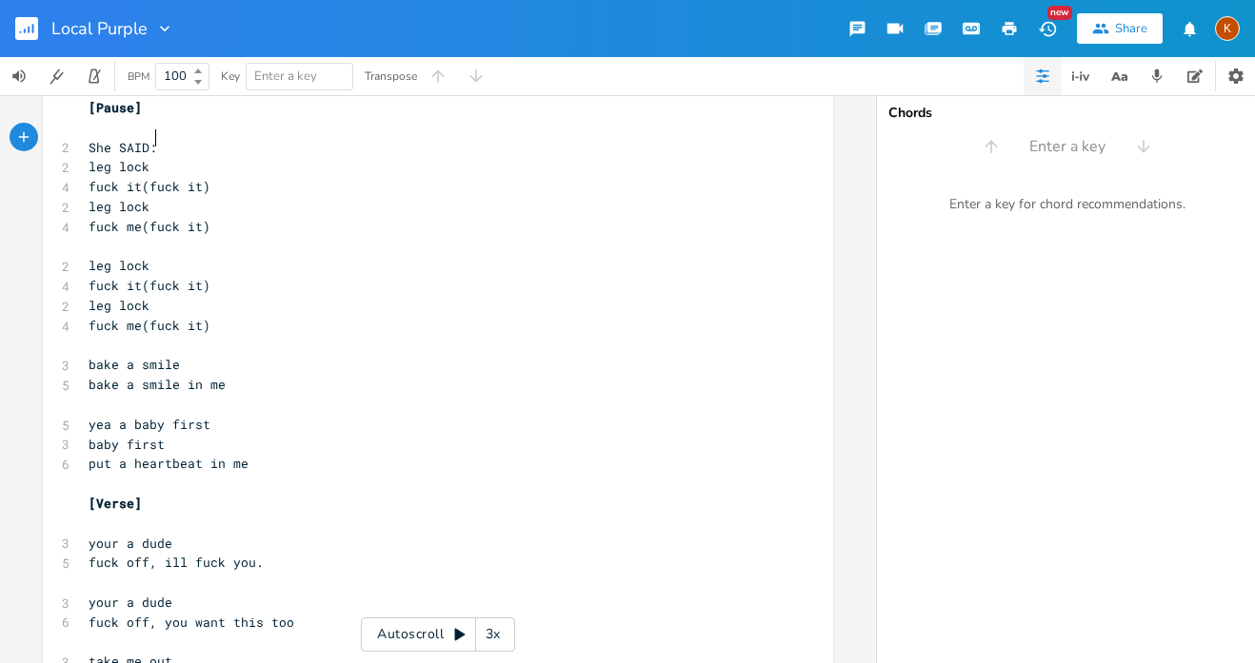
scroll to position [249, 0]
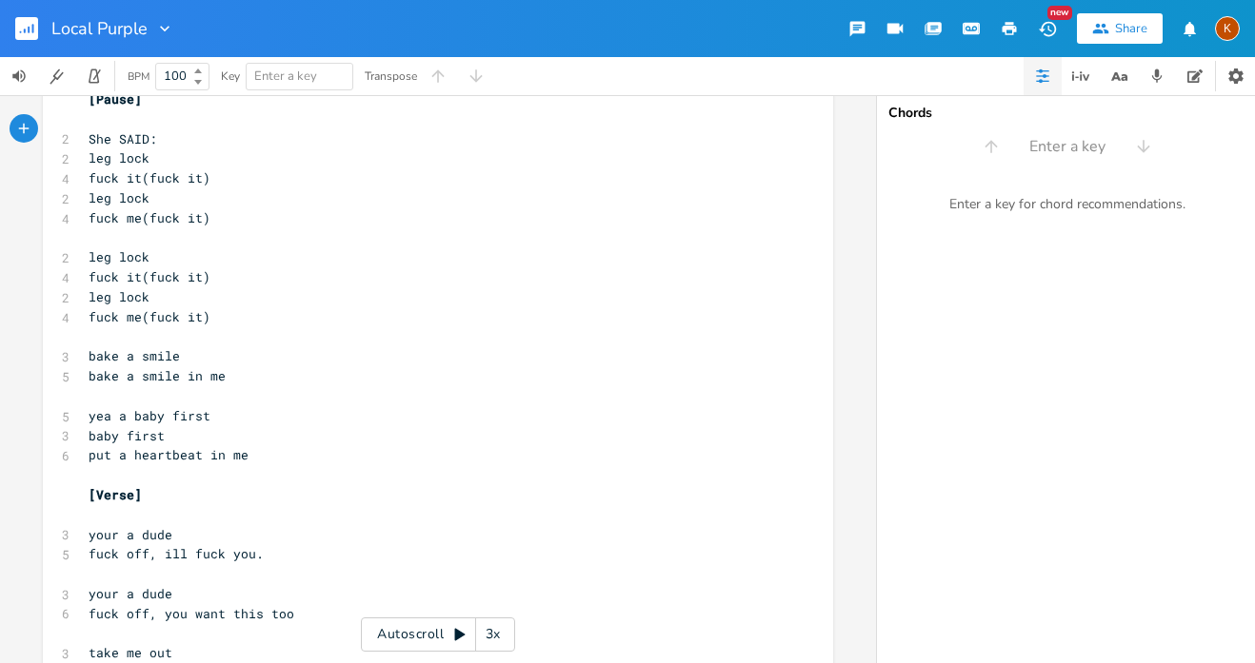
click at [107, 505] on pre "​" at bounding box center [428, 515] width 687 height 20
type textarea "SHE"
type textarea "s"
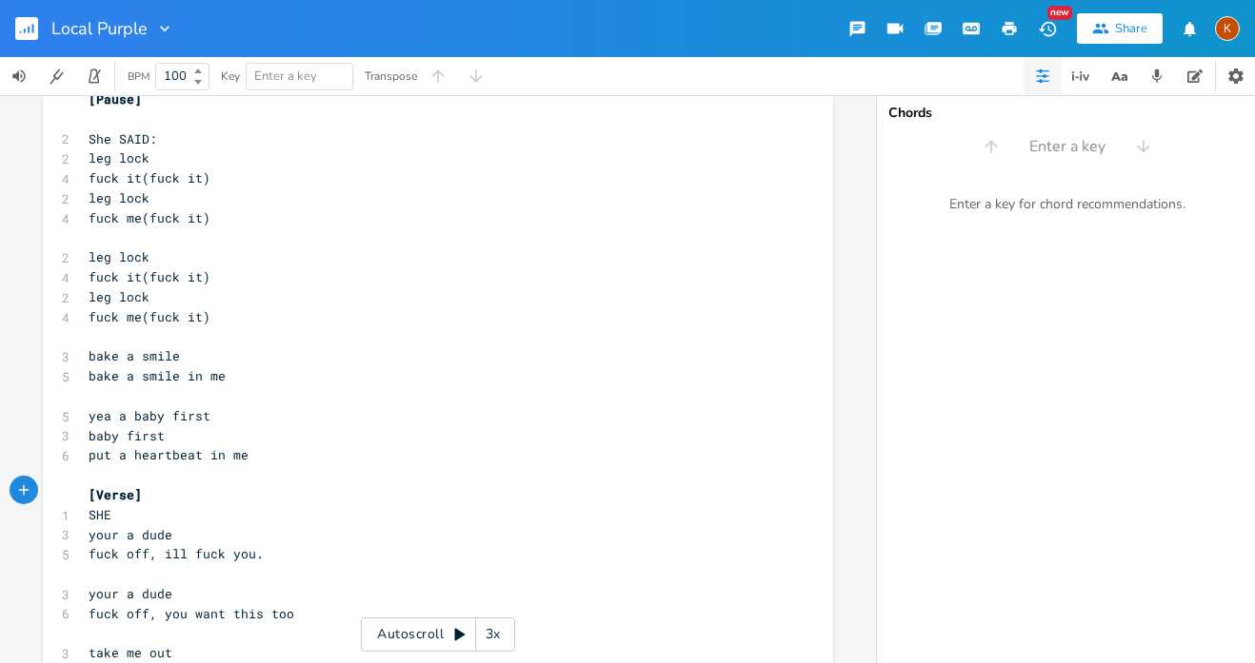
type textarea "s"
type textarea "SAID"
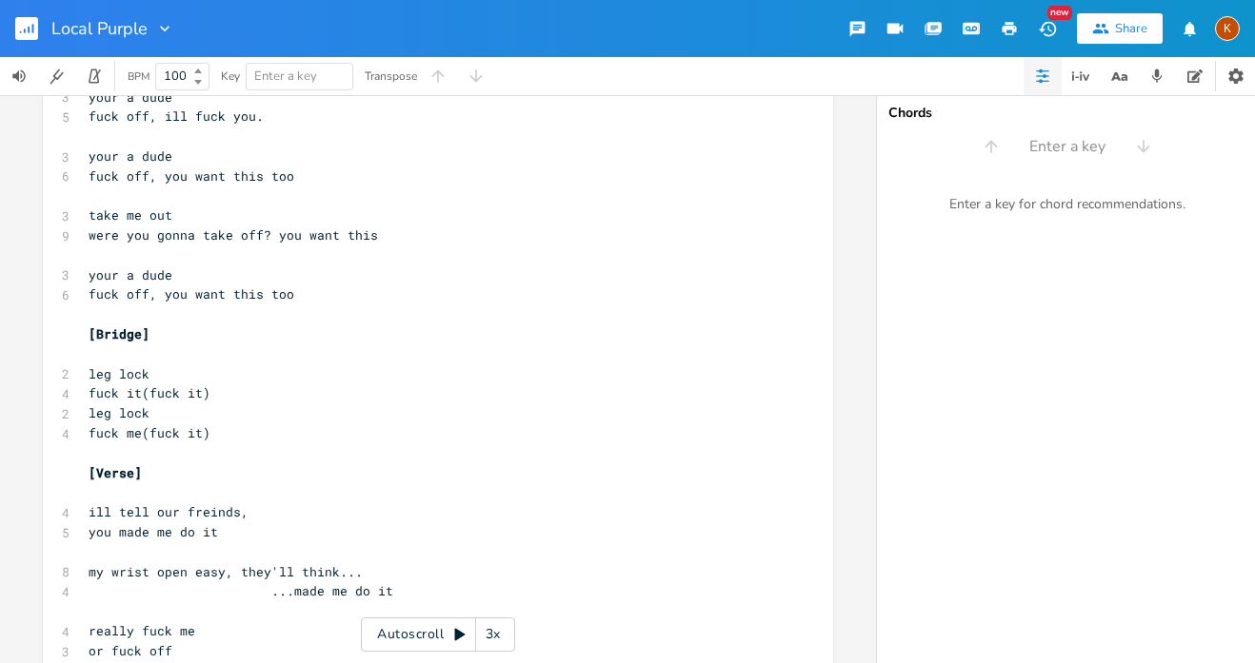
scroll to position [700, 0]
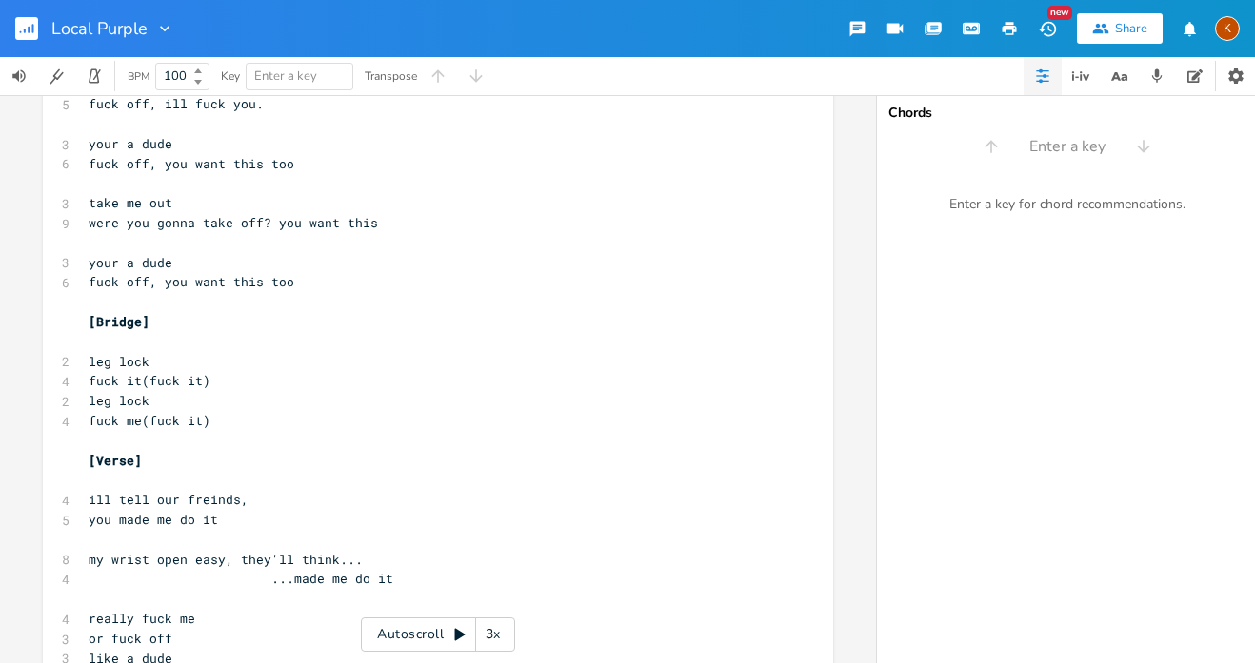
click at [93, 470] on pre "​" at bounding box center [428, 480] width 687 height 20
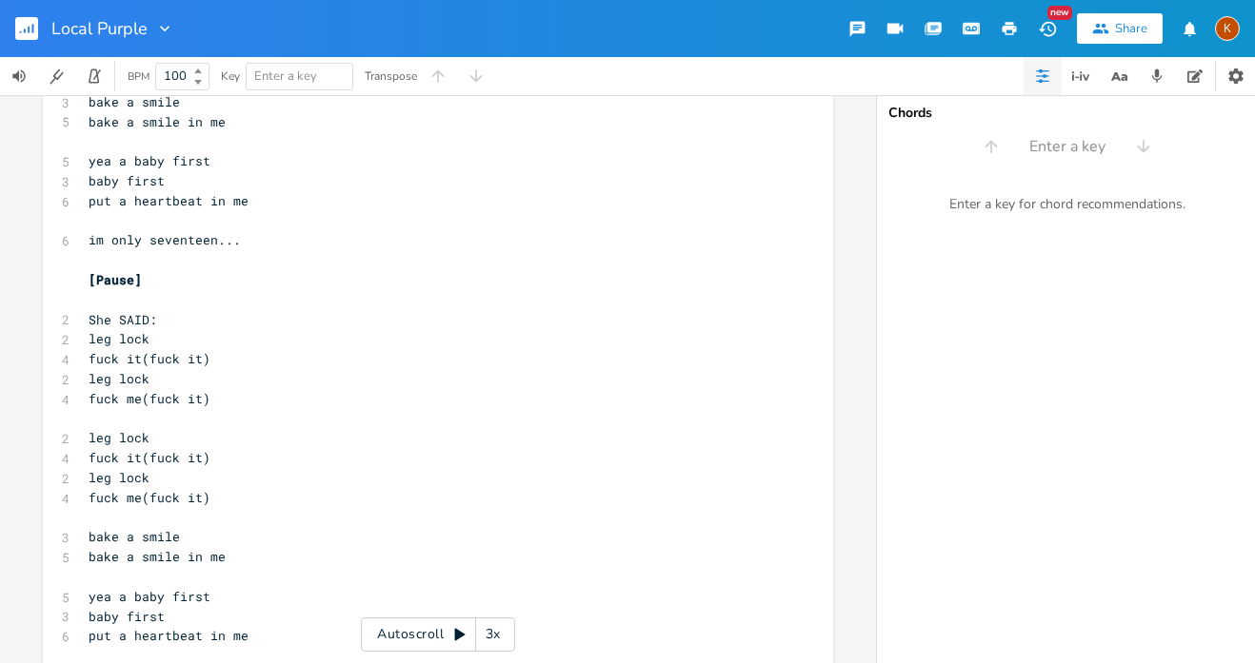
scroll to position [0, 0]
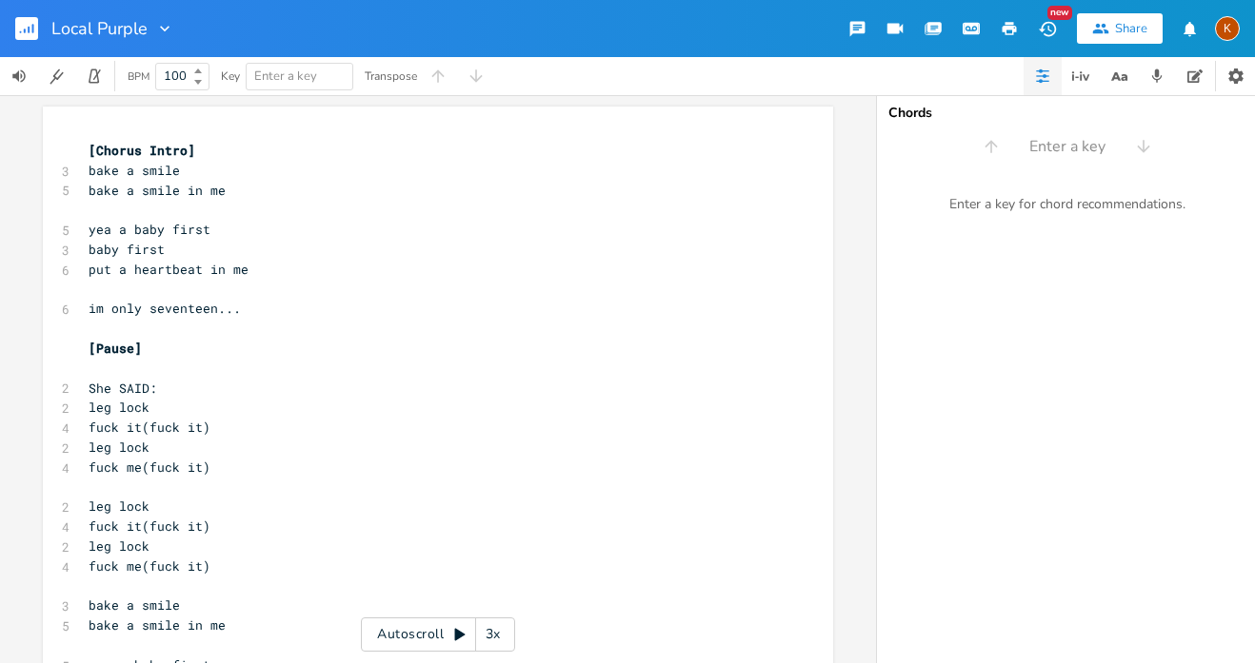
click at [149, 381] on pre "She SAID:" at bounding box center [428, 389] width 687 height 20
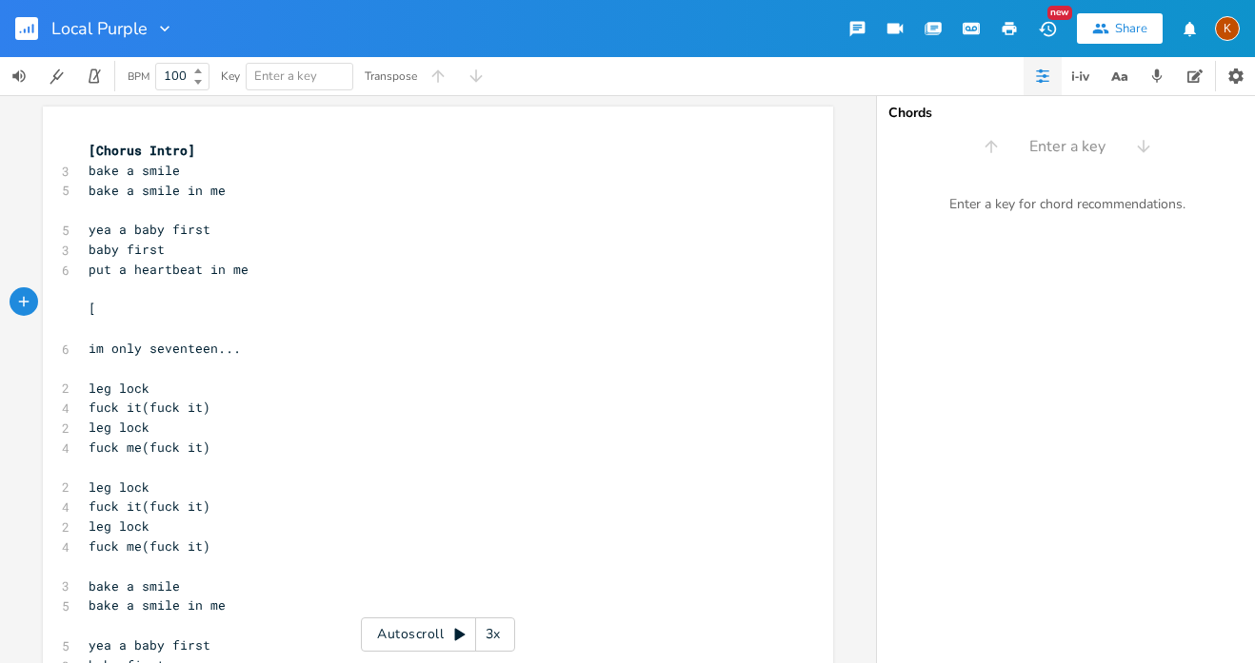
type textarea "[P"
type textarea "Quick Puse"
type textarea "ause]"
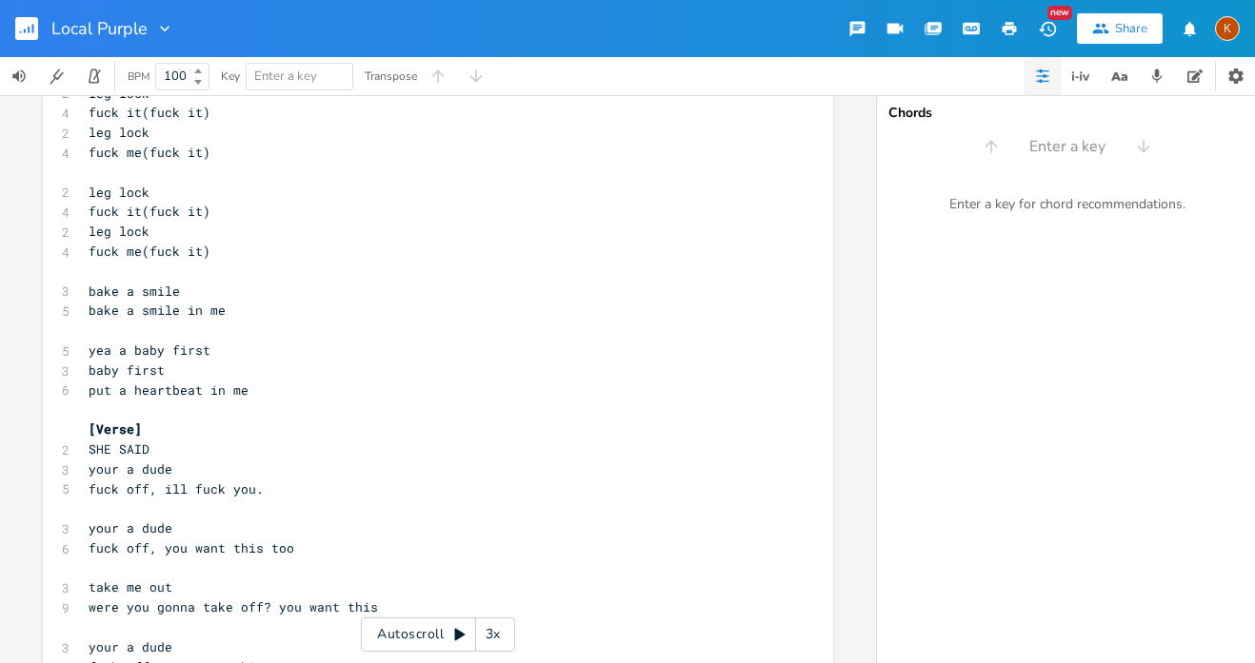
scroll to position [298, 0]
click at [143, 437] on pre "SHE SAID" at bounding box center [428, 447] width 687 height 20
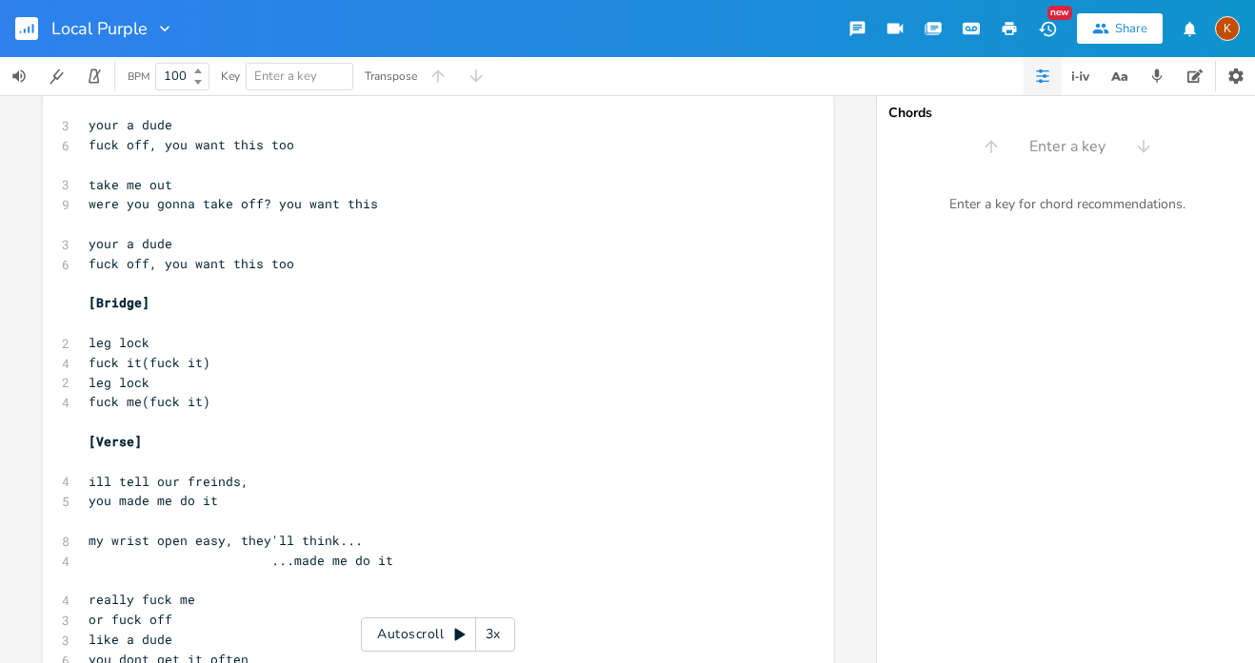
scroll to position [681, 0]
click at [234, 371] on pre "leg lock" at bounding box center [428, 381] width 687 height 20
type textarea "SHE SAID!"
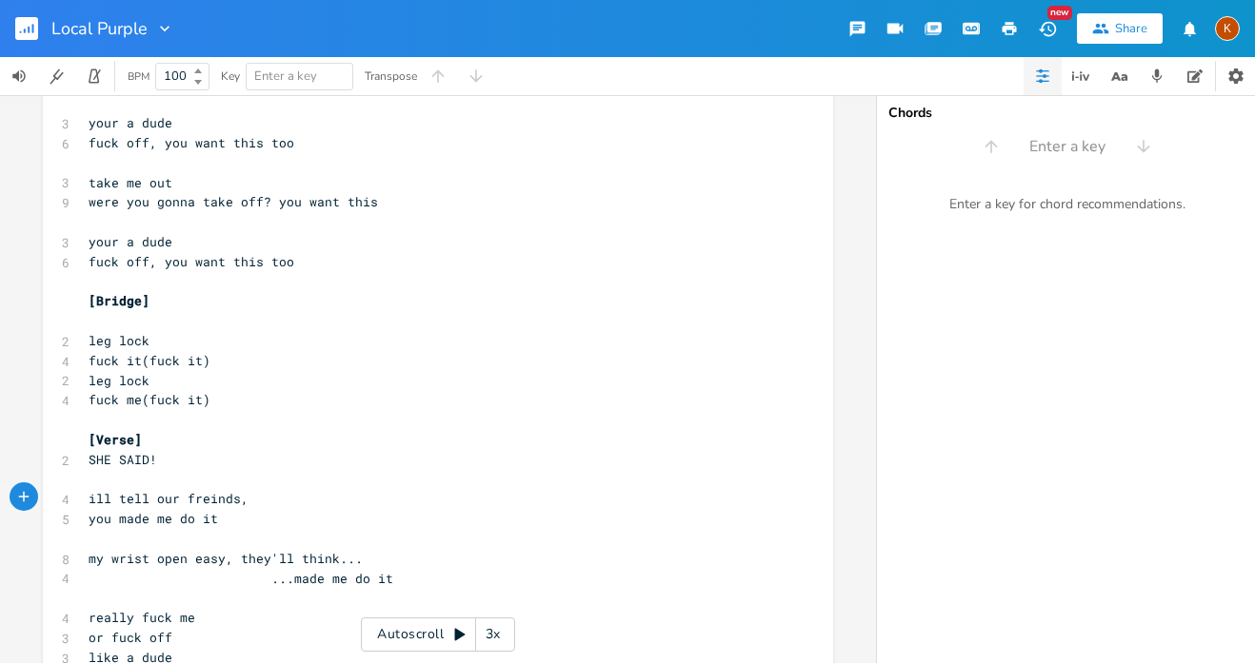
click at [225, 550] on span "my wrist open easy, they'll think..." at bounding box center [226, 558] width 274 height 17
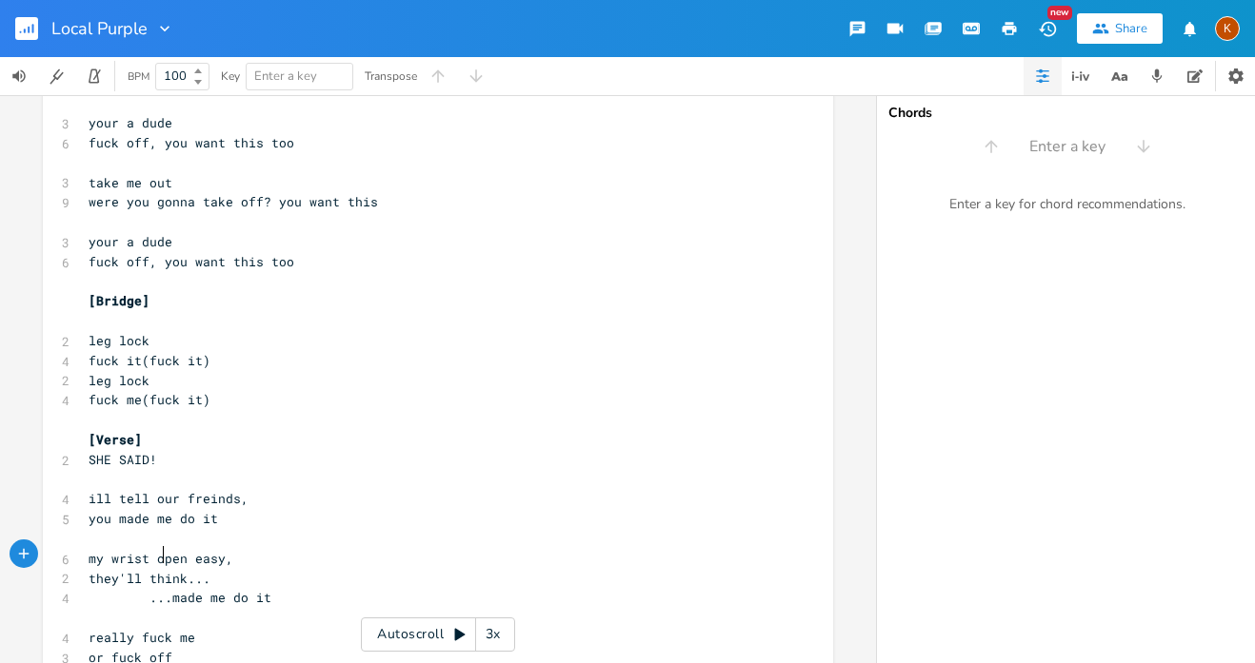
scroll to position [0, 9]
type textarea "you"
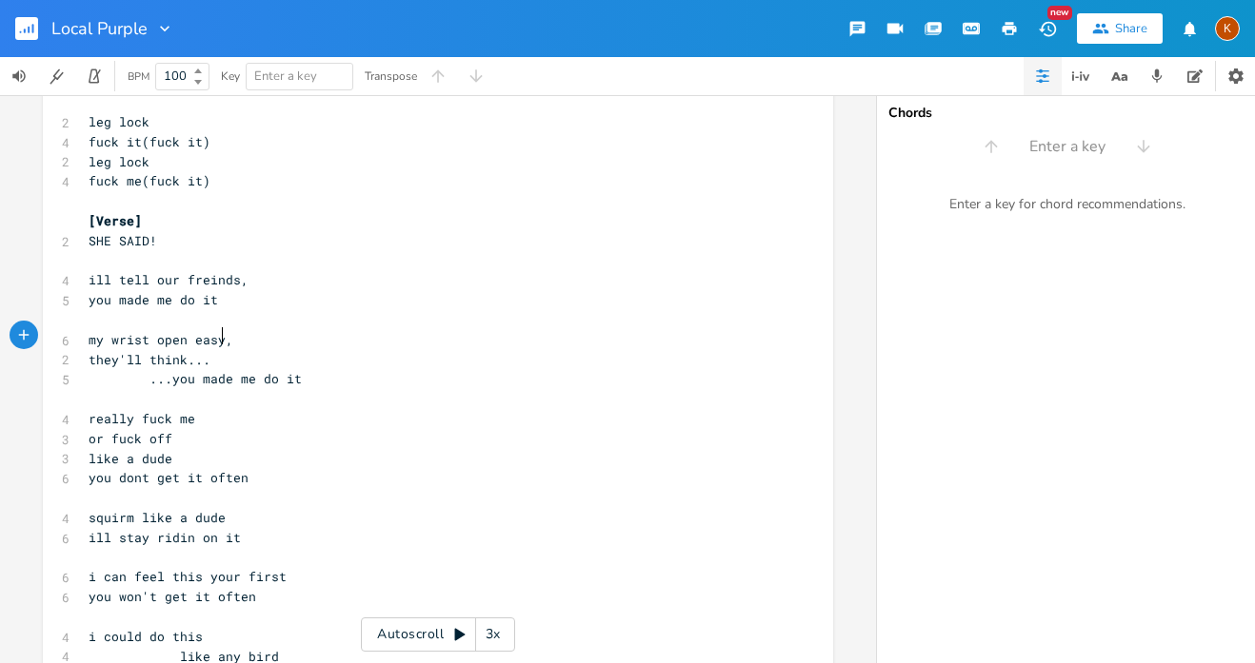
scroll to position [906, 0]
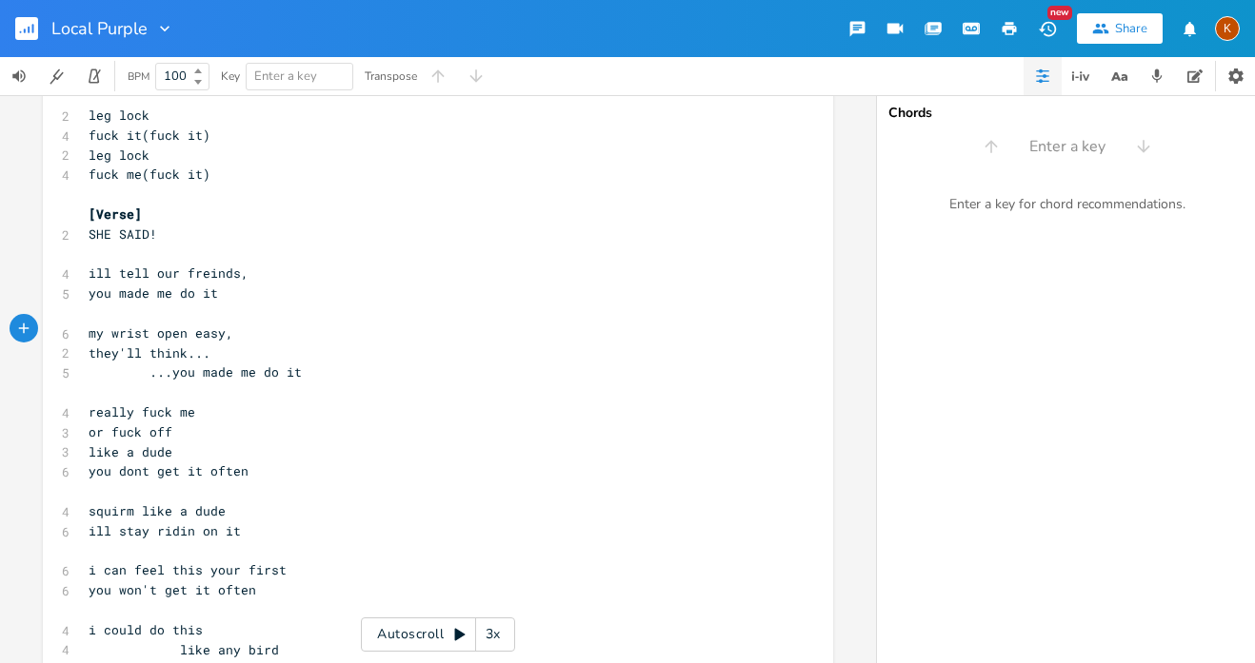
click at [85, 383] on pre "​" at bounding box center [428, 393] width 687 height 20
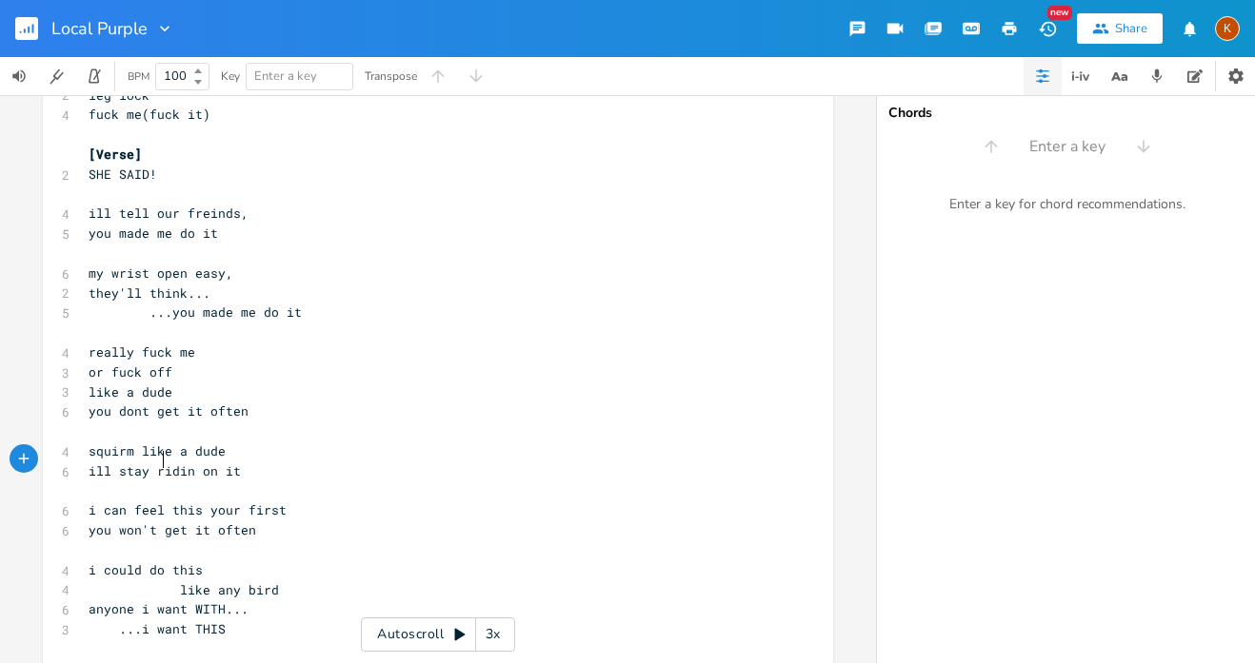
click at [155, 502] on span "i can feel this your first" at bounding box center [188, 510] width 198 height 17
type textarea "it in"
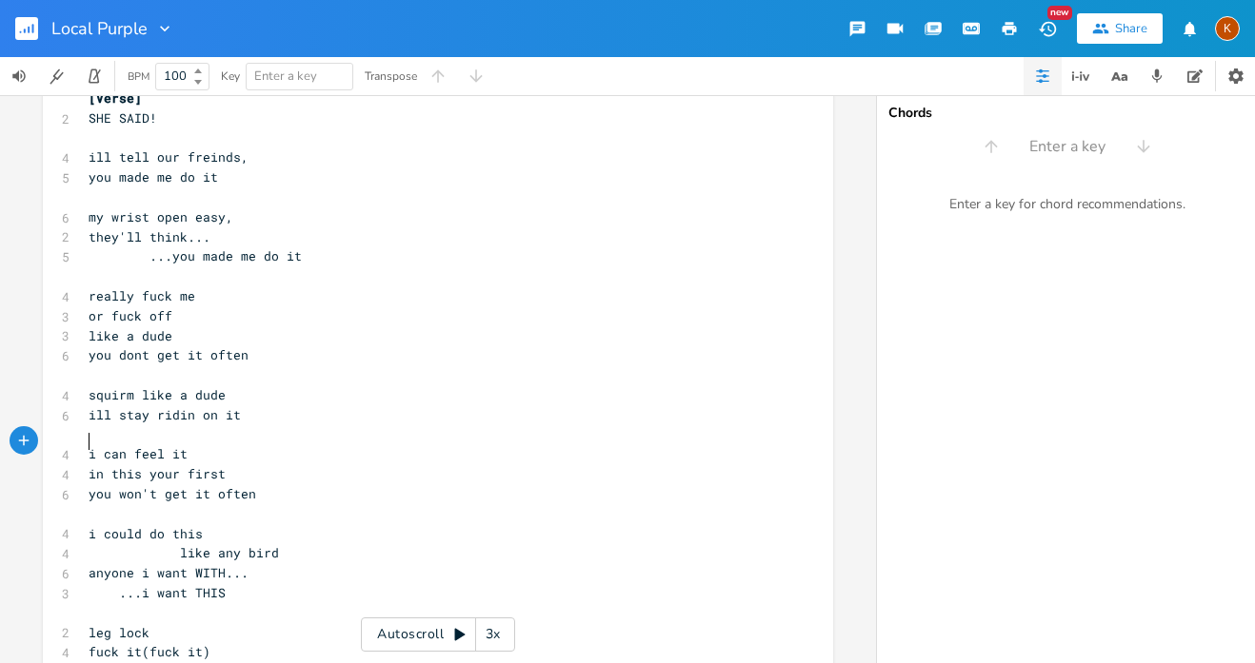
scroll to position [1092, 0]
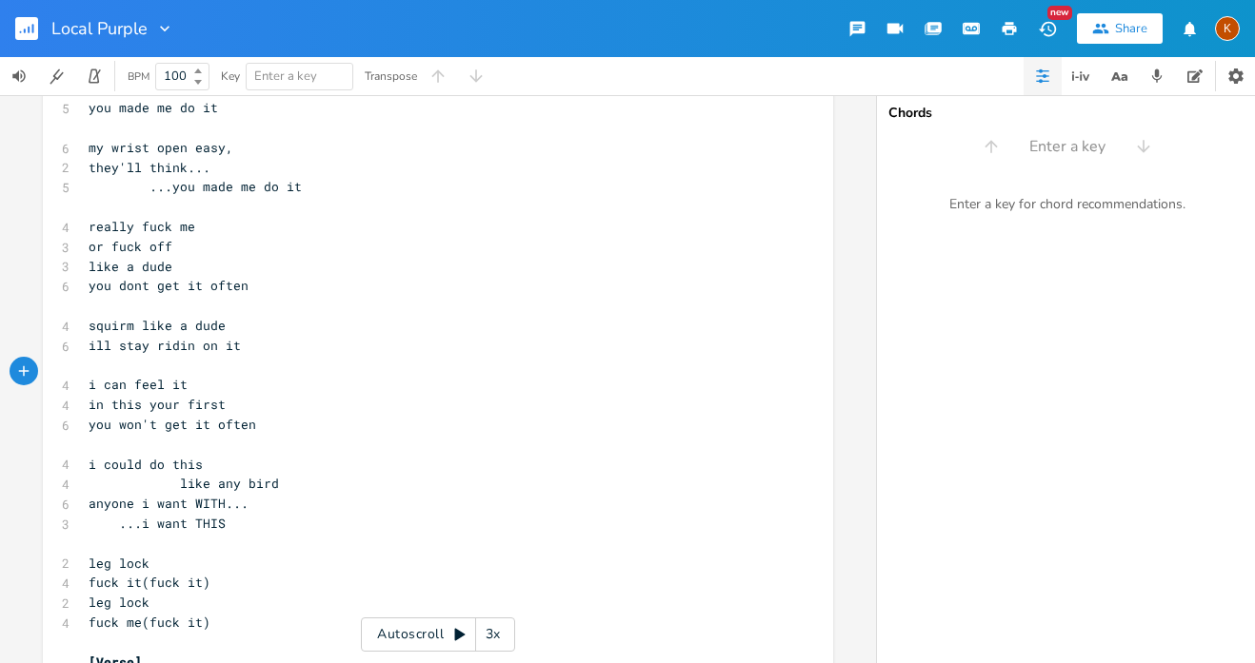
click at [95, 535] on span at bounding box center [96, 543] width 15 height 17
type textarea "SHE SAID!"
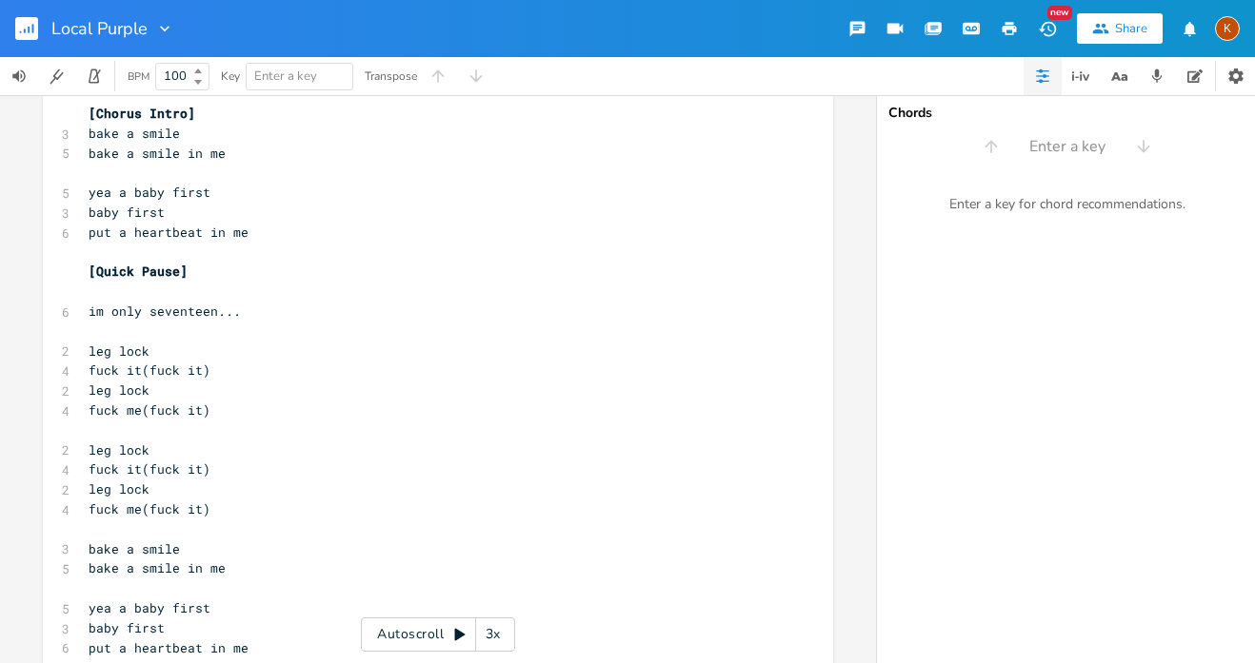
scroll to position [0, 0]
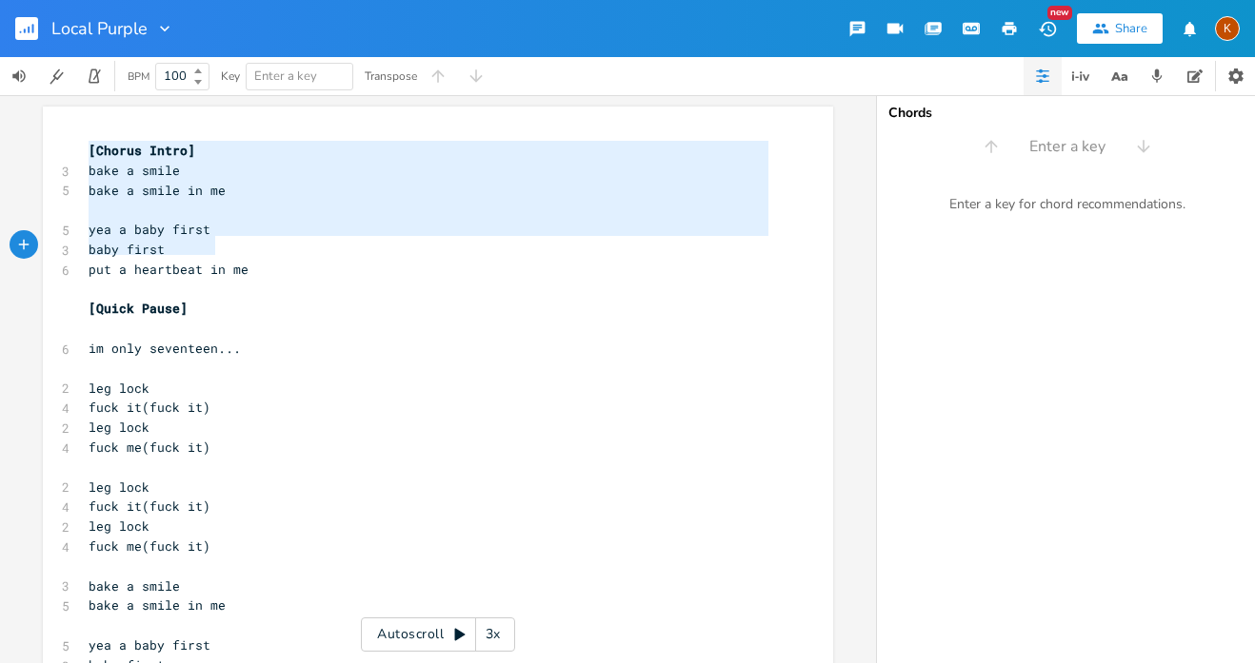
type textarea "[Chorus Intro] bake a smile bake a smile in me yea a baby first baby first put …"
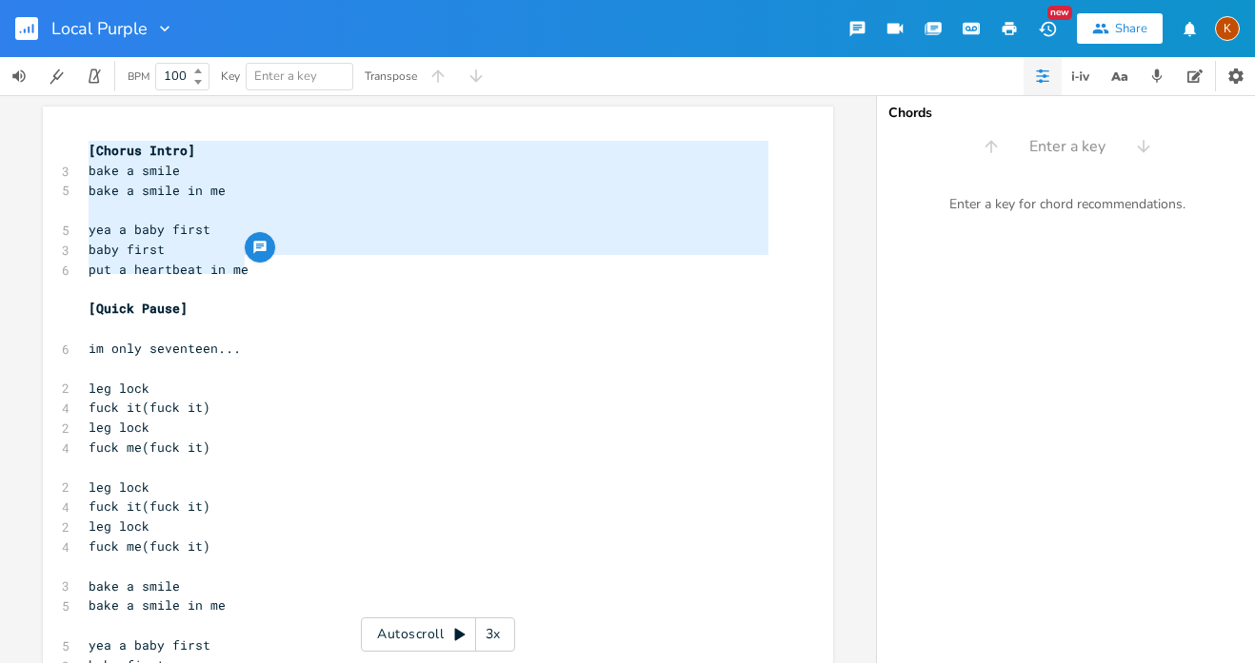
drag, startPoint x: 79, startPoint y: 158, endPoint x: 280, endPoint y: 267, distance: 228.3
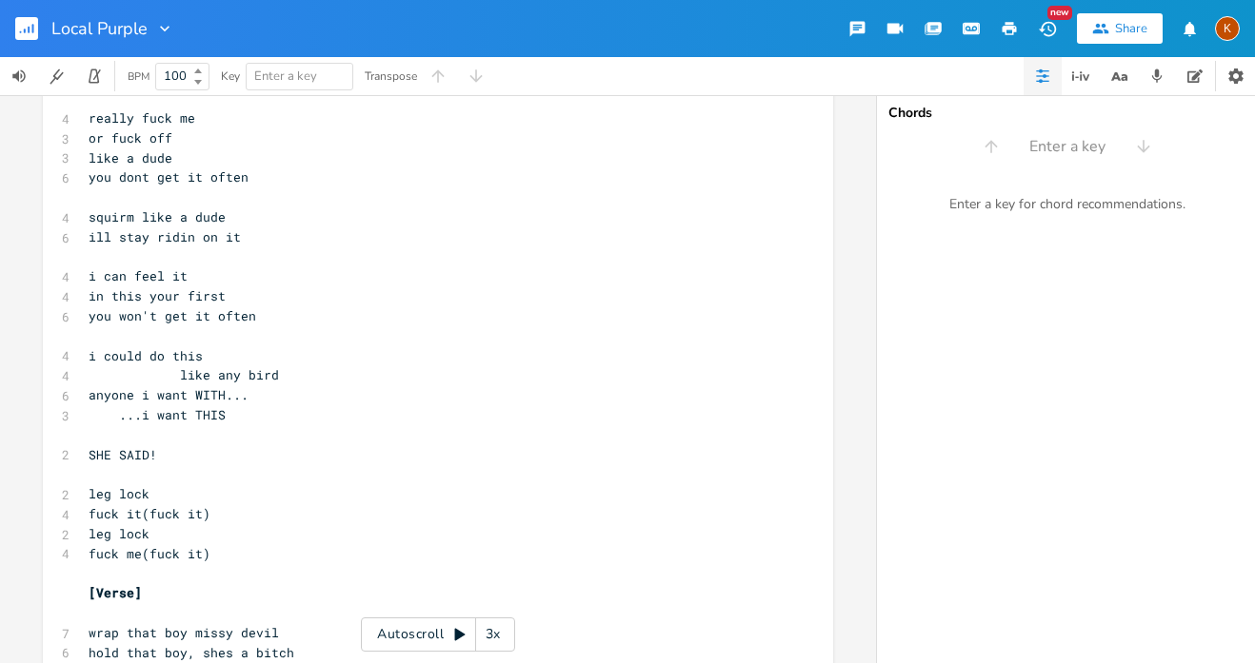
scroll to position [1201, 0]
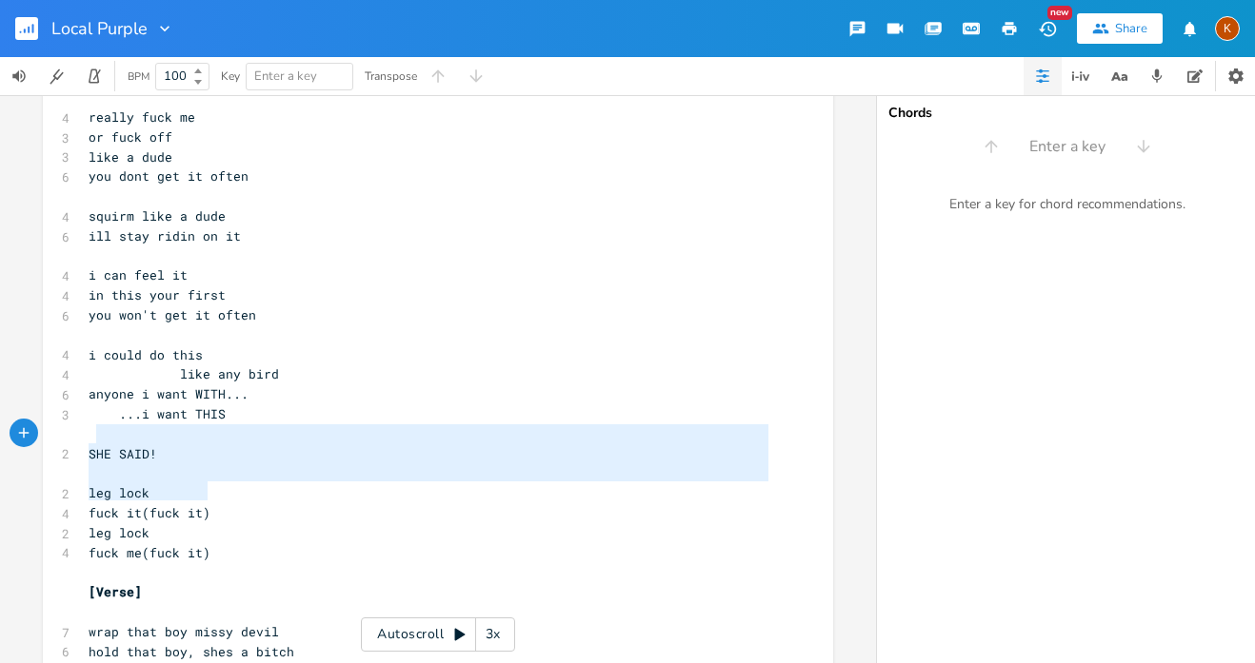
type textarea "leg lock fuck it(fuck it) leg lock fuck me(fuck it)"
drag, startPoint x: 207, startPoint y: 491, endPoint x: 71, endPoint y: 437, distance: 145.6
paste textarea
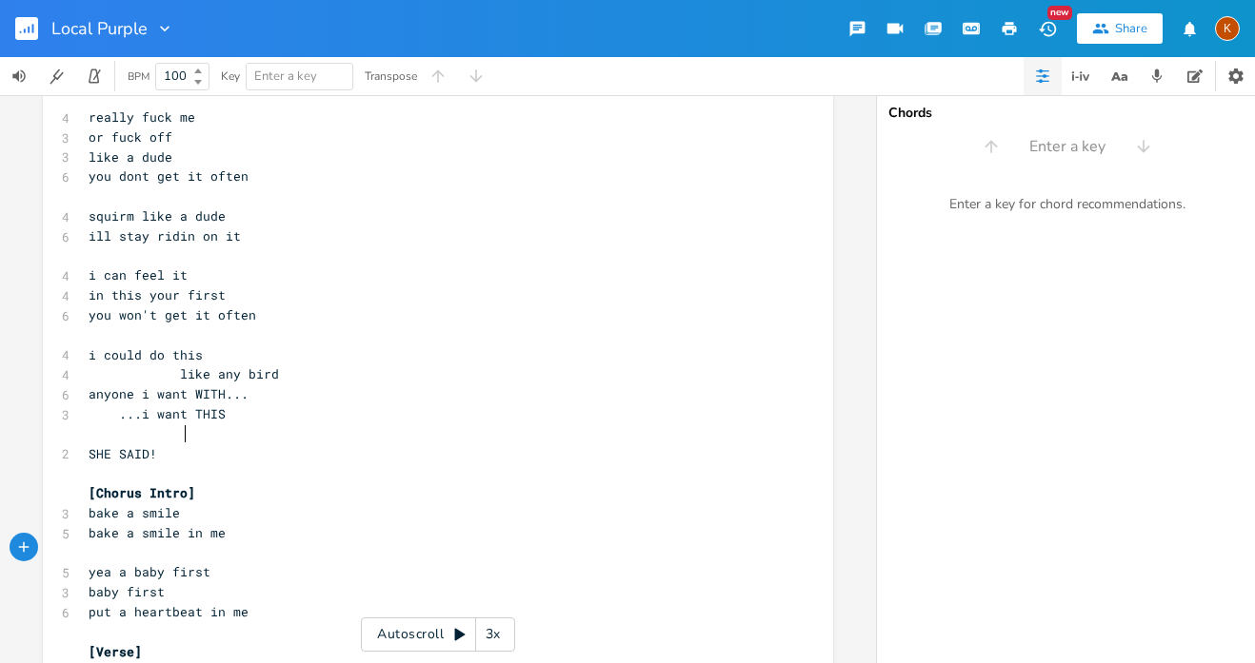
click at [179, 484] on span "[Chorus Intro]" at bounding box center [142, 492] width 107 height 17
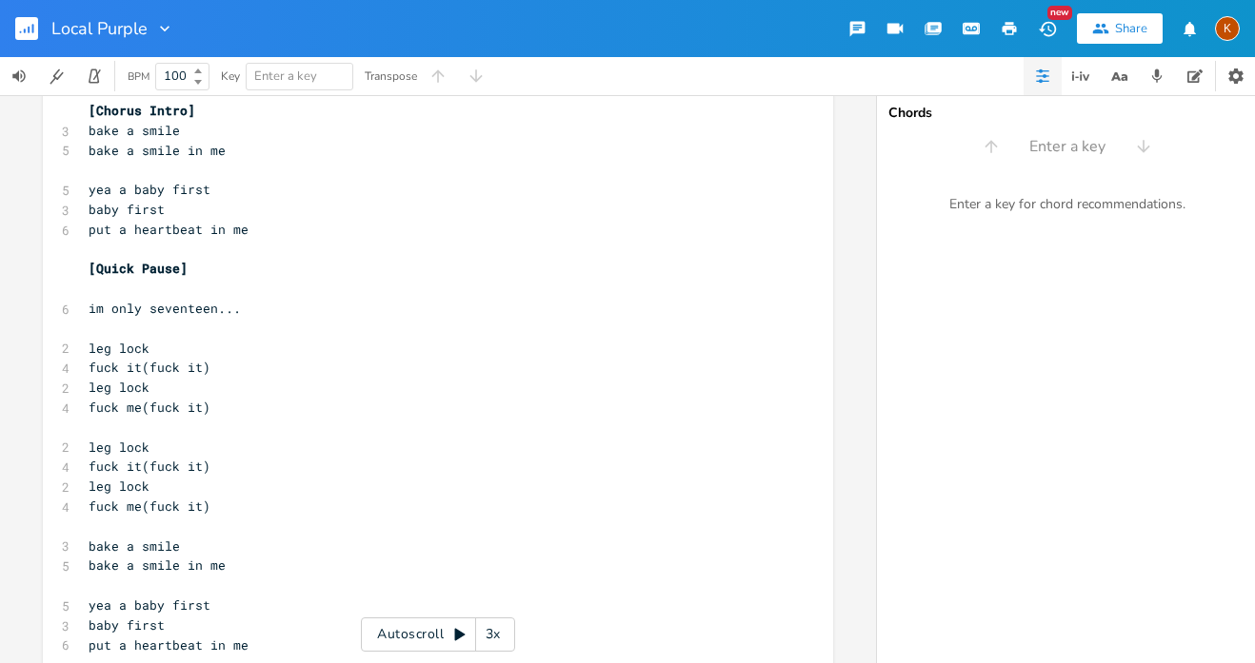
scroll to position [0, 0]
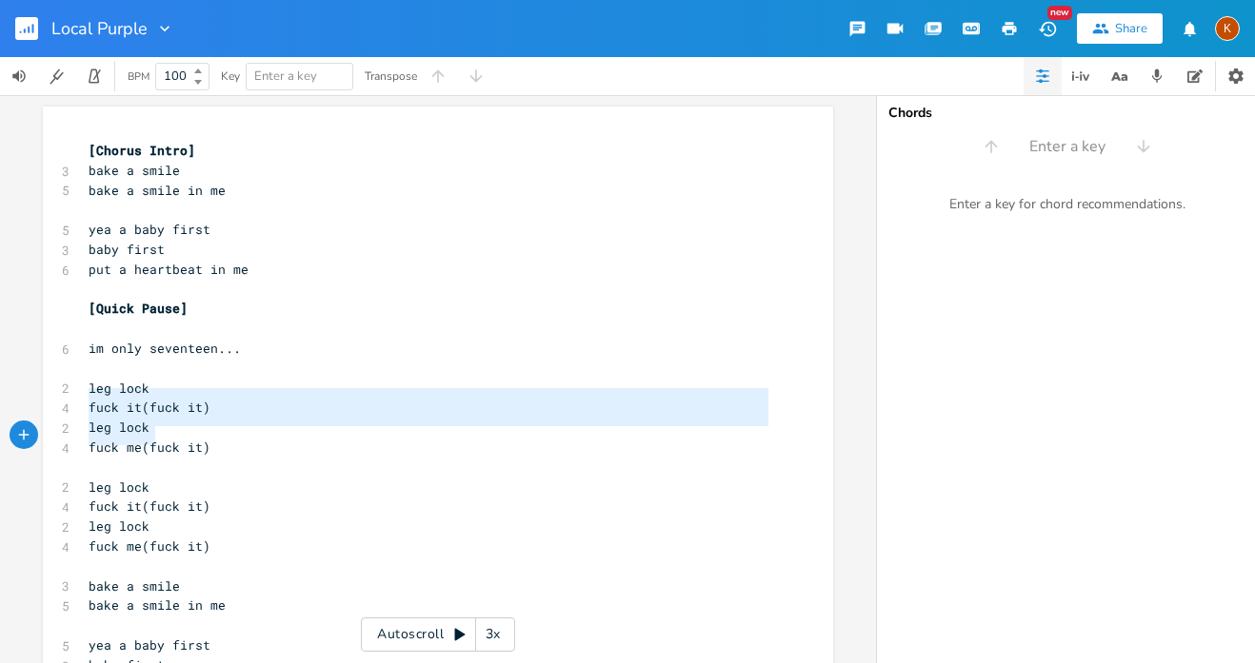
drag, startPoint x: 83, startPoint y: 389, endPoint x: 148, endPoint y: 428, distance: 75.6
type textarea "fuck it(fuck it) leg lock fuck me(f"
click at [148, 439] on span "fuck me(fuck it)" at bounding box center [150, 447] width 122 height 17
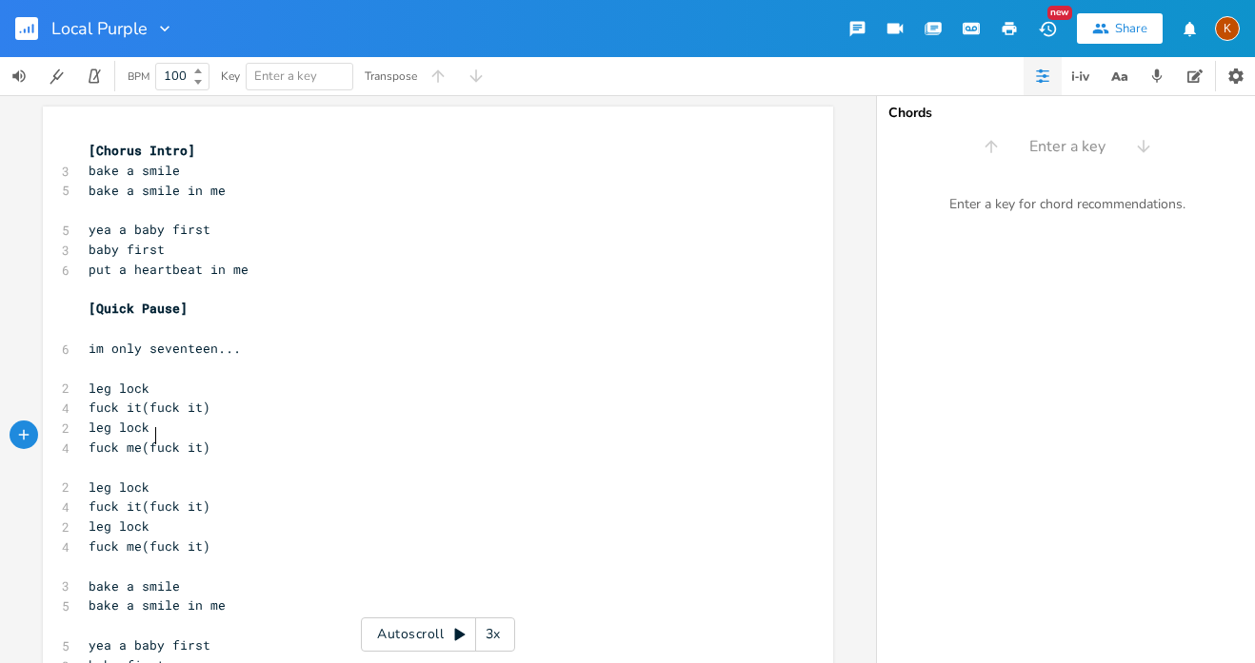
scroll to position [75, 0]
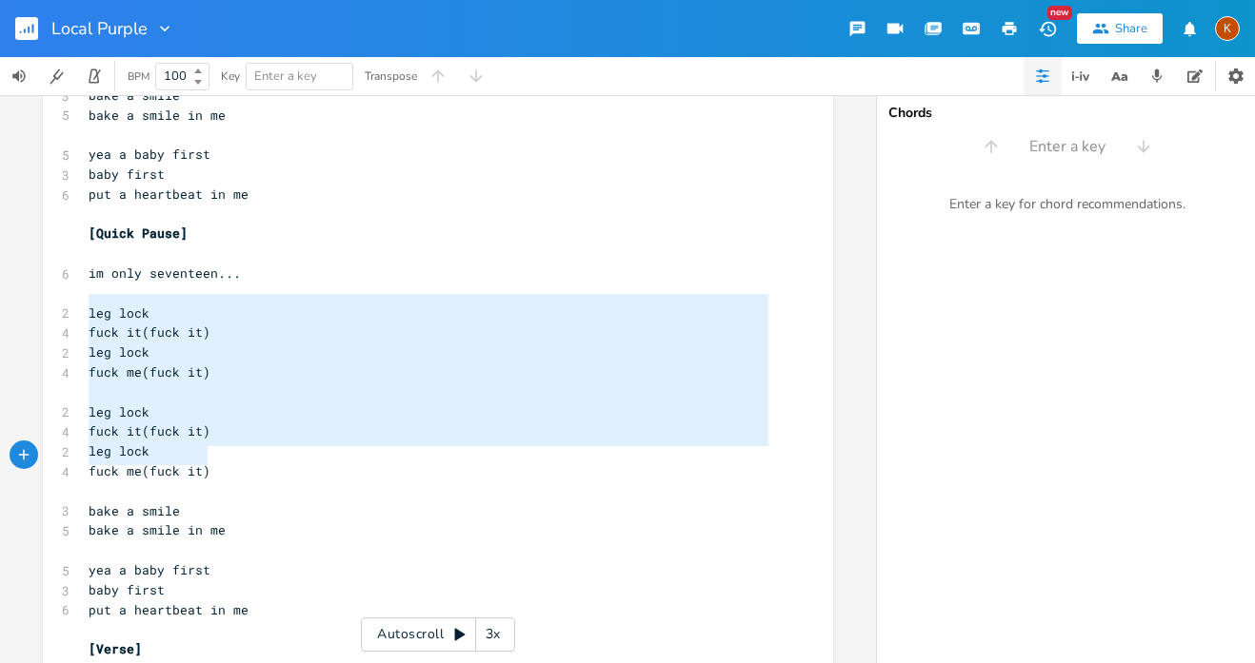
type textarea "leg lock fuck it(fuck it) leg lock fuck me(fuck it) leg lock fuck it(fuck it) l…"
drag, startPoint x: 84, startPoint y: 301, endPoint x: 228, endPoint y: 467, distance: 220.6
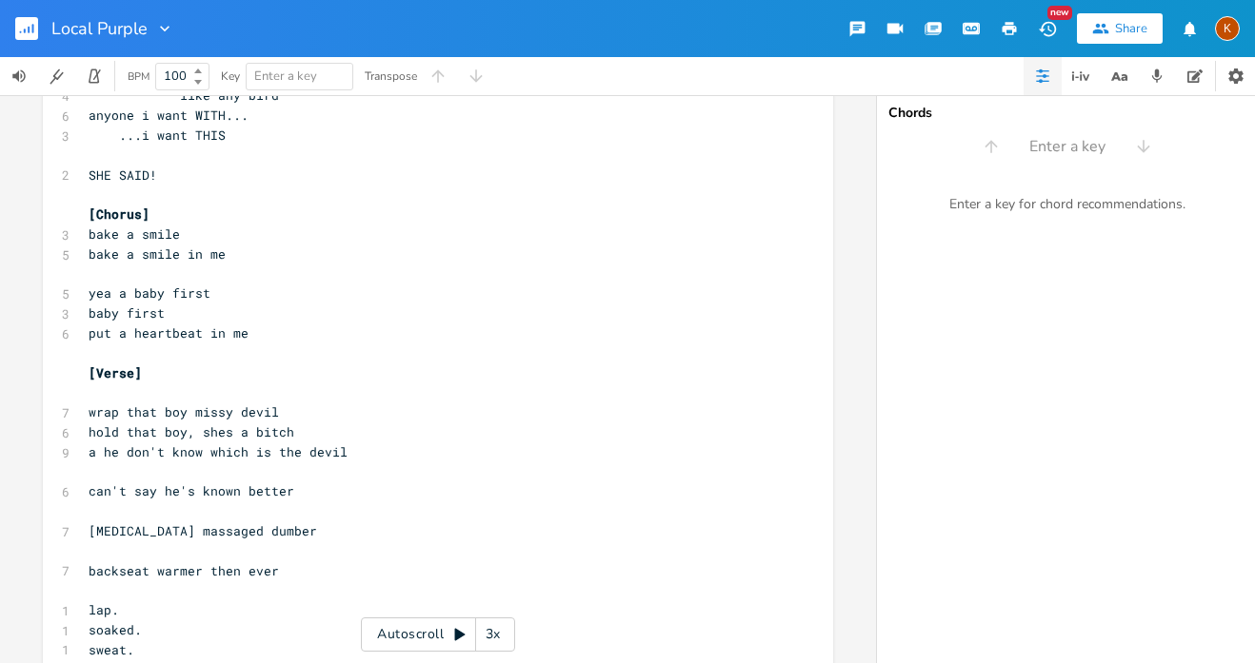
scroll to position [1481, 0]
click at [123, 343] on pre "​" at bounding box center [428, 353] width 687 height 20
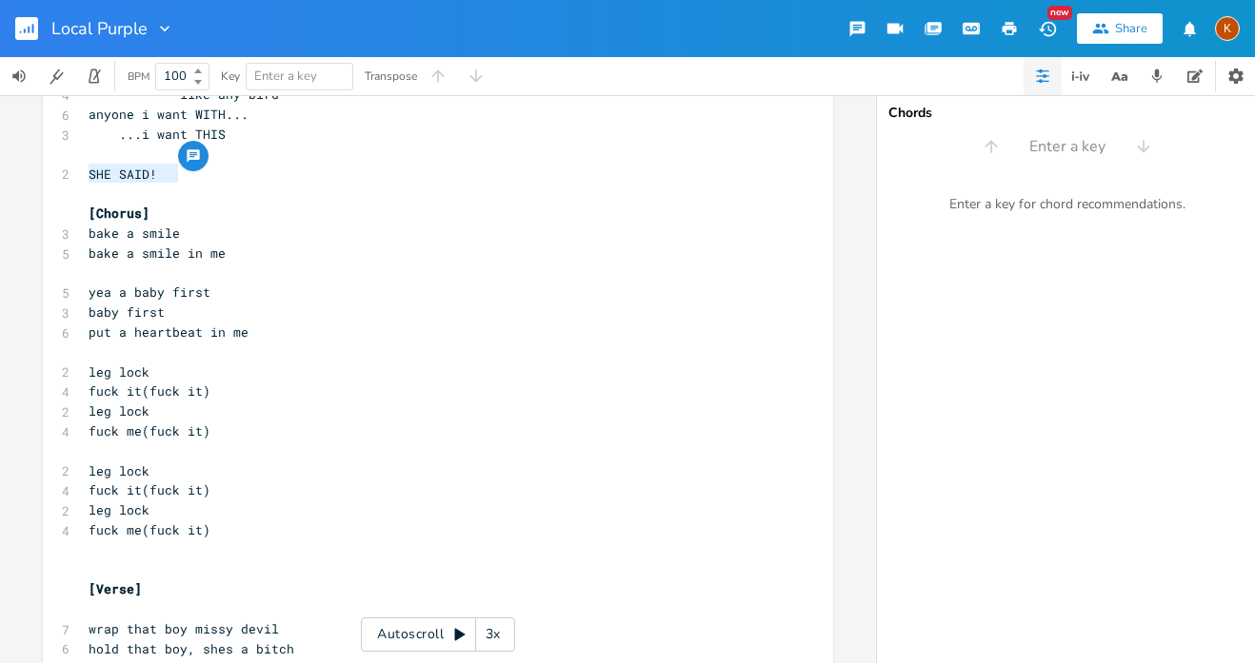
type textarea "bake a smile bake a smile in me"
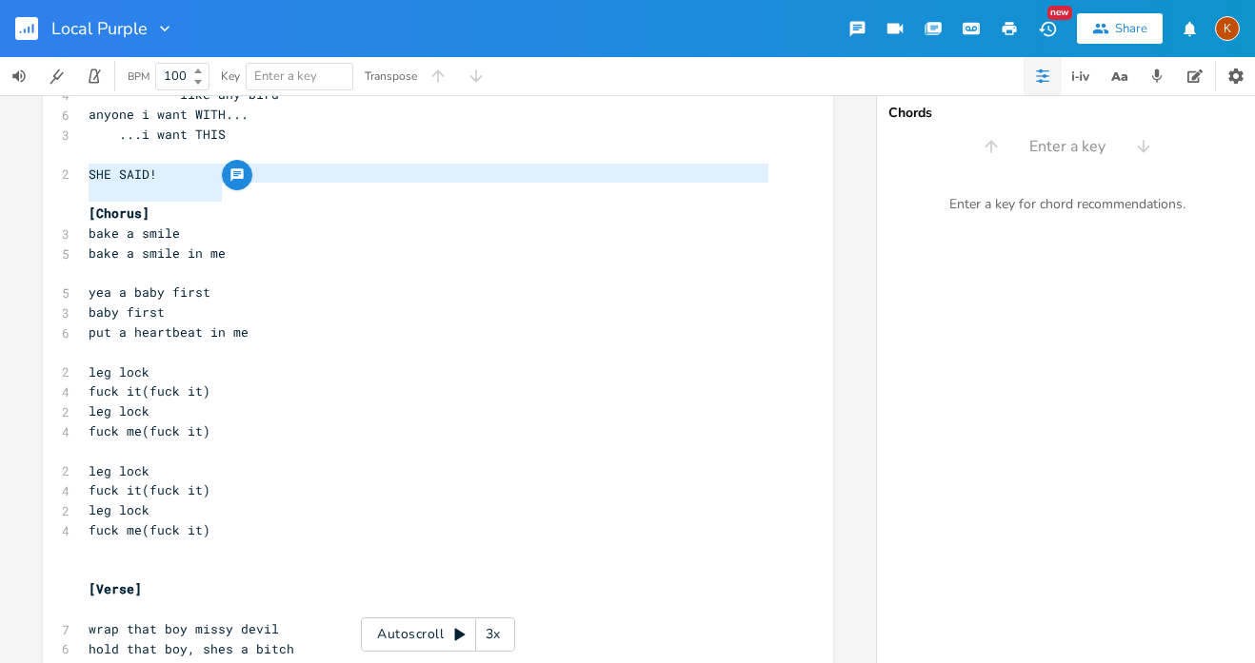
drag, startPoint x: 85, startPoint y: 178, endPoint x: 229, endPoint y: 195, distance: 145.7
click at [229, 195] on div "[Chorus Intro] 3 bake a smile 5 bake a smile in me ​ 5 yea a baby first 3 baby …" at bounding box center [428, 570] width 687 height 3821
click at [109, 541] on pre "​" at bounding box center [428, 551] width 687 height 20
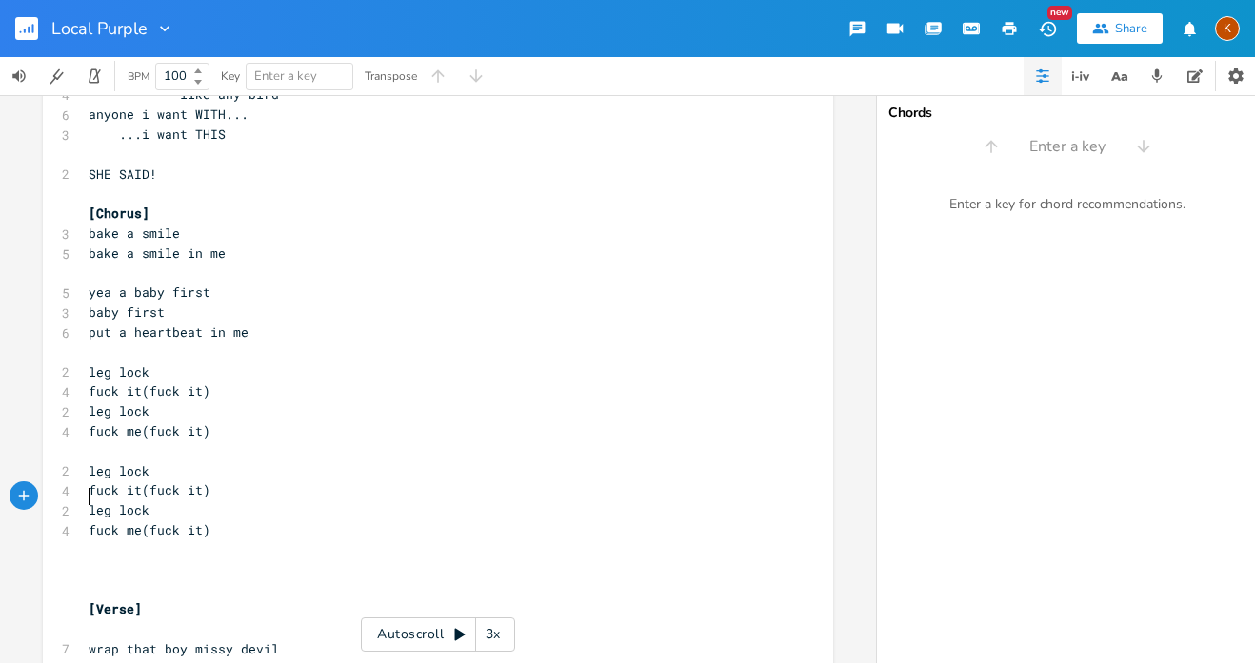
paste textarea "rtbeat in me"
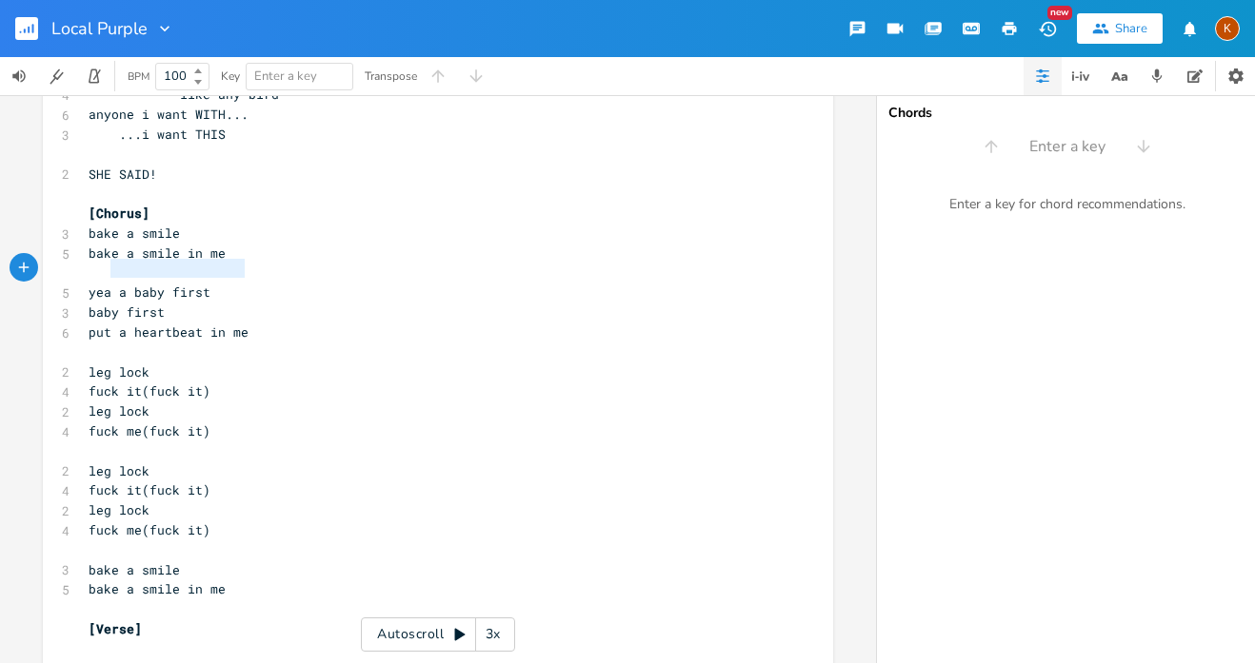
type textarea "put a heartbeat in me"
drag, startPoint x: 255, startPoint y: 276, endPoint x: 72, endPoint y: 265, distance: 183.1
click at [72, 265] on div "put a heartbeat in me x [Chorus Intro] 3 bake a smile 5 bake a smile in me ​ 5 …" at bounding box center [438, 586] width 790 height 3921
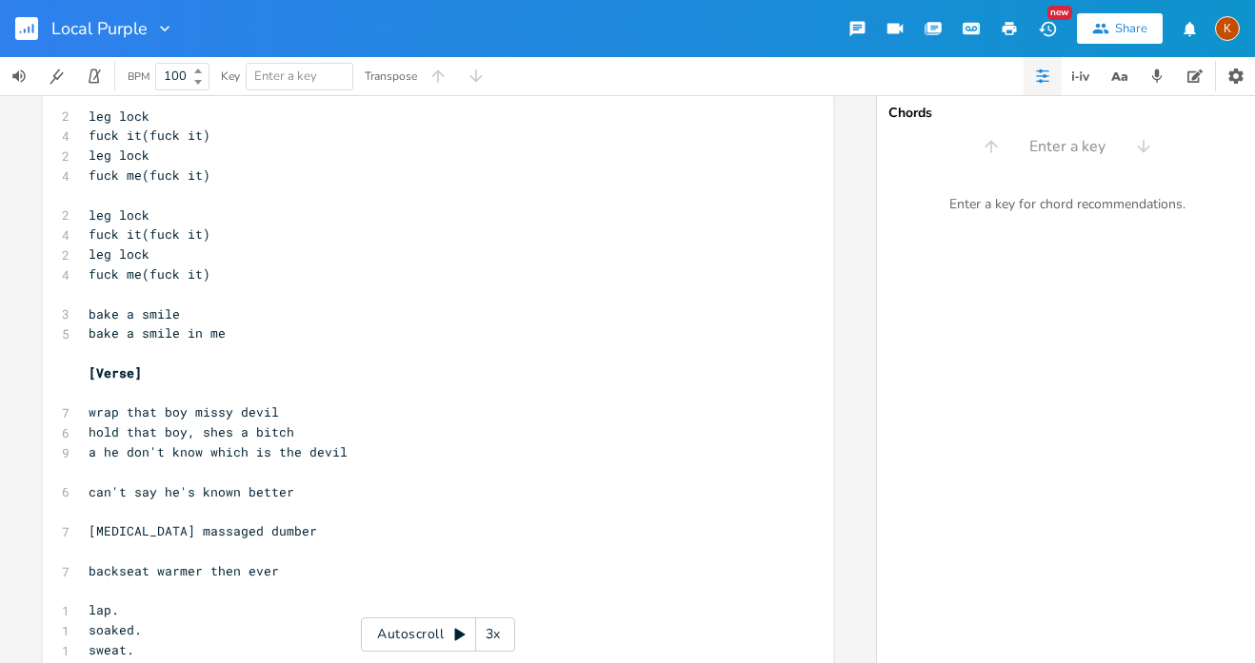
click at [111, 344] on pre "​" at bounding box center [428, 354] width 687 height 20
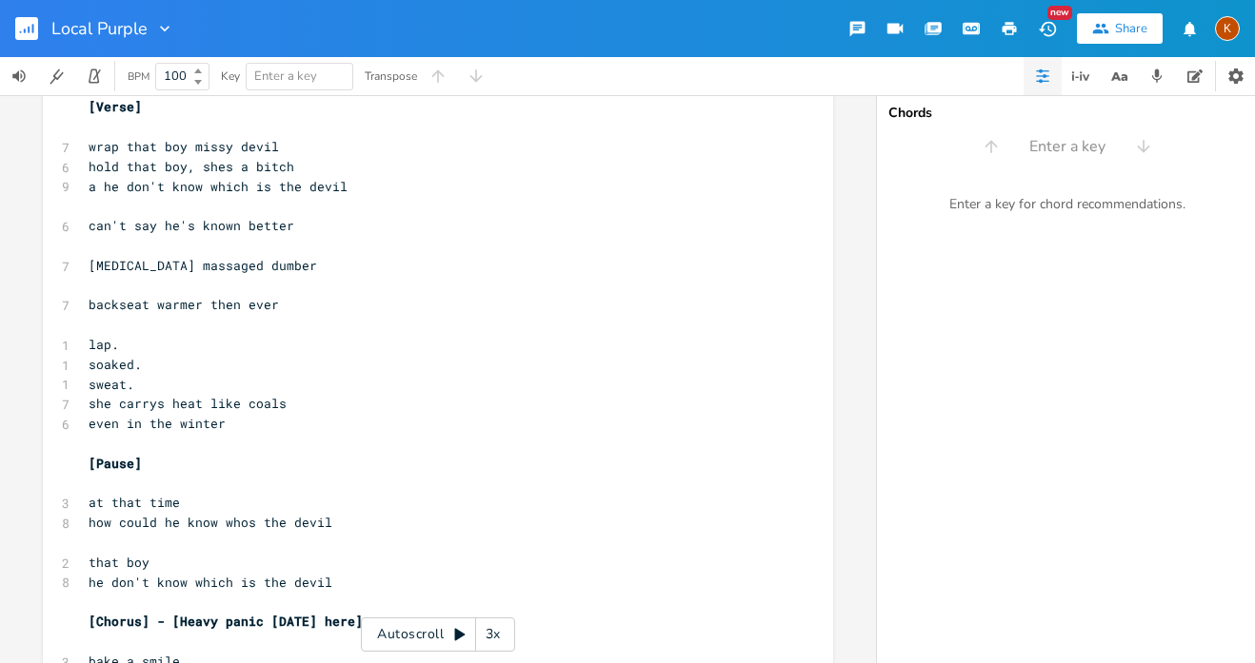
scroll to position [2082, 0]
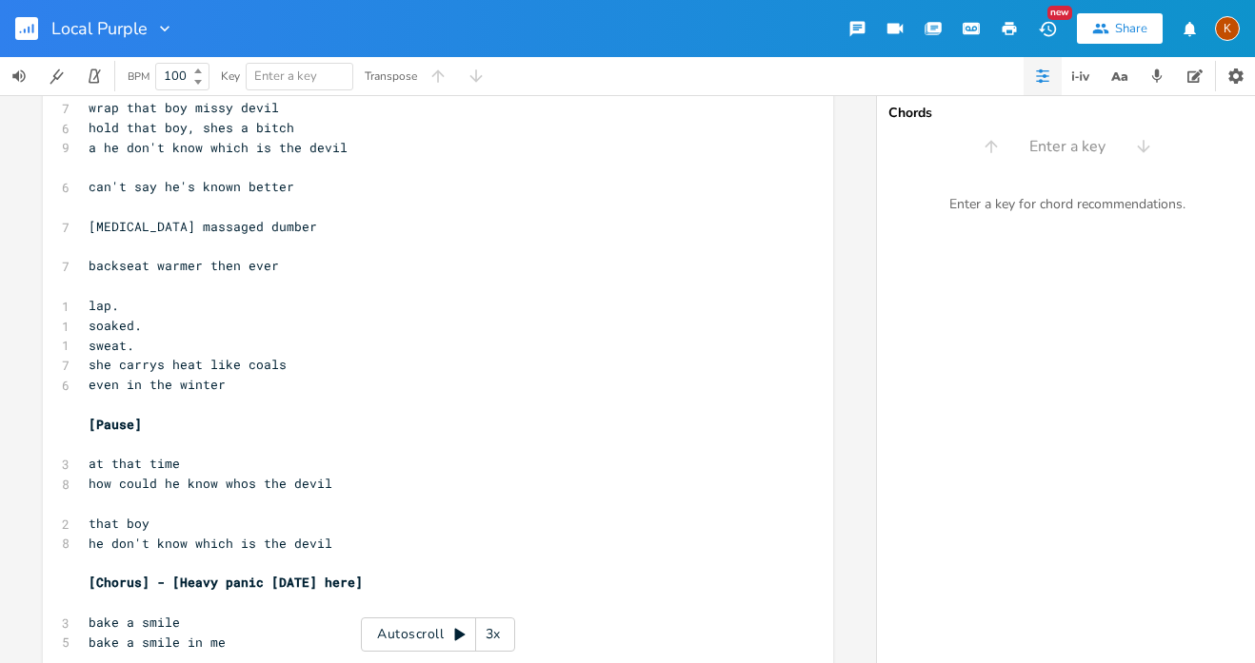
click at [162, 553] on pre "​" at bounding box center [428, 563] width 687 height 20
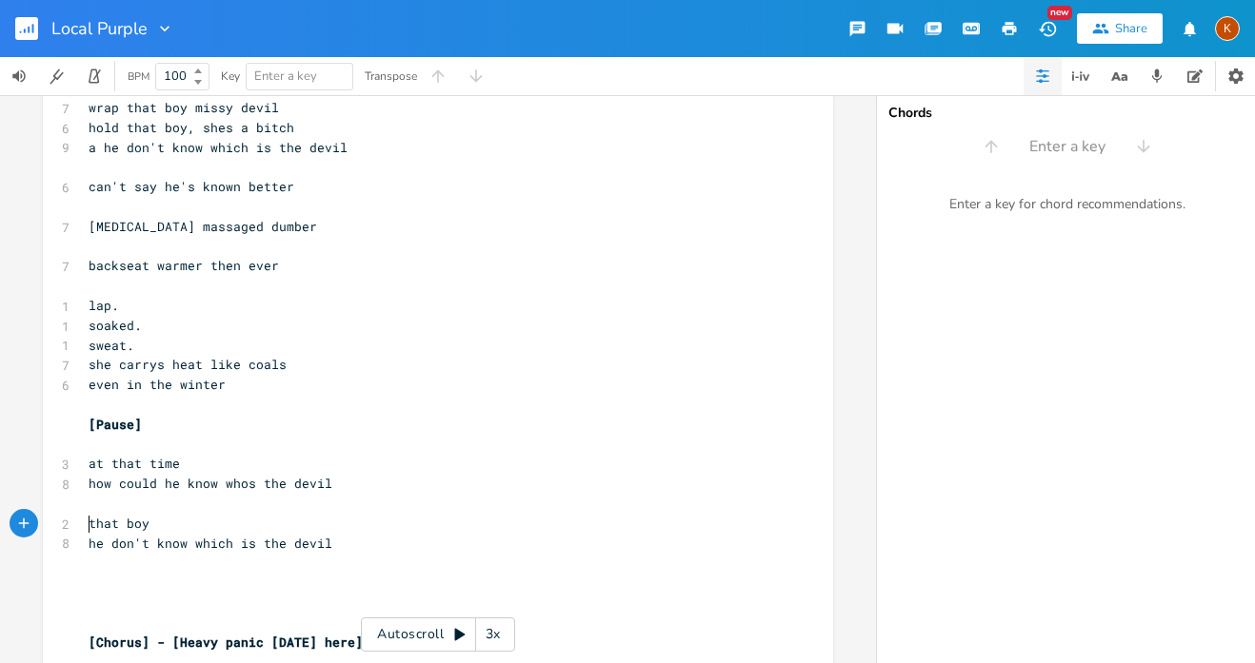
click at [135, 573] on pre "​" at bounding box center [428, 583] width 687 height 20
drag, startPoint x: 355, startPoint y: 461, endPoint x: 212, endPoint y: 458, distance: 142.8
click at [212, 553] on pre "​" at bounding box center [428, 563] width 687 height 20
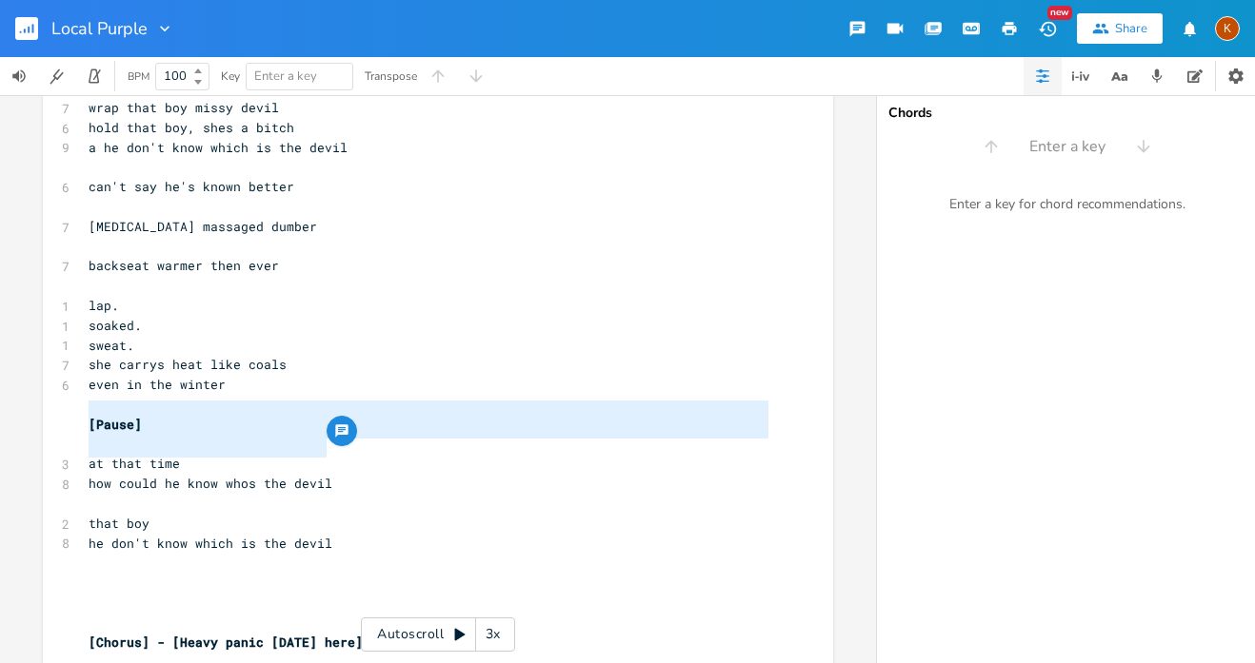
type textarea "at that time how could he know whos the devil that boy he don't know which is t…"
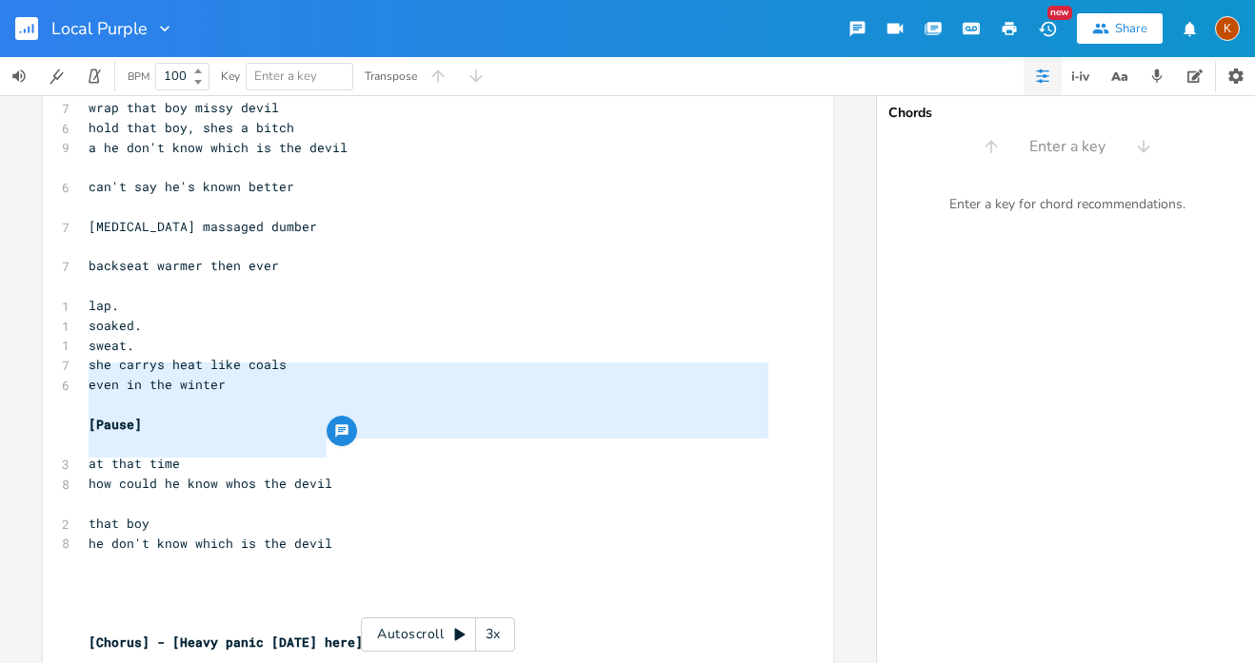
drag, startPoint x: 355, startPoint y: 443, endPoint x: 58, endPoint y: 369, distance: 305.9
click at [85, 369] on div "[Chorus Intro] 3 bake a smile 5 bake a smile in me ​ 5 yea a baby first 3 baby …" at bounding box center [428, 38] width 687 height 3959
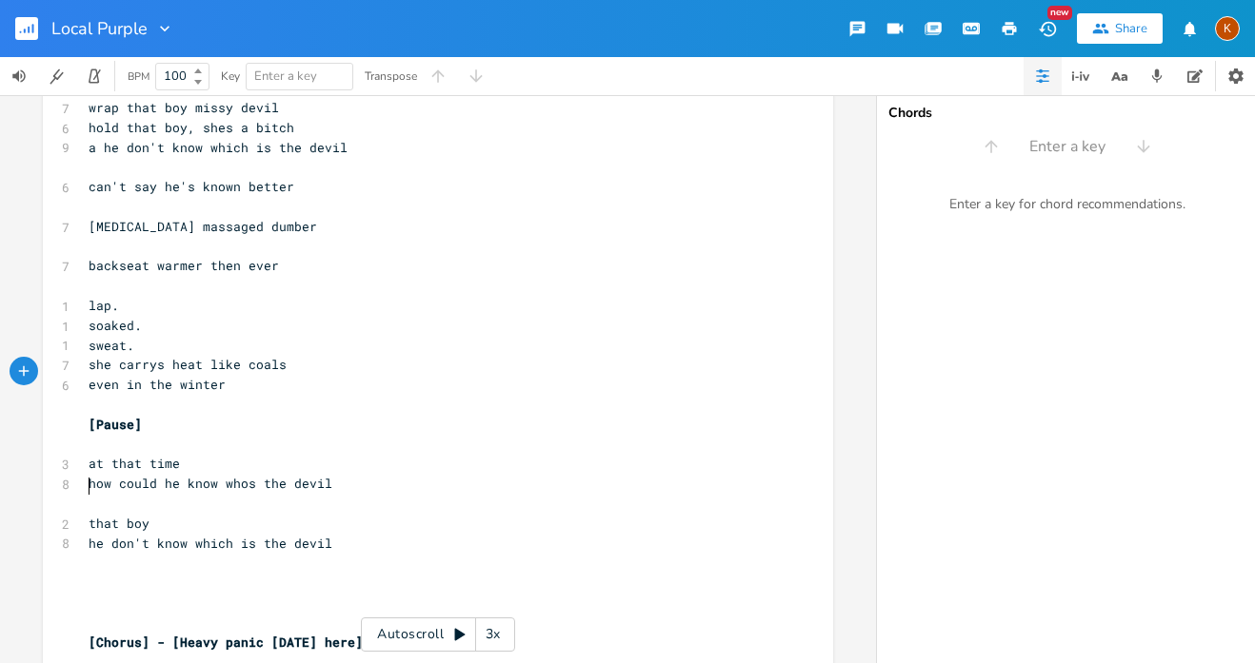
click at [103, 573] on pre "​" at bounding box center [428, 583] width 687 height 20
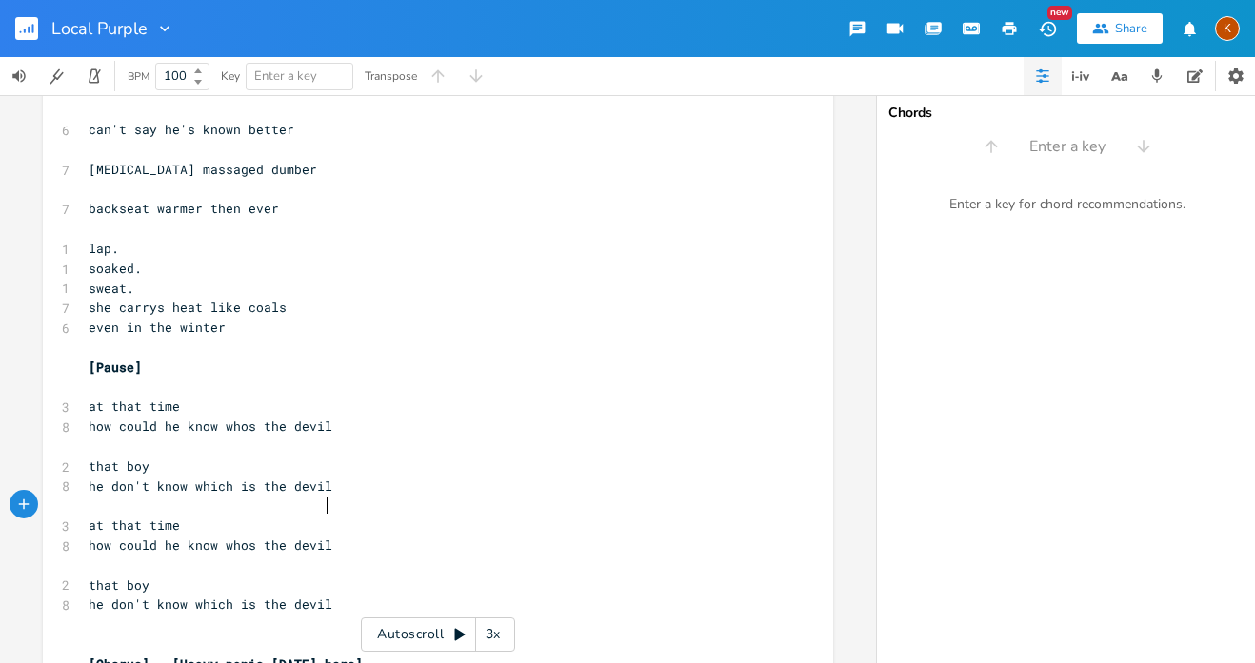
scroll to position [2144, 0]
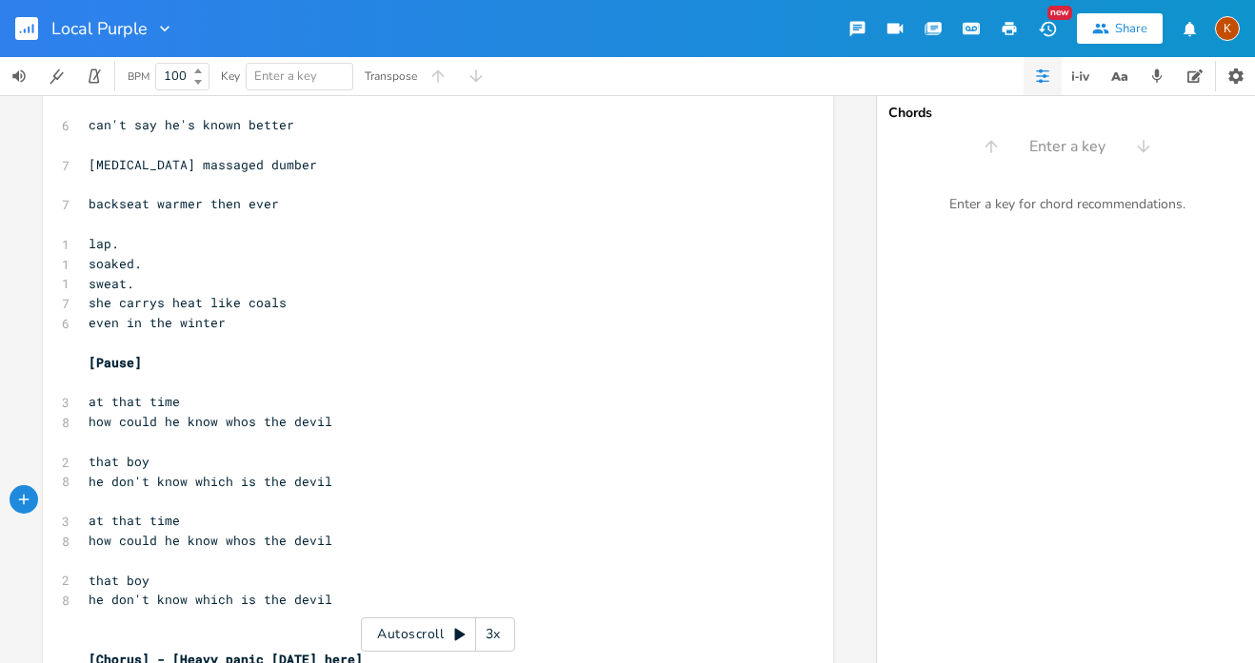
click at [352, 472] on pre "he don't know which is the devil" at bounding box center [428, 482] width 687 height 20
type textarea "im only sevete"
type textarea "nteen..."
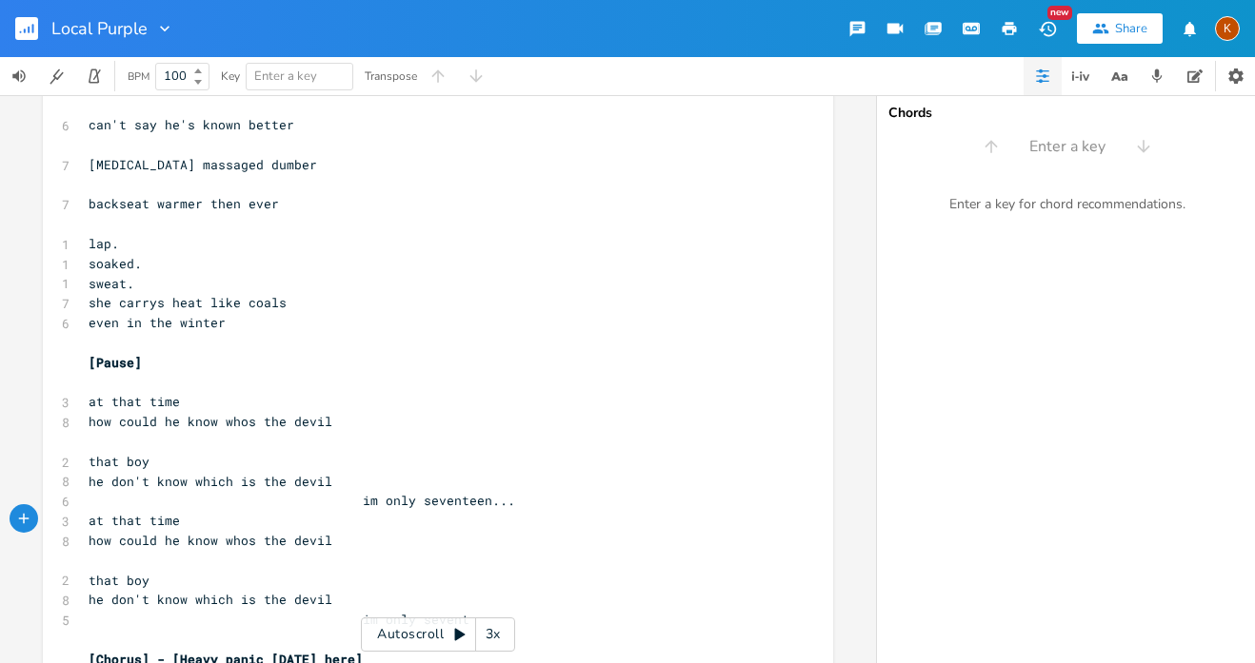
type textarea "im only sevent-"
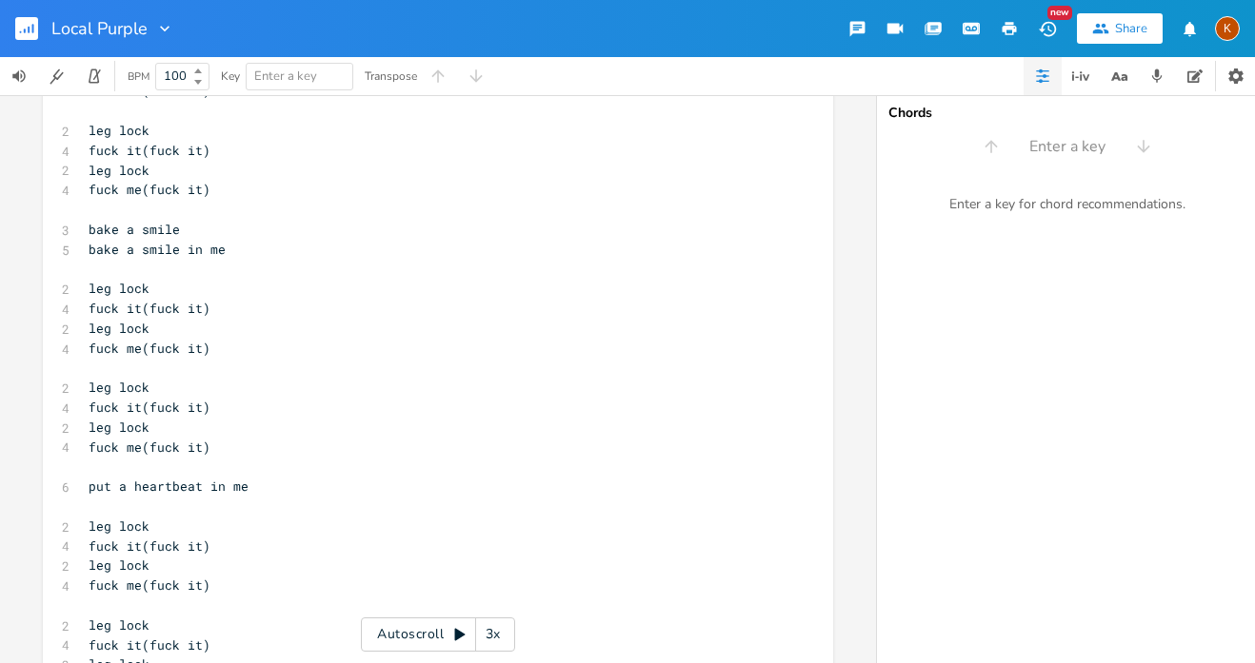
scroll to position [2956, 0]
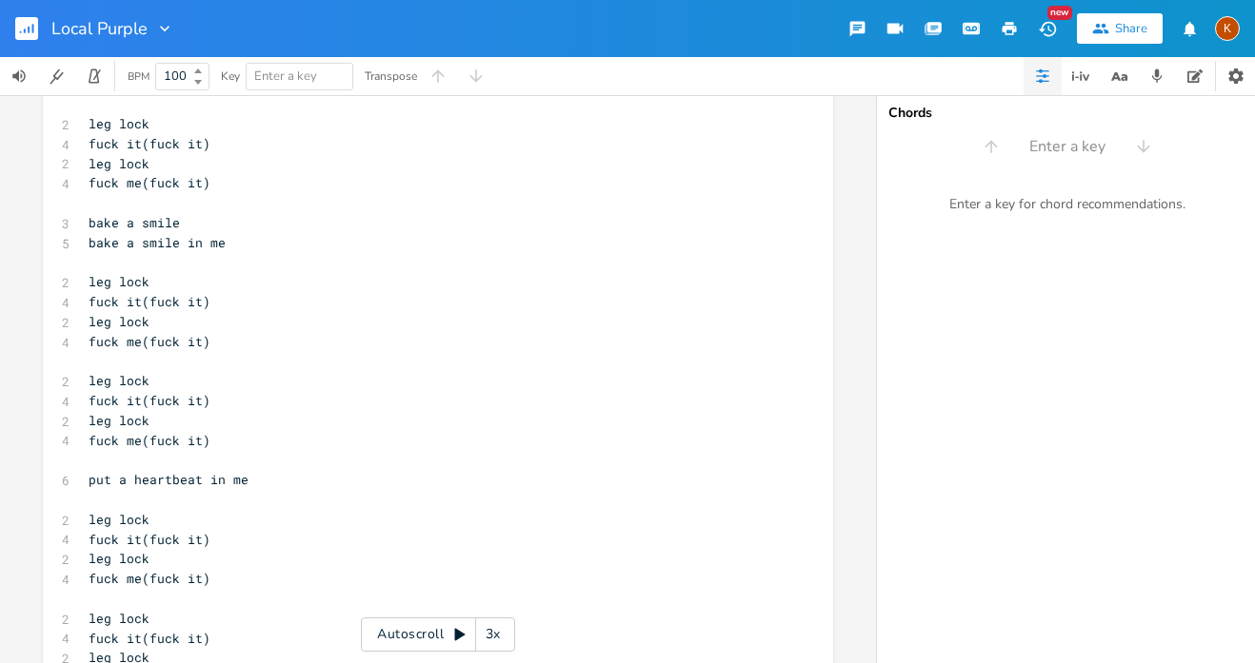
click at [138, 471] on span "put a heartbeat in me" at bounding box center [169, 479] width 160 height 17
click at [123, 450] on pre "​" at bounding box center [428, 460] width 687 height 20
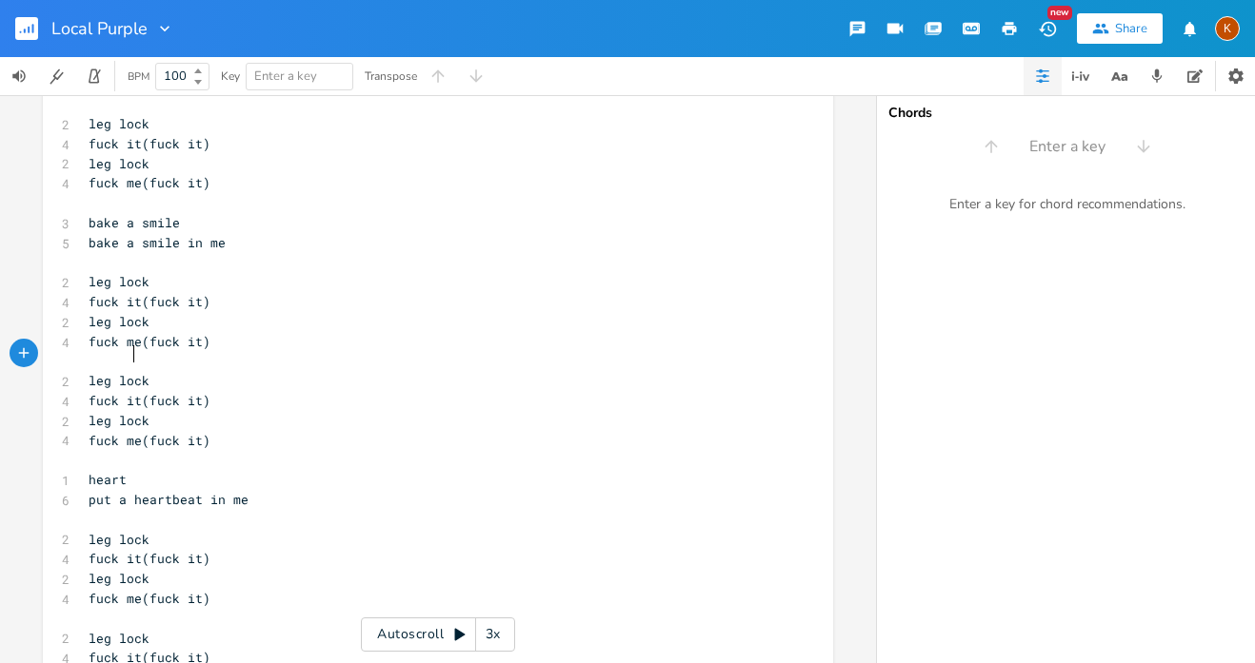
type textarea "heart beat"
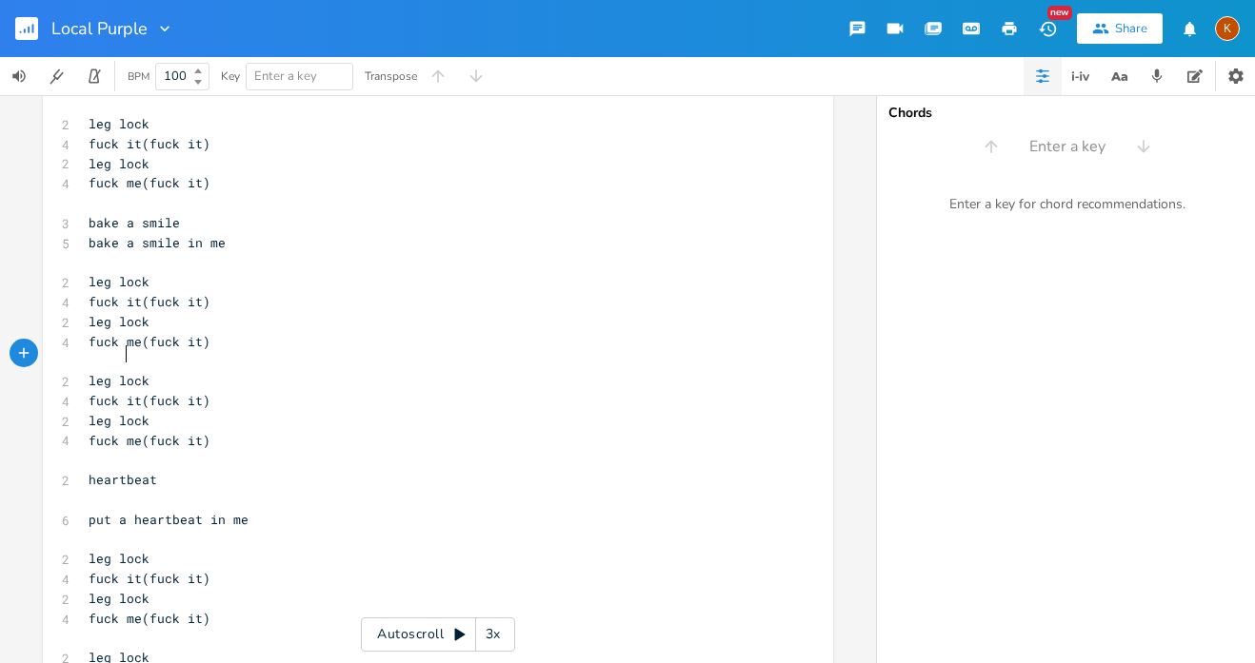
type textarea "0"
type textarea "-"
type textarea "heart-beat"
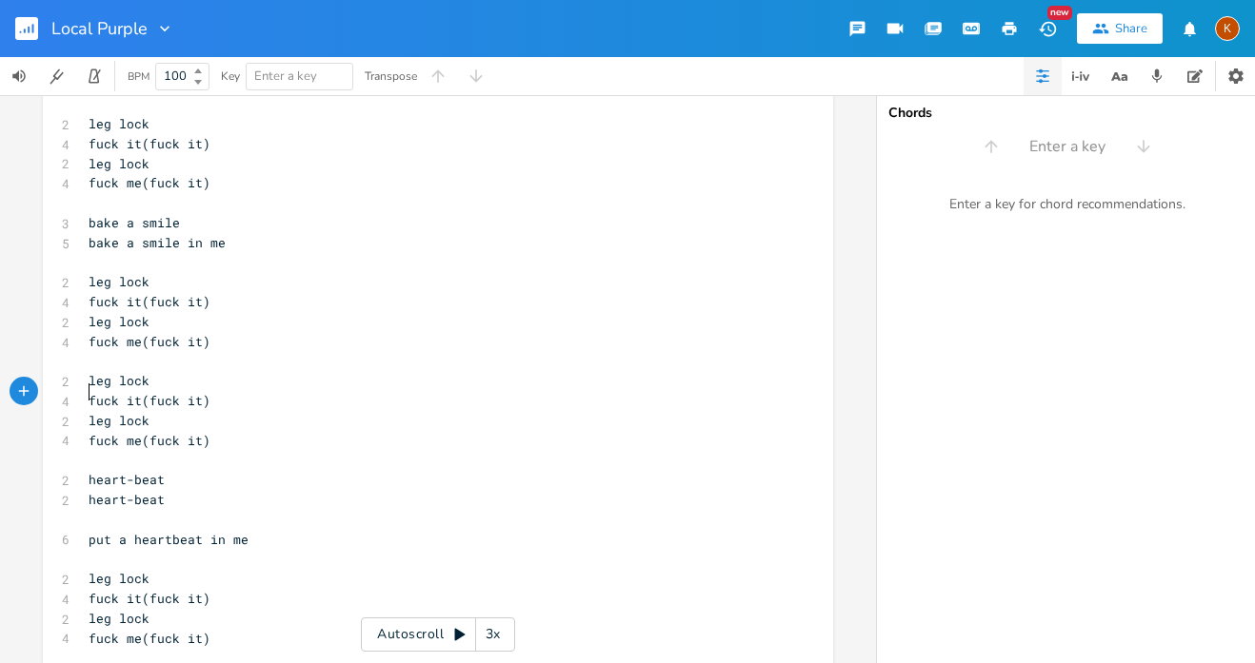
type textarea "="
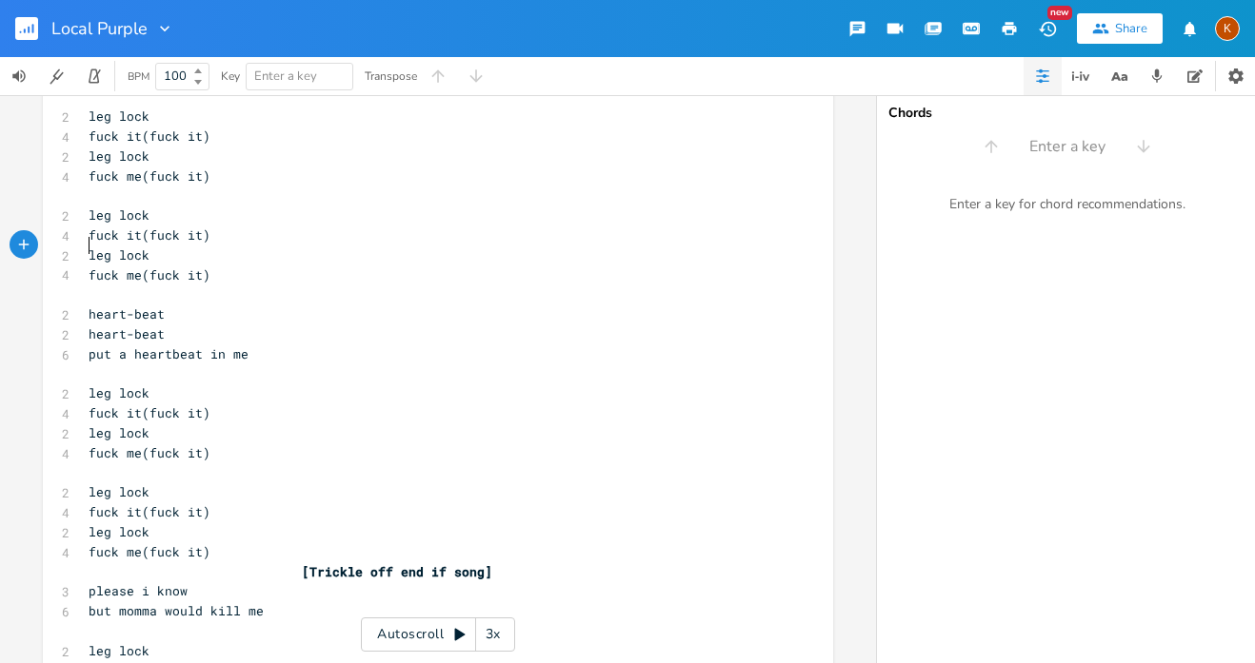
scroll to position [3133, 0]
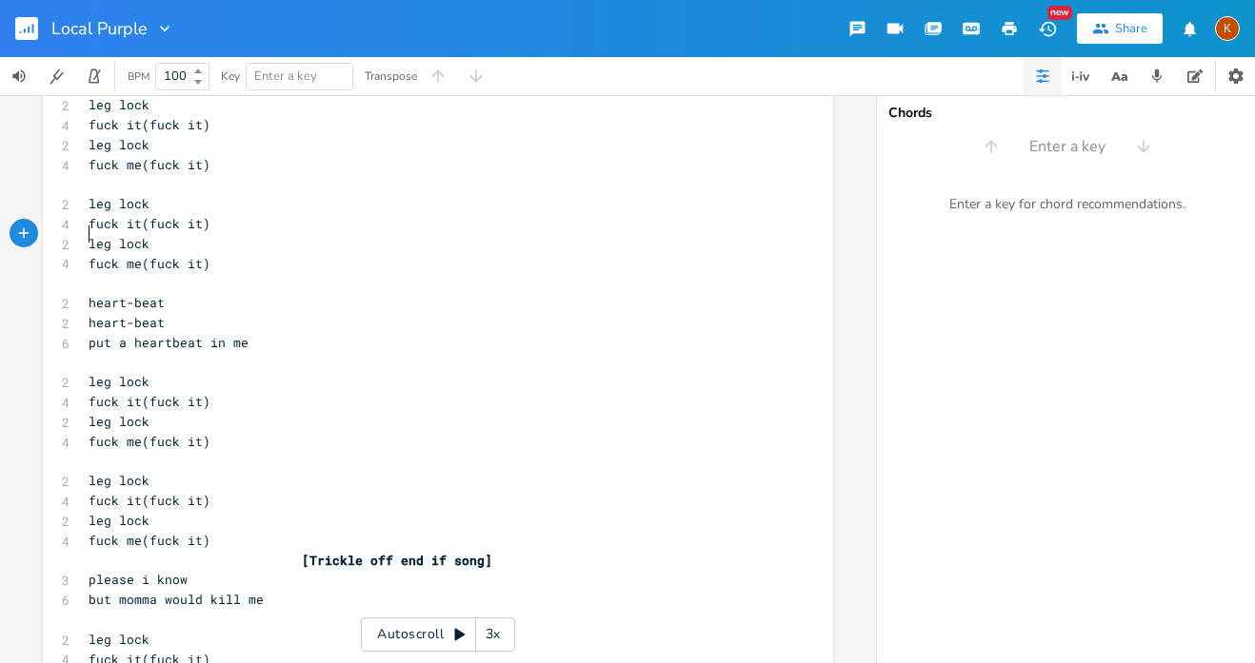
click at [210, 531] on pre "fuck me(fuck it)" at bounding box center [428, 541] width 687 height 20
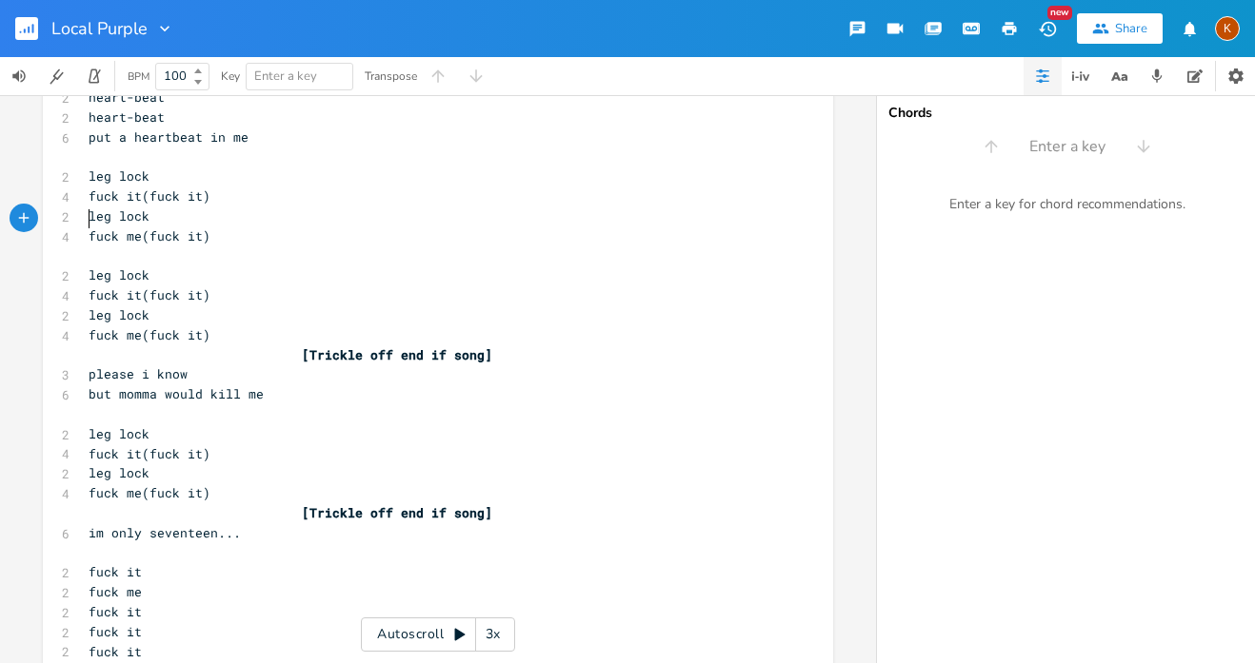
scroll to position [3340, 0]
click at [207, 483] on pre "fuck me(fuck it)" at bounding box center [428, 493] width 687 height 20
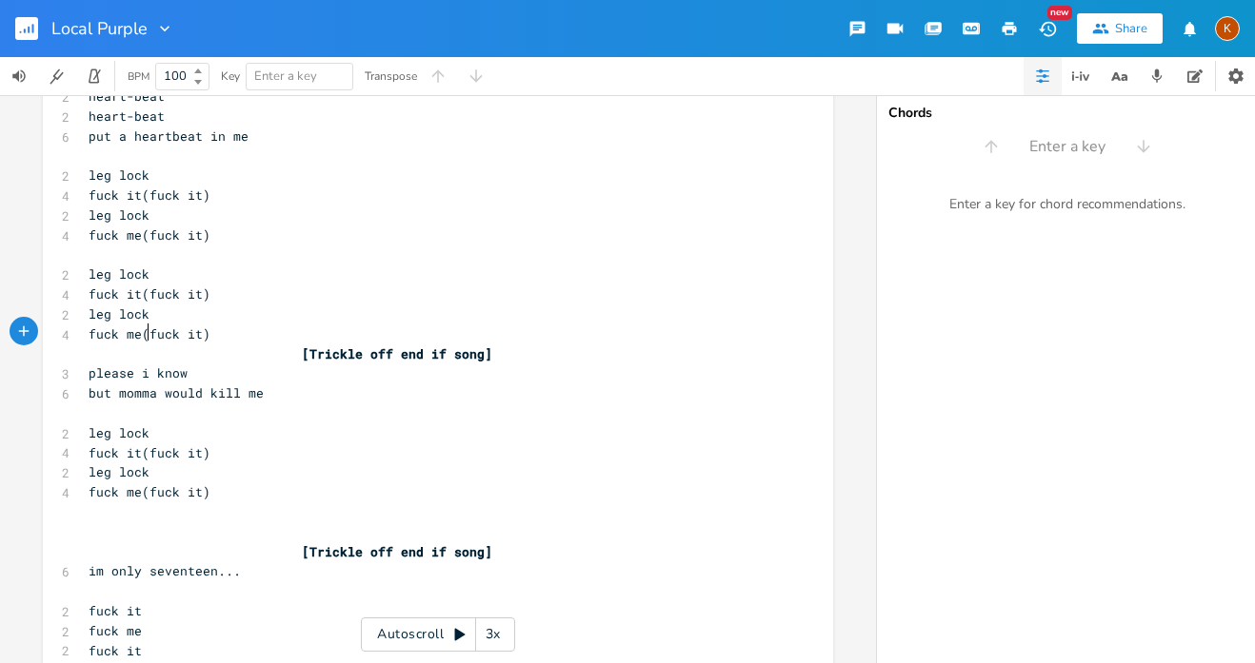
type textarea "]"
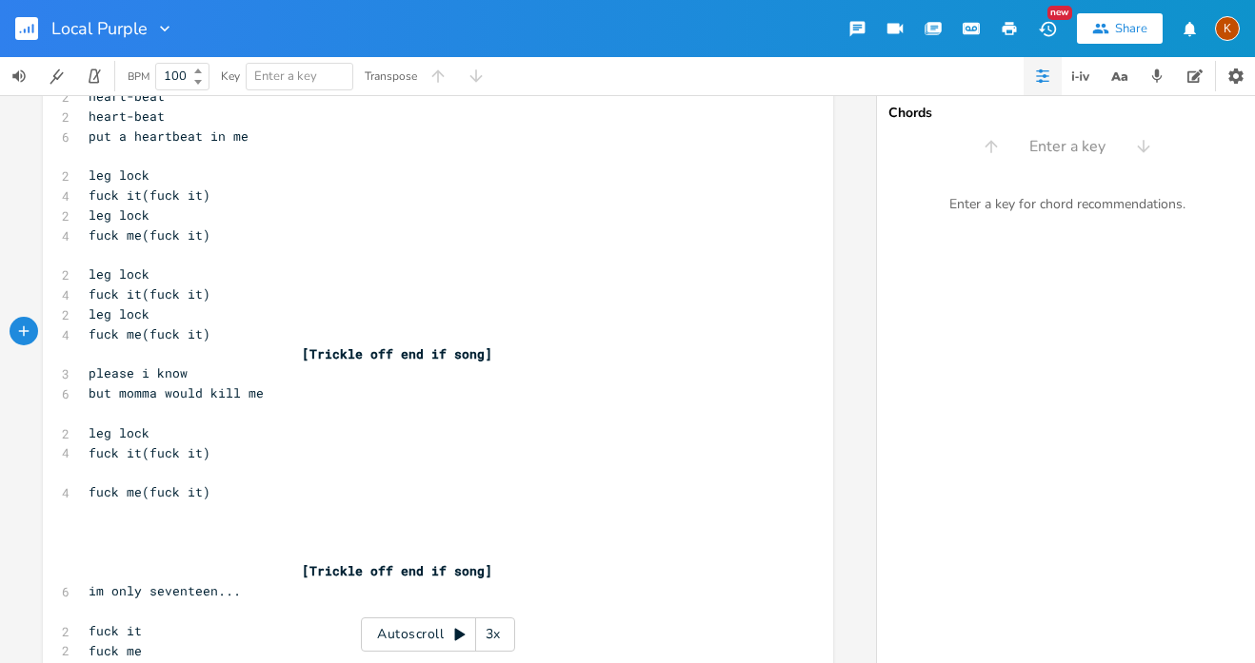
type textarea "{"
type textarea "[Hold]"
type textarea "Leg Lock"
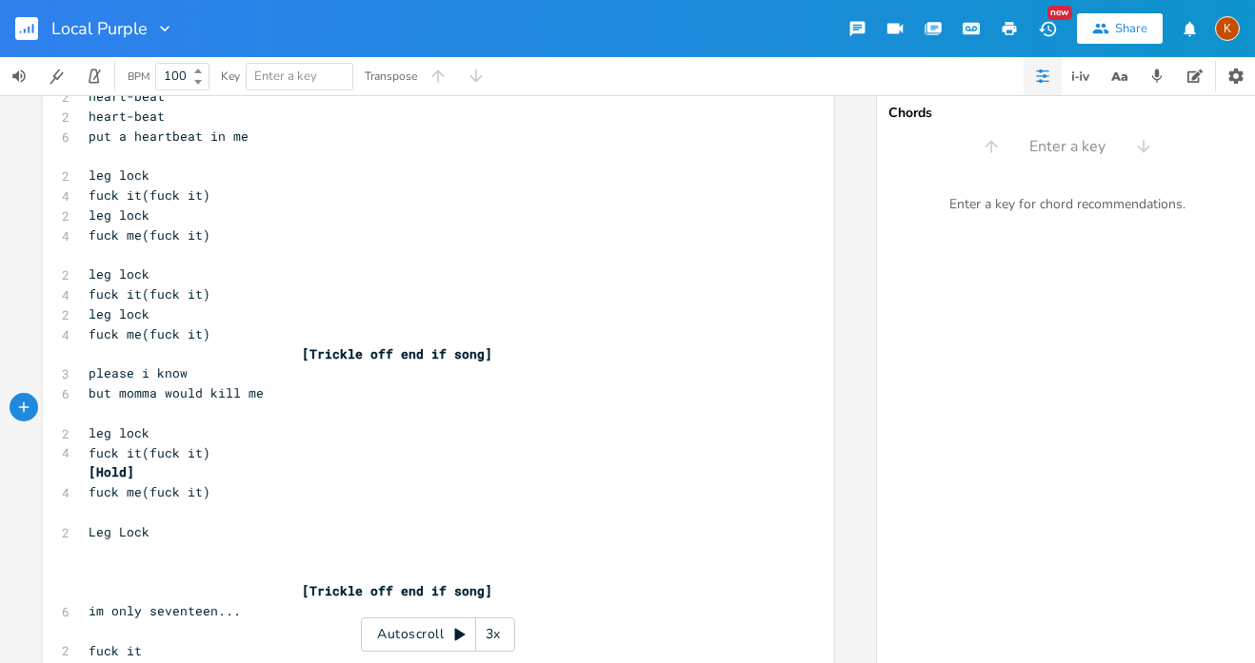
scroll to position [0, 4]
type textarea "[Hold]"
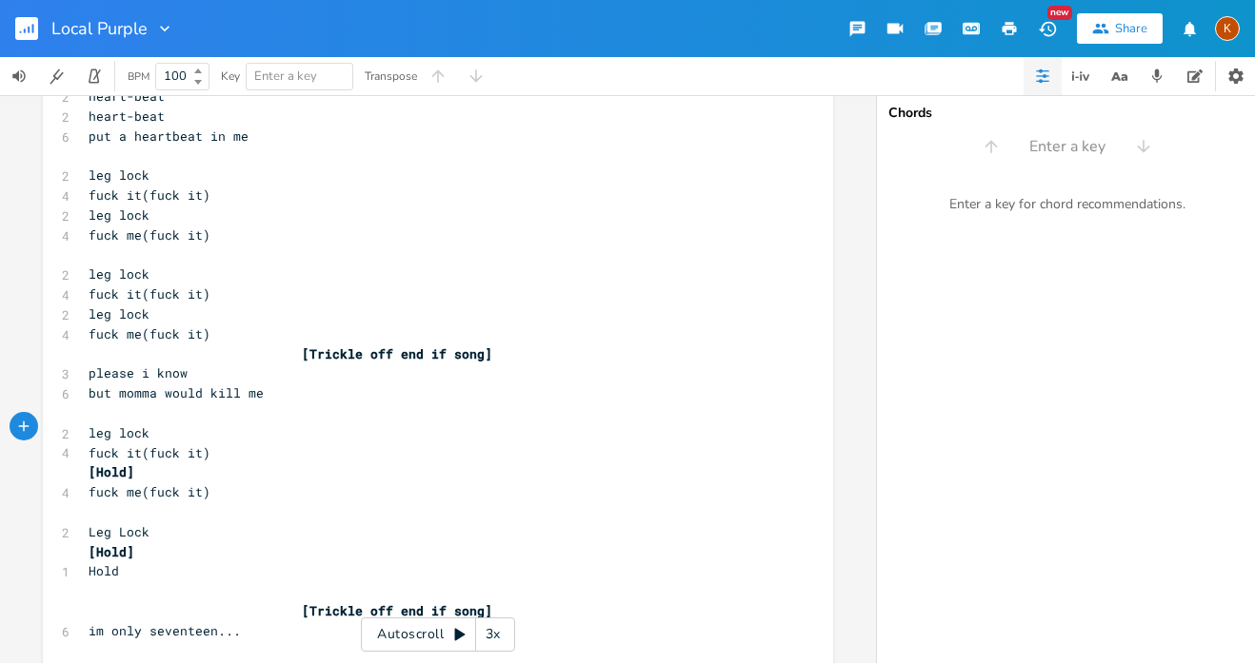
type textarea "Hold]"
type textarea "["
type textarea "Fuck me"
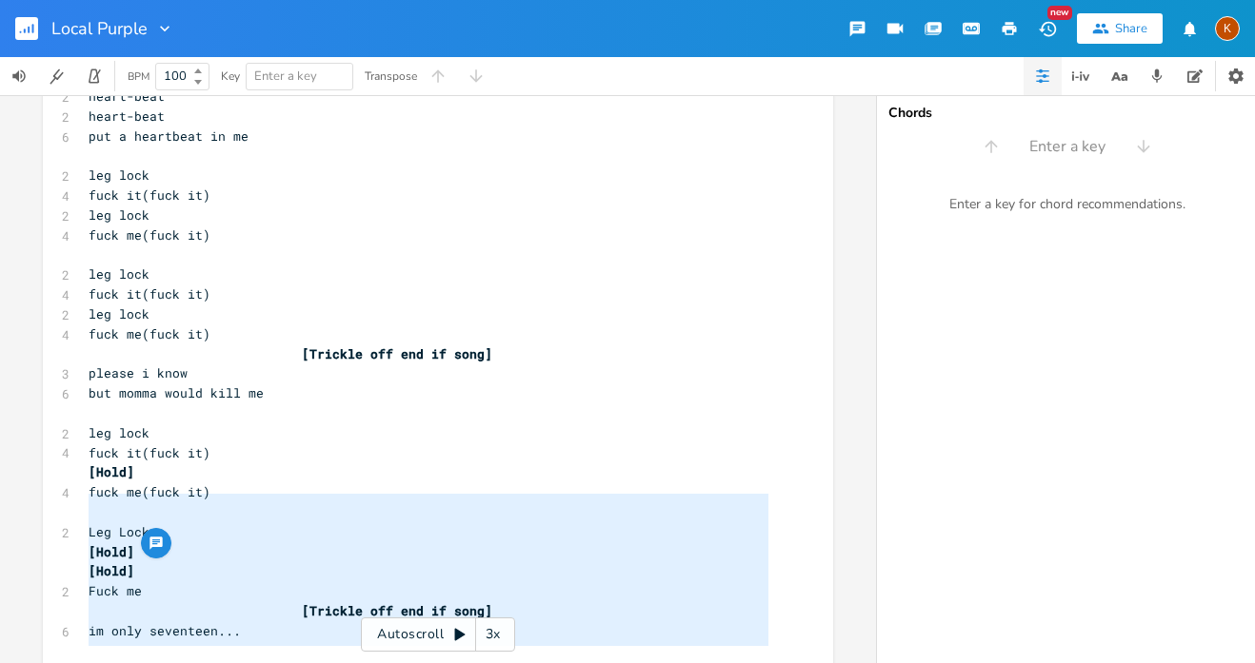
scroll to position [3401, 0]
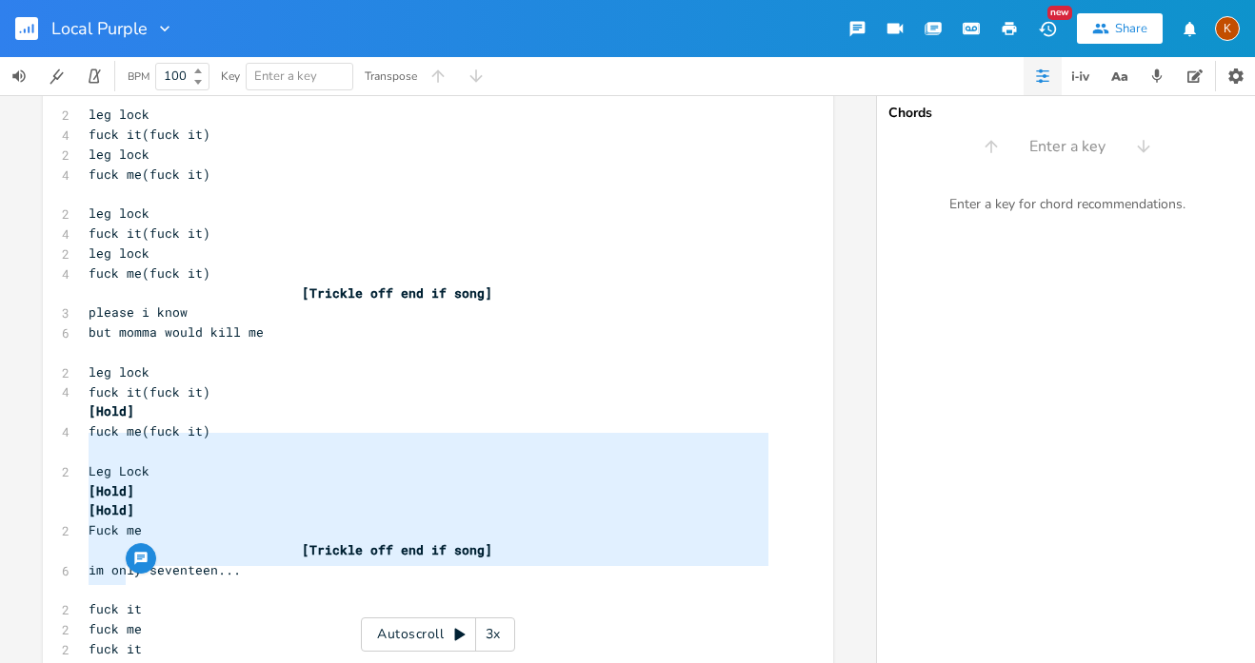
type textarea "fuck it fuck me fuck it fuck it fuck it"
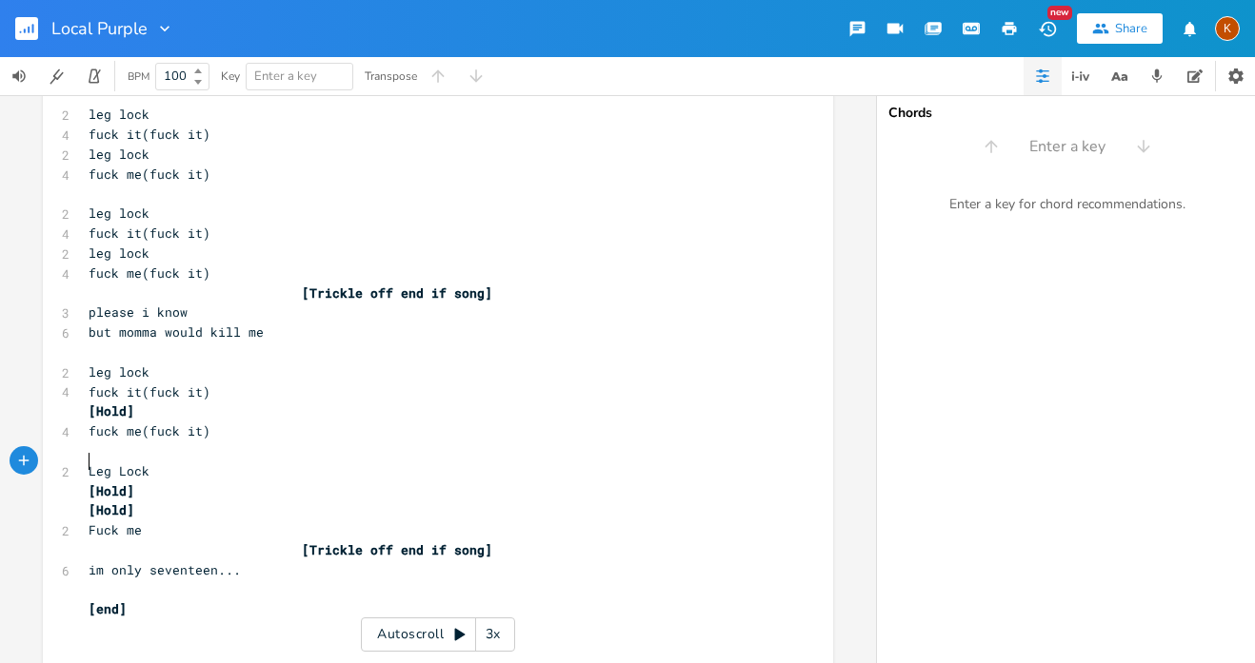
type textarea "[Chorus Intro] bake a smile bake a smile in me yea a baby first baby first put …"
